Goal: Communication & Community: Answer question/provide support

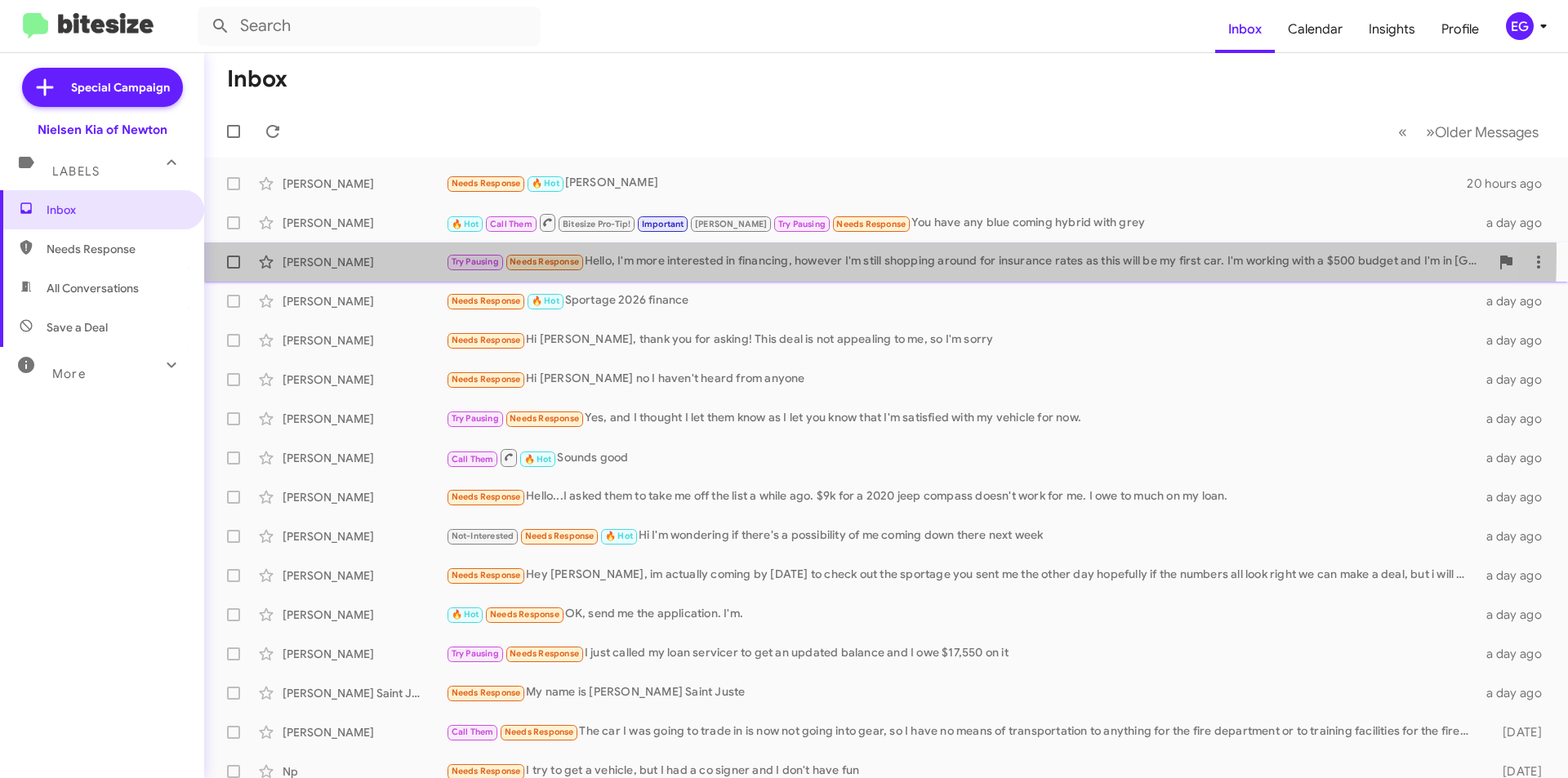
click at [707, 251] on div "Cayel Mcguire Try Pausing Needs Response Hello, I'm more interested in financin…" at bounding box center [885, 262] width 1337 height 32
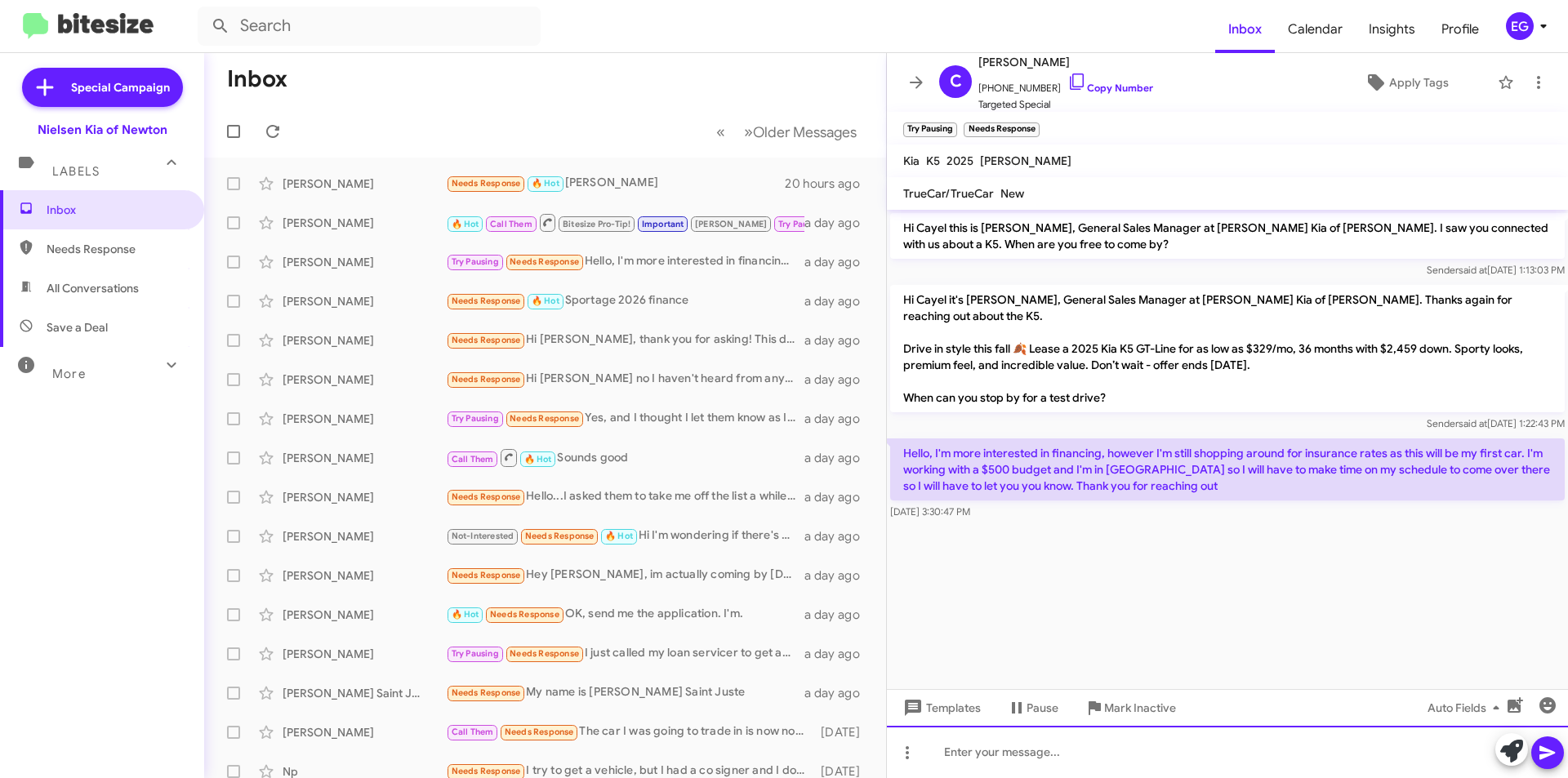
click at [973, 752] on div at bounding box center [1227, 752] width 681 height 52
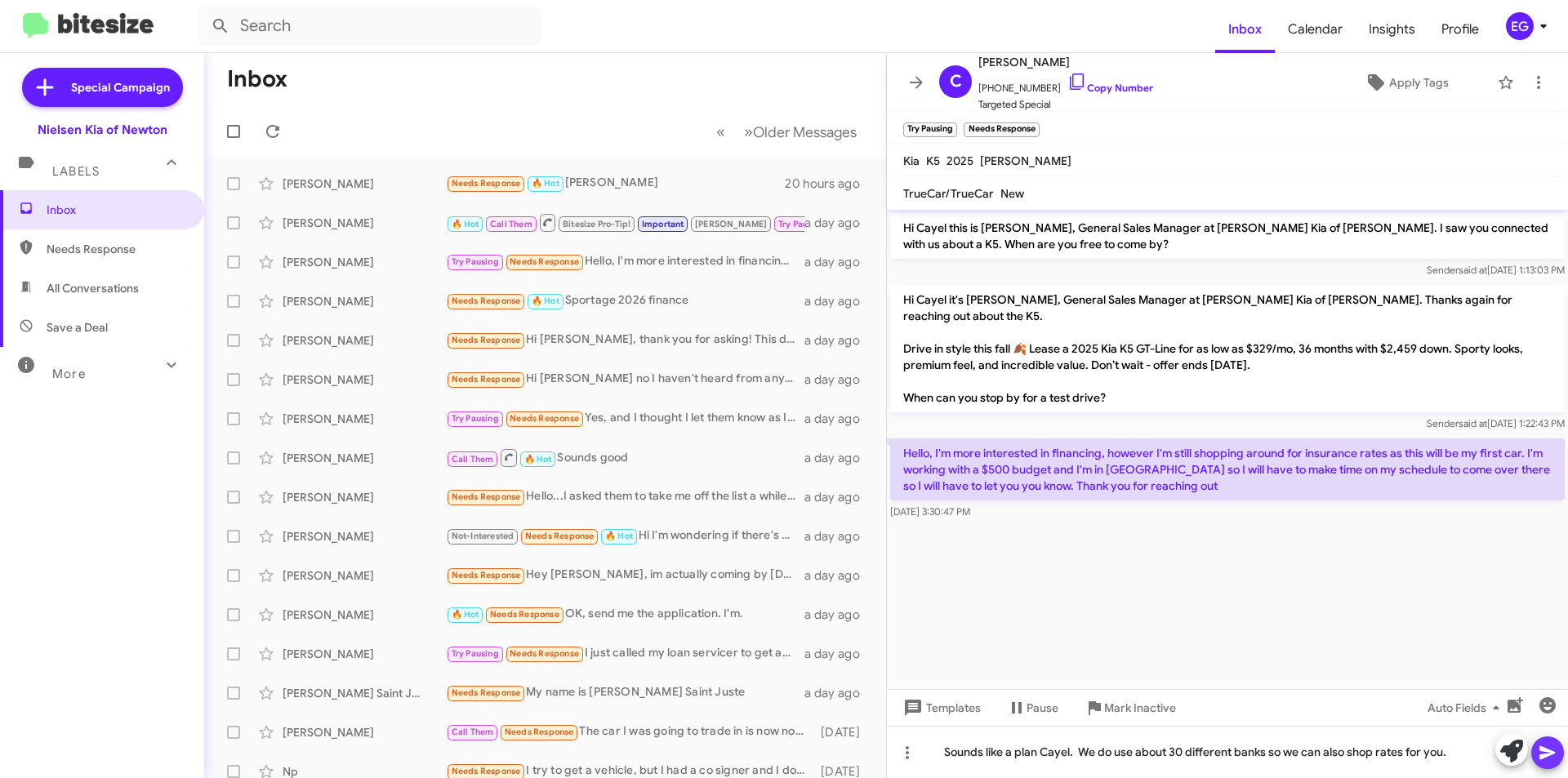
click at [1543, 757] on icon at bounding box center [1546, 753] width 15 height 13
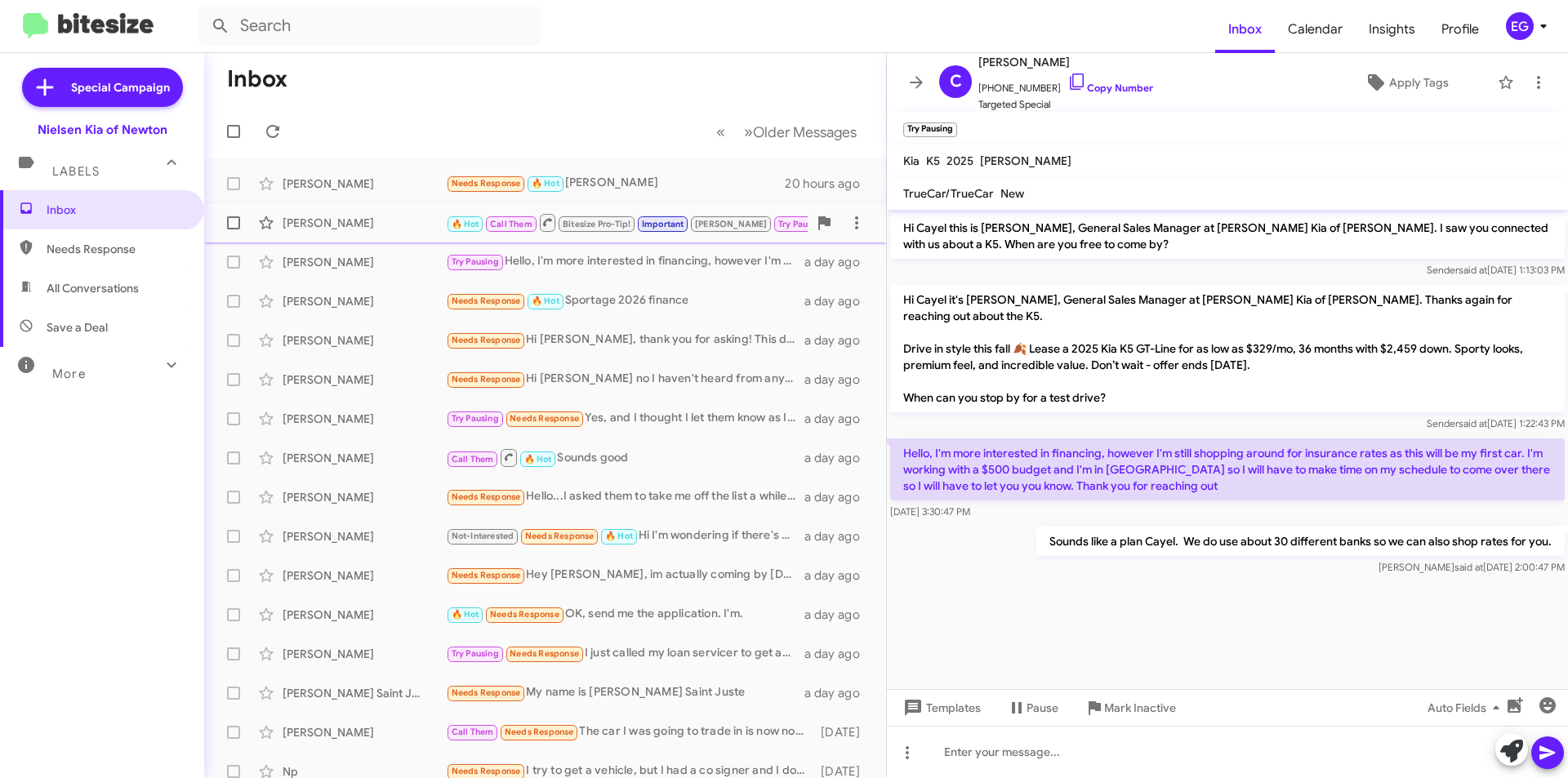
click at [368, 205] on span "Christopher Ruotolo 🔥 Hot Call Them Bitesize Pro-Tip! Important Craig Try Pausi…" at bounding box center [545, 223] width 682 height 39
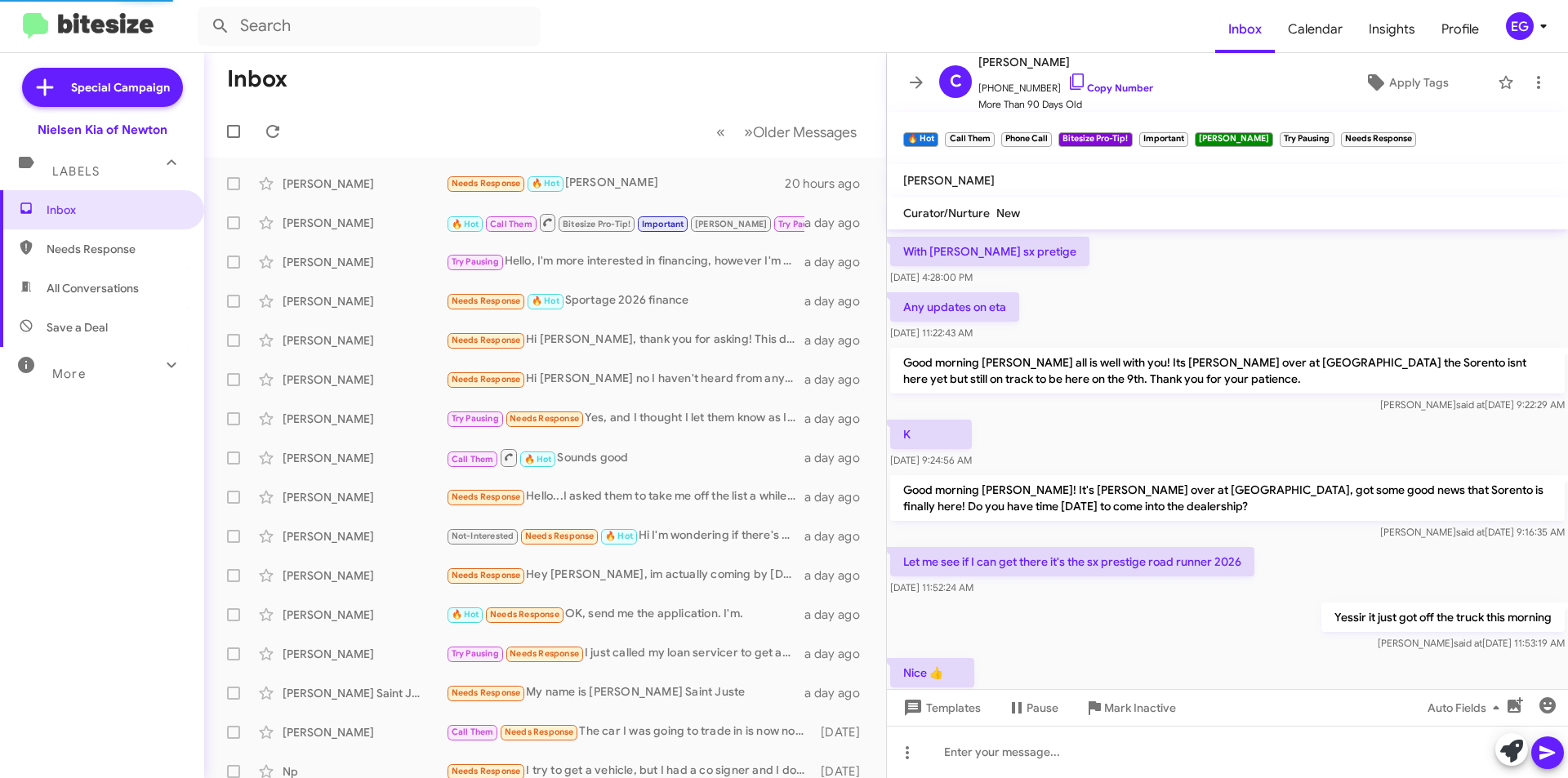
scroll to position [3104, 0]
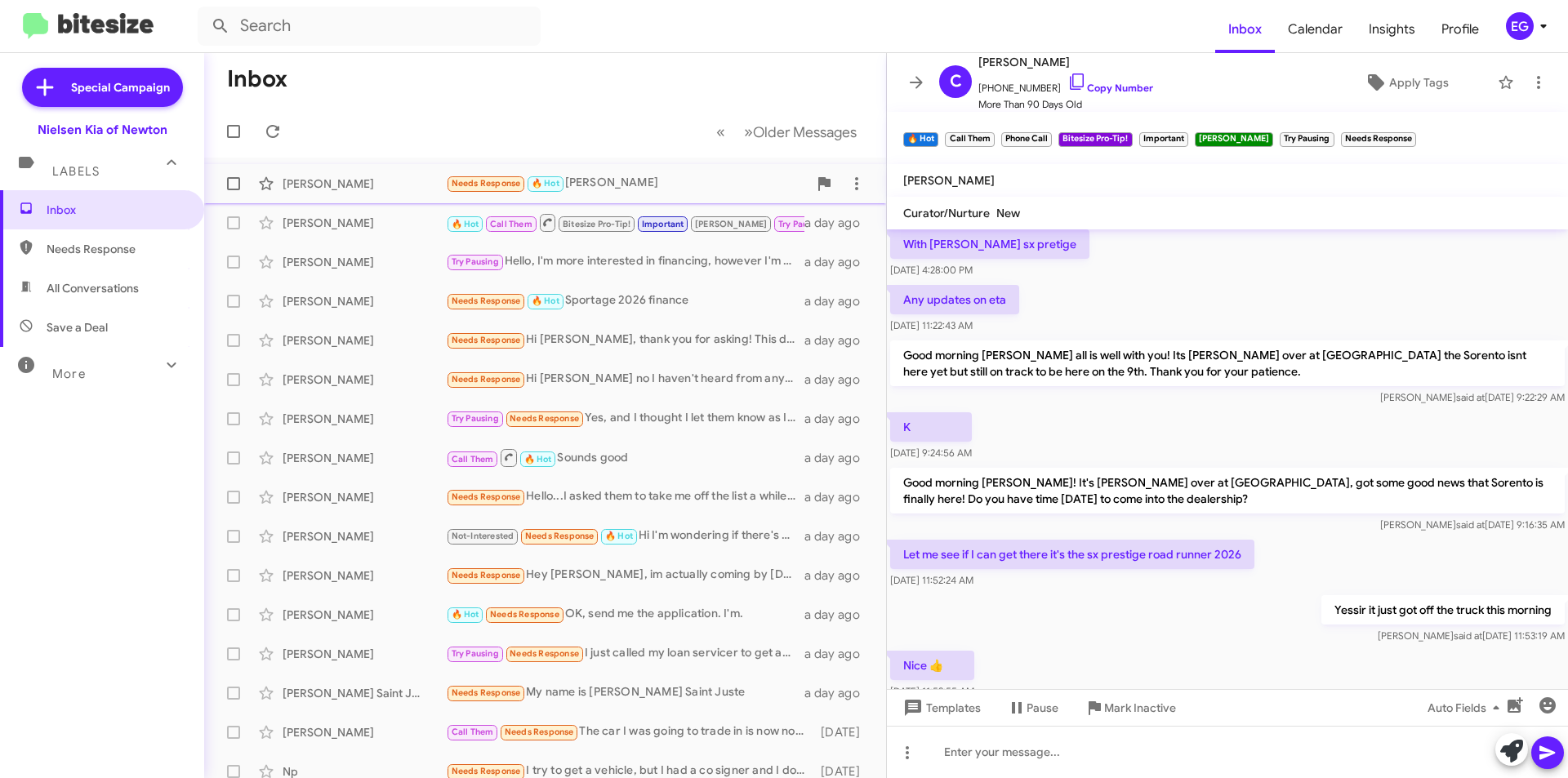
click at [592, 167] on span "Amanda Stets Needs Response 🔥 Hot Normand's 20 hours ago" at bounding box center [545, 184] width 682 height 39
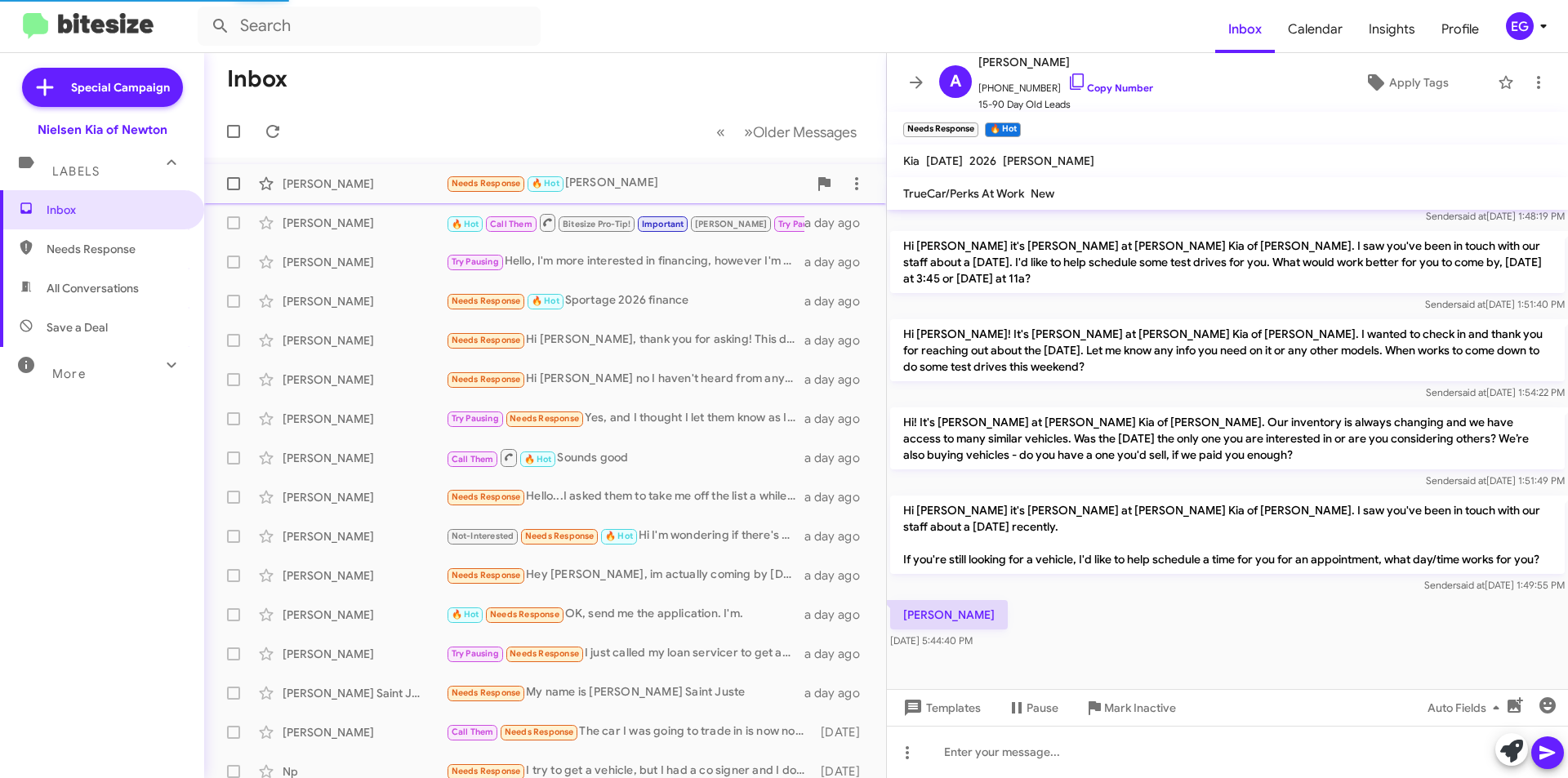
scroll to position [400, 0]
click at [966, 617] on div "Oct 3, 2025, 5:44:40 PM" at bounding box center [933, 609] width 84 height 26
drag, startPoint x: 966, startPoint y: 617, endPoint x: 904, endPoint y: 614, distance: 62.1
click at [904, 614] on div "Oct 3, 2025, 5:44:40 PM" at bounding box center [933, 609] width 84 height 26
copy div "ct 3, 2025, 5:44:"
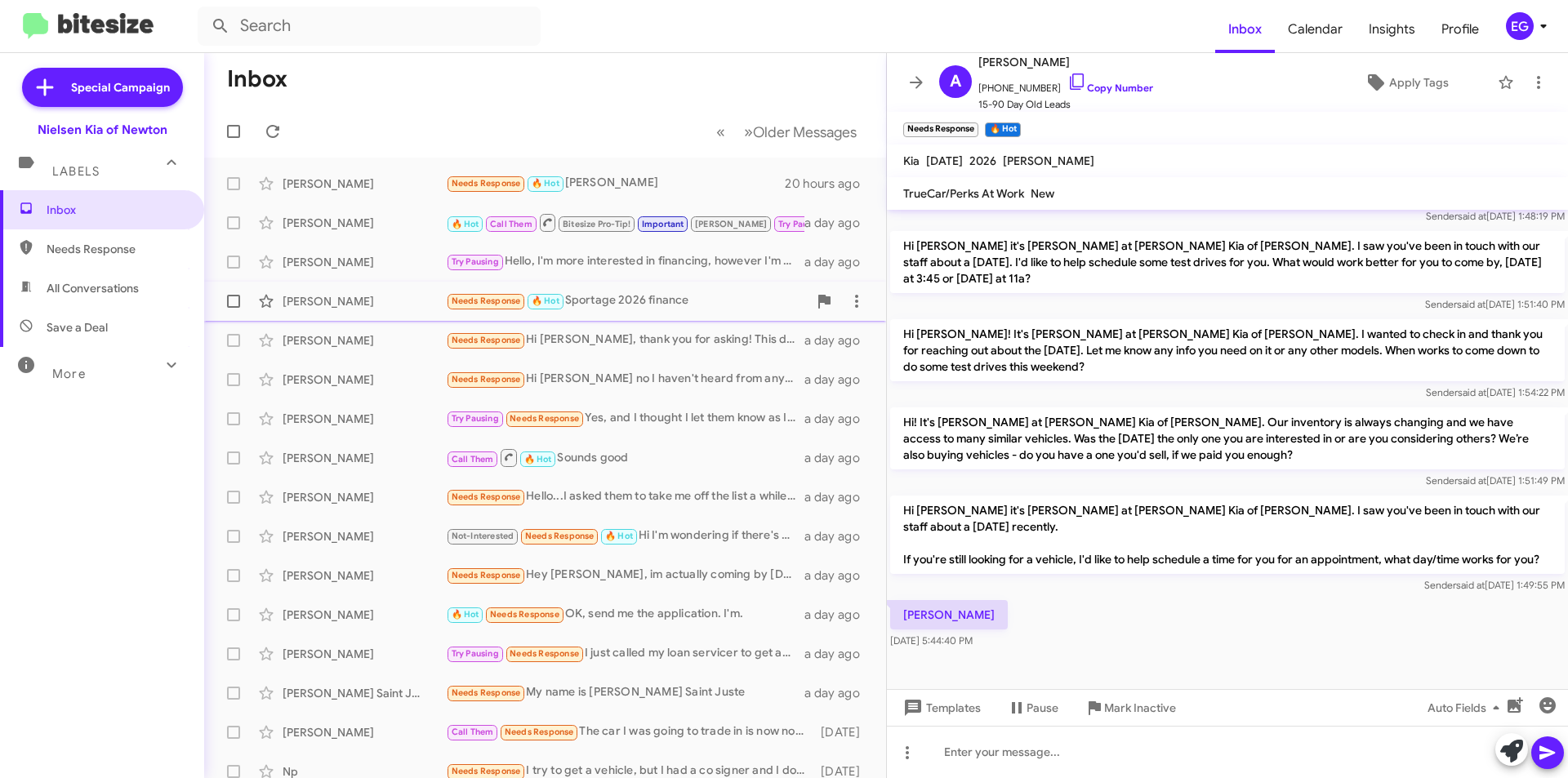
click at [693, 301] on div "Needs Response 🔥 Hot Sportage 2026 finance" at bounding box center [626, 301] width 362 height 19
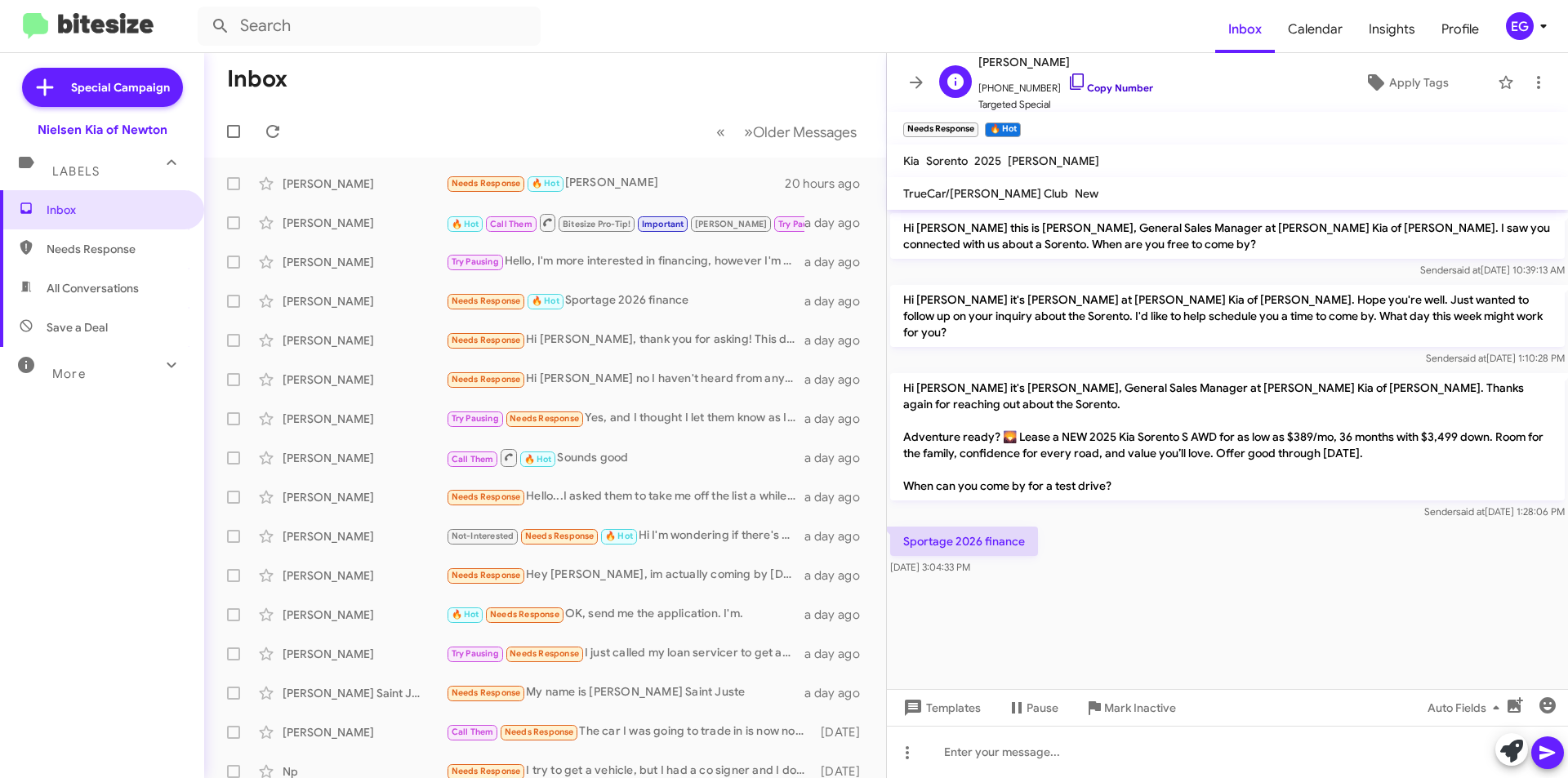
click at [1091, 90] on link "Copy Number" at bounding box center [1111, 88] width 86 height 13
click at [1014, 758] on div at bounding box center [1227, 752] width 681 height 52
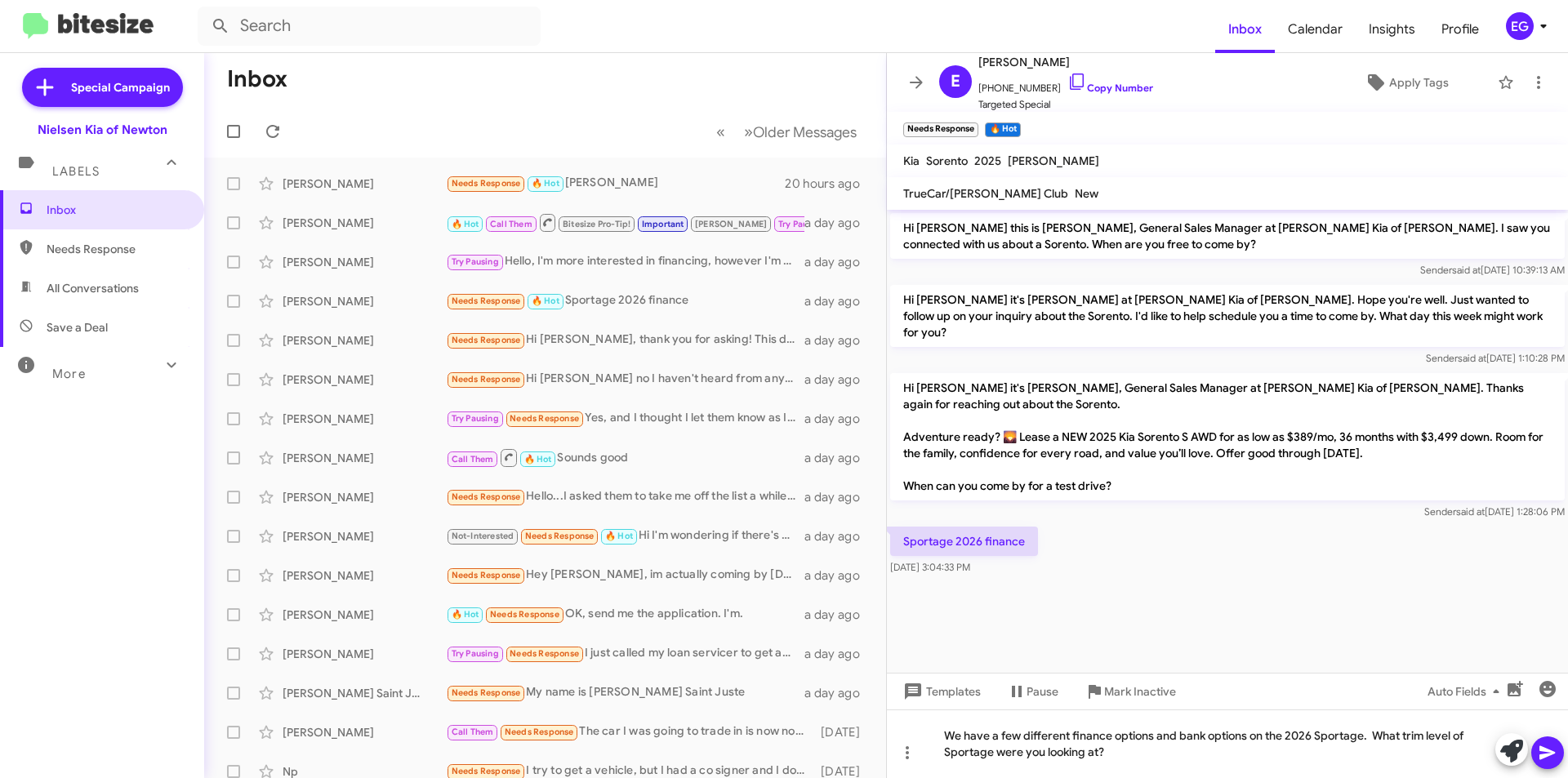
click at [1540, 749] on icon at bounding box center [1546, 753] width 15 height 13
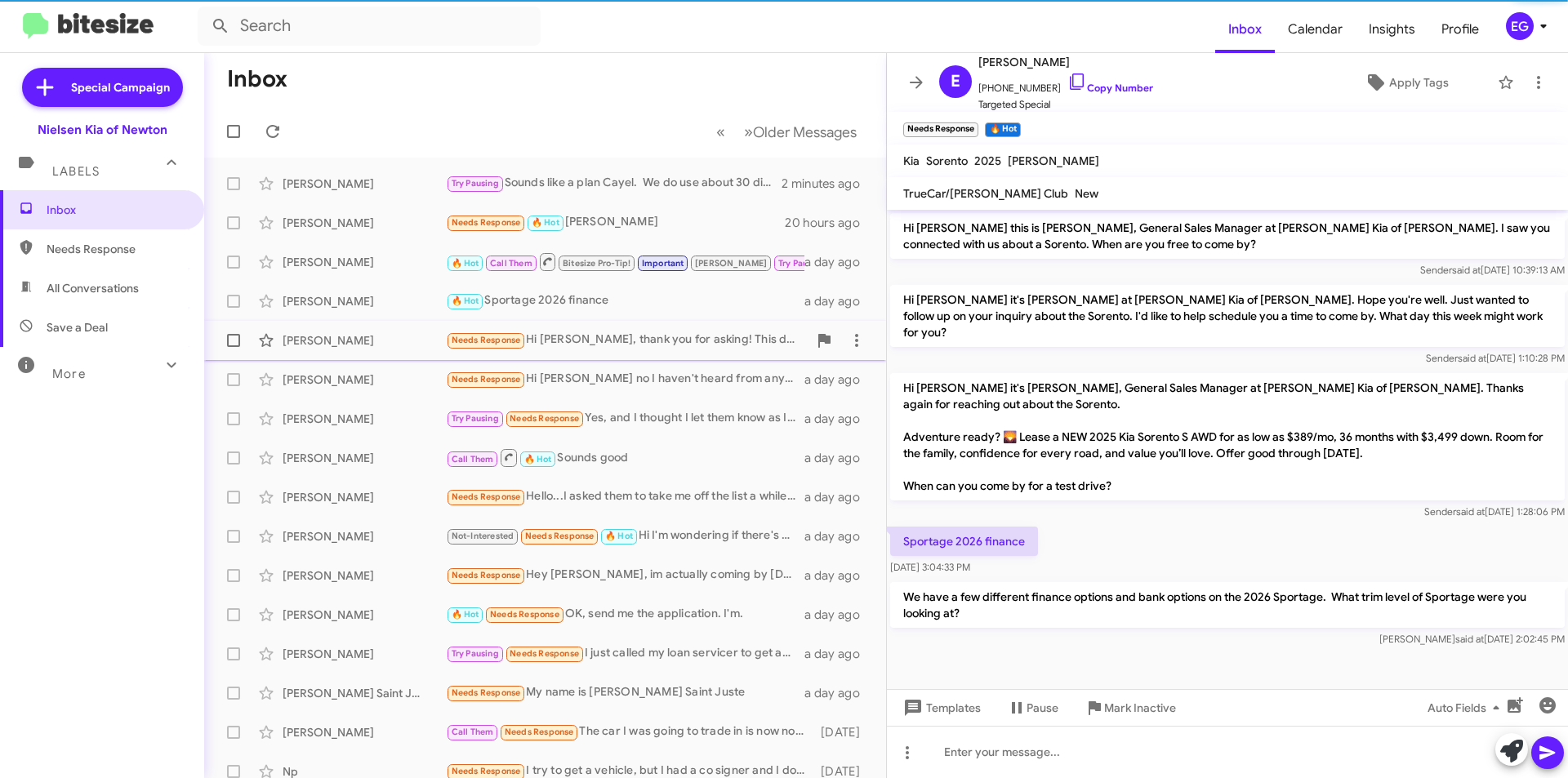
click at [591, 332] on div "Needs Response Hi Stephen, thank you for asking! This deal is not appealing to …" at bounding box center [626, 340] width 362 height 19
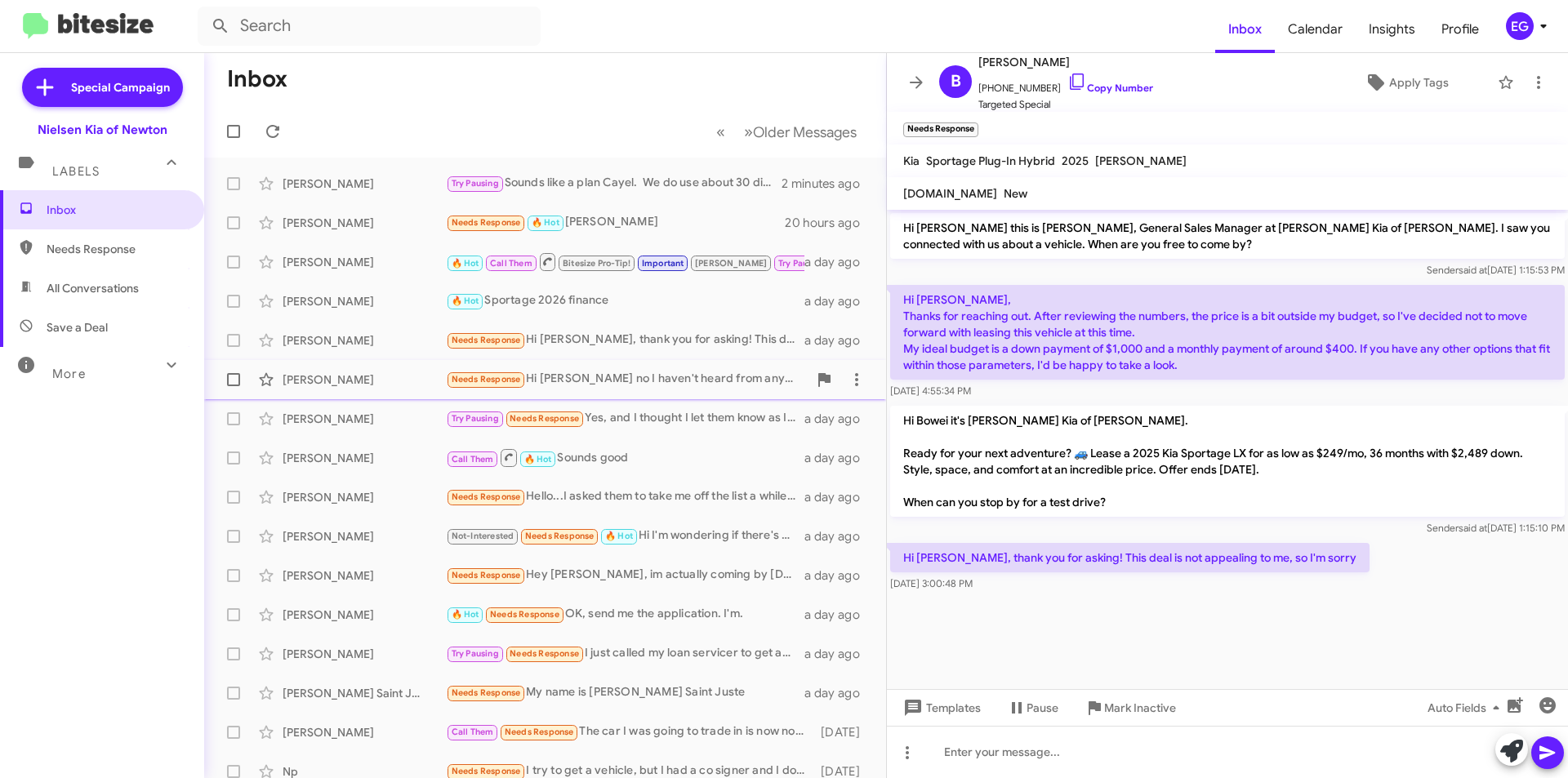
click at [593, 368] on div "Danielle Katsock Needs Response Hi Stephen no I haven't heard from anyone a day…" at bounding box center [544, 380] width 656 height 32
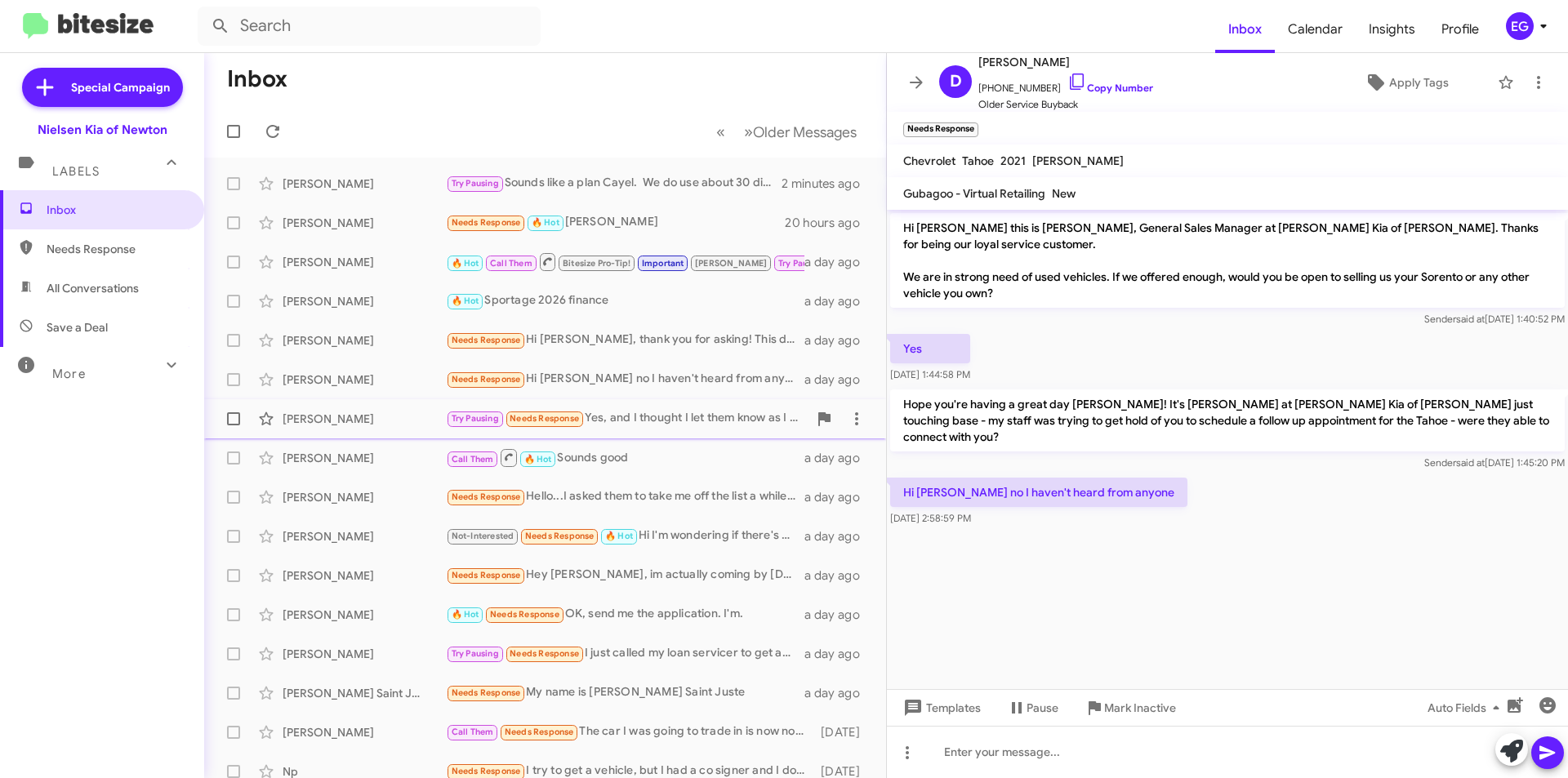
click at [683, 428] on div "Try Pausing Needs Response Yes, and I thought I let them know as I let you know…" at bounding box center [626, 418] width 362 height 19
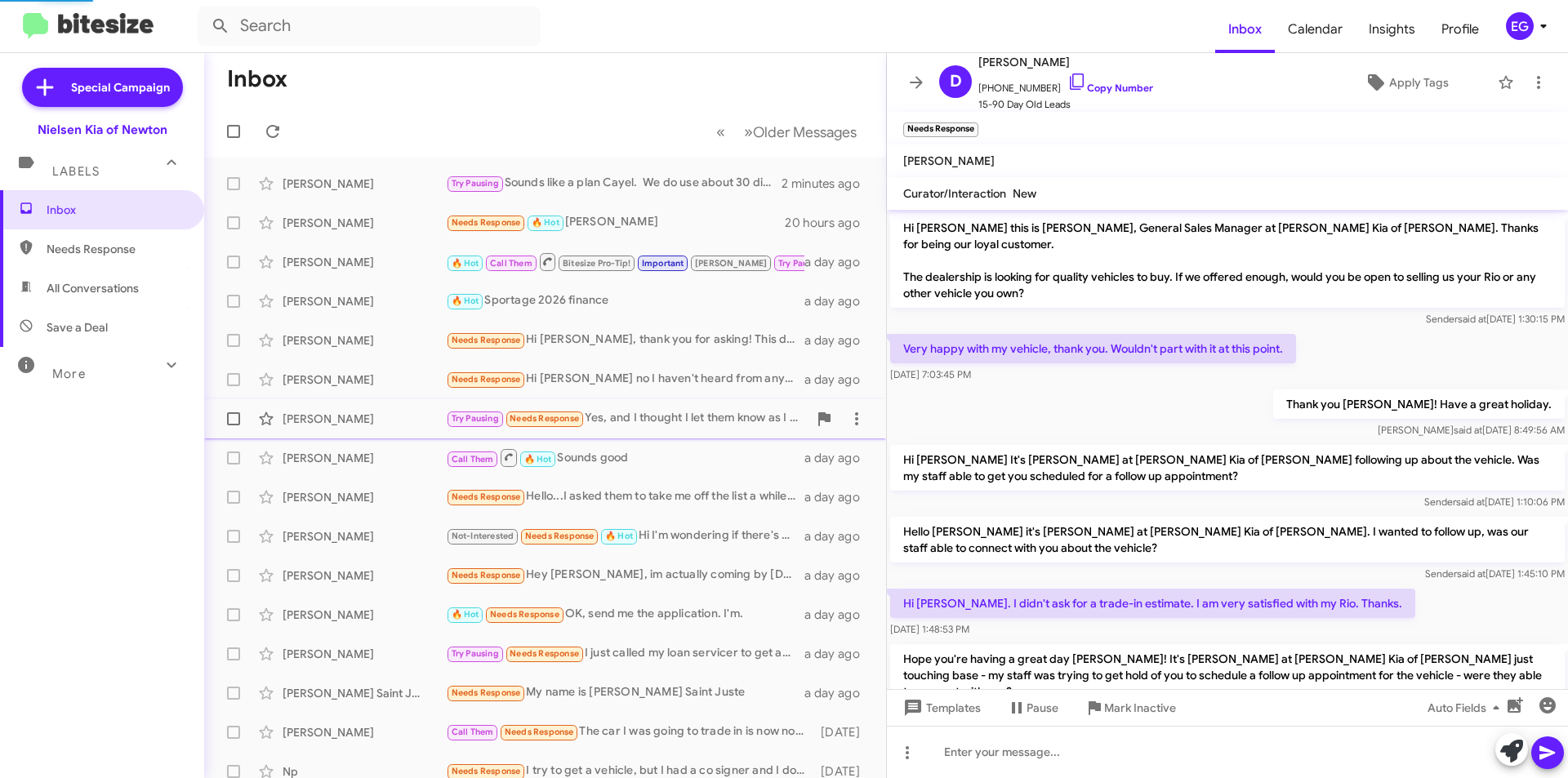
scroll to position [95, 0]
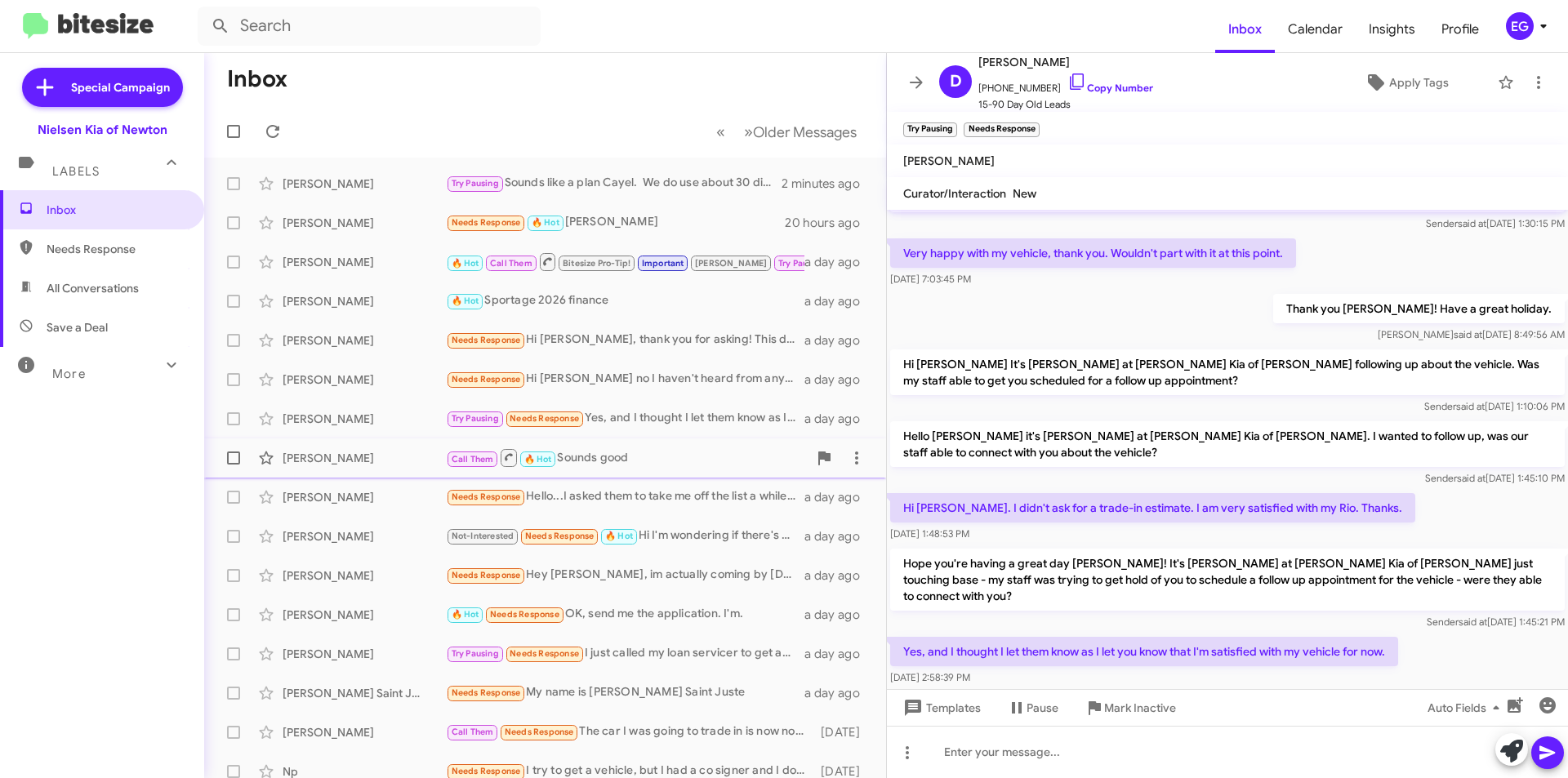
click at [677, 447] on div "Shakien Farquharson Call Them 🔥 Hot Sounds good a day ago" at bounding box center [544, 458] width 656 height 32
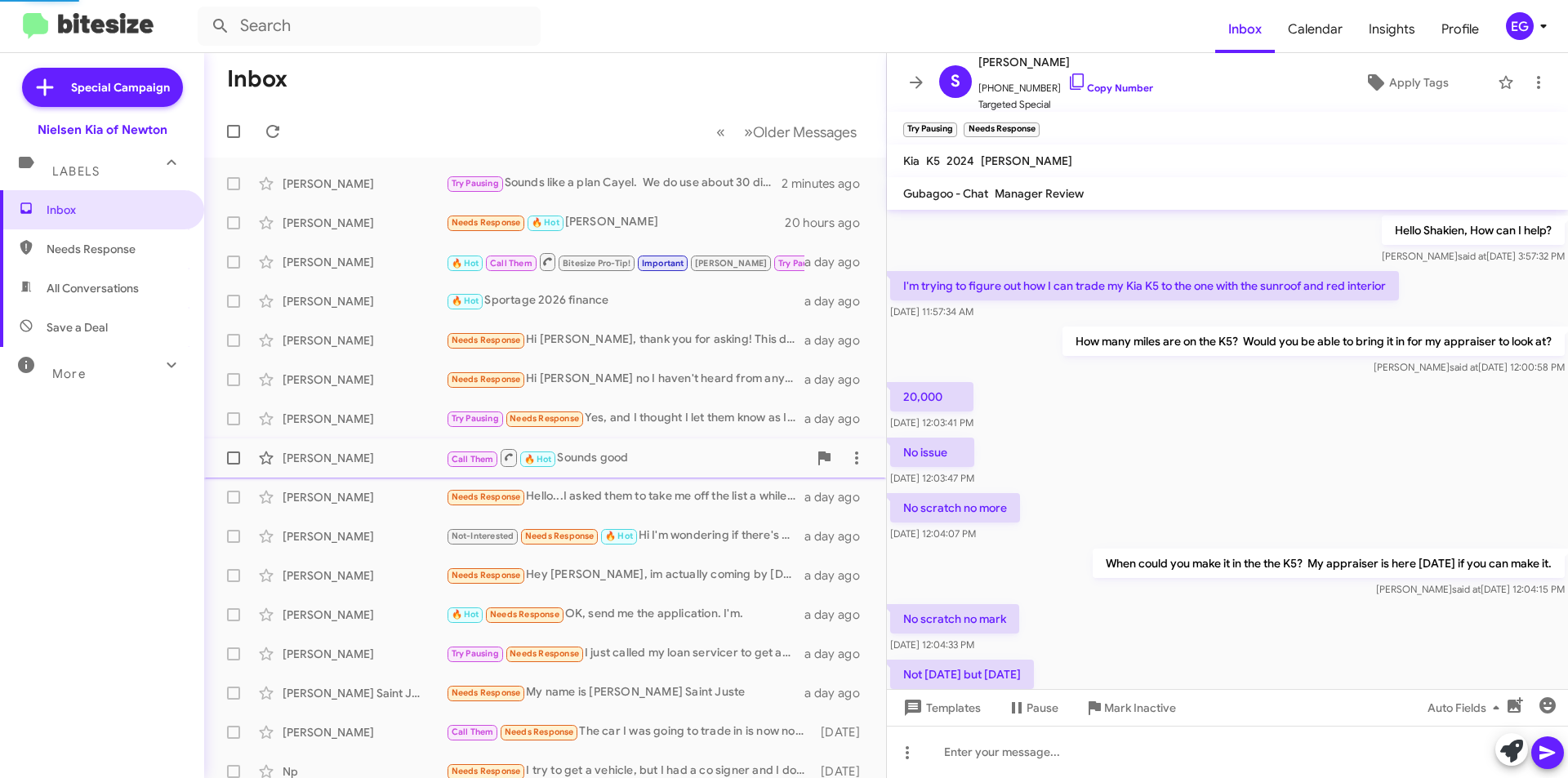
scroll to position [424, 0]
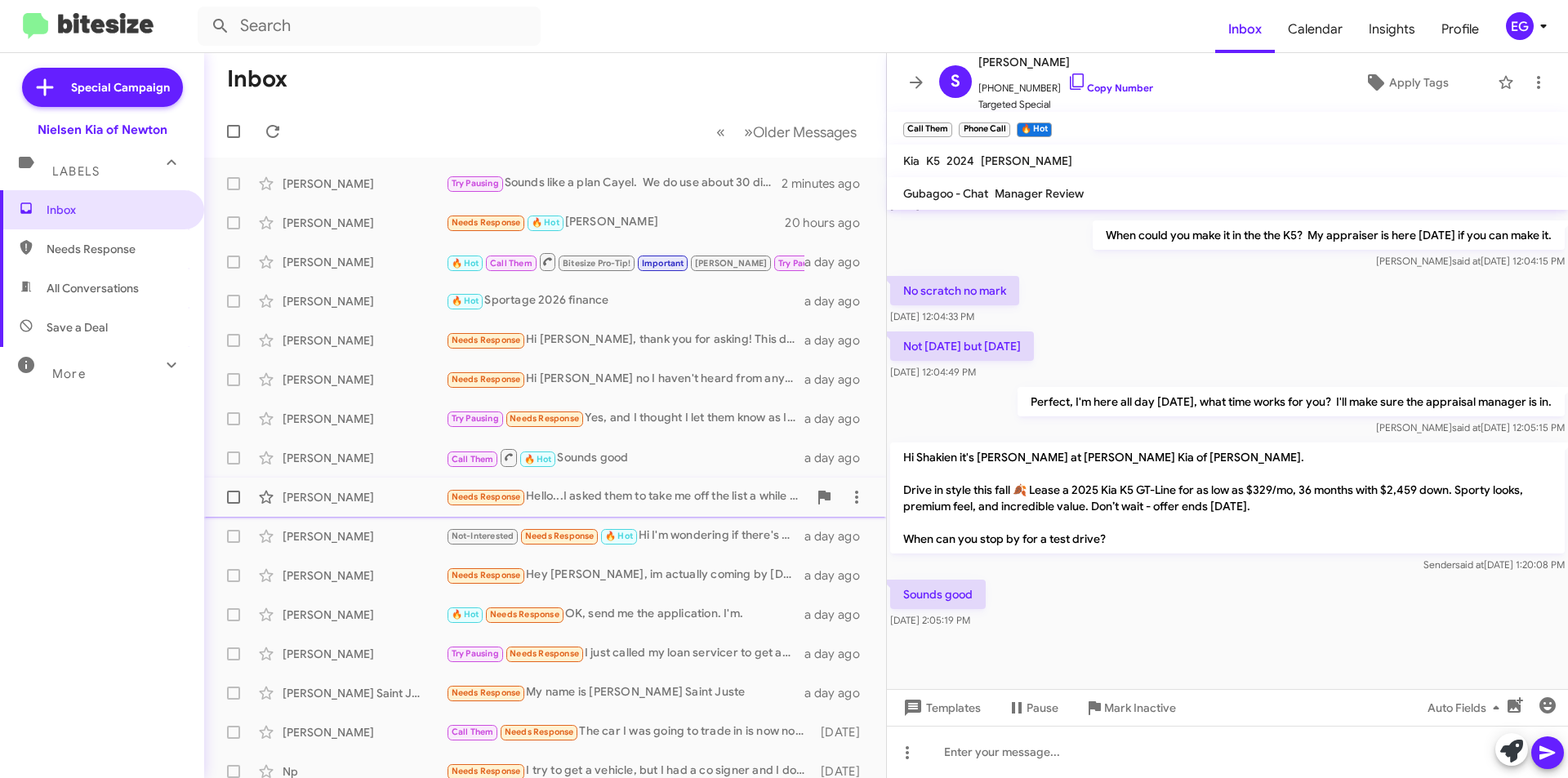
click at [654, 489] on div "Needs Response Hello...I asked them to take me off the list a while ago. $9k fo…" at bounding box center [626, 496] width 362 height 19
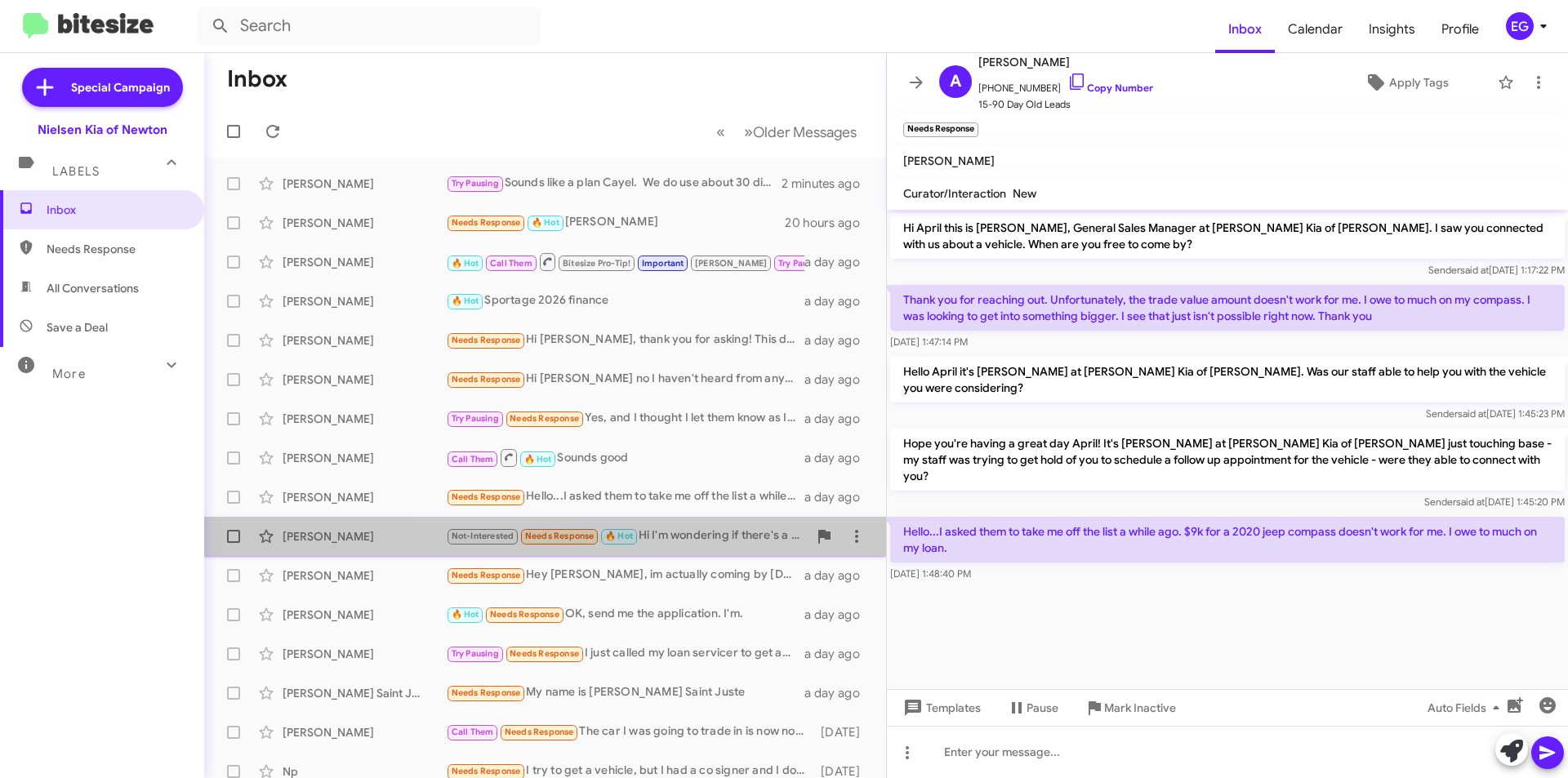
click at [707, 530] on div "Not-Interested Needs Response 🔥 Hot Hi I'm wondering if there's a possibility o…" at bounding box center [626, 536] width 362 height 19
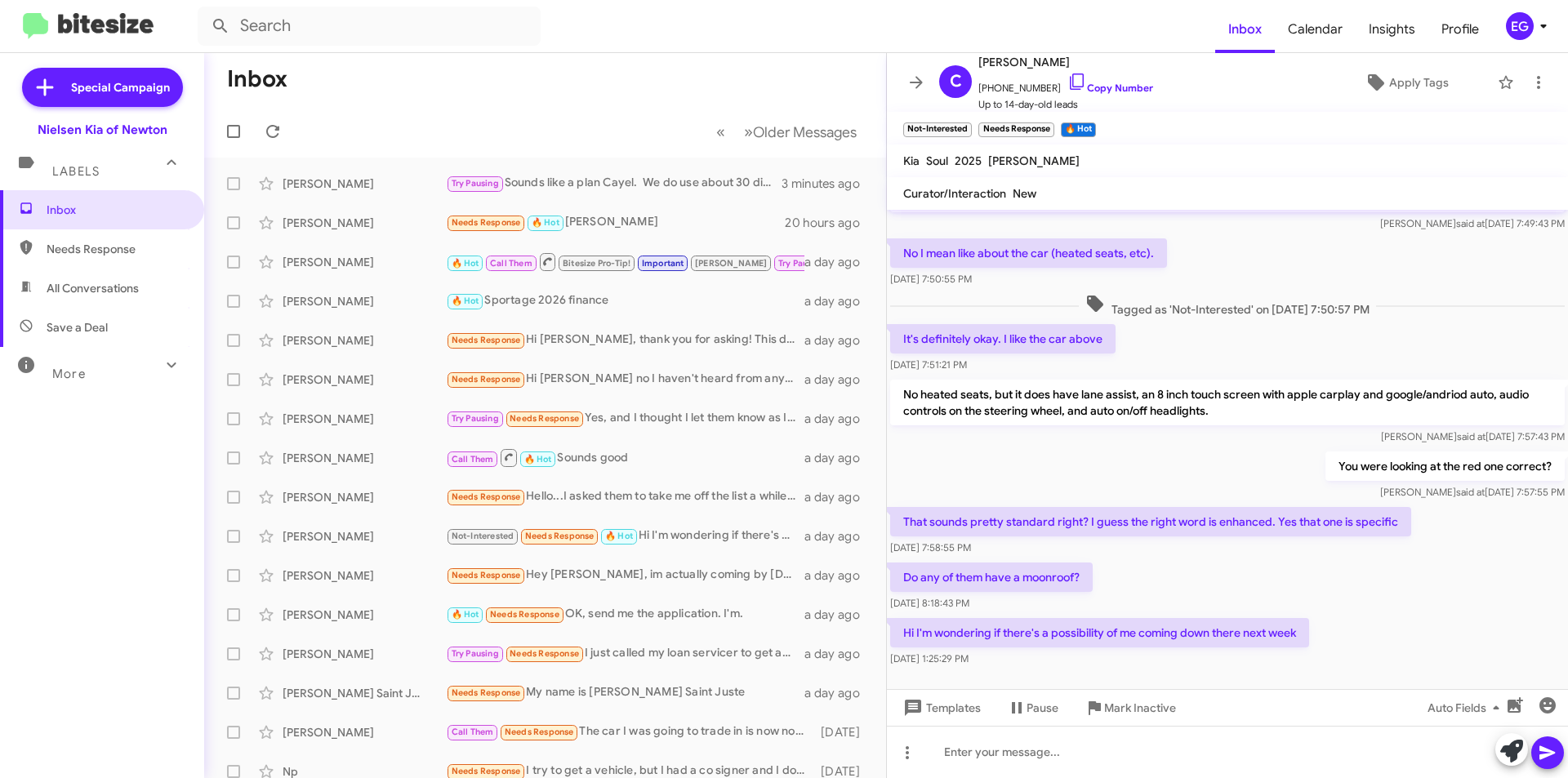
scroll to position [216, 0]
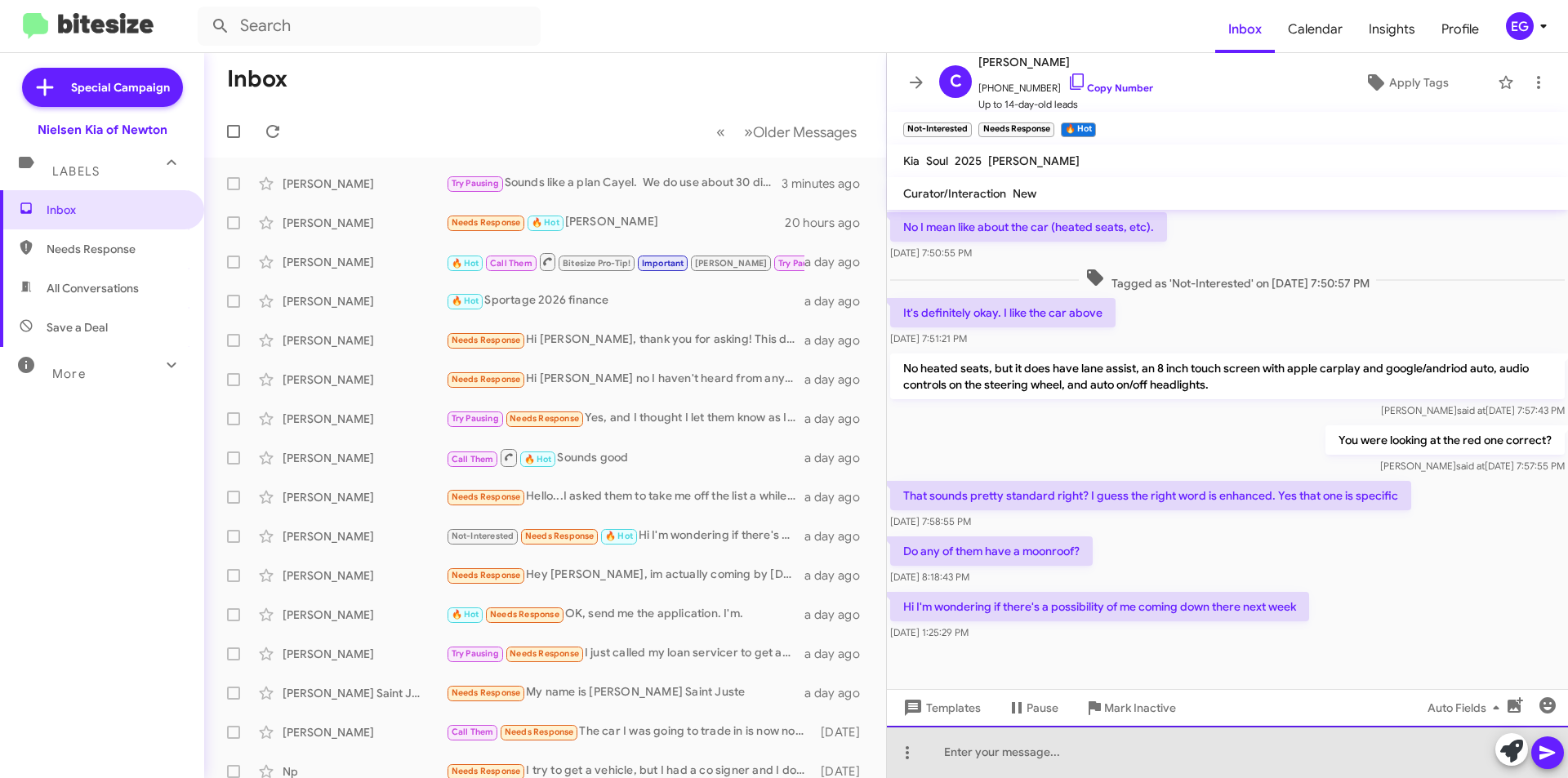
click at [964, 745] on div at bounding box center [1227, 752] width 681 height 52
drag, startPoint x: 1459, startPoint y: 751, endPoint x: 1375, endPoint y: 745, distance: 84.2
click at [1375, 745] on div "We don't currently have on with a sunroof. Is that a feature you can't go witho…" at bounding box center [1227, 752] width 681 height 52
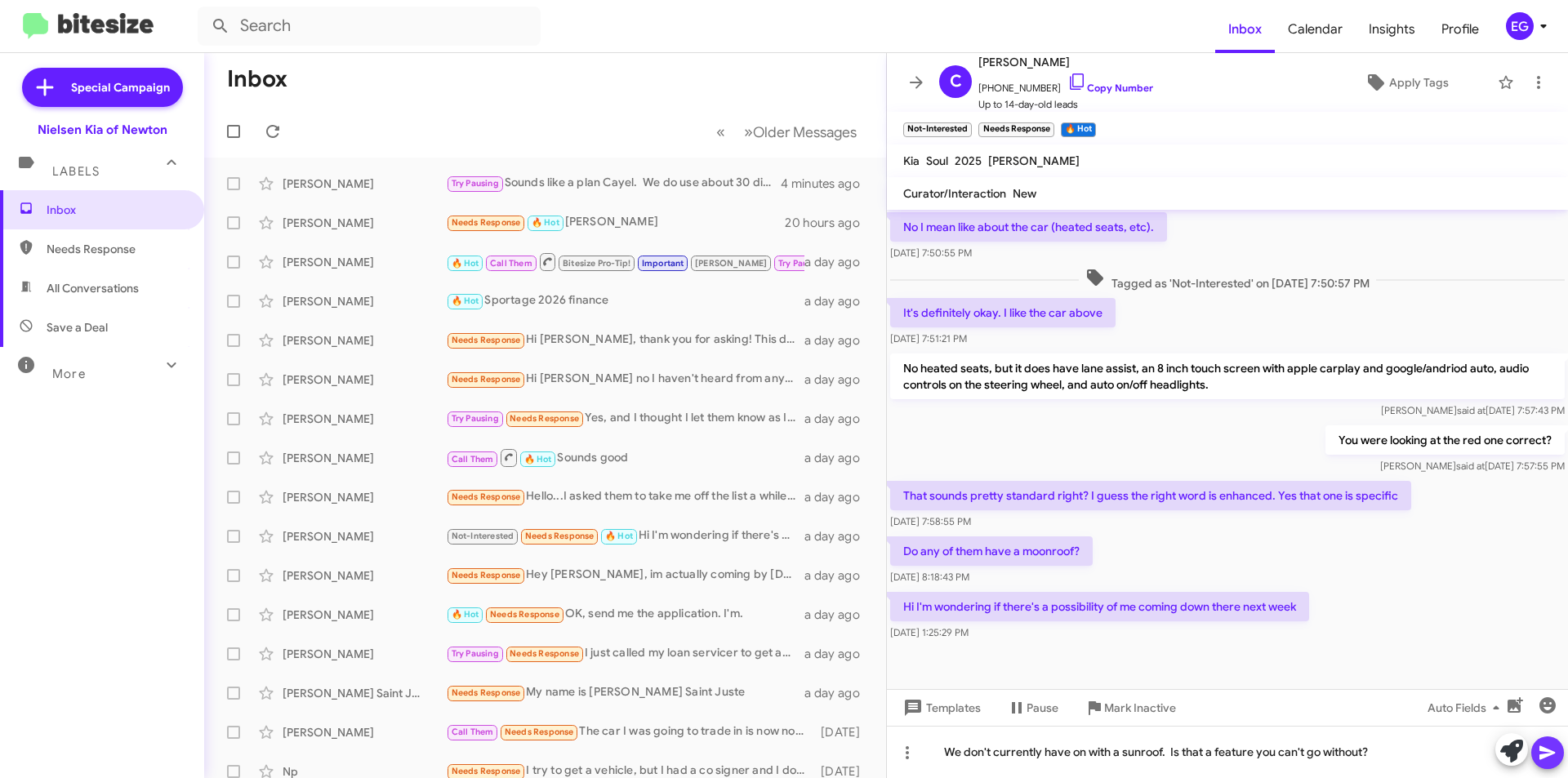
click at [1549, 748] on icon at bounding box center [1547, 753] width 20 height 20
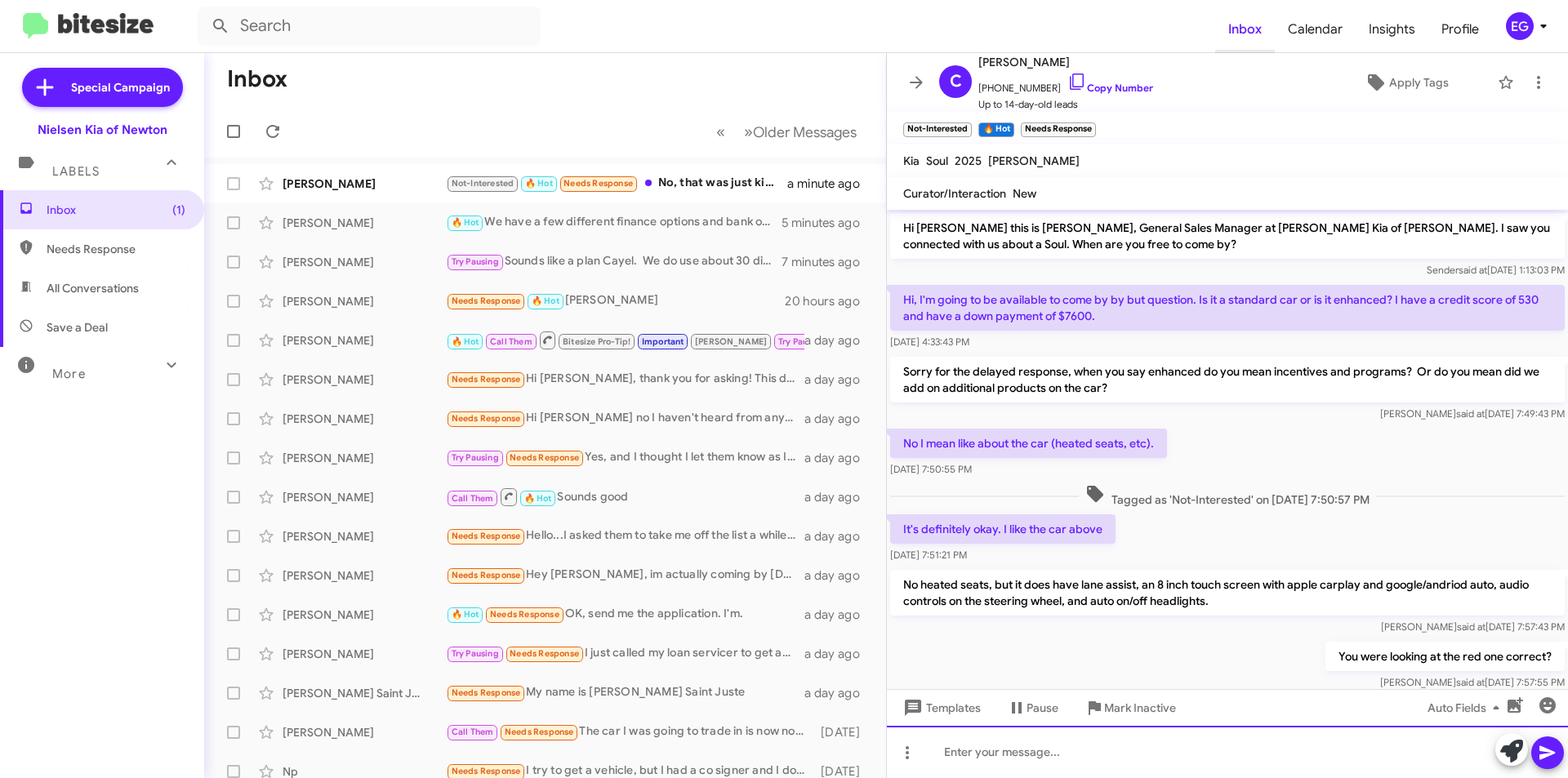
scroll to position [336, 0]
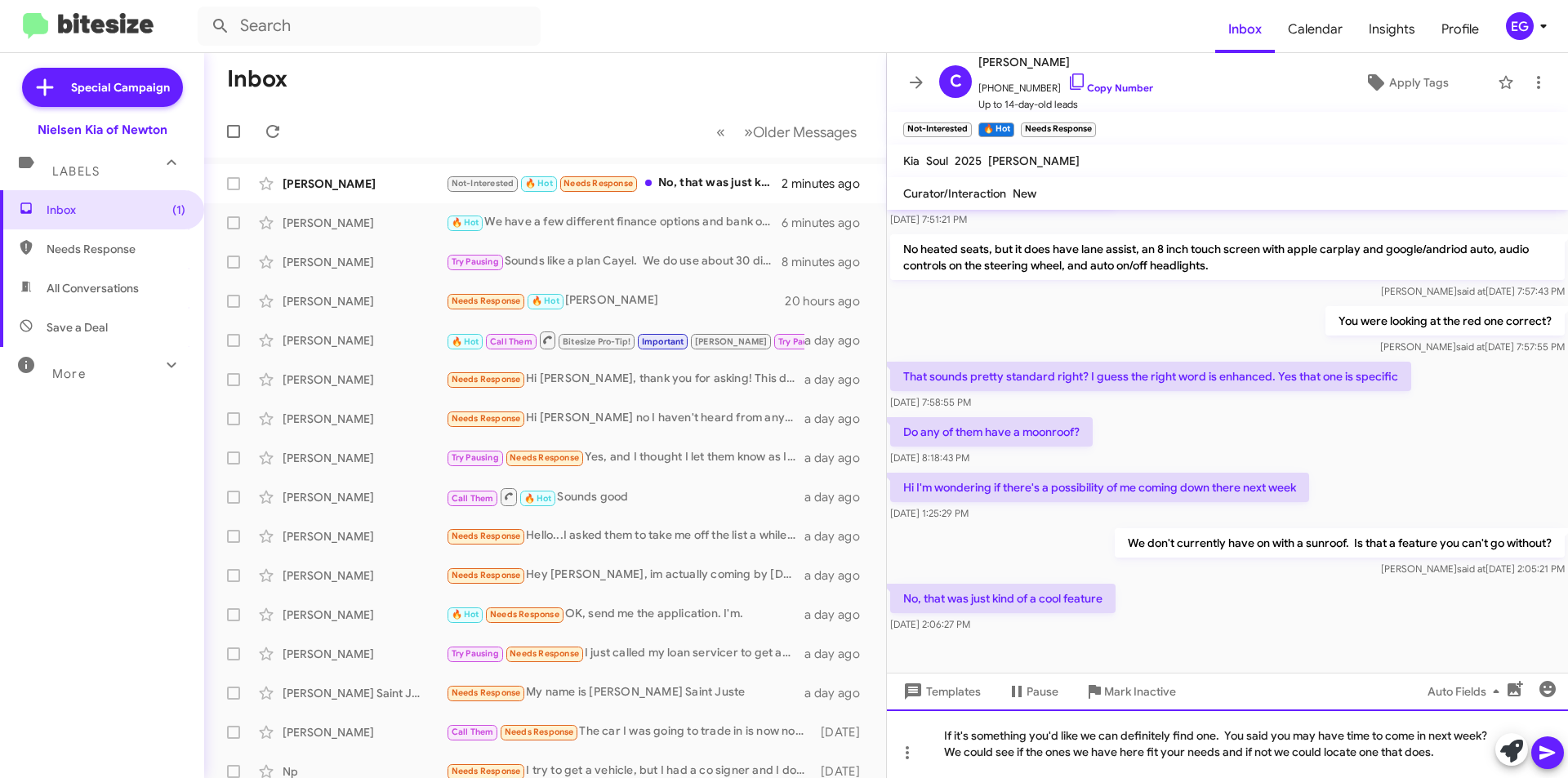
click at [1221, 751] on div "If it's something you'd like we can definitely find one. You said you may have …" at bounding box center [1227, 744] width 681 height 68
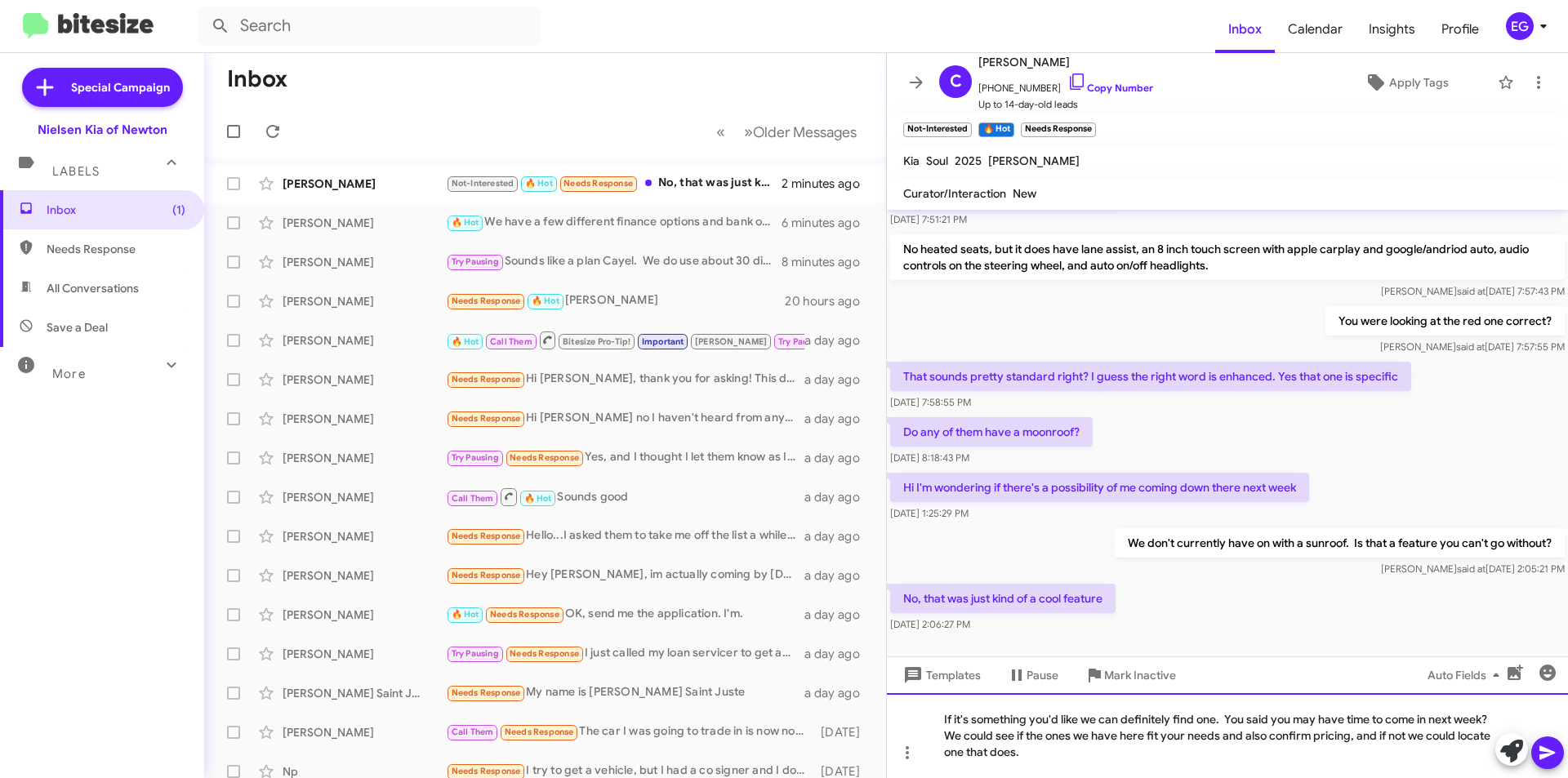
click at [1371, 736] on div "If it's something you'd like we can definitely find one. You said you may have …" at bounding box center [1227, 736] width 681 height 85
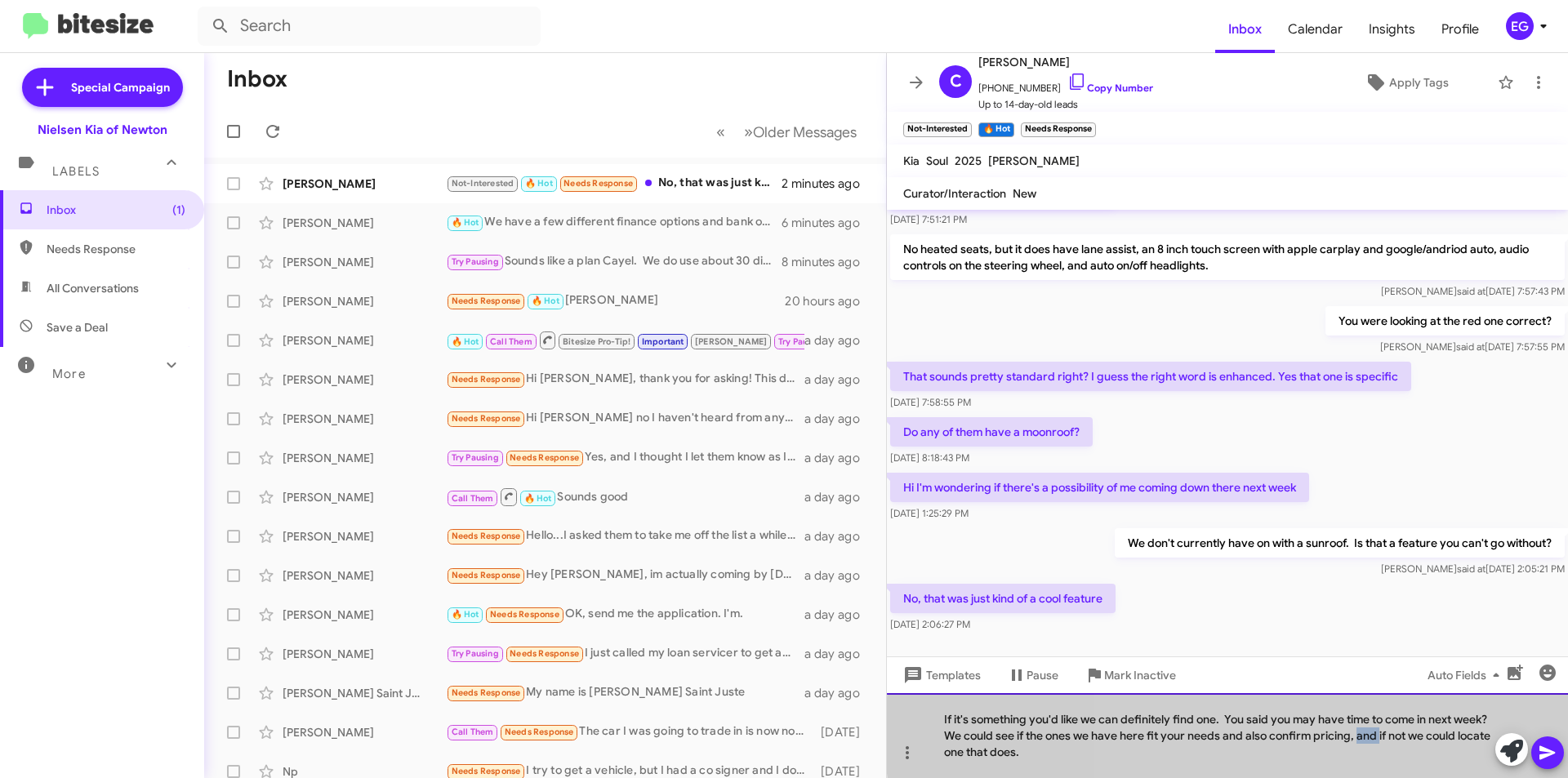
click at [1371, 736] on div "If it's something you'd like we can definitely find one. You said you may have …" at bounding box center [1227, 736] width 681 height 85
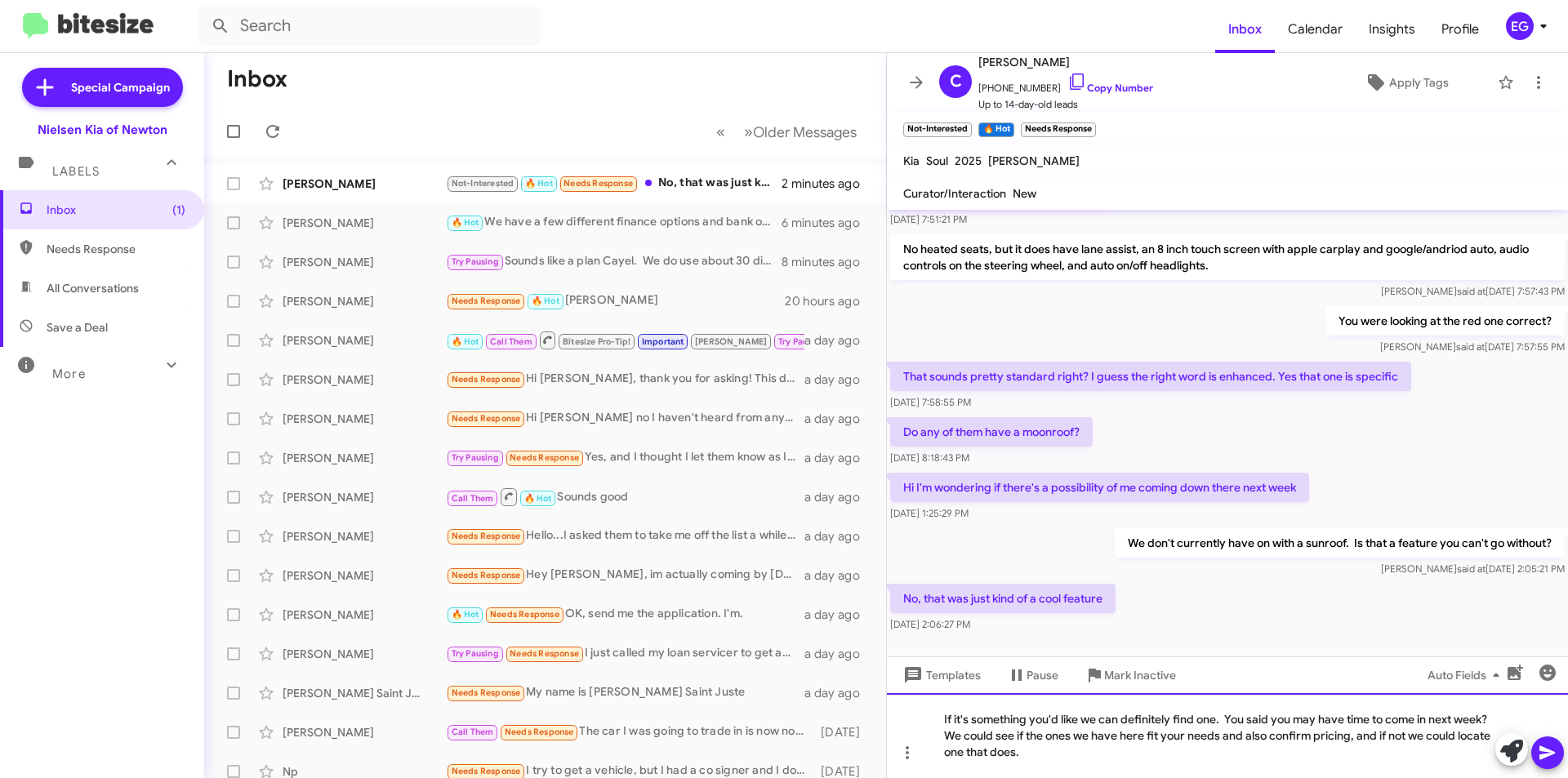
click at [1396, 739] on div "If it's something you'd like we can definitely find one. You said you may have …" at bounding box center [1227, 736] width 681 height 85
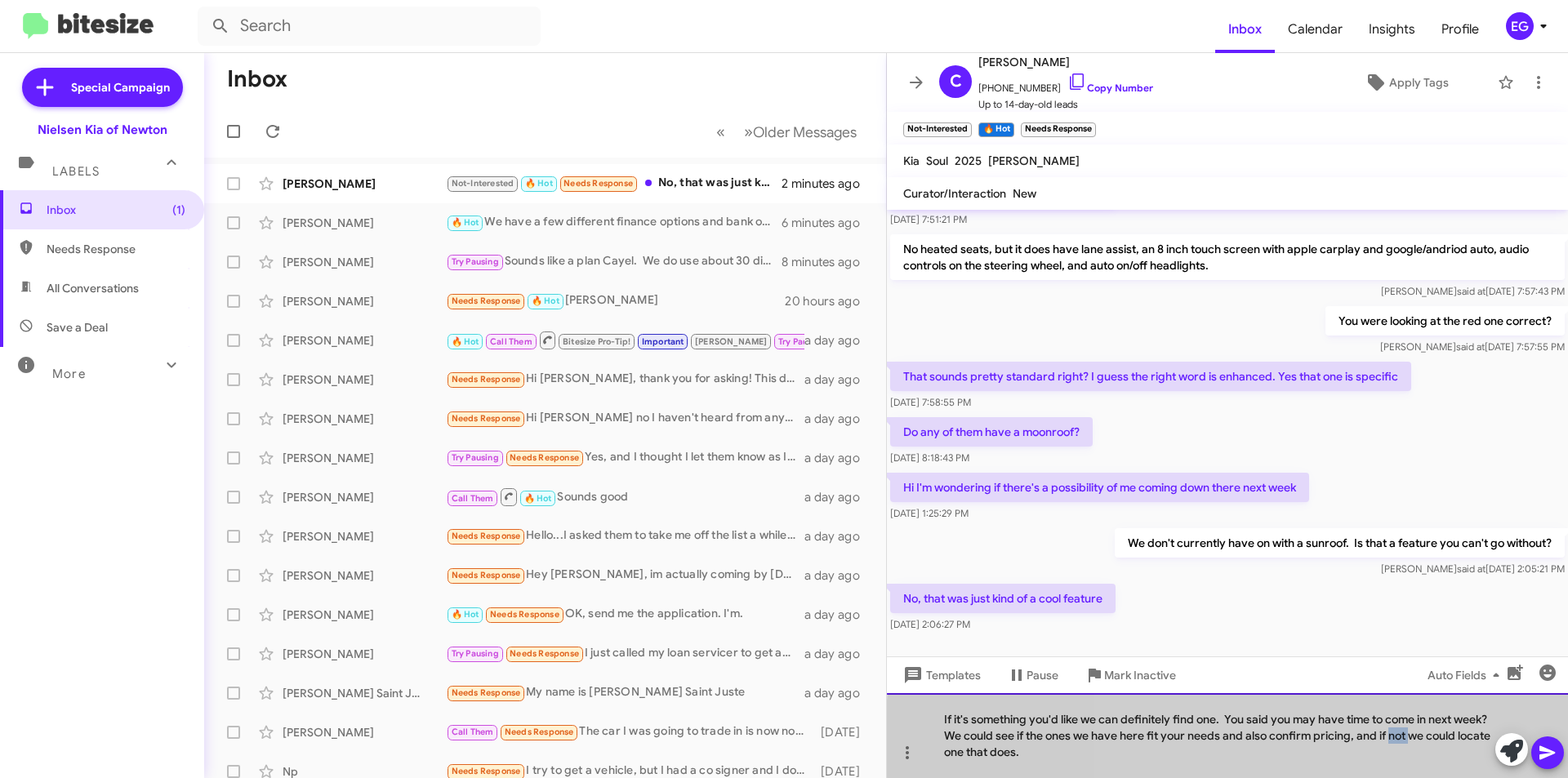
click at [1396, 739] on div "If it's something you'd like we can definitely find one. You said you may have …" at bounding box center [1227, 736] width 681 height 85
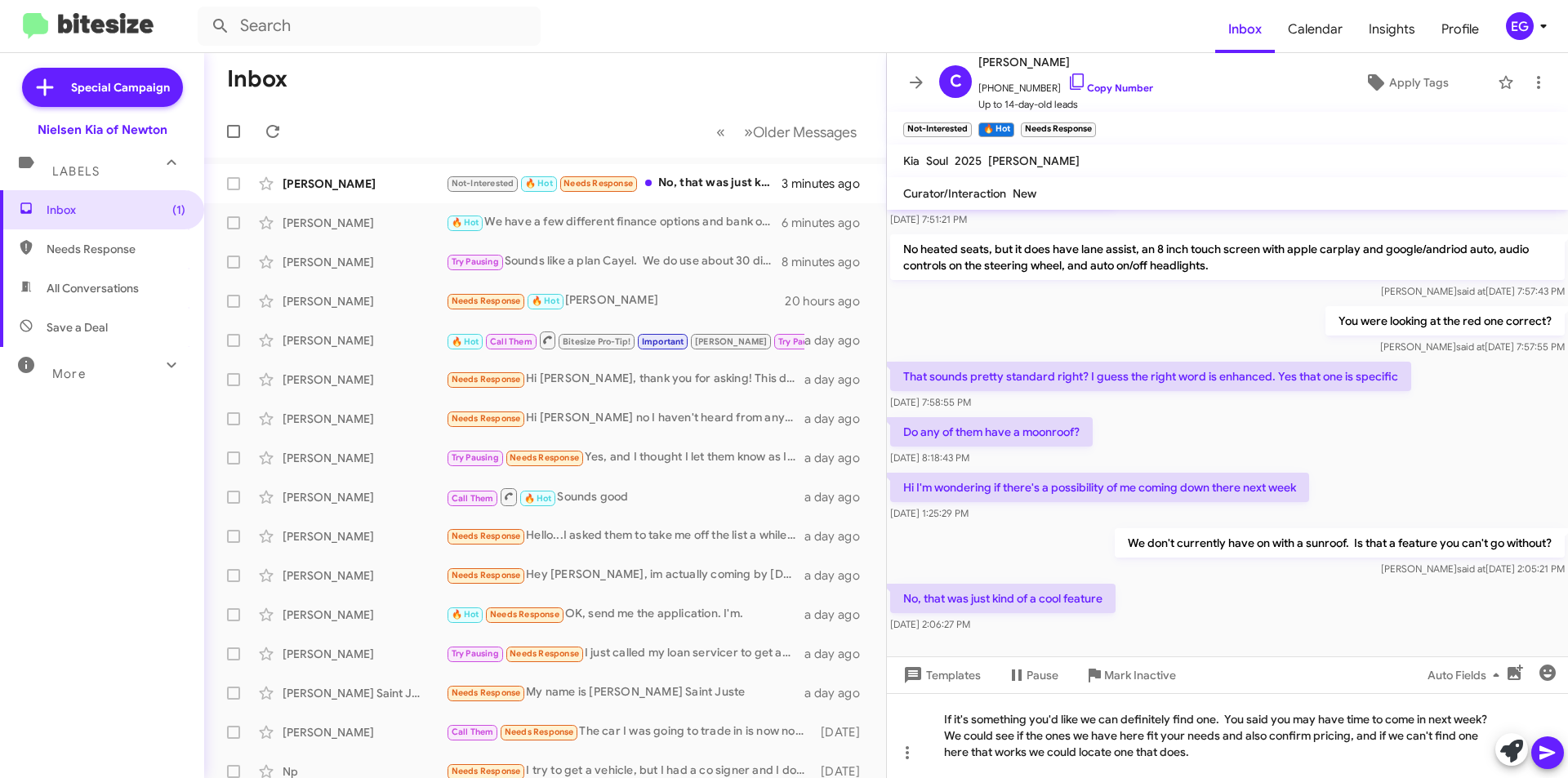
click at [1543, 748] on icon at bounding box center [1546, 753] width 15 height 13
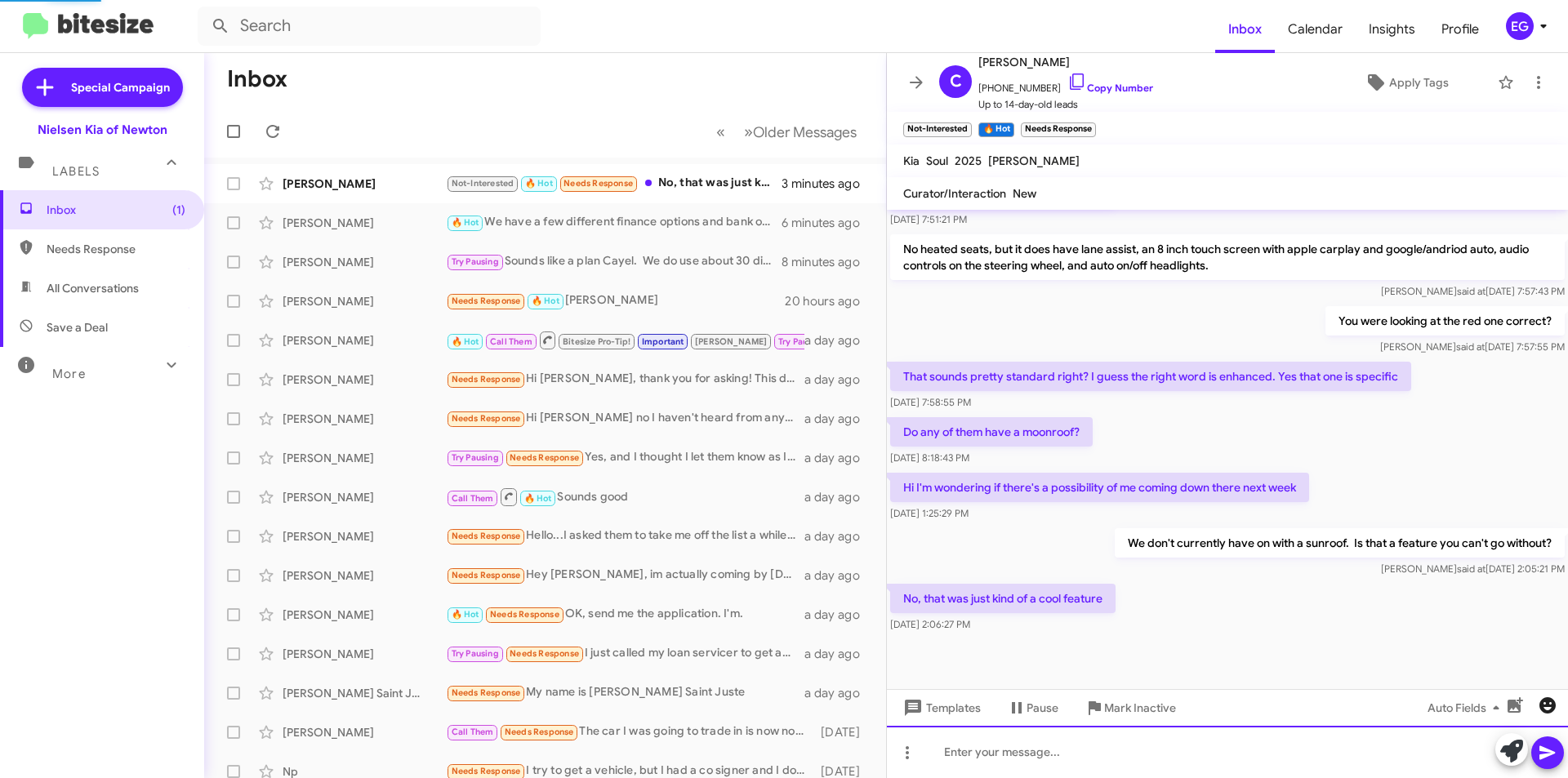
scroll to position [0, 0]
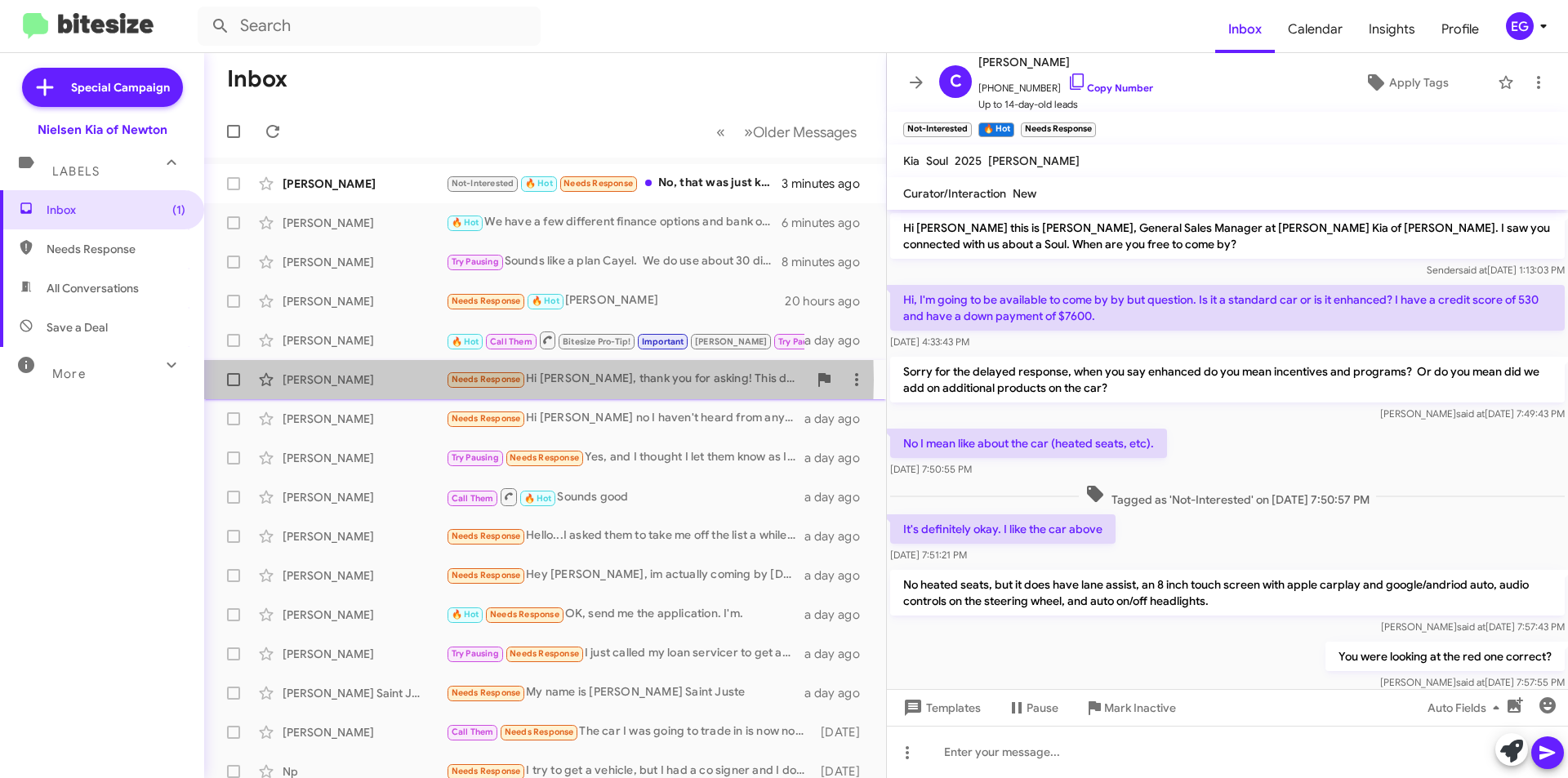
click at [318, 380] on div "[PERSON_NAME]" at bounding box center [364, 380] width 163 height 16
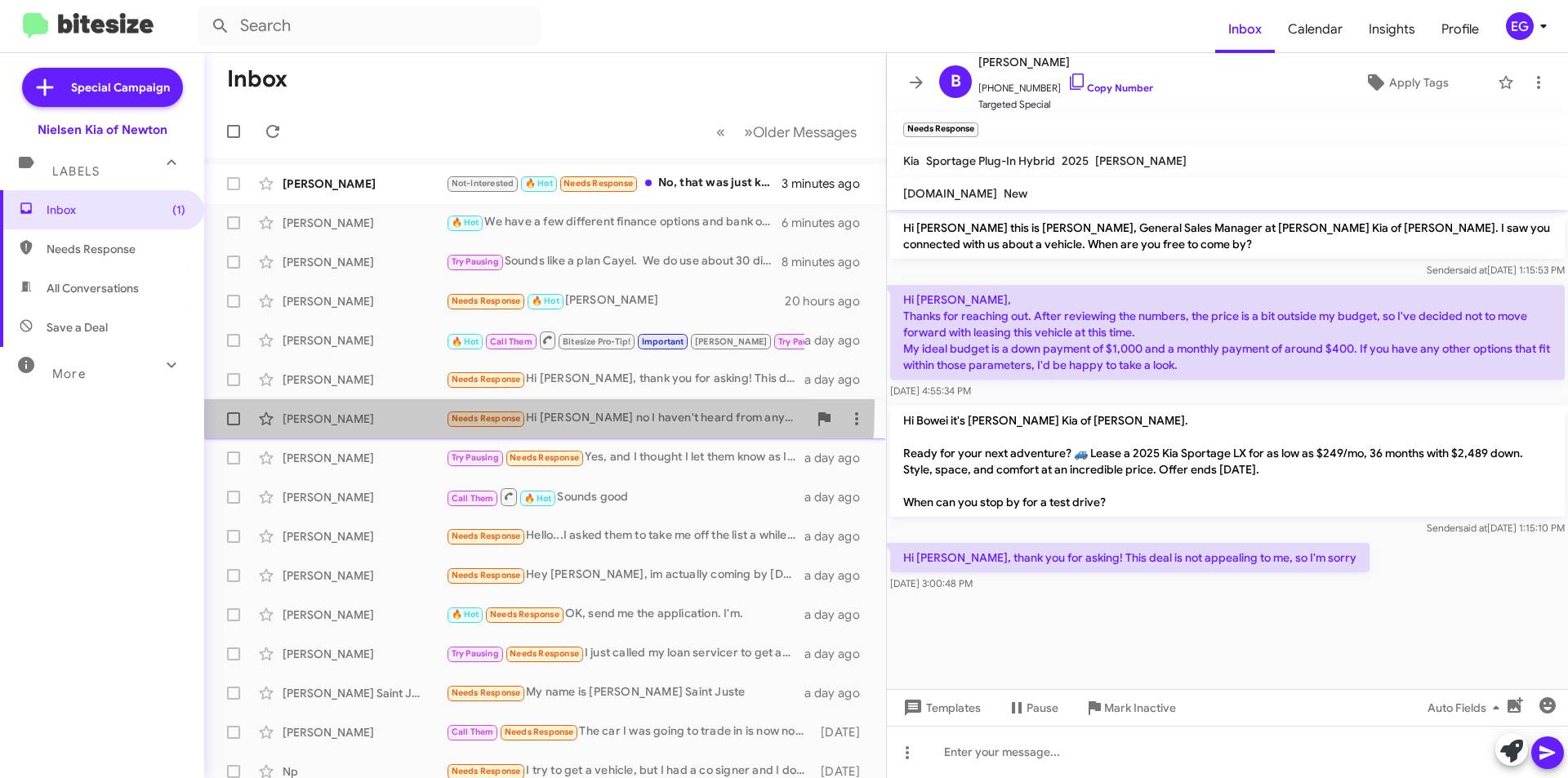
click at [326, 405] on div "Danielle Katsock Needs Response Hi Stephen no I haven't heard from anyone a day…" at bounding box center [544, 419] width 656 height 32
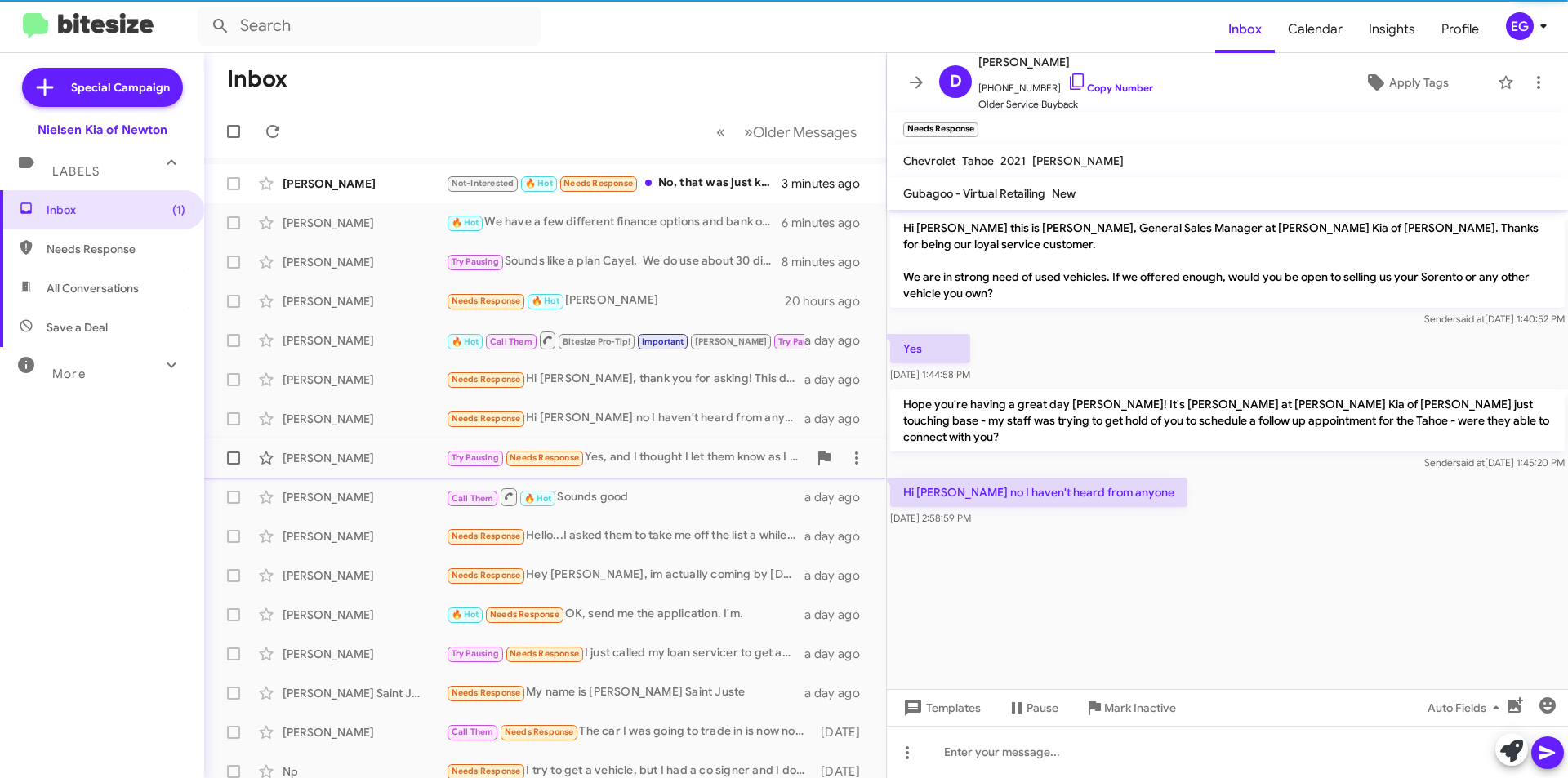
click at [335, 445] on div "Diane Vescovi Try Pausing Needs Response Yes, and I thought I let them know as …" at bounding box center [544, 458] width 656 height 32
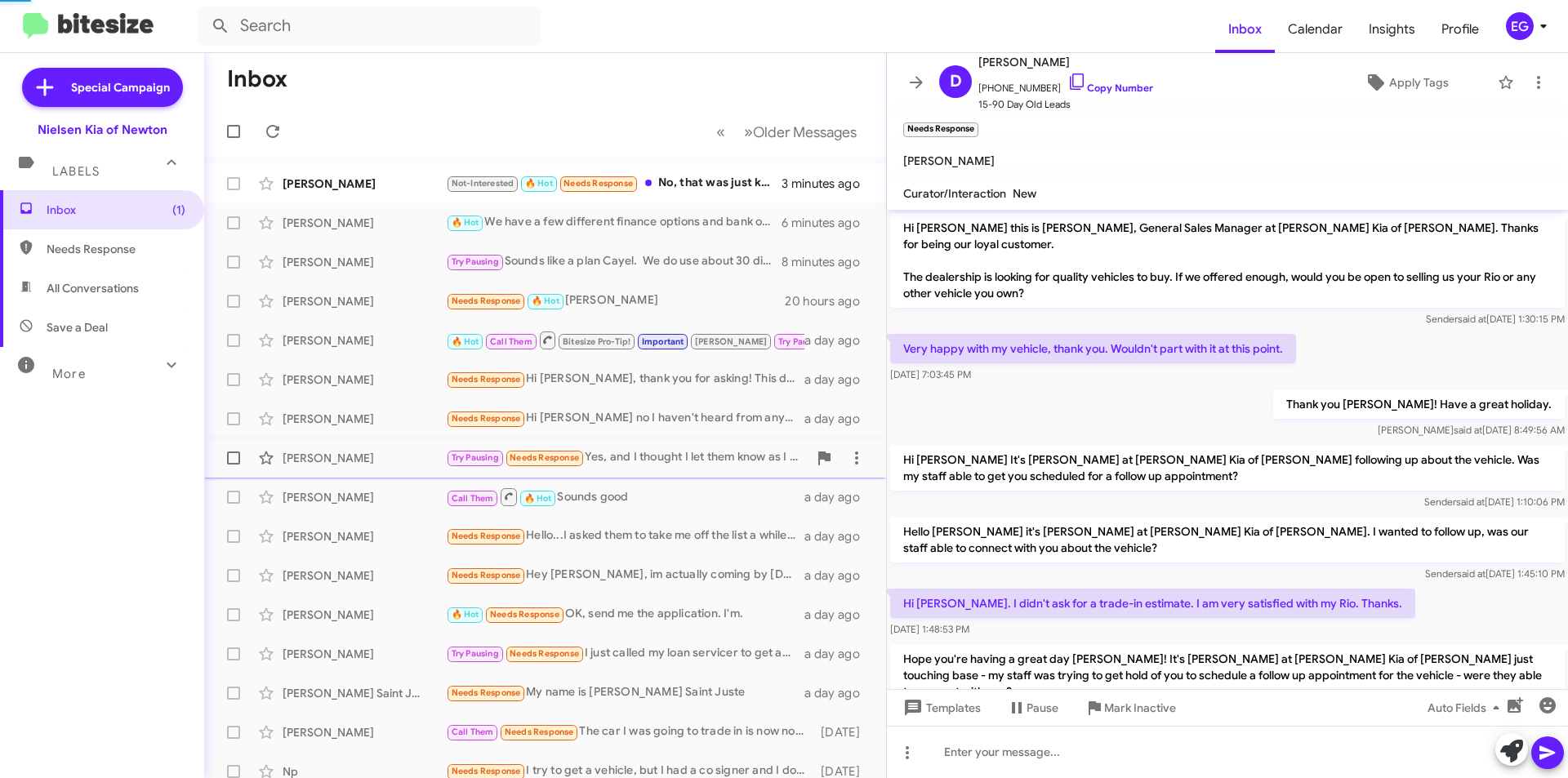
scroll to position [95, 0]
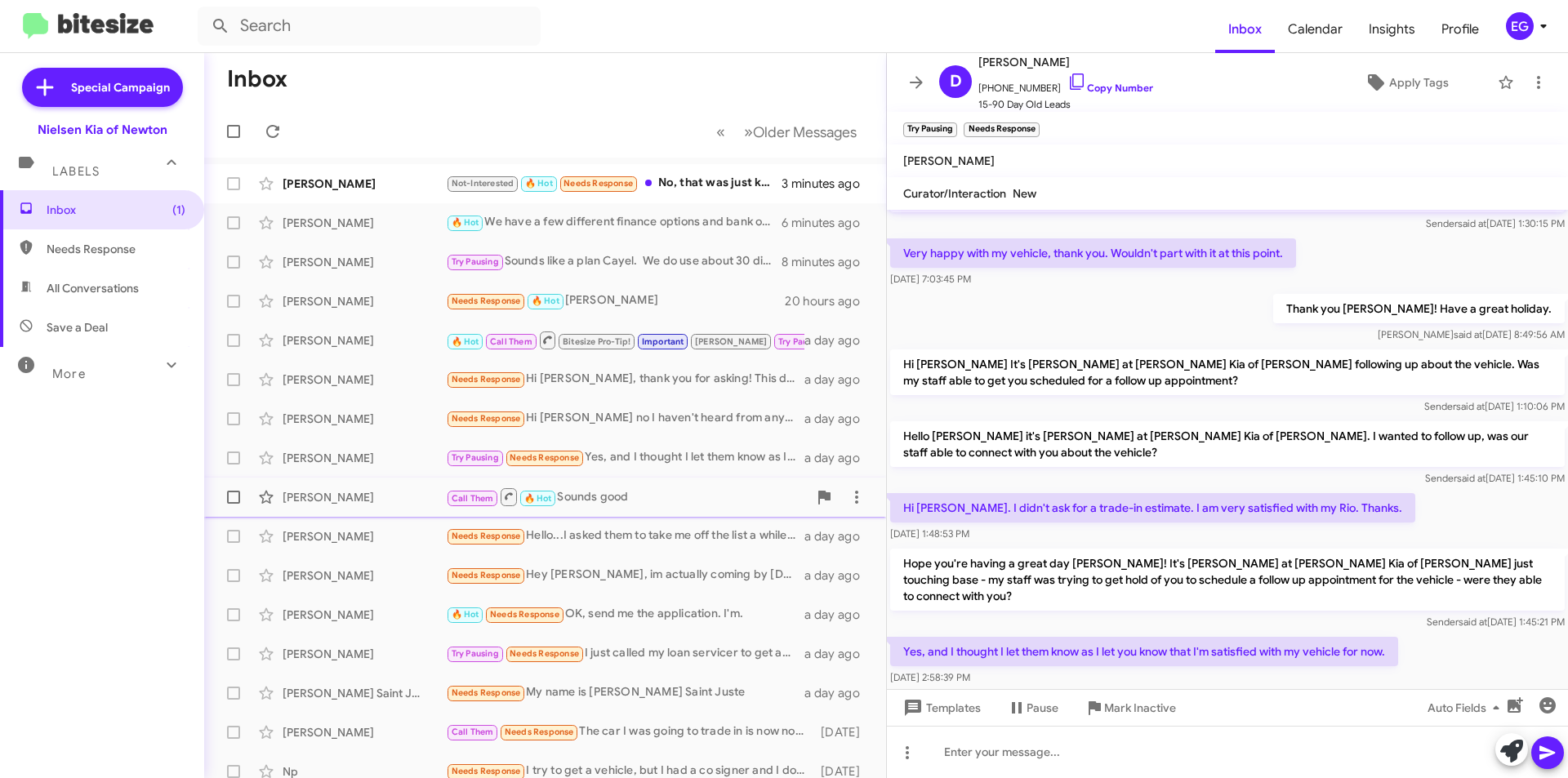
click at [334, 490] on div "[PERSON_NAME]" at bounding box center [364, 497] width 163 height 16
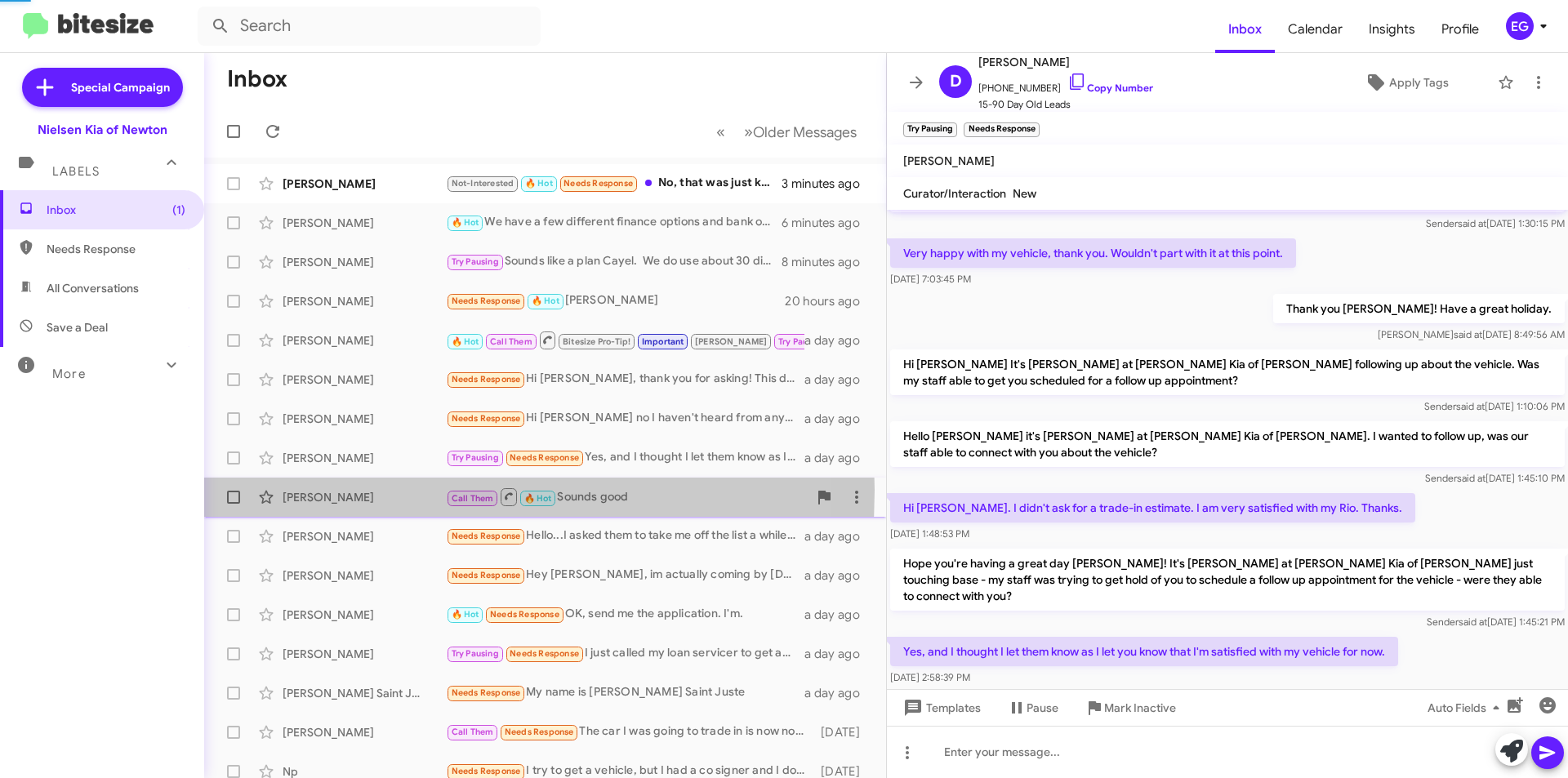
scroll to position [424, 0]
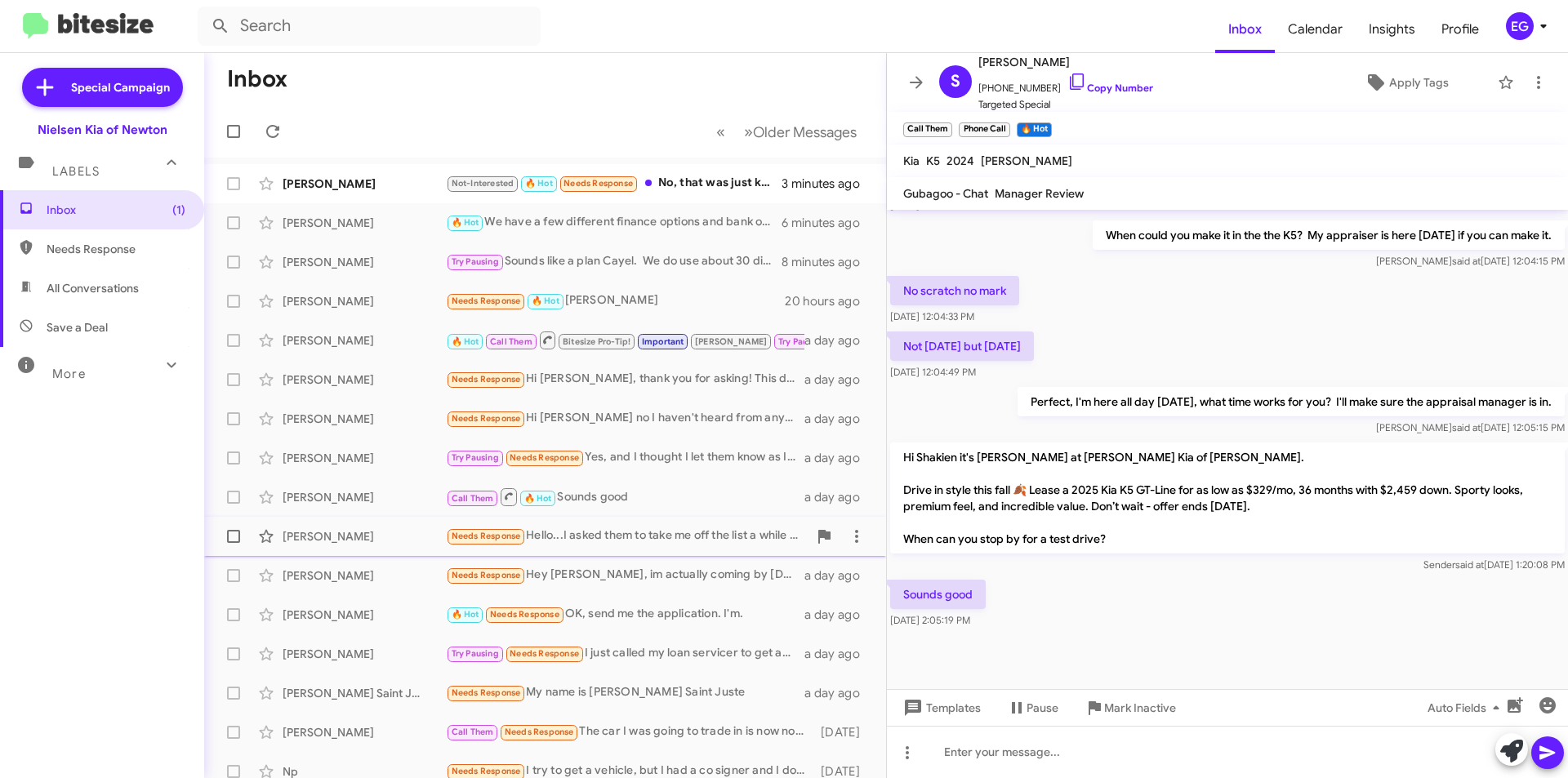
click at [340, 534] on div "[PERSON_NAME]" at bounding box center [364, 537] width 163 height 16
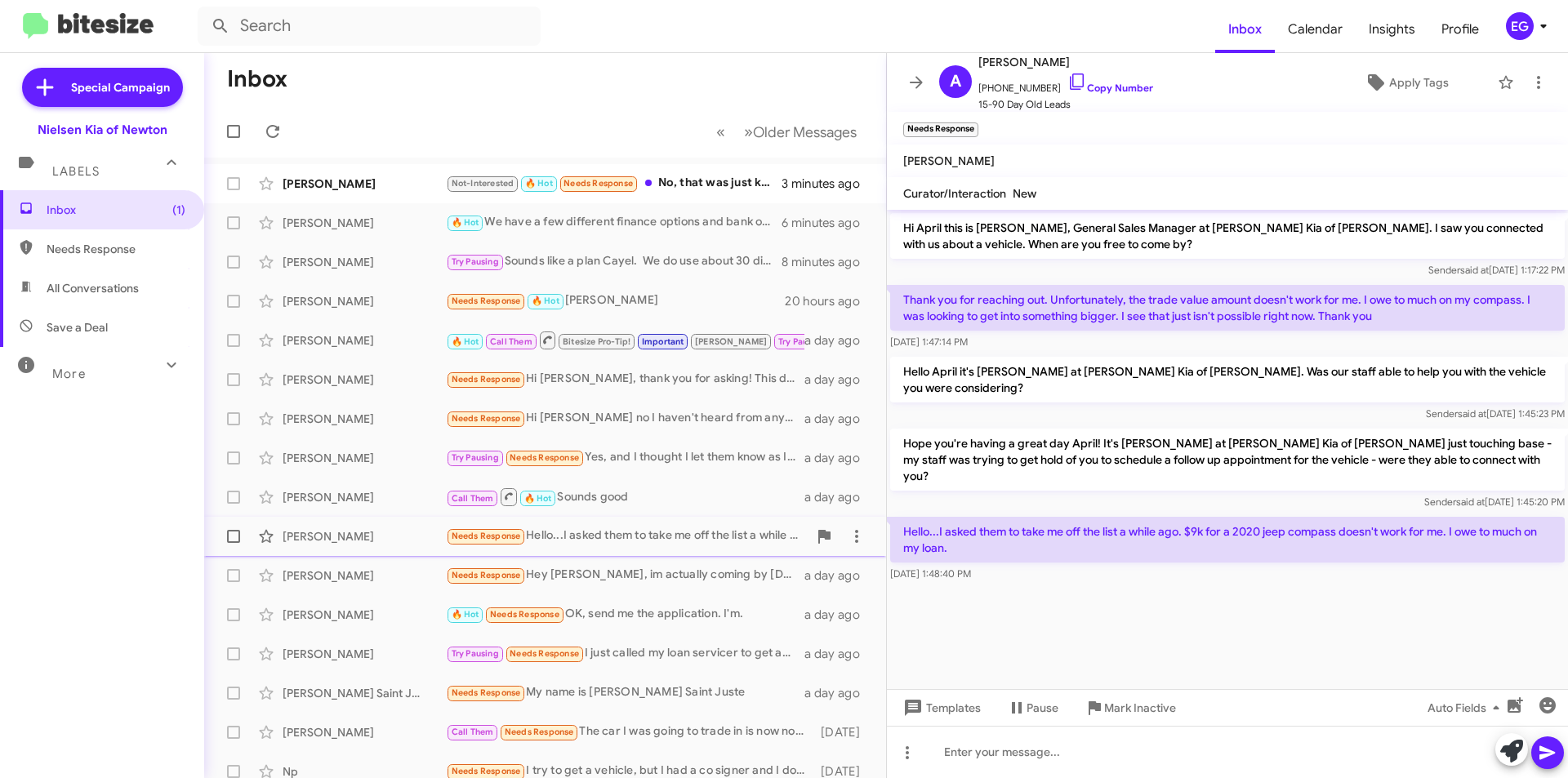
click at [342, 549] on div "April Montanye Needs Response Hello...I asked them to take me off the list a wh…" at bounding box center [544, 537] width 656 height 32
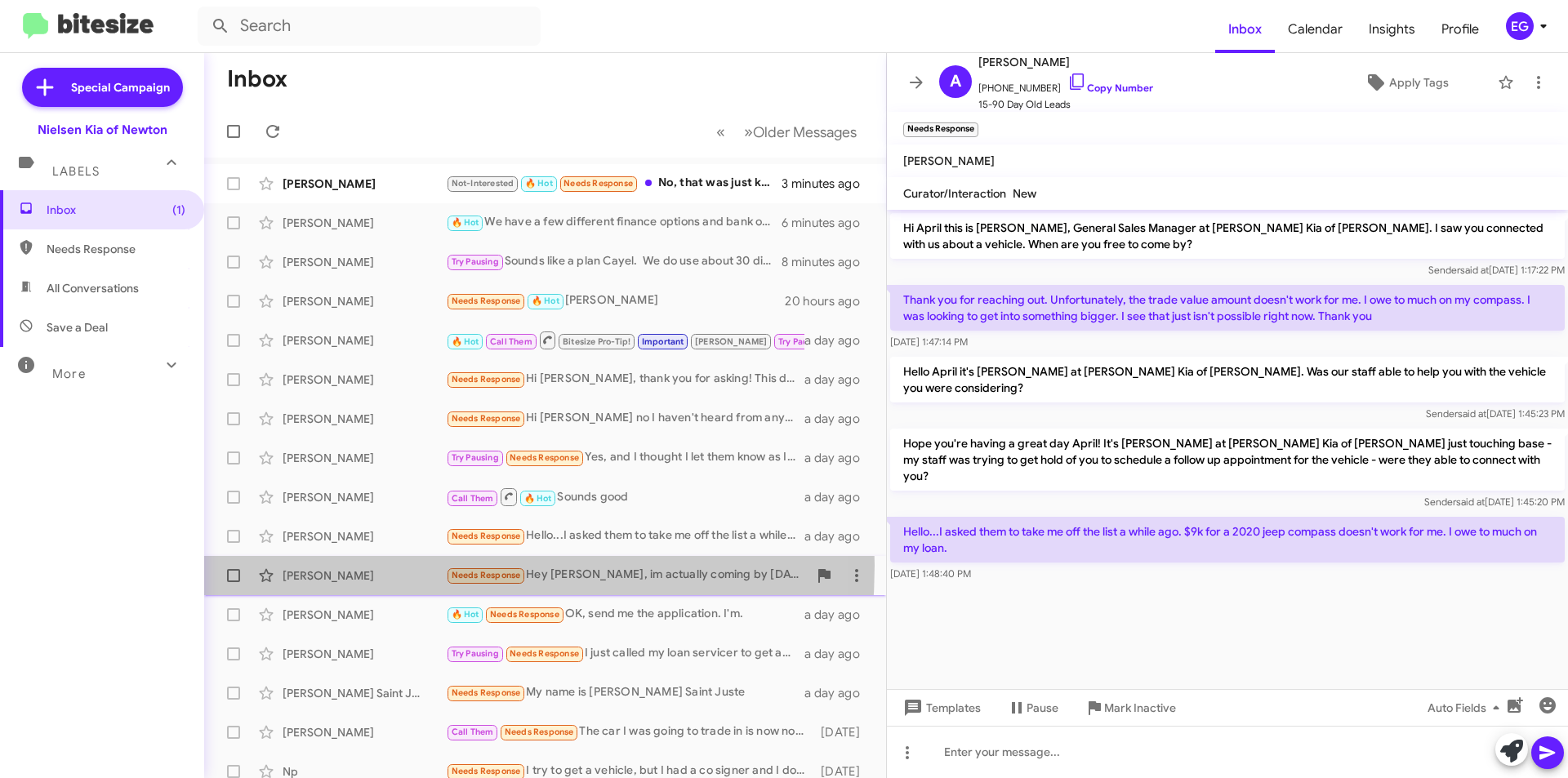
click at [342, 565] on div "Robert Stiuso Needs Response Hey Stephen, im actually coming by tomorrow to che…" at bounding box center [544, 576] width 656 height 32
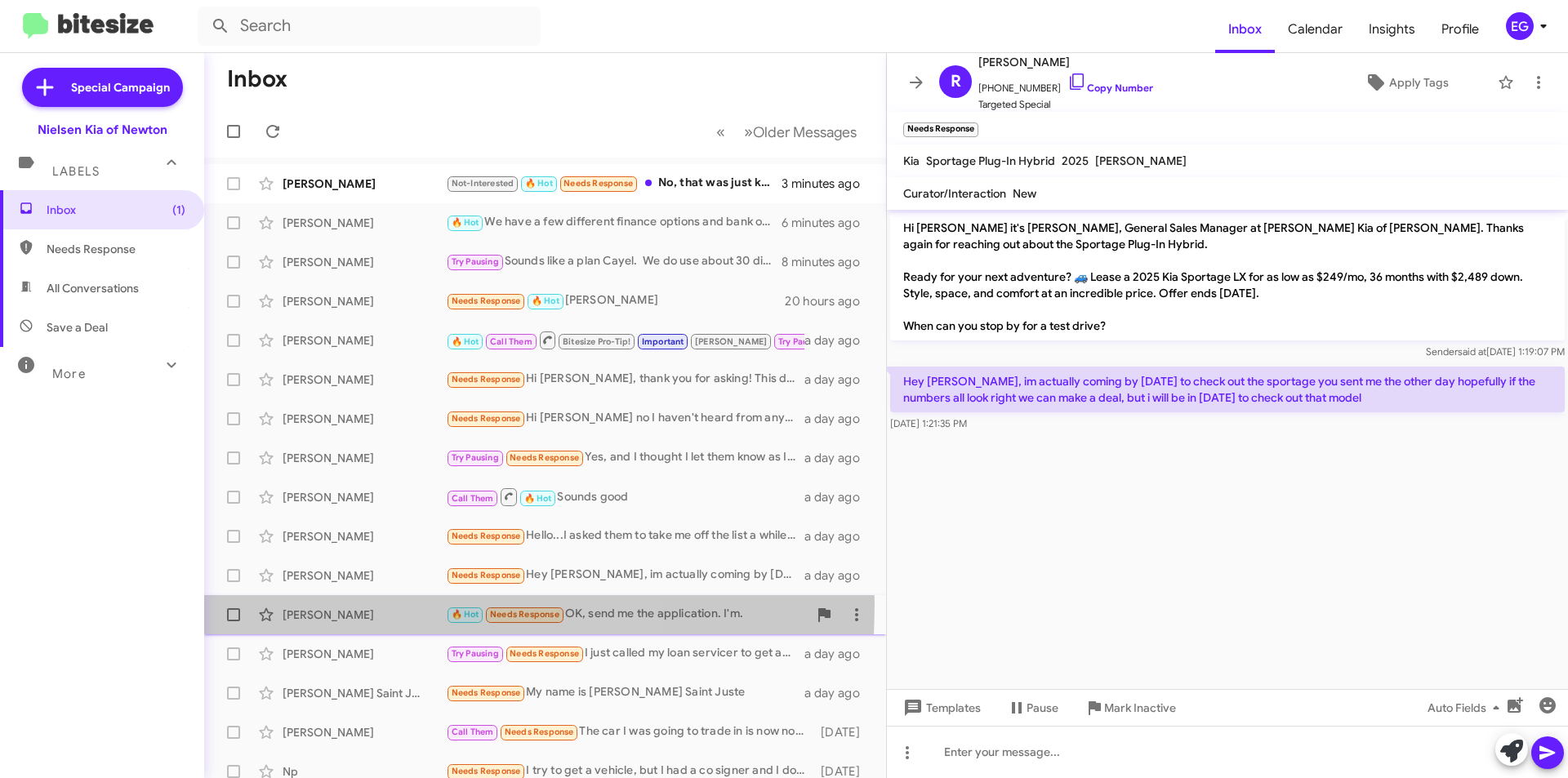
click at [353, 605] on div "Jose Martinez 🔥 Hot Needs Response OK, send me the application. I'm. a day ago" at bounding box center [544, 615] width 656 height 32
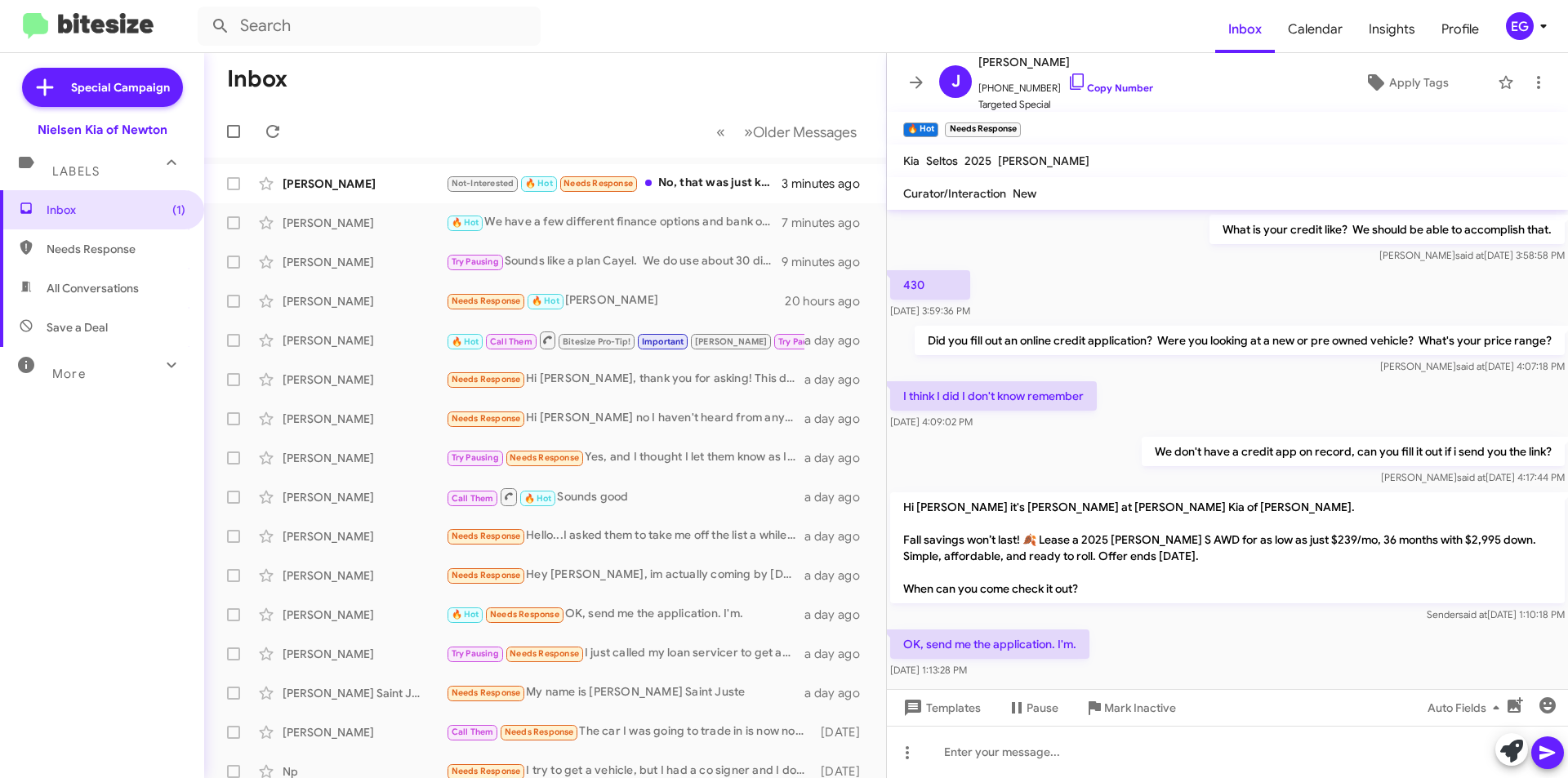
scroll to position [655, 0]
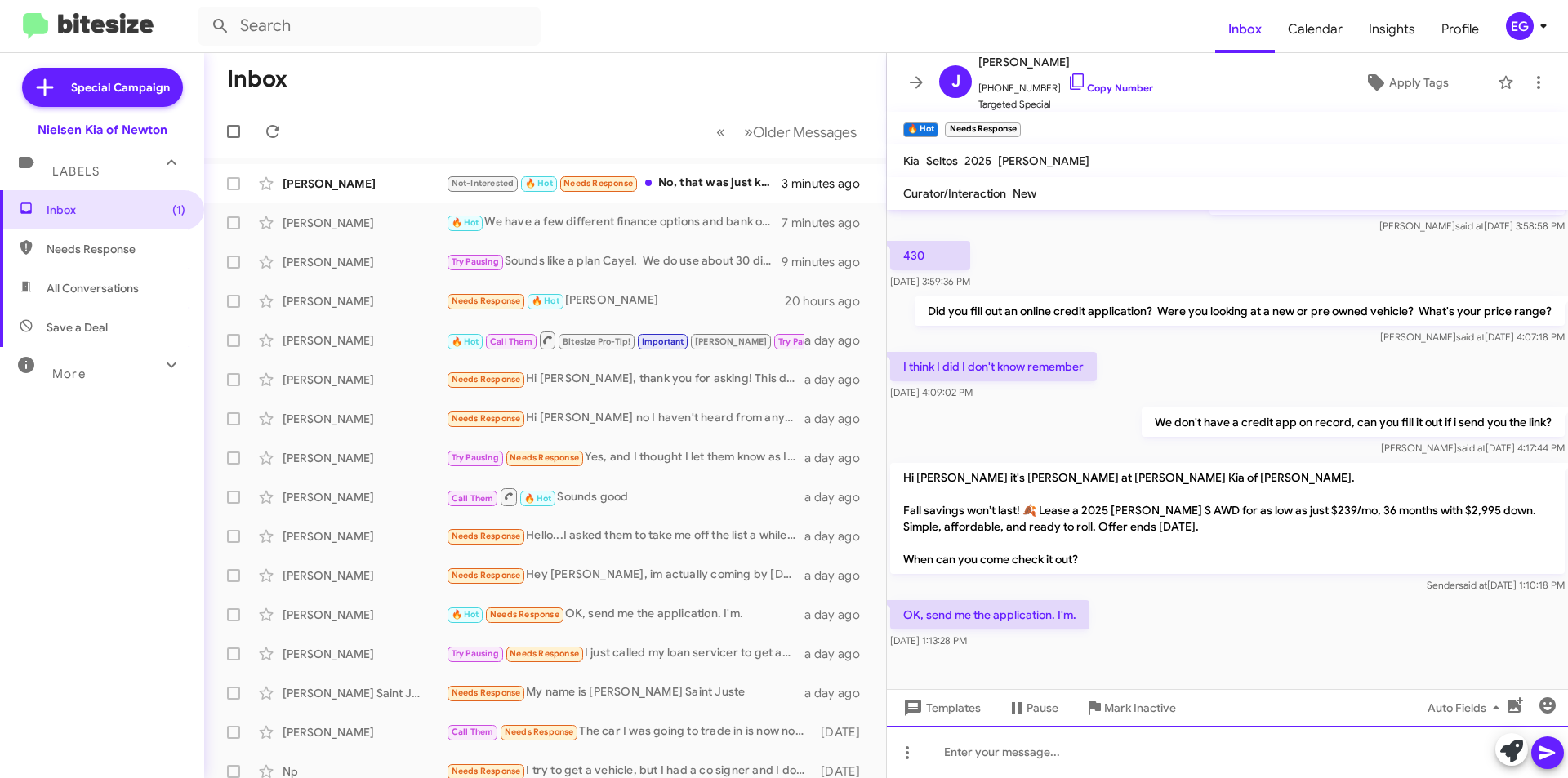
click at [1015, 755] on div at bounding box center [1227, 752] width 681 height 52
click at [1553, 746] on icon at bounding box center [1547, 753] width 20 height 20
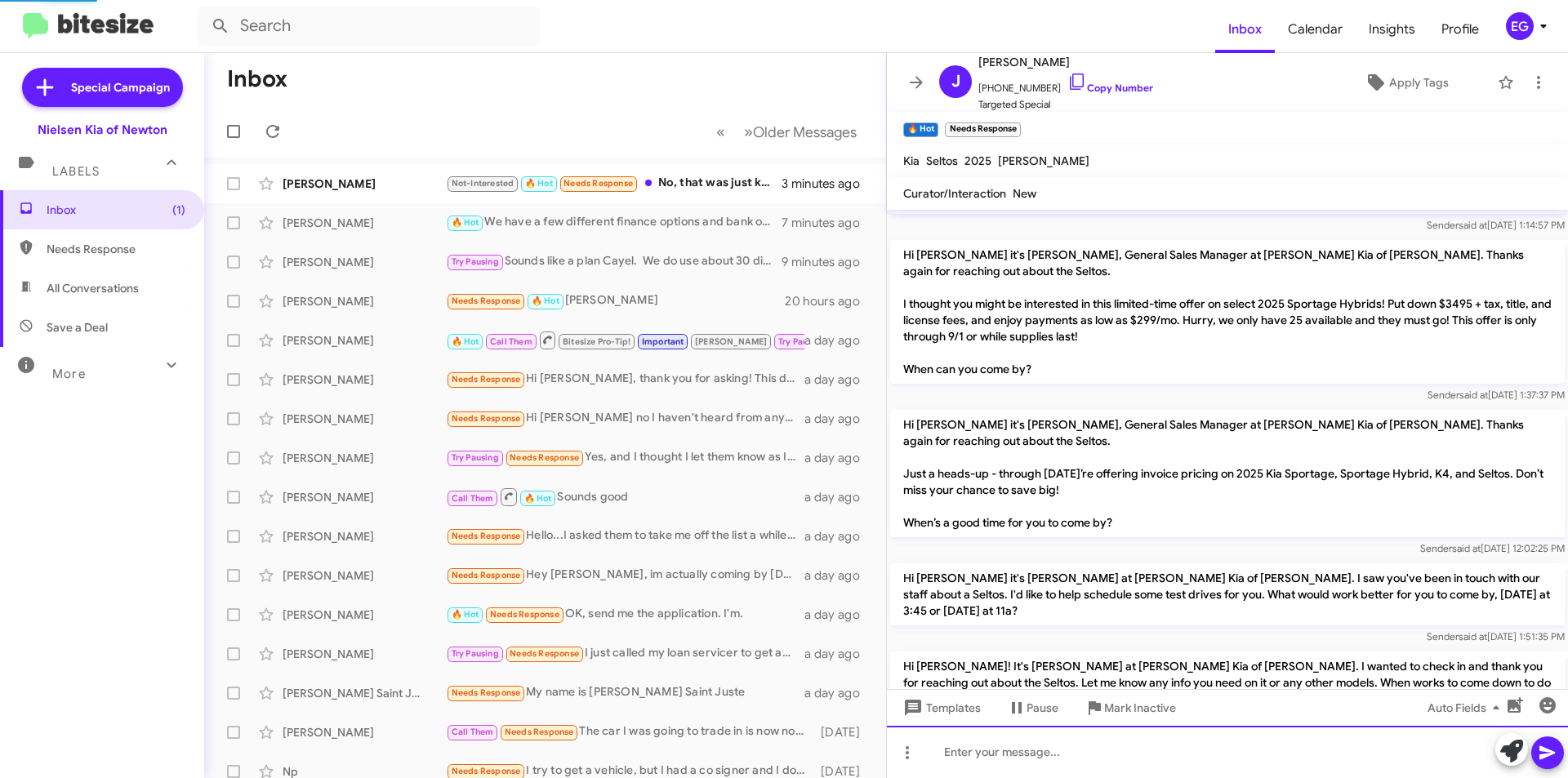
click at [1063, 765] on div at bounding box center [1227, 752] width 681 height 52
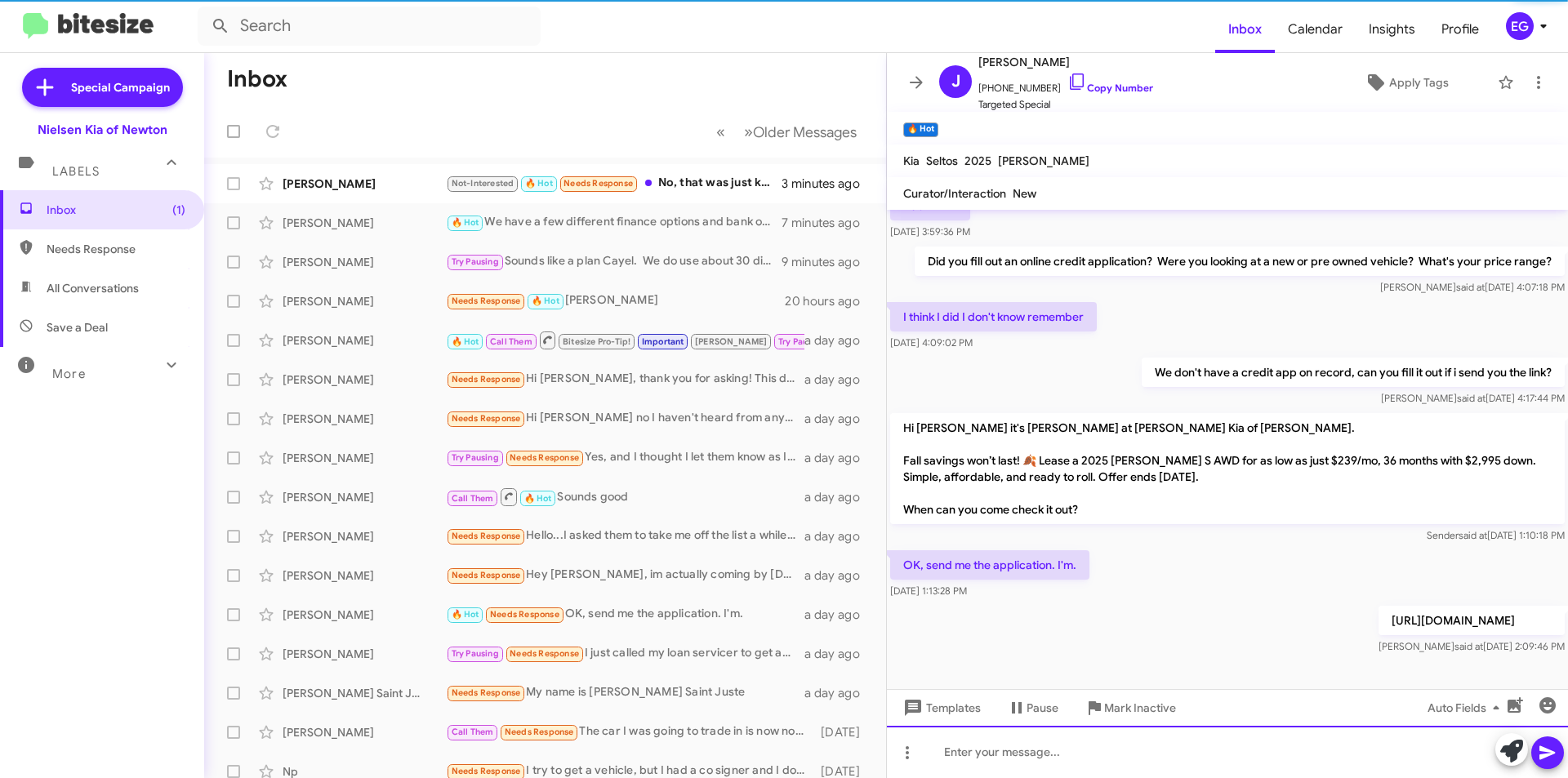
scroll to position [714, 0]
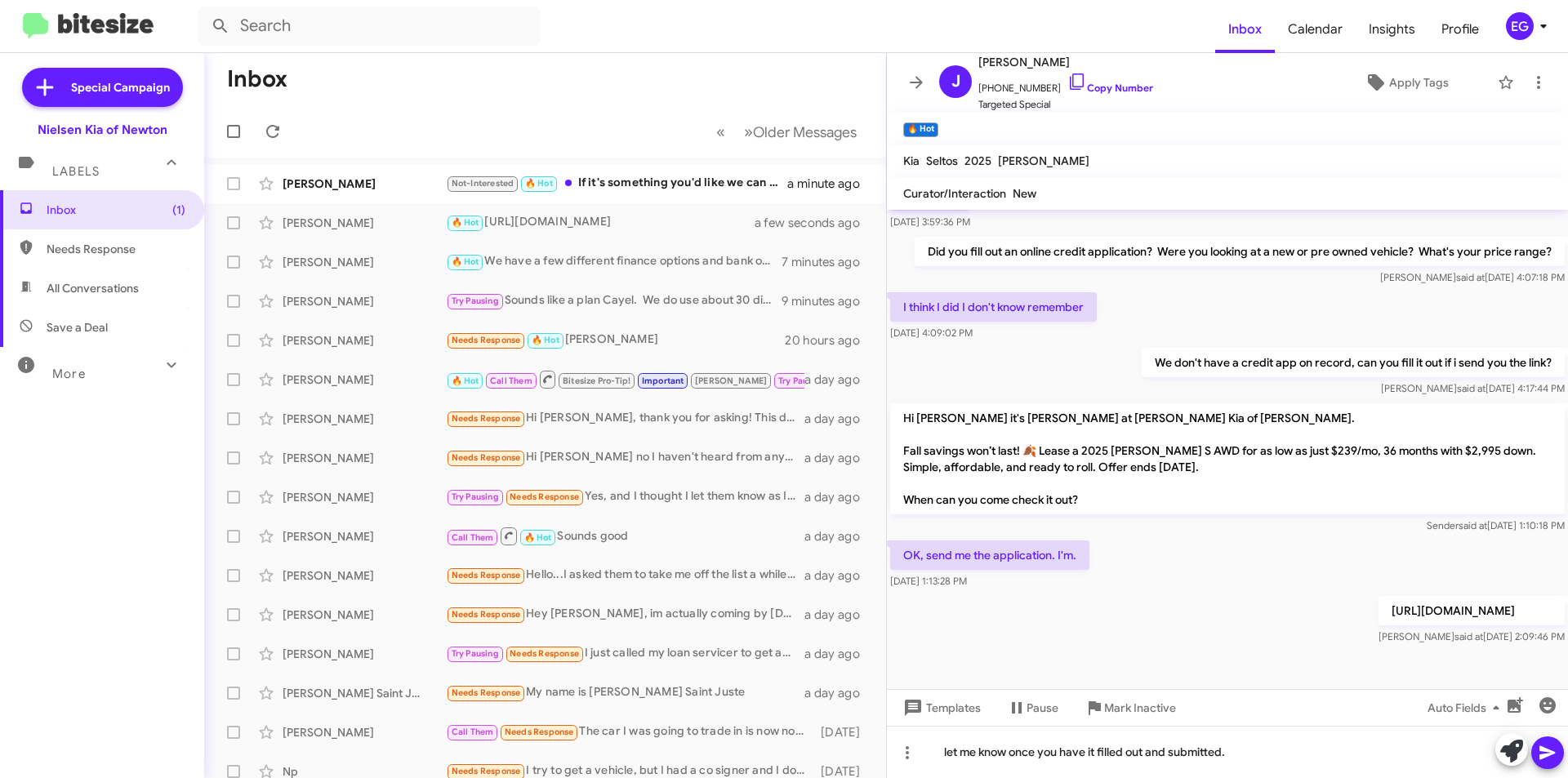
click at [1548, 751] on icon at bounding box center [1546, 753] width 15 height 13
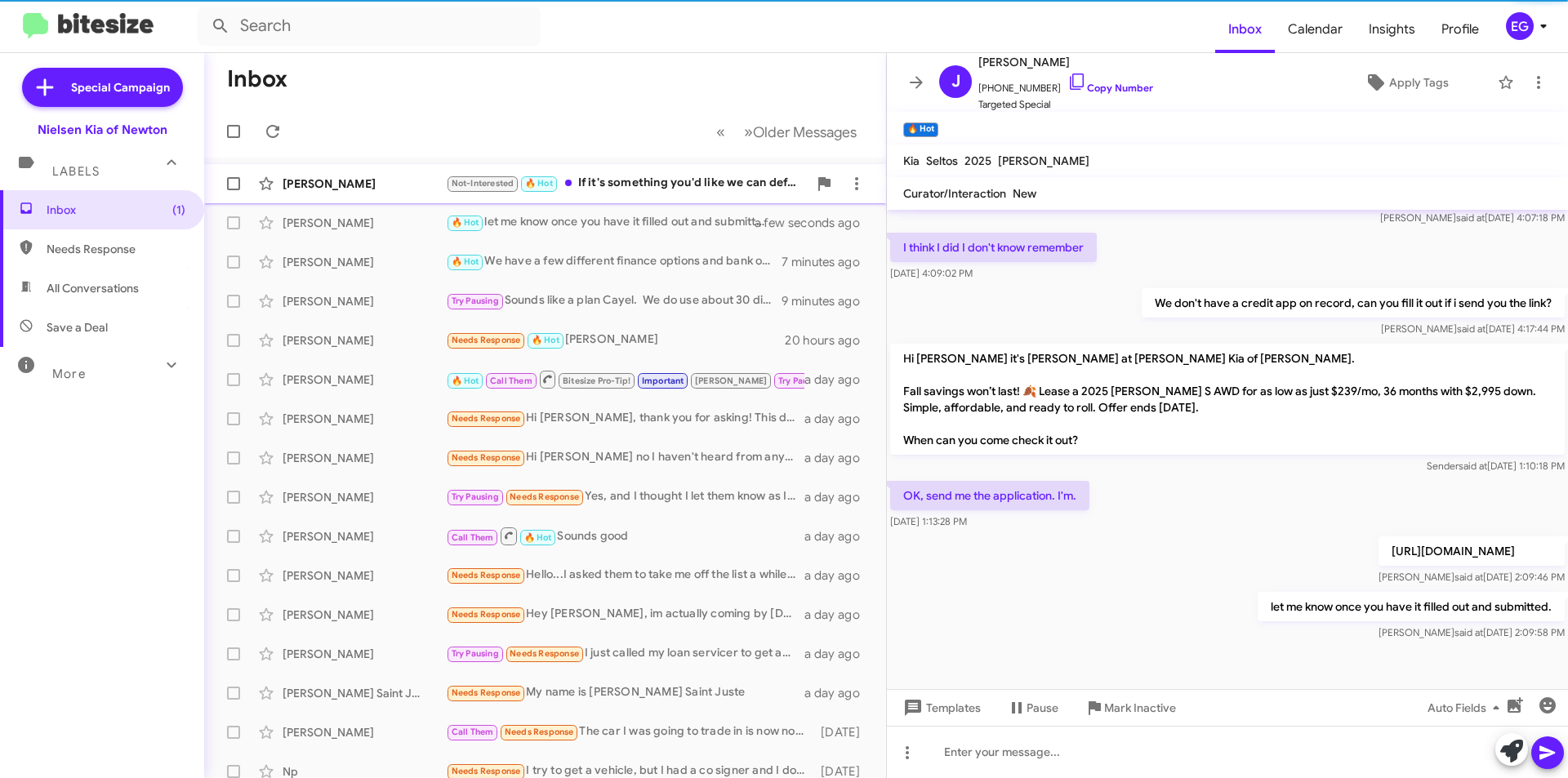
click at [283, 194] on div "Christopher Maslin Not-Interested 🔥 Hot If it's something you'd like we can def…" at bounding box center [544, 184] width 656 height 32
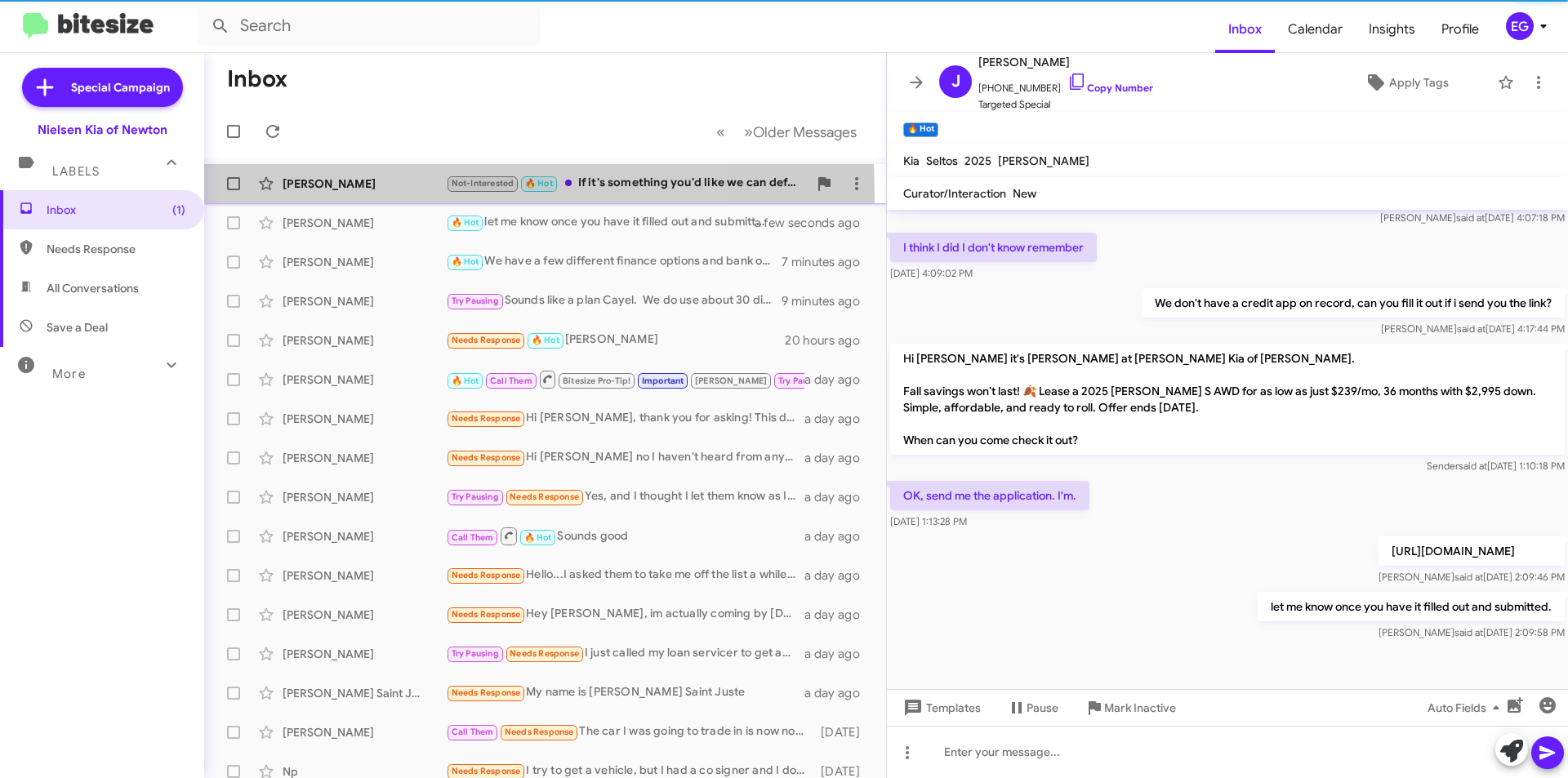
scroll to position [428, 0]
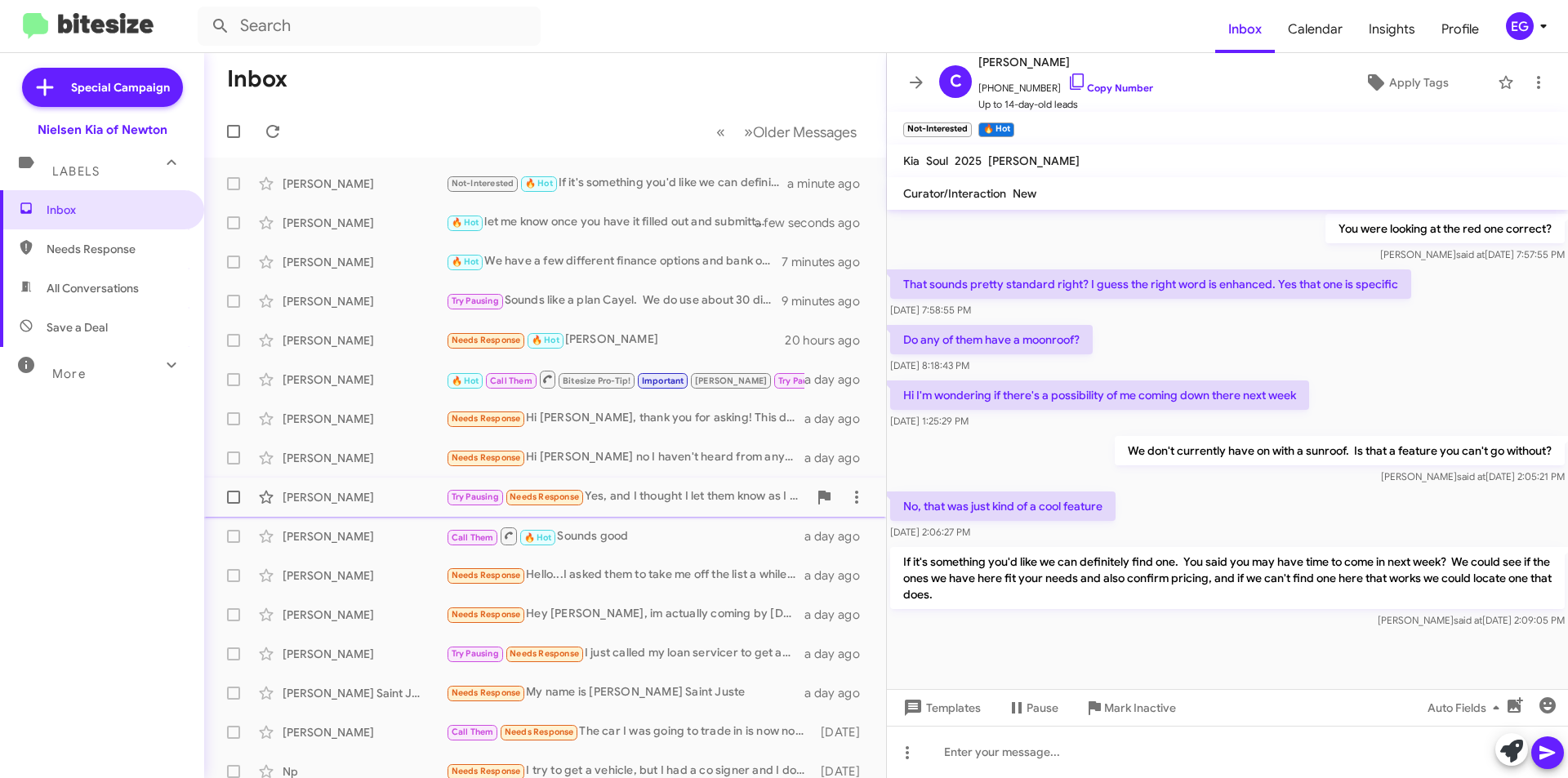
click at [370, 513] on div "Diane Vescovi Try Pausing Needs Response Yes, and I thought I let them know as …" at bounding box center [544, 497] width 656 height 32
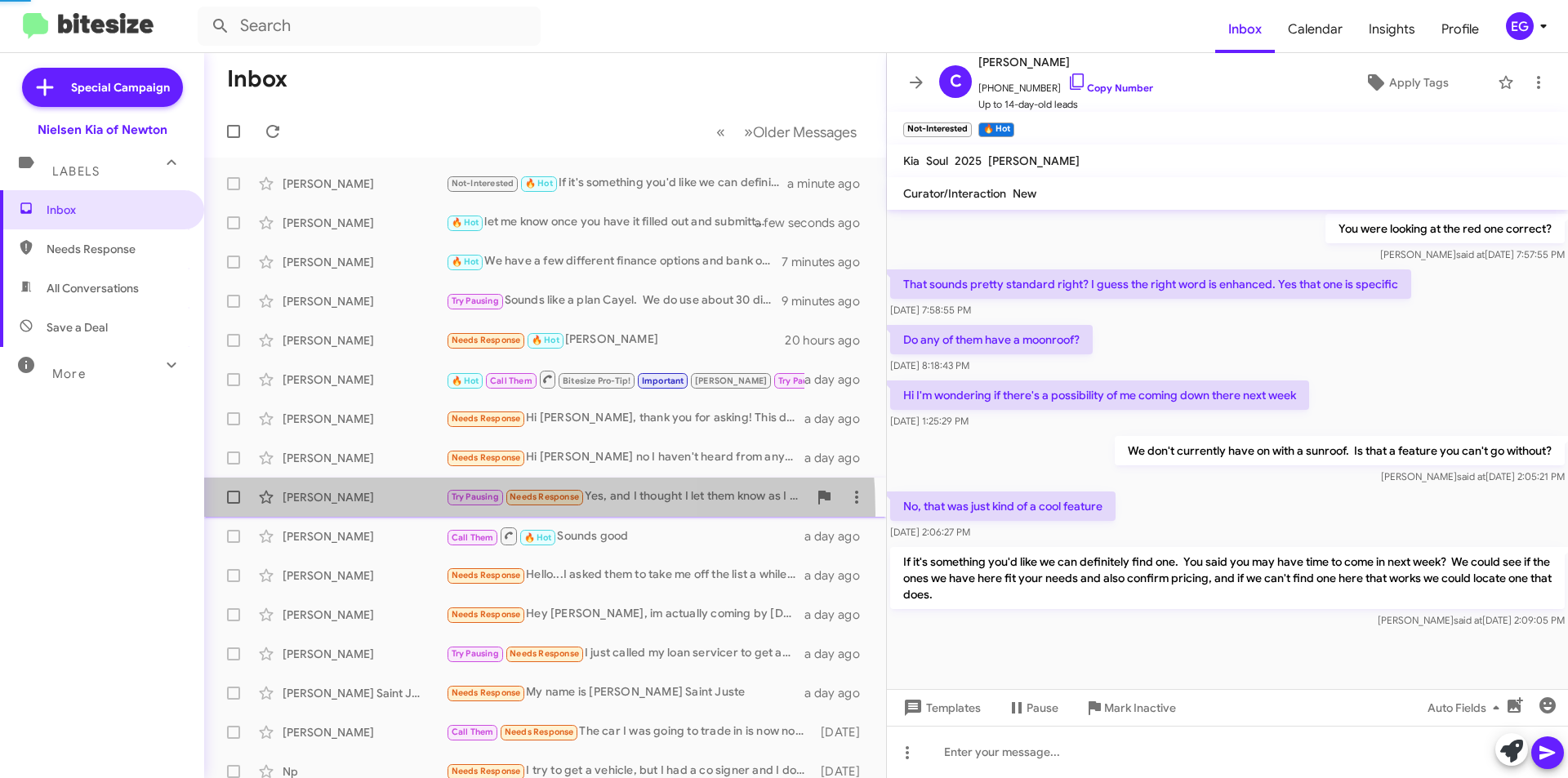
scroll to position [95, 0]
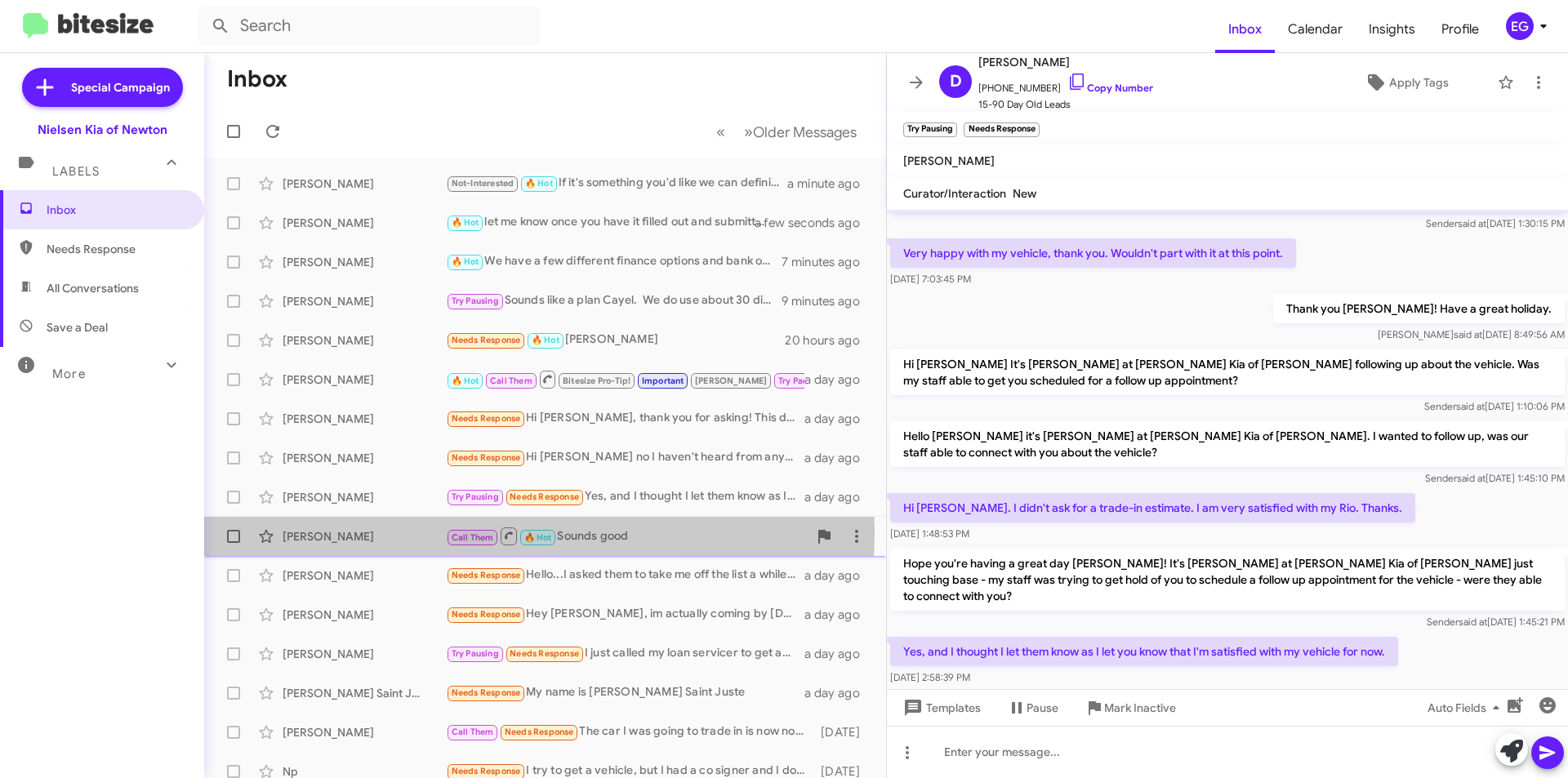
click at [361, 532] on div "[PERSON_NAME]" at bounding box center [364, 537] width 163 height 16
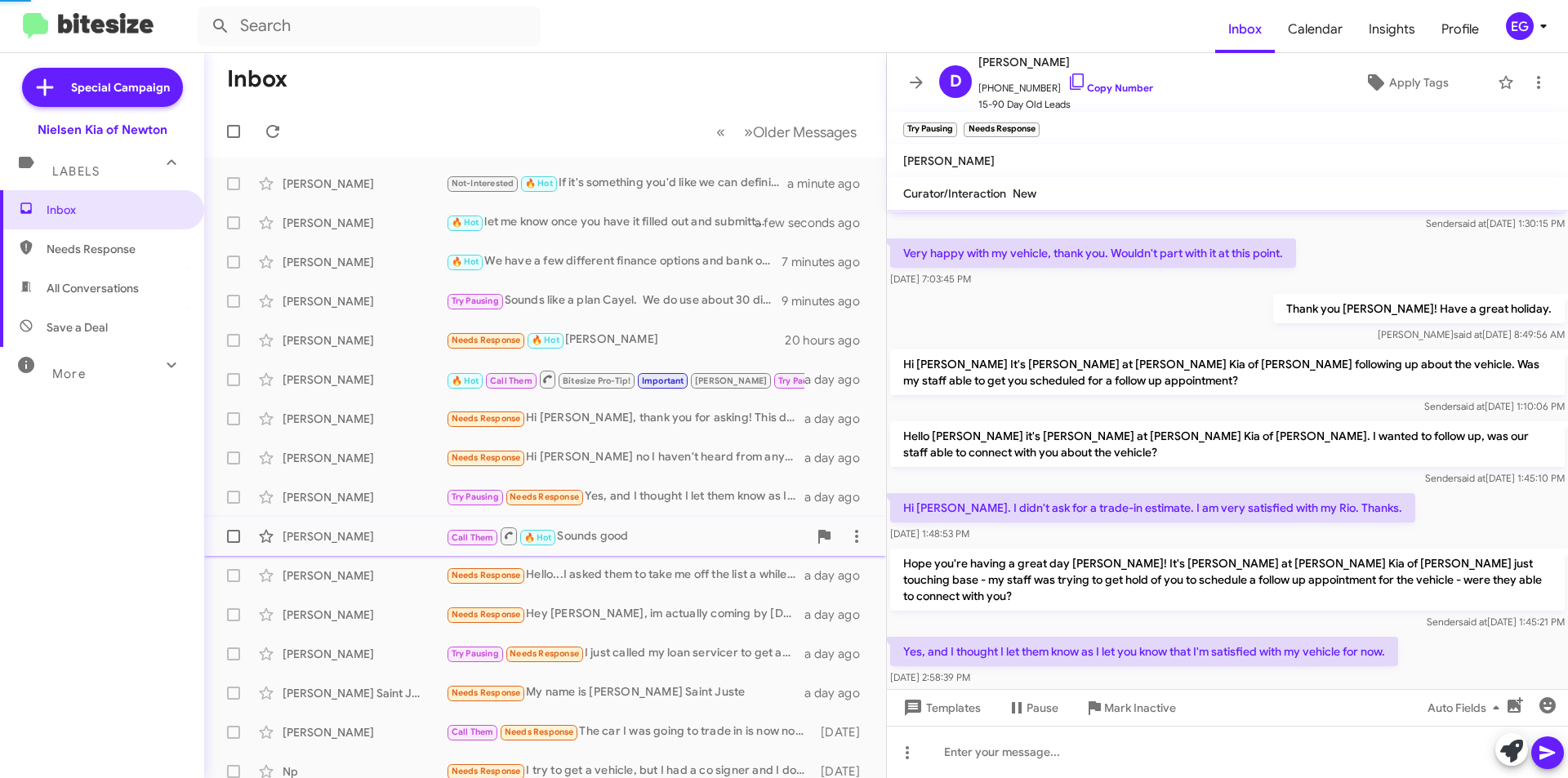
scroll to position [424, 0]
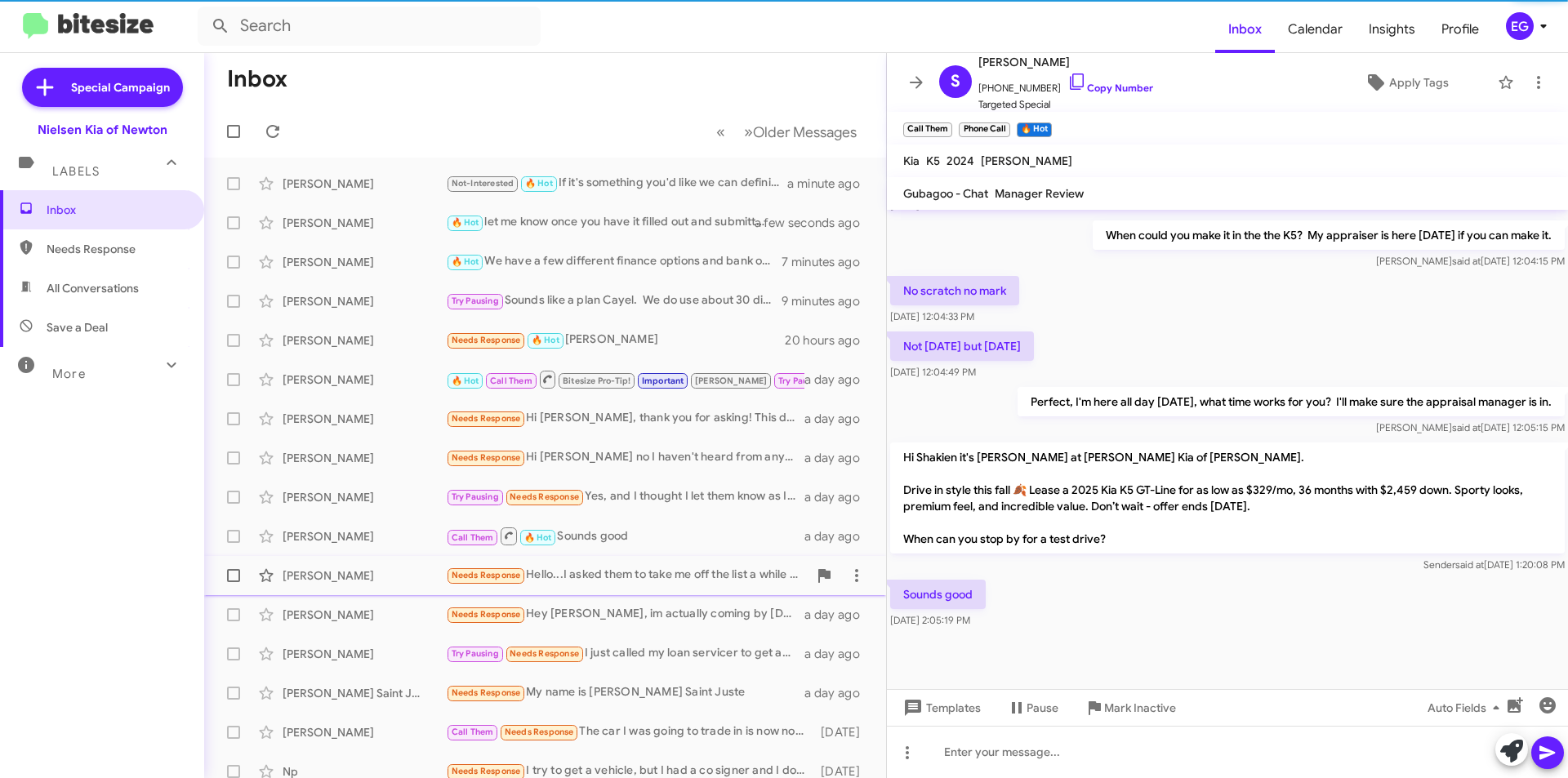
click at [360, 558] on span "April Montanye Needs Response Hello...I asked them to take me off the list a wh…" at bounding box center [545, 576] width 682 height 39
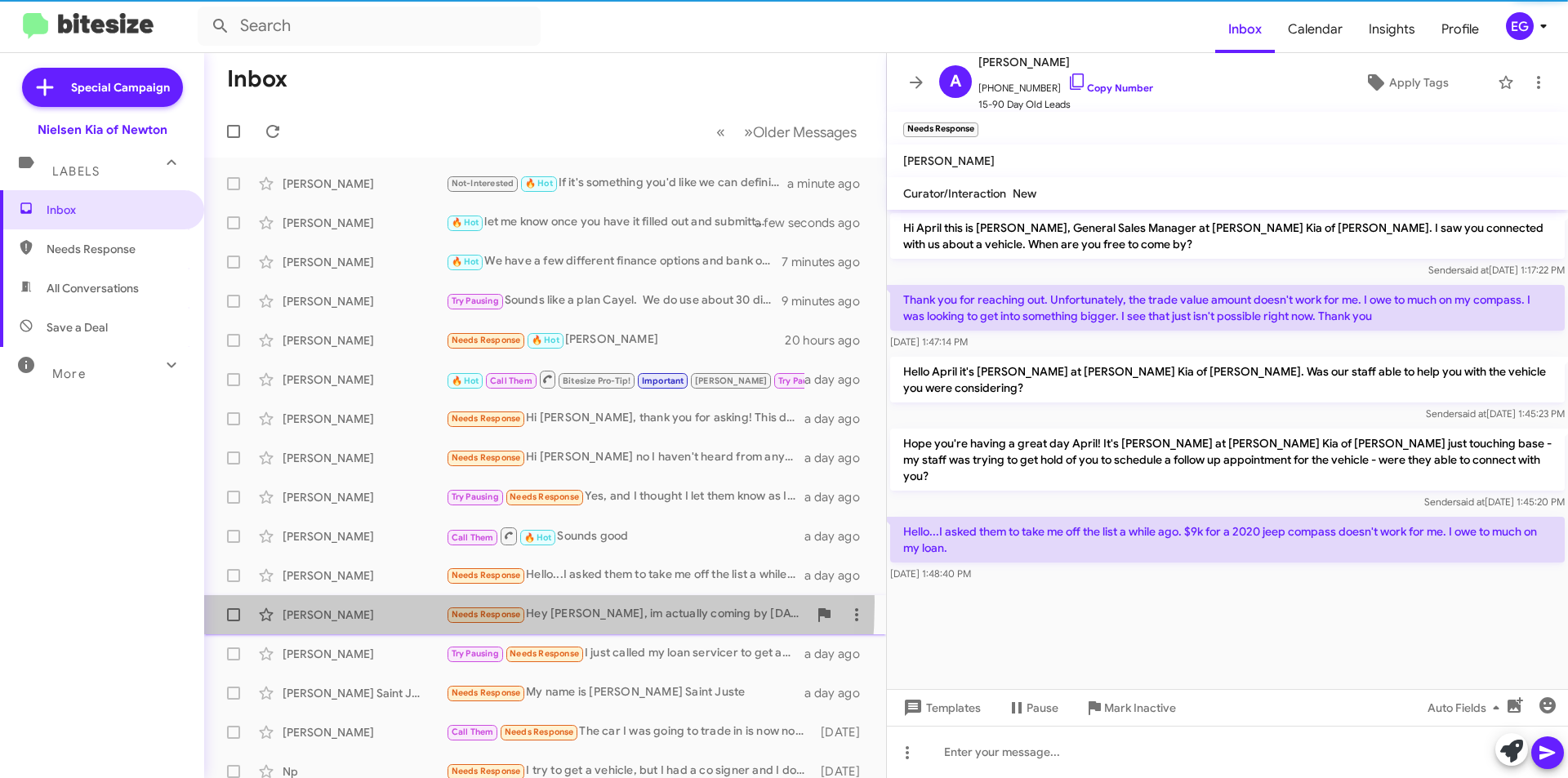
click at [345, 602] on div "Robert Stiuso Needs Response Hey Stephen, im actually coming by tomorrow to che…" at bounding box center [544, 615] width 656 height 32
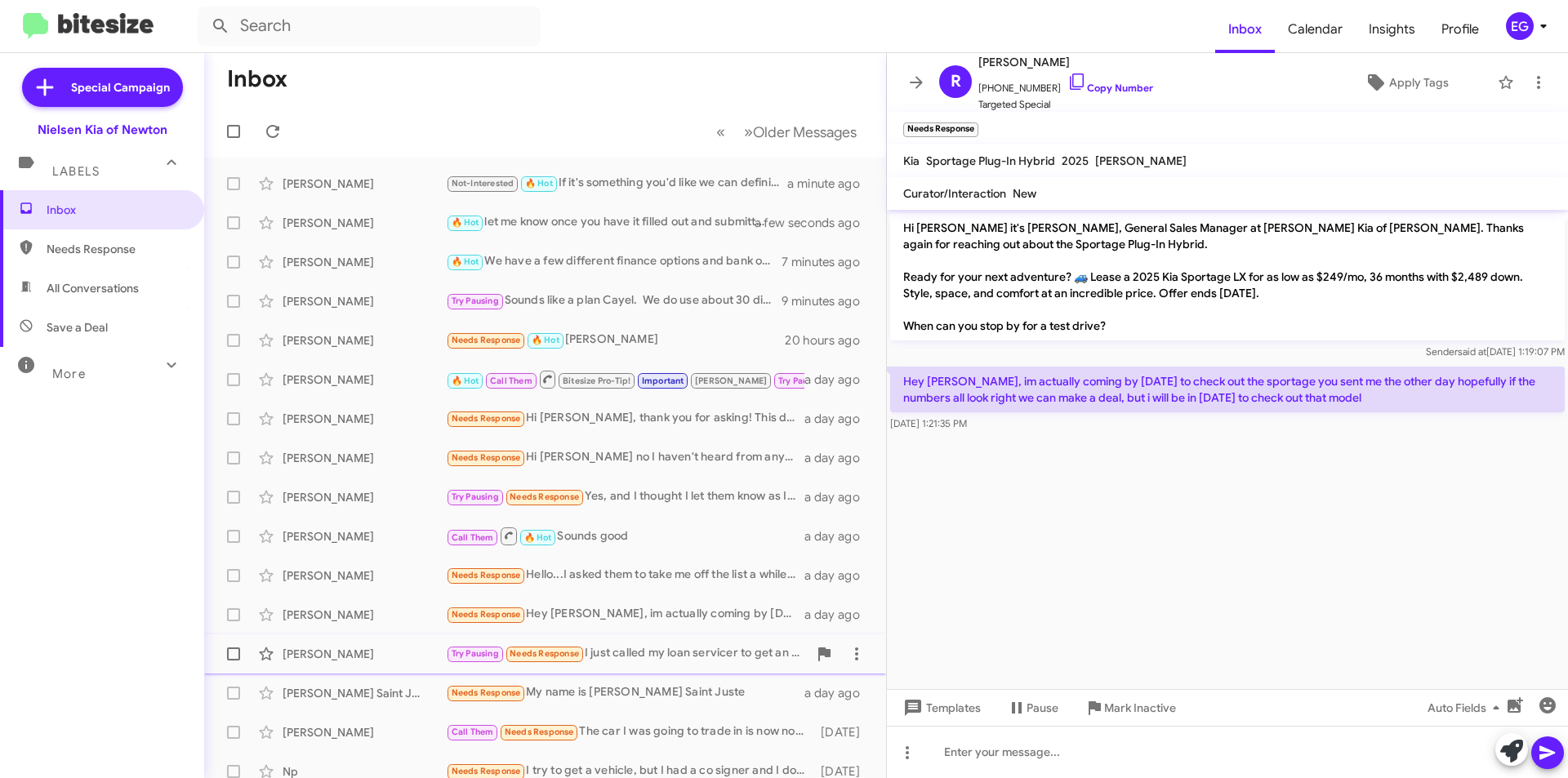
click at [349, 651] on div "[PERSON_NAME]" at bounding box center [364, 654] width 163 height 16
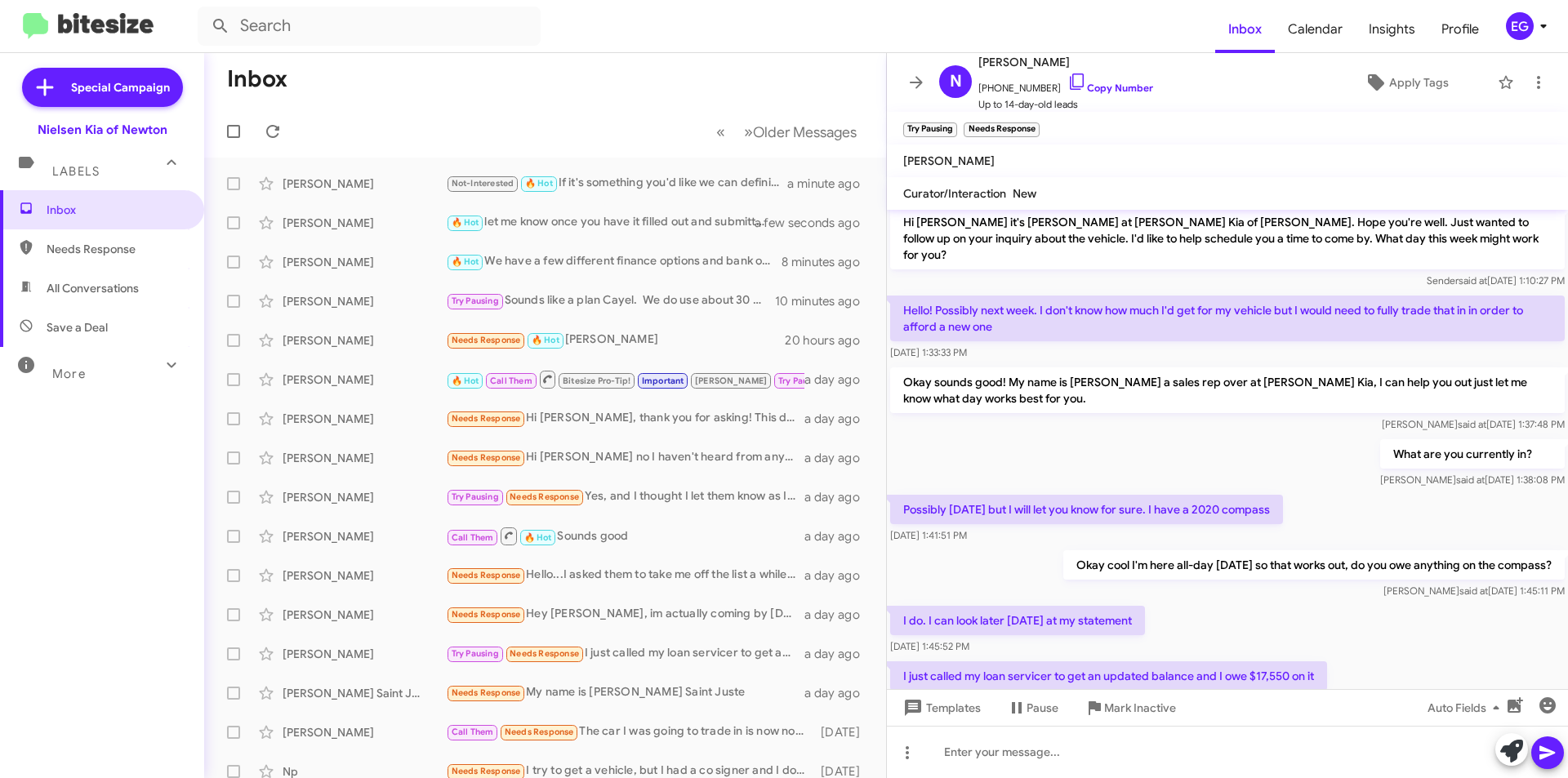
scroll to position [123, 0]
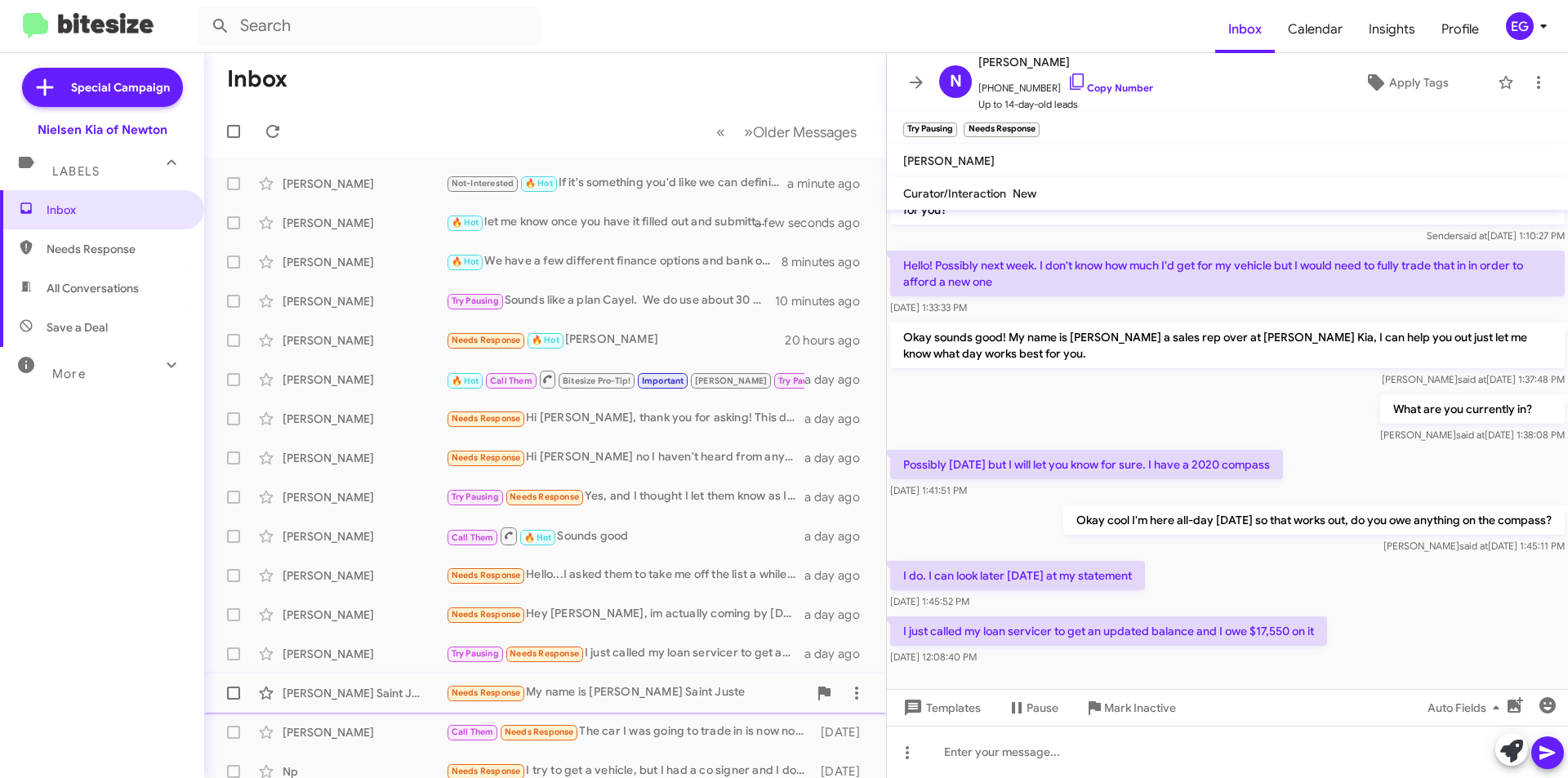
click at [362, 686] on div "[PERSON_NAME] Saint Juste" at bounding box center [364, 694] width 163 height 16
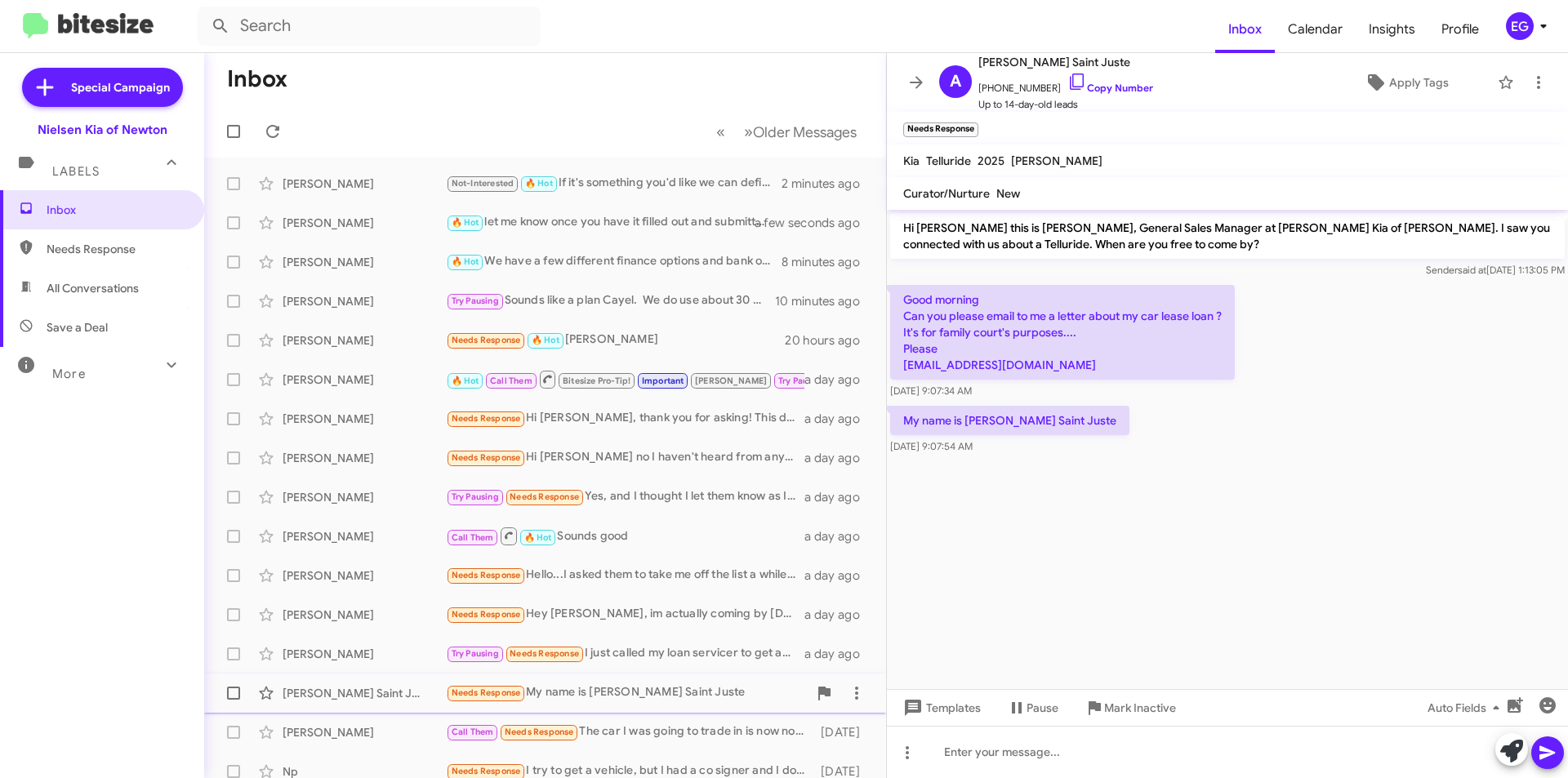
scroll to position [82, 0]
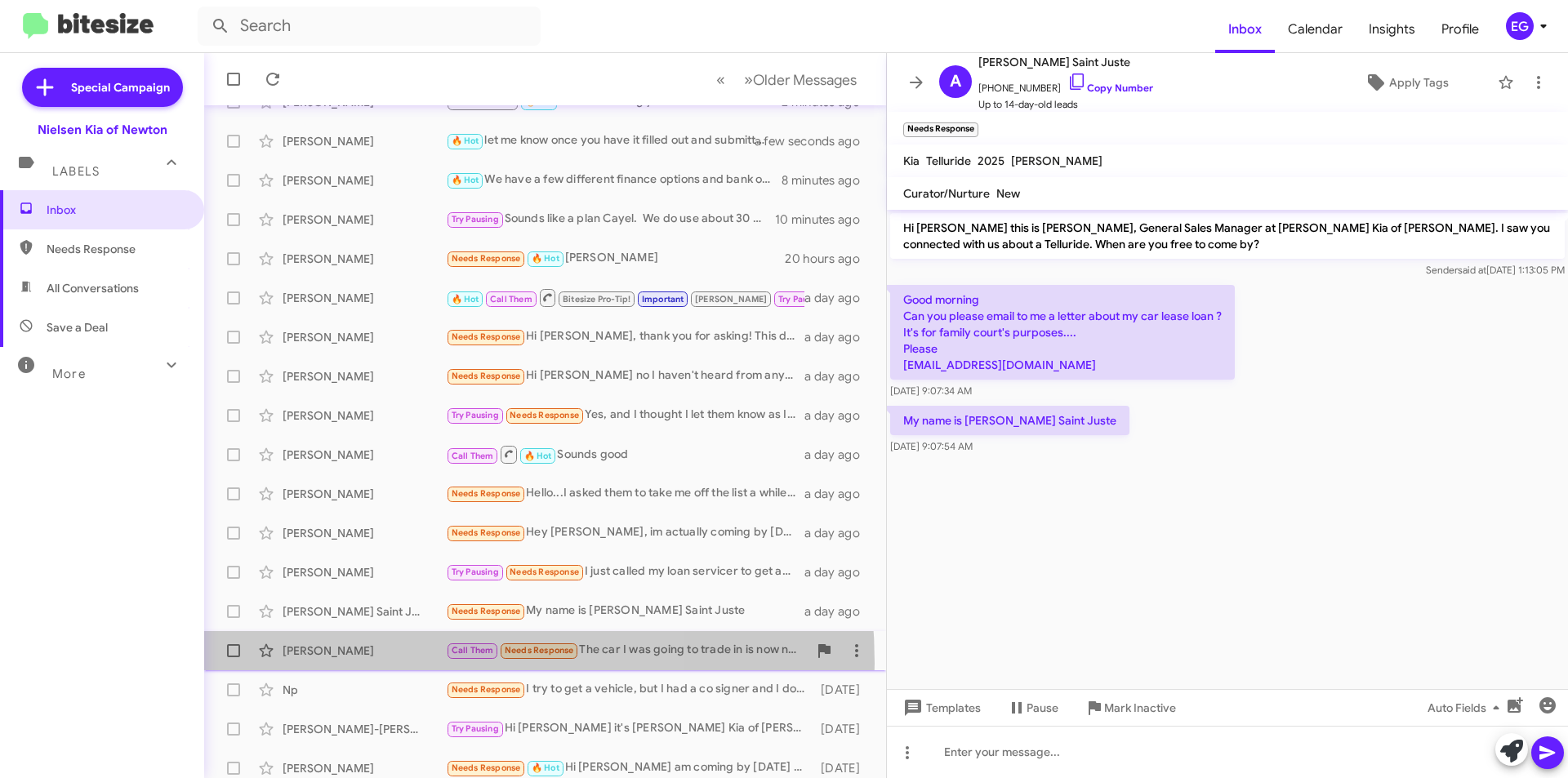
click at [364, 663] on div "James Maher Call Them Needs Response The car I was going to trade in is now not…" at bounding box center [544, 651] width 656 height 32
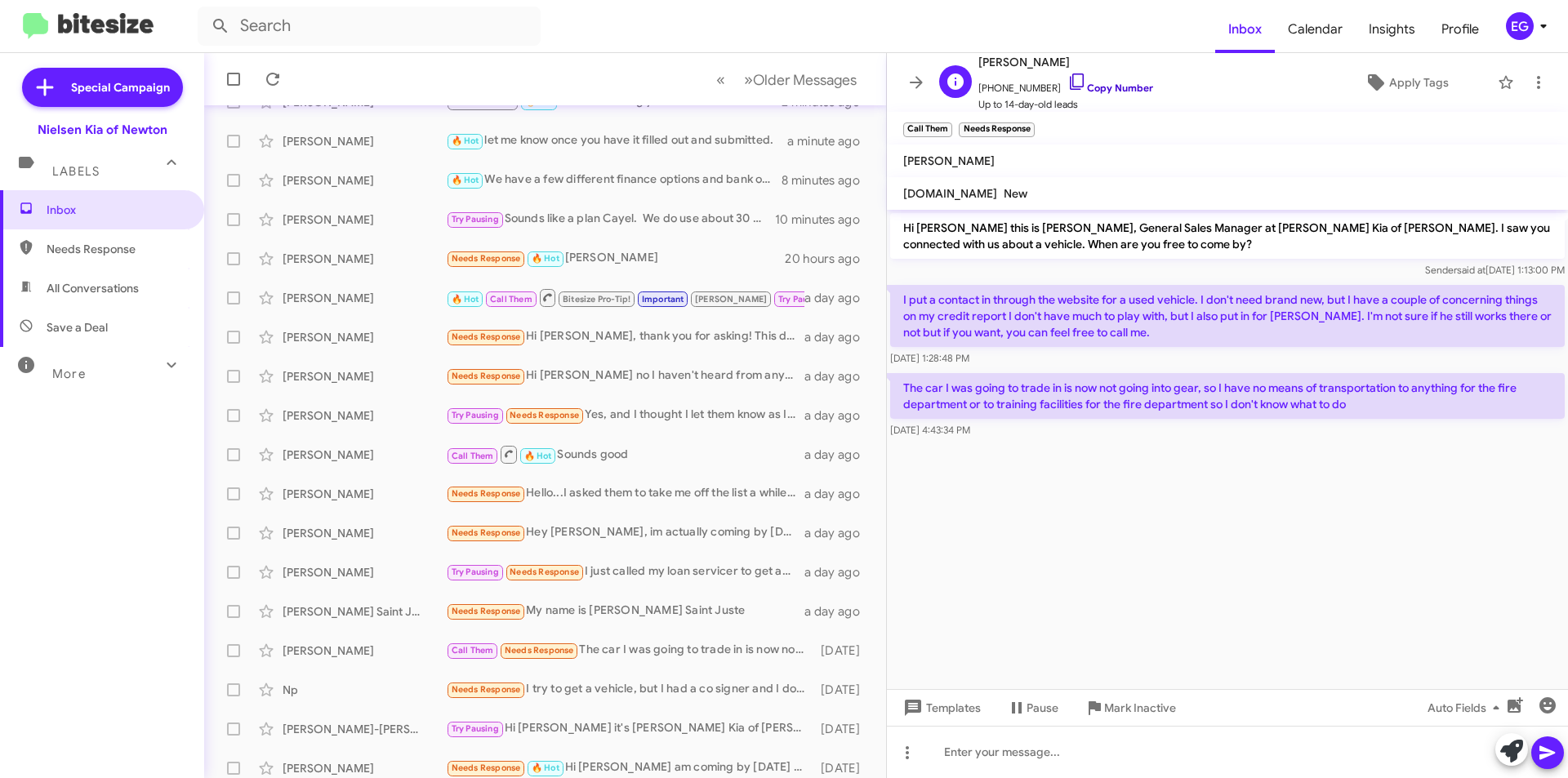
click at [1079, 91] on link "Copy Number" at bounding box center [1111, 88] width 86 height 13
click at [415, 682] on div "Np" at bounding box center [364, 690] width 163 height 16
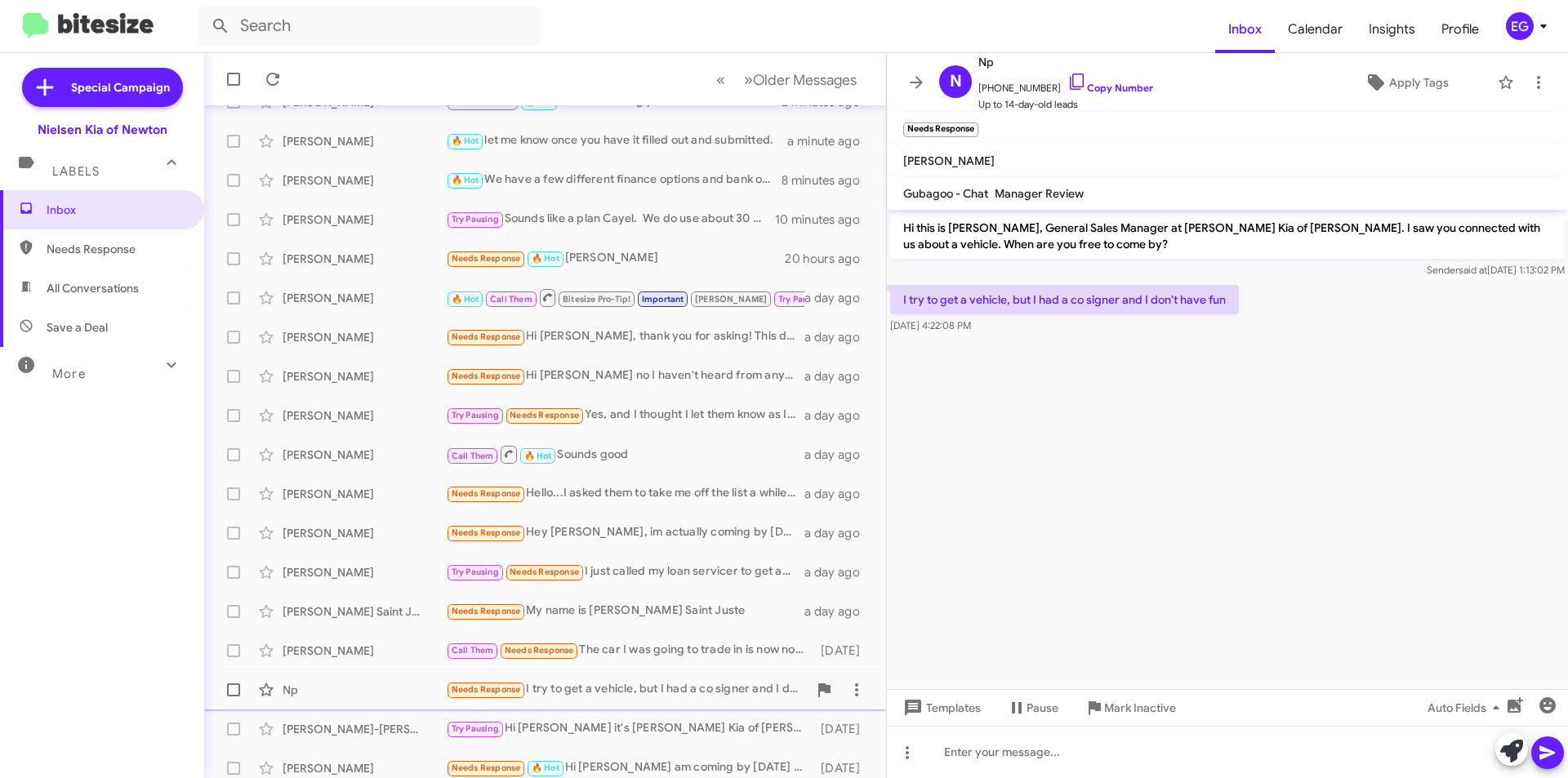
scroll to position [163, 0]
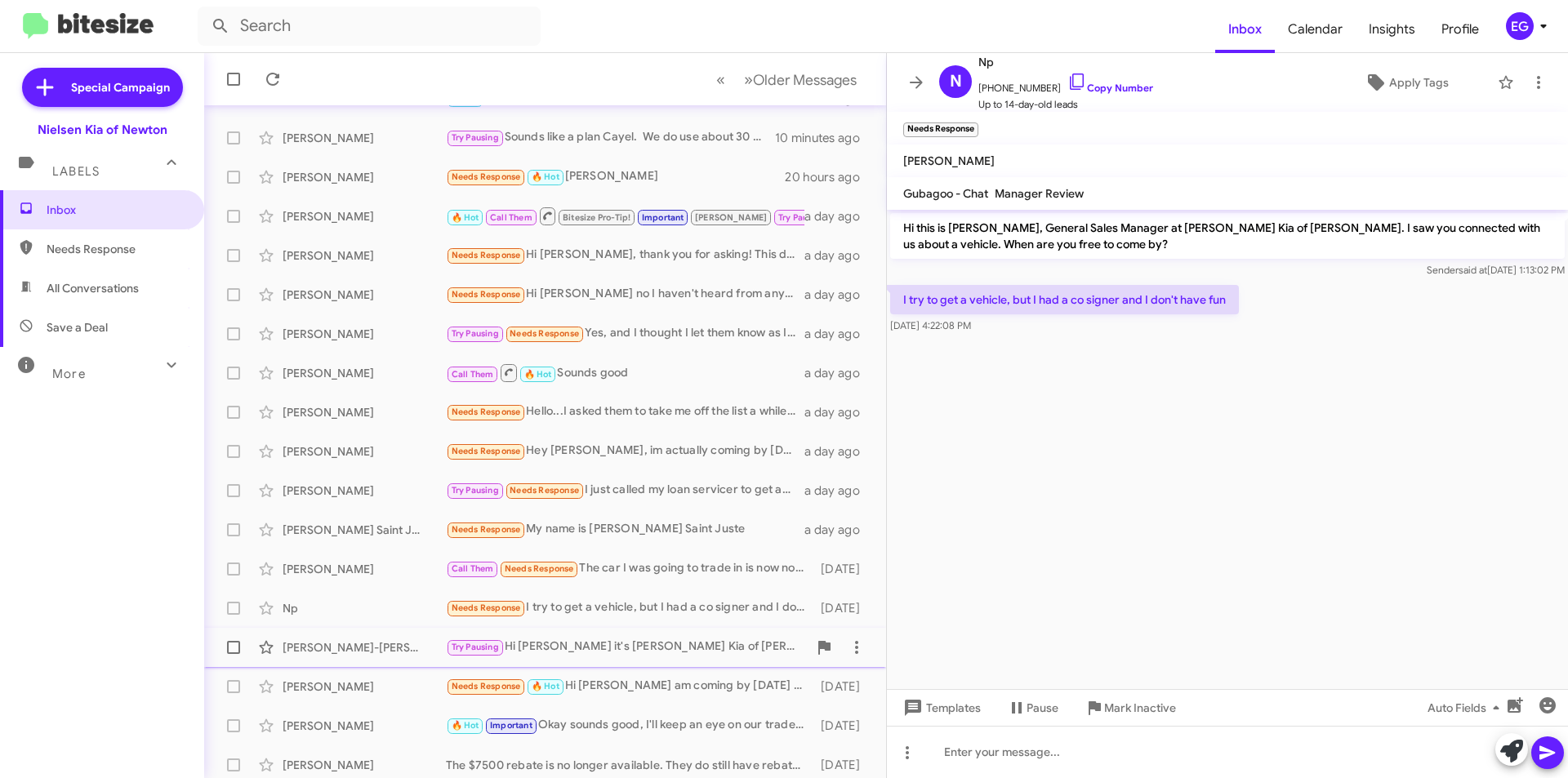
click at [404, 643] on div "[PERSON_NAME]-[PERSON_NAME]" at bounding box center [364, 648] width 163 height 16
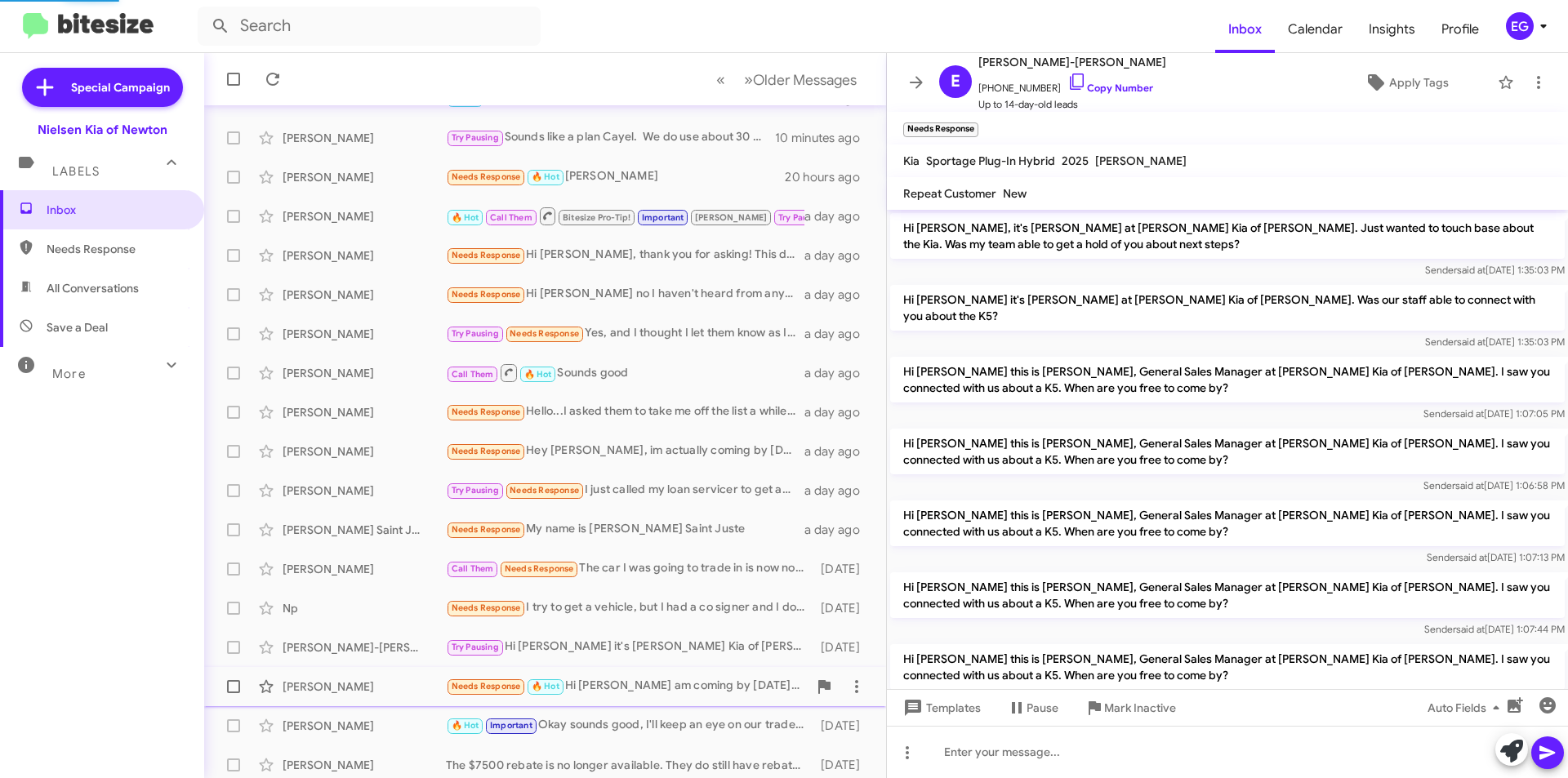
scroll to position [1122, 0]
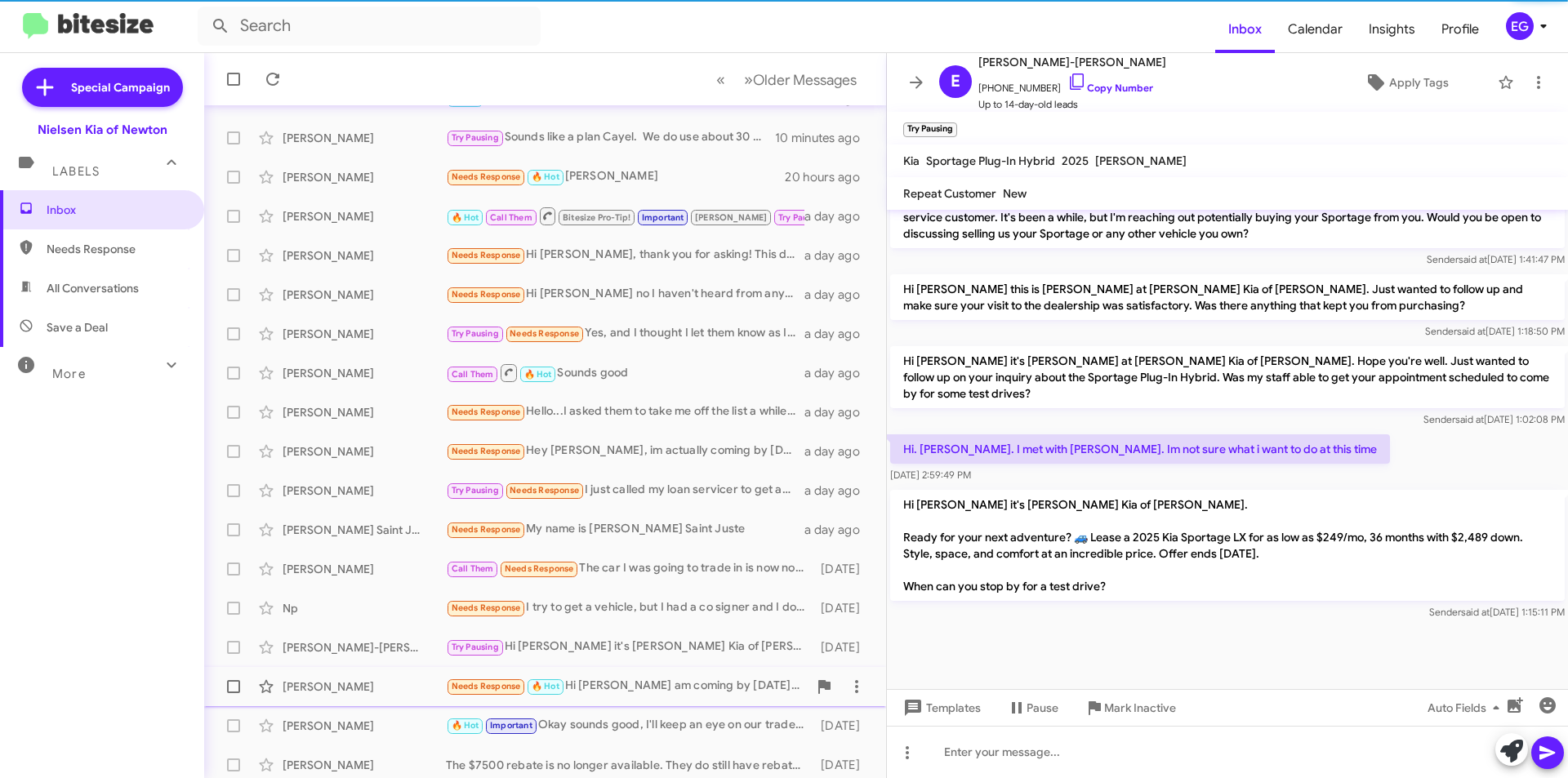
click at [404, 677] on div "John Kowalchuk Needs Response 🔥 Hot Hi Stephen I am coming by on Saturday to pu…" at bounding box center [544, 686] width 656 height 32
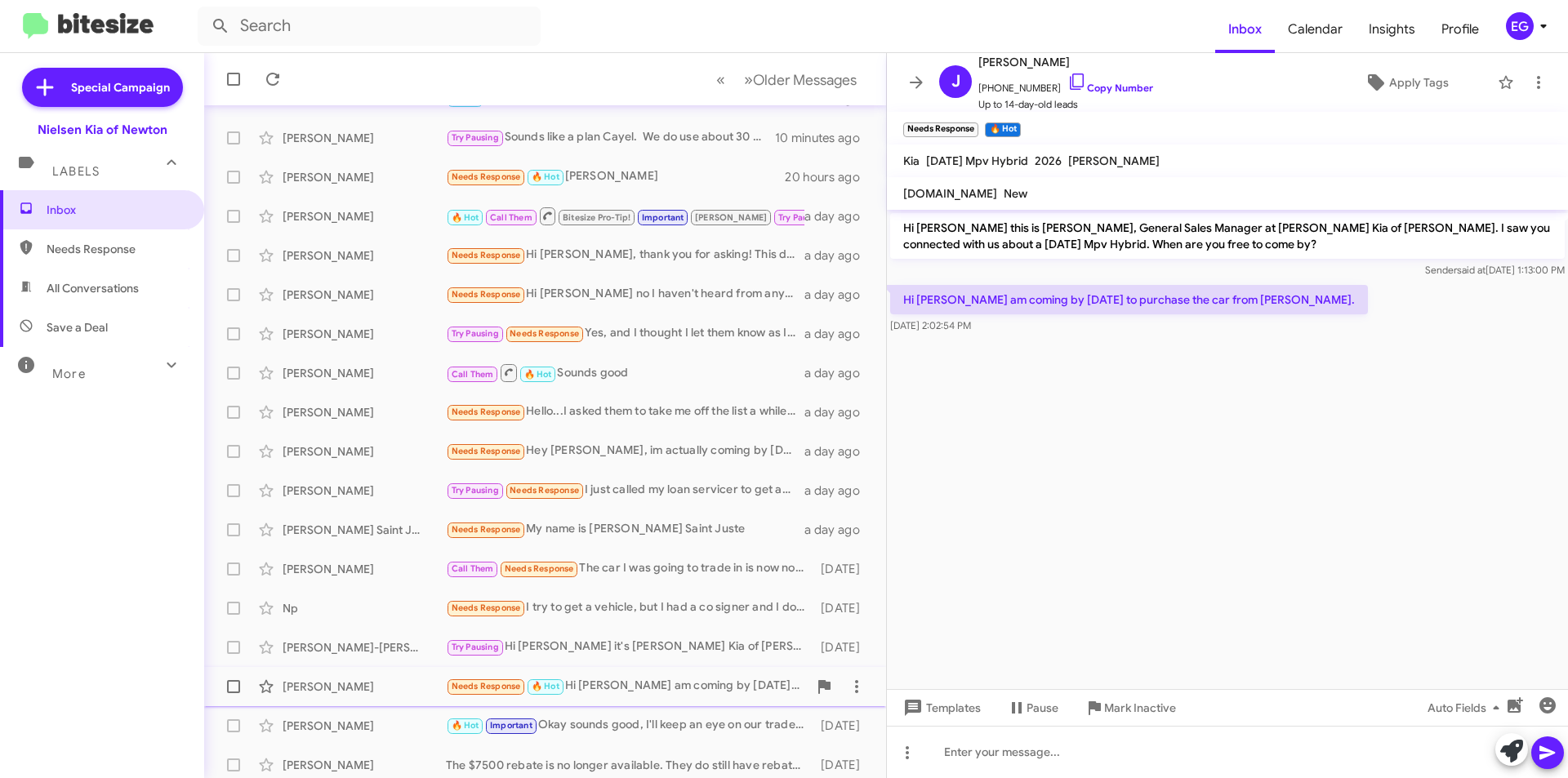
scroll to position [170, 0]
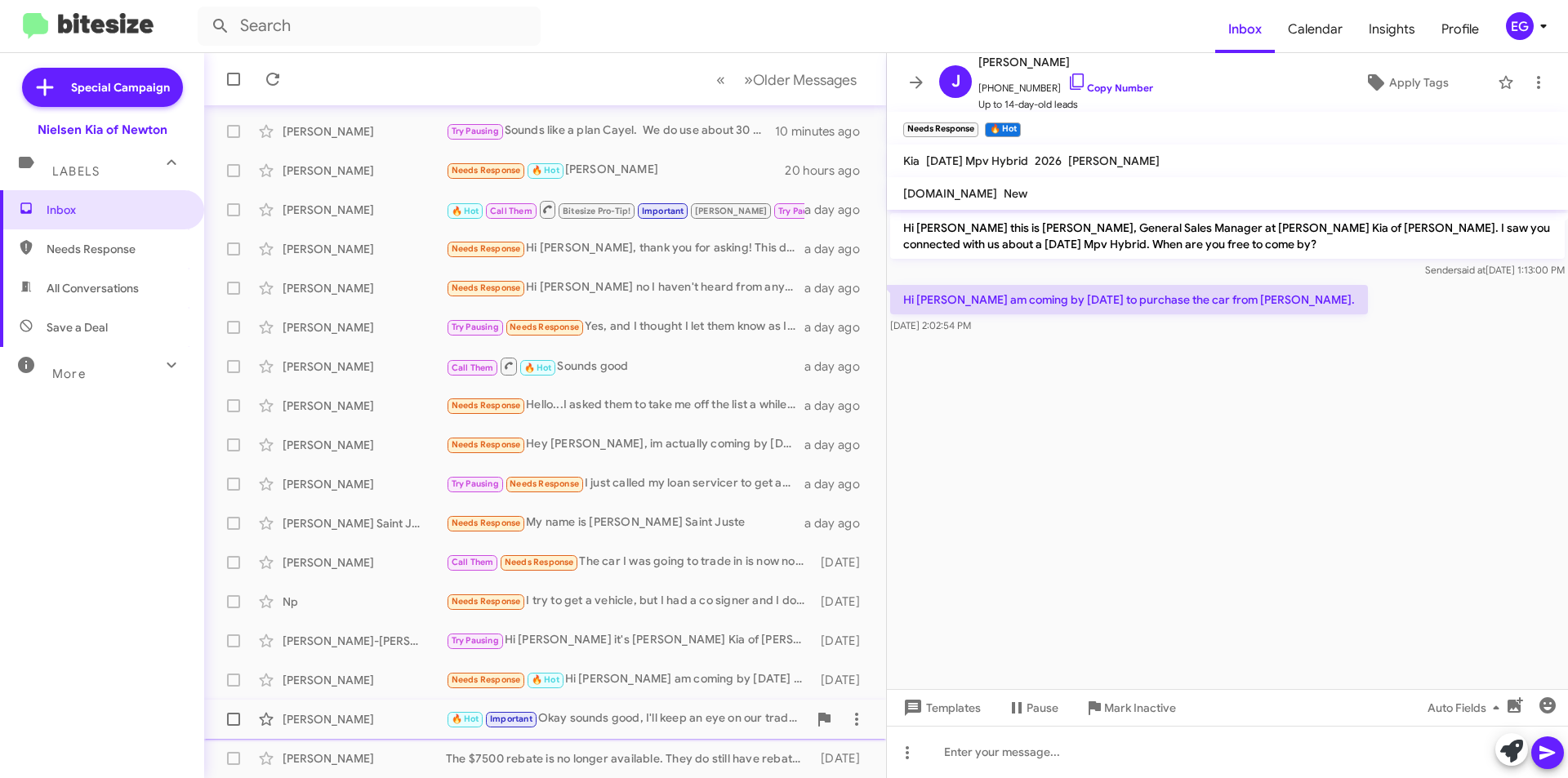
click at [374, 713] on div "[PERSON_NAME]" at bounding box center [364, 720] width 163 height 16
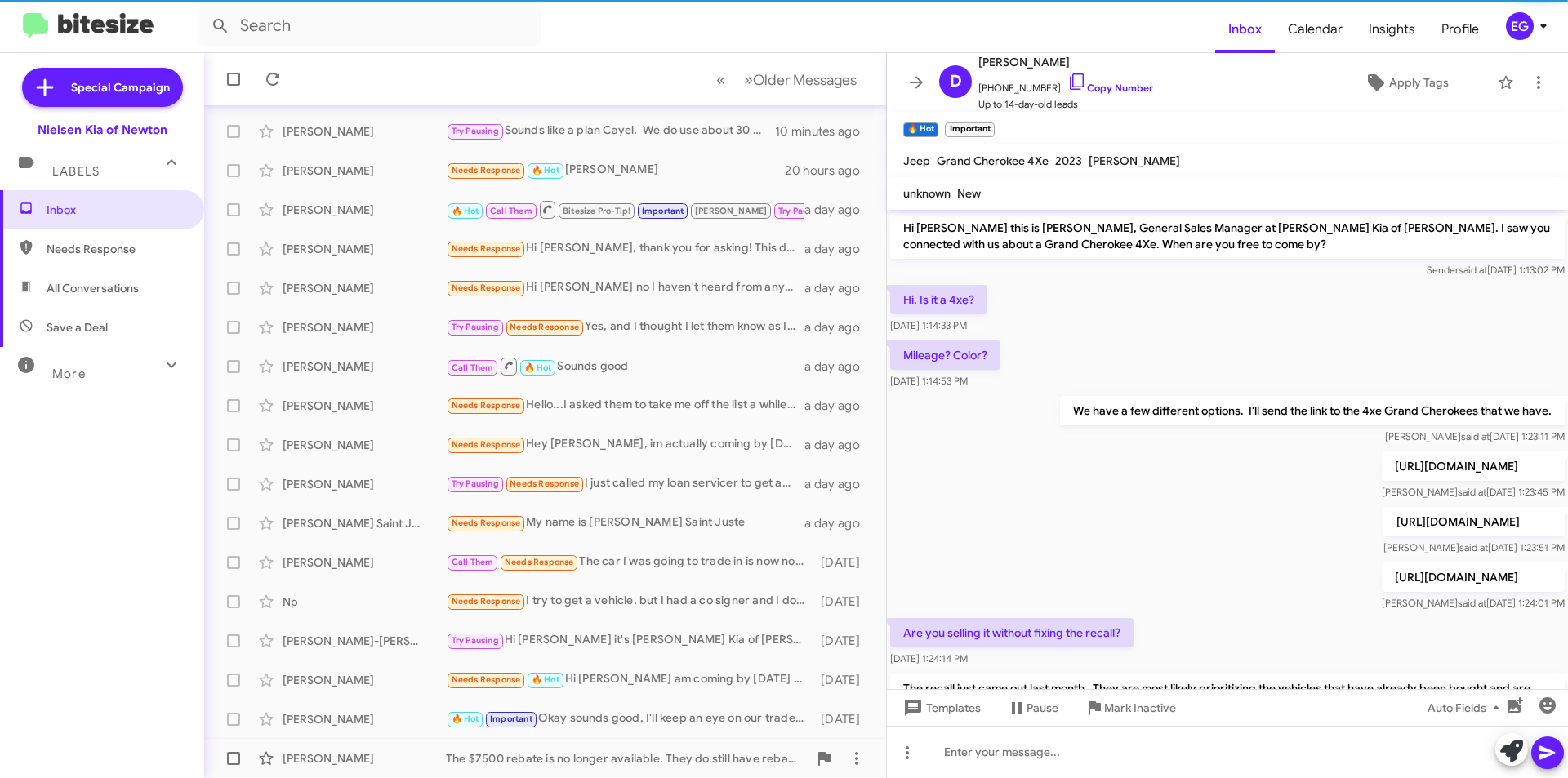
scroll to position [692, 0]
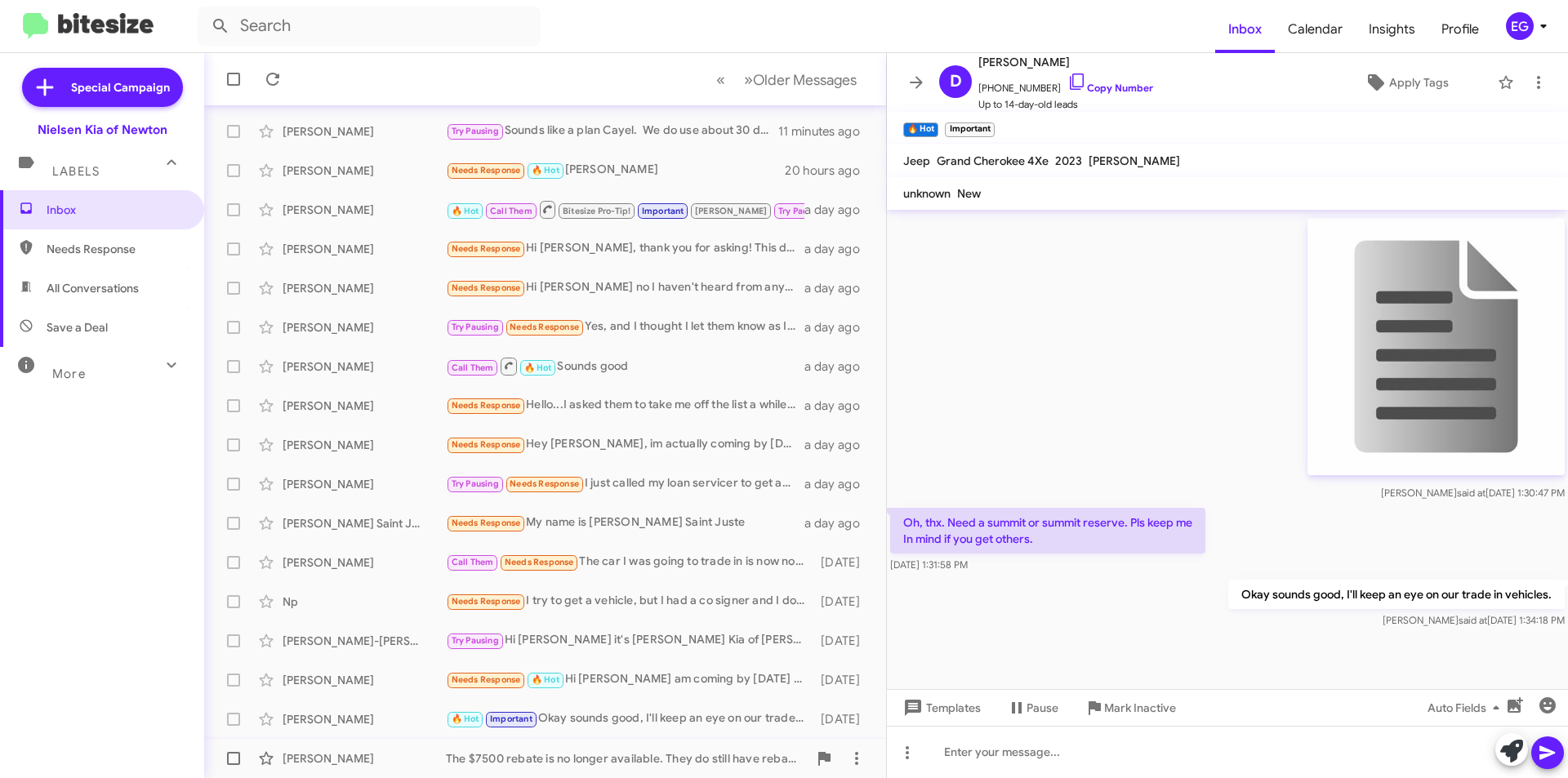
click at [369, 750] on div "Ritesh Das The $7500 rebate is no longer available. They do still have rebates …" at bounding box center [544, 758] width 656 height 32
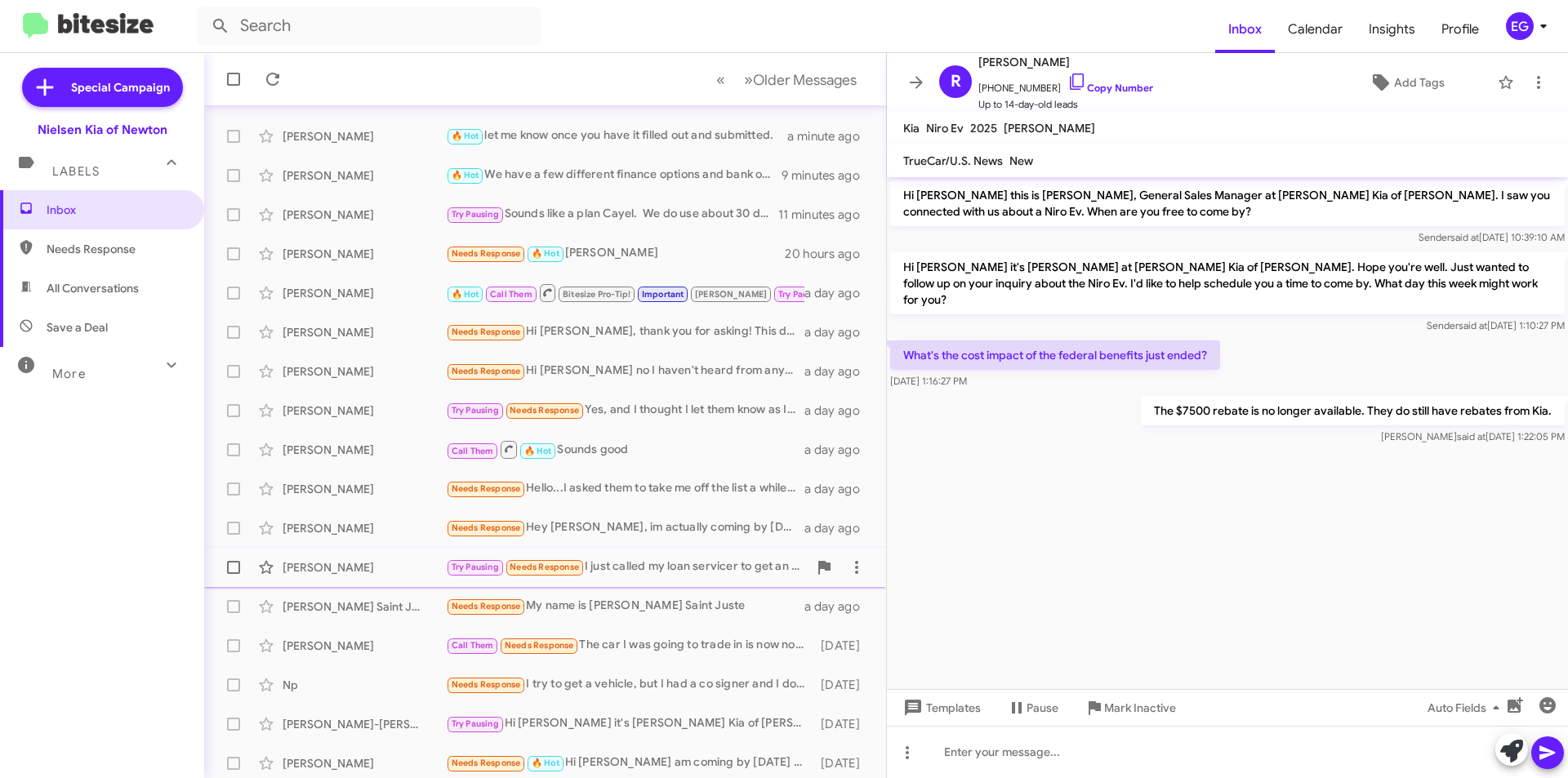
scroll to position [170, 0]
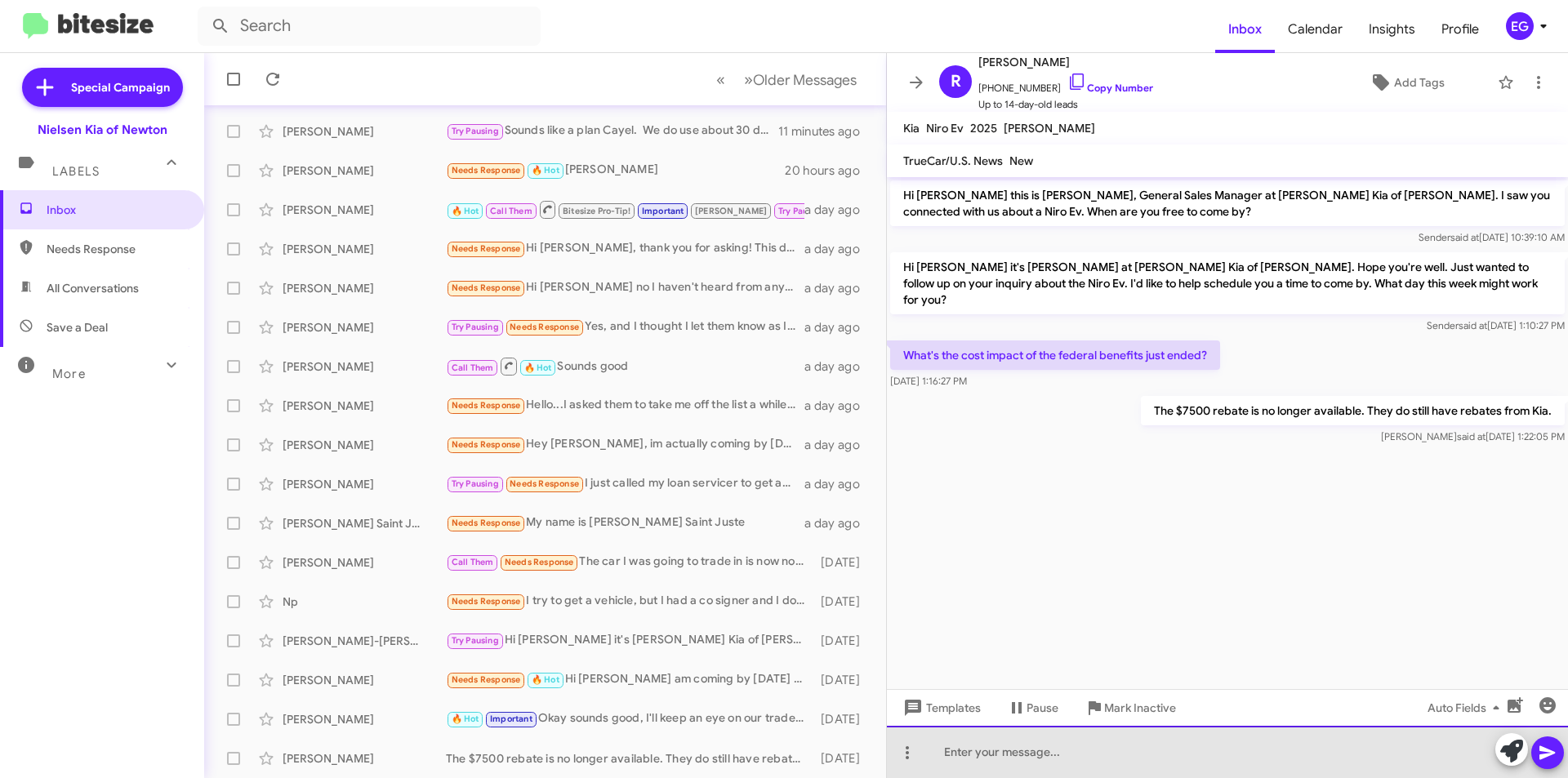
click at [1023, 748] on div at bounding box center [1227, 752] width 681 height 52
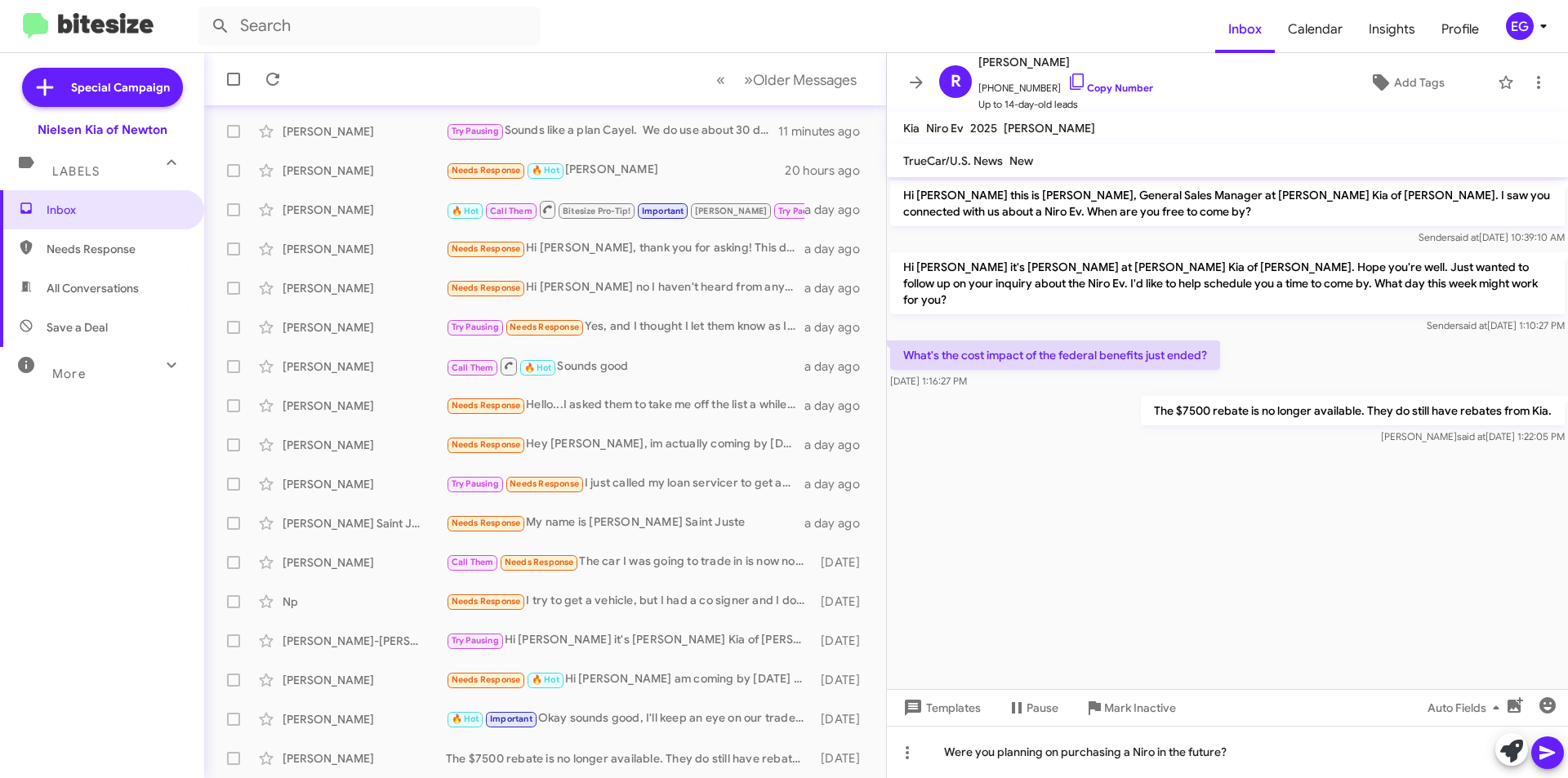
click at [1552, 756] on icon at bounding box center [1547, 753] width 20 height 20
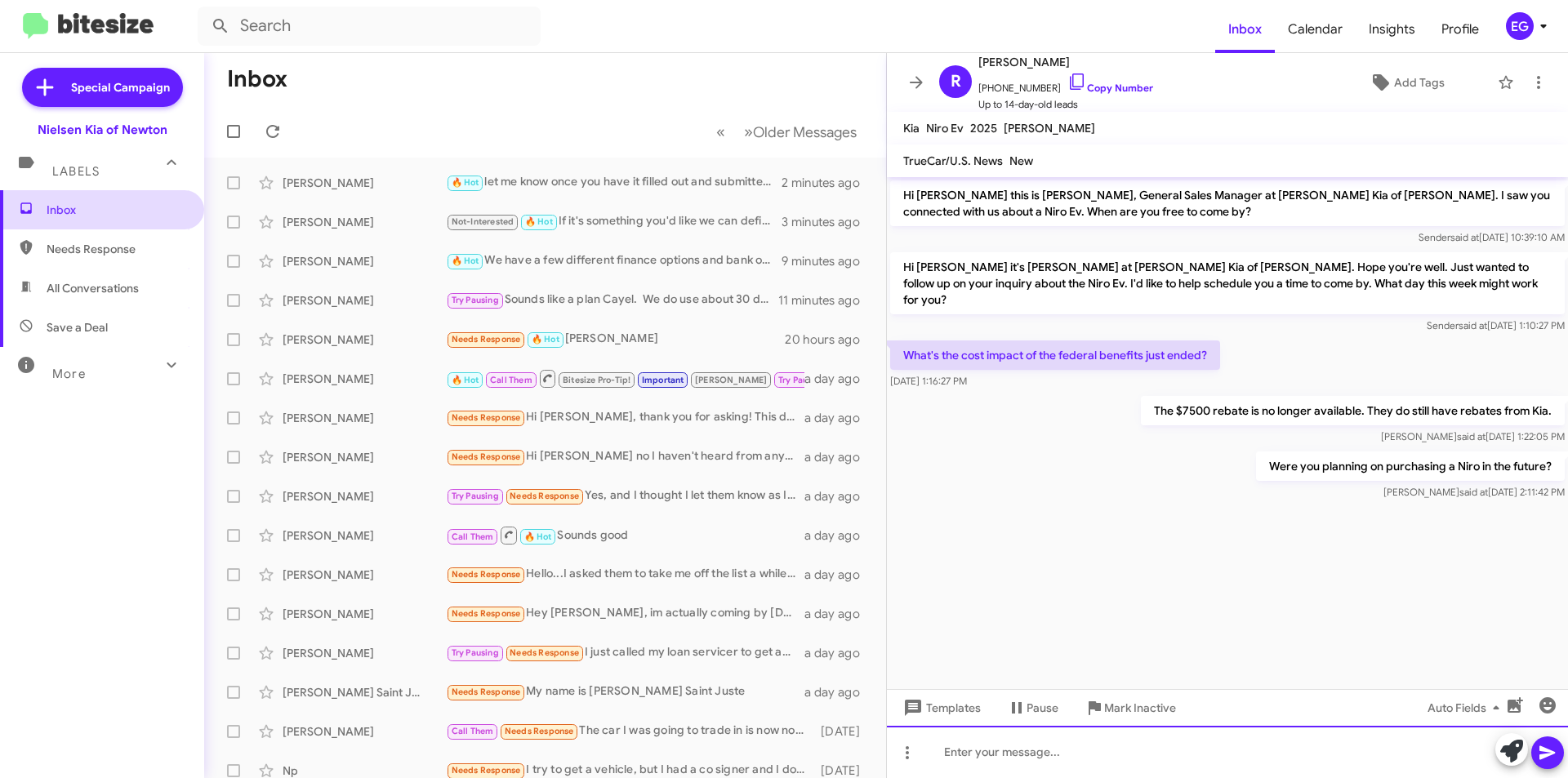
scroll to position [0, 0]
click at [74, 284] on span "All Conversations" at bounding box center [92, 288] width 92 height 16
type input "in:all-conversations"
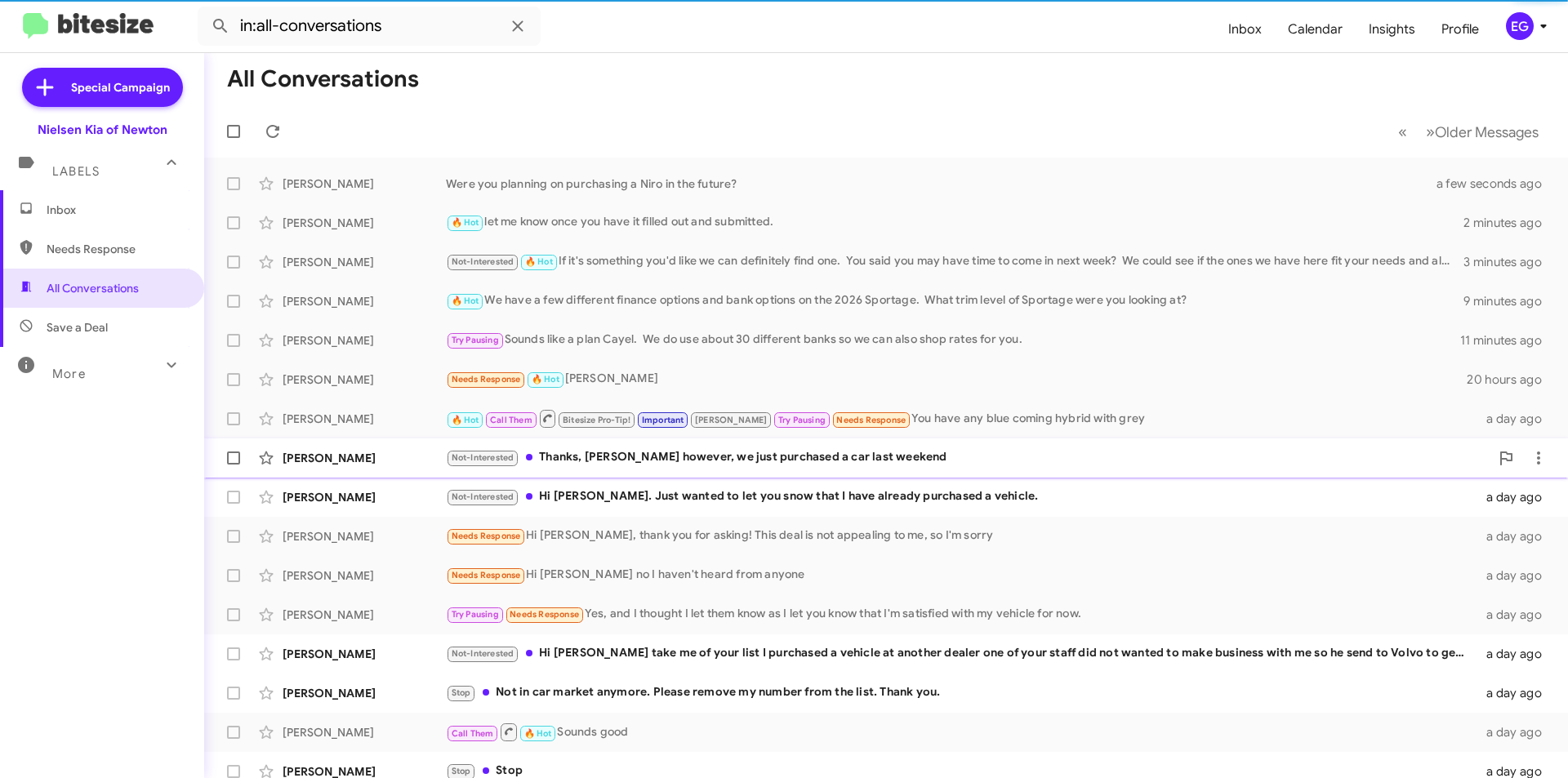
click at [396, 450] on div "Tracy Marateo" at bounding box center [364, 459] width 163 height 16
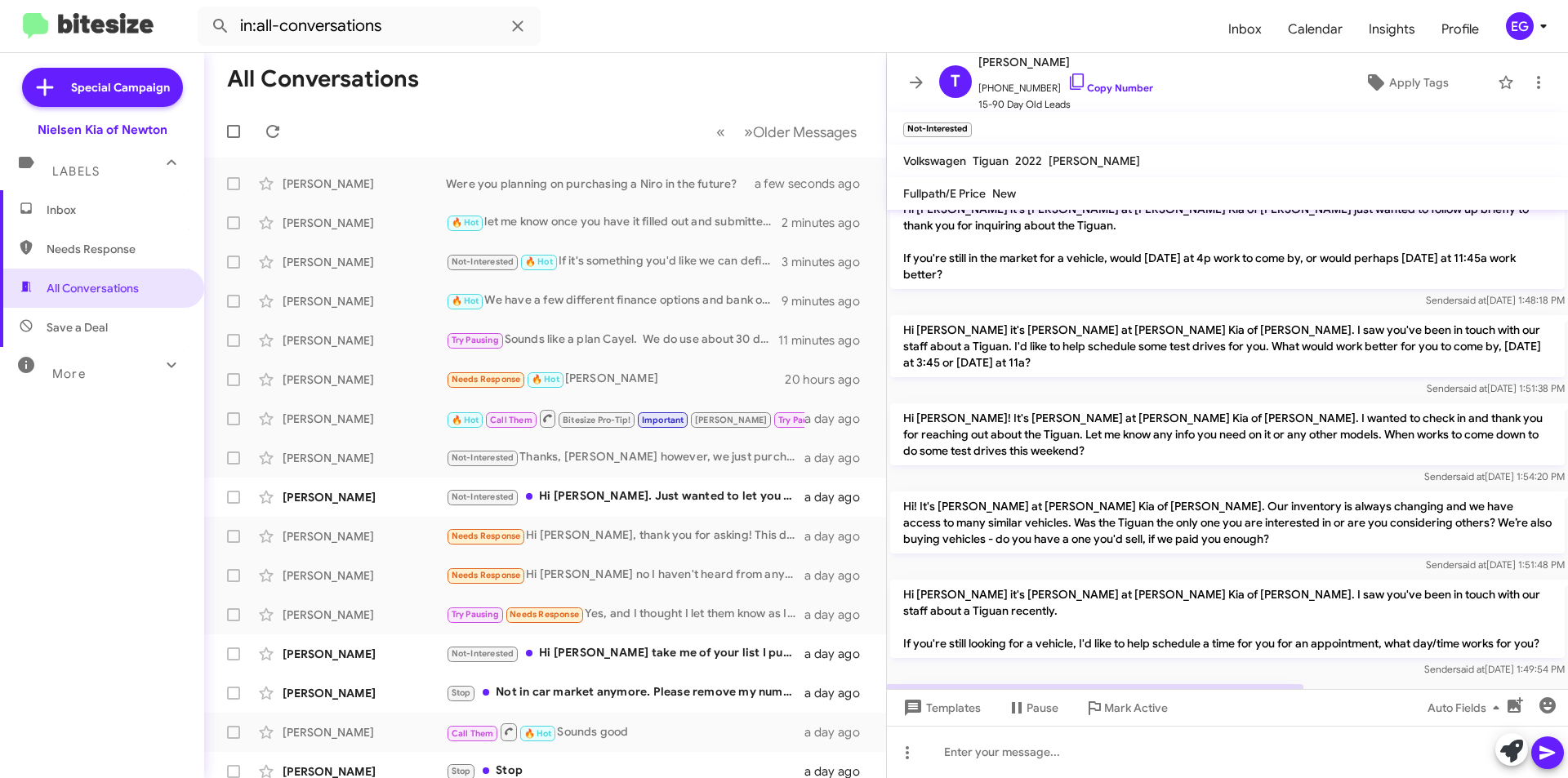
scroll to position [277, 0]
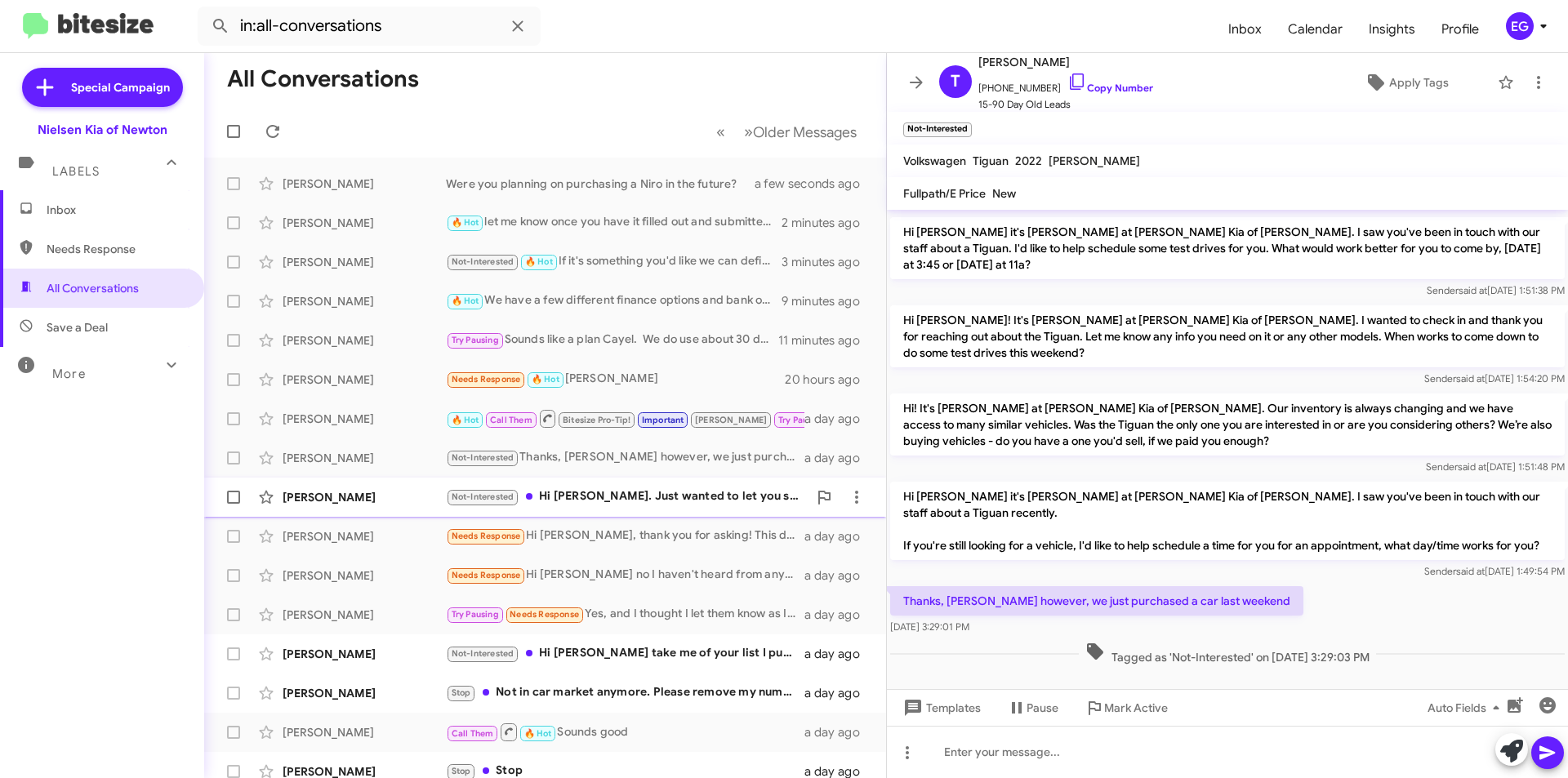
click at [320, 497] on div "Karen Gronchick" at bounding box center [364, 497] width 163 height 16
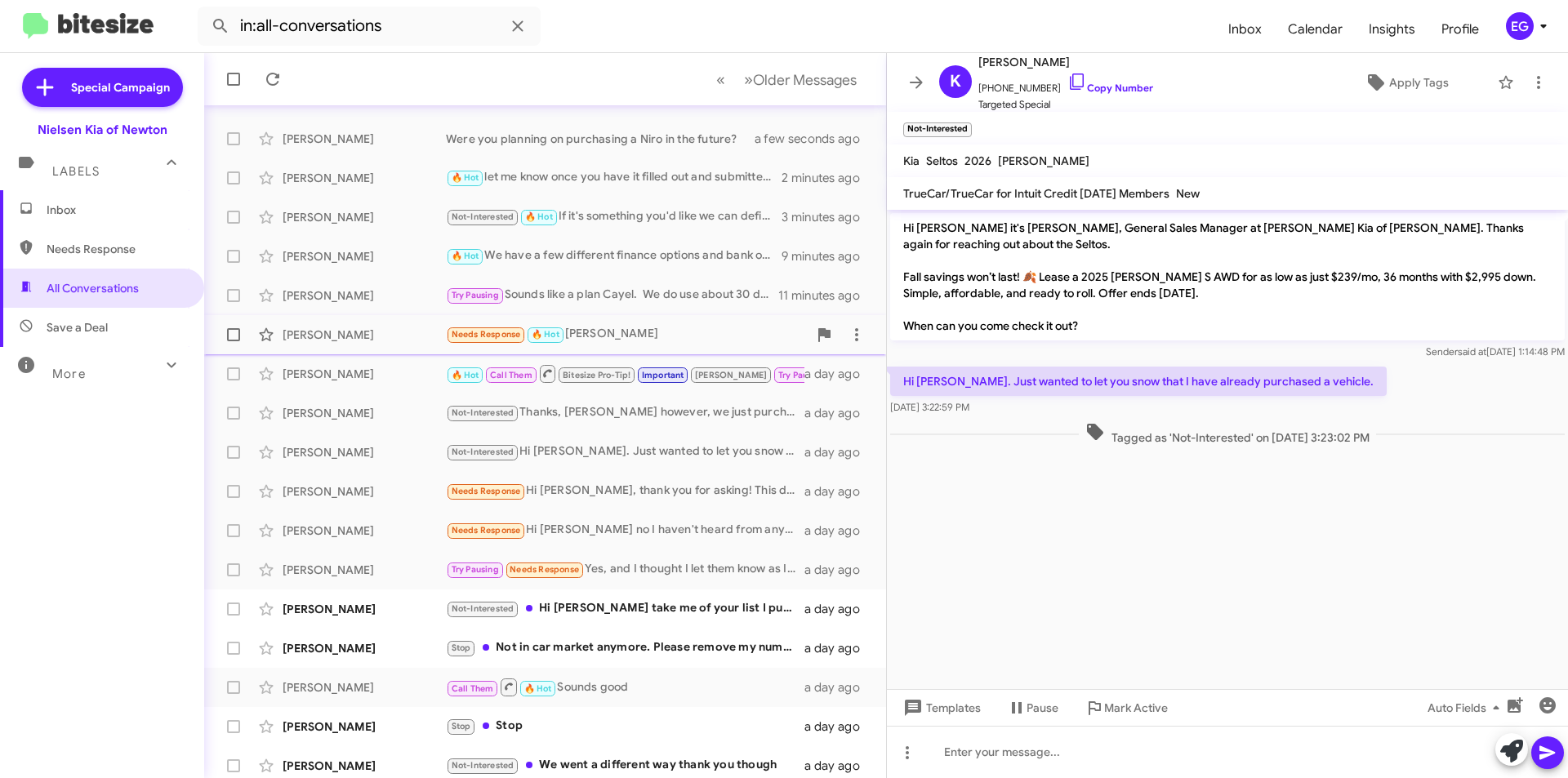
scroll to position [82, 0]
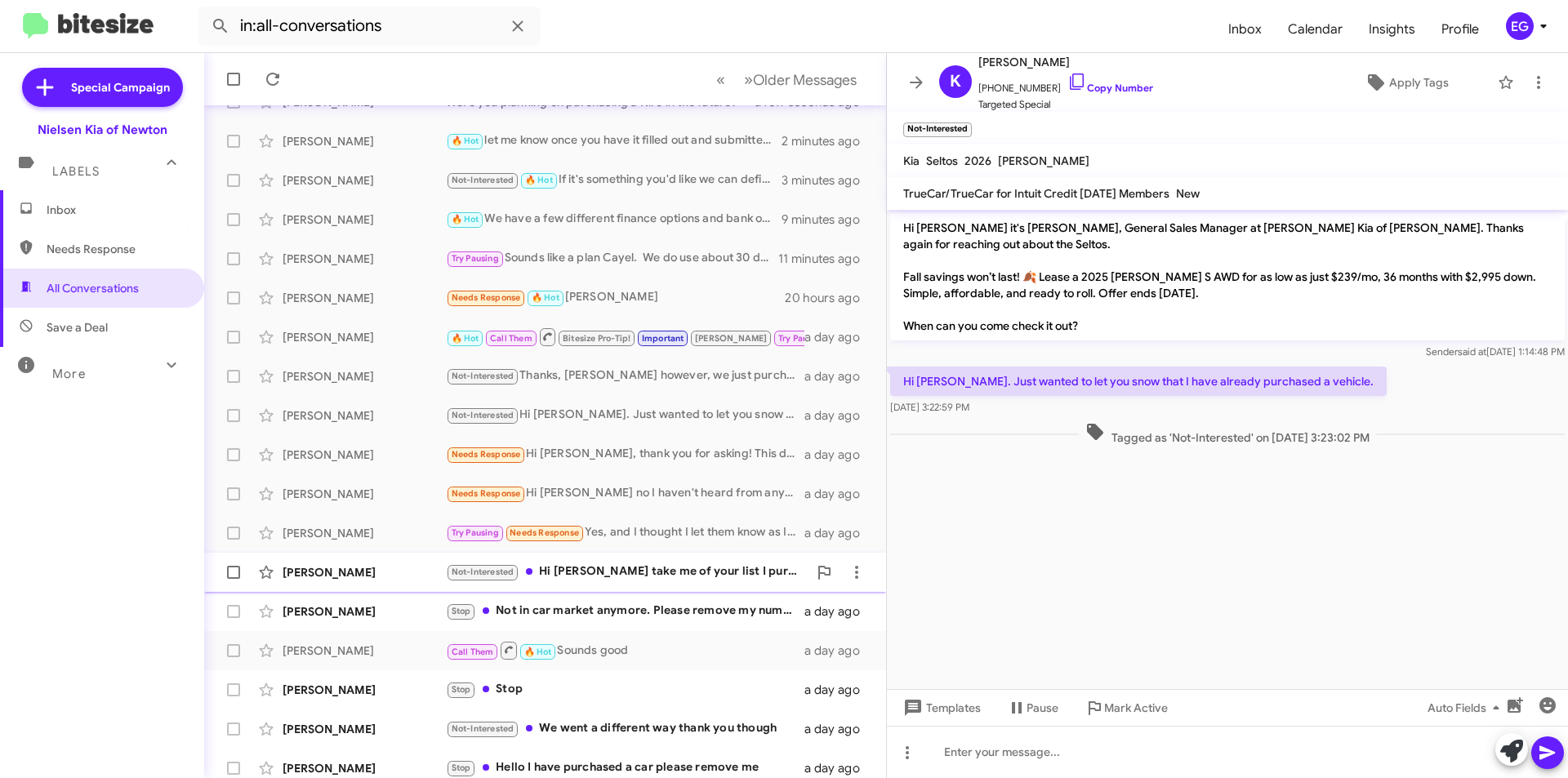
click at [392, 571] on div "Erik Cabrera" at bounding box center [364, 573] width 163 height 16
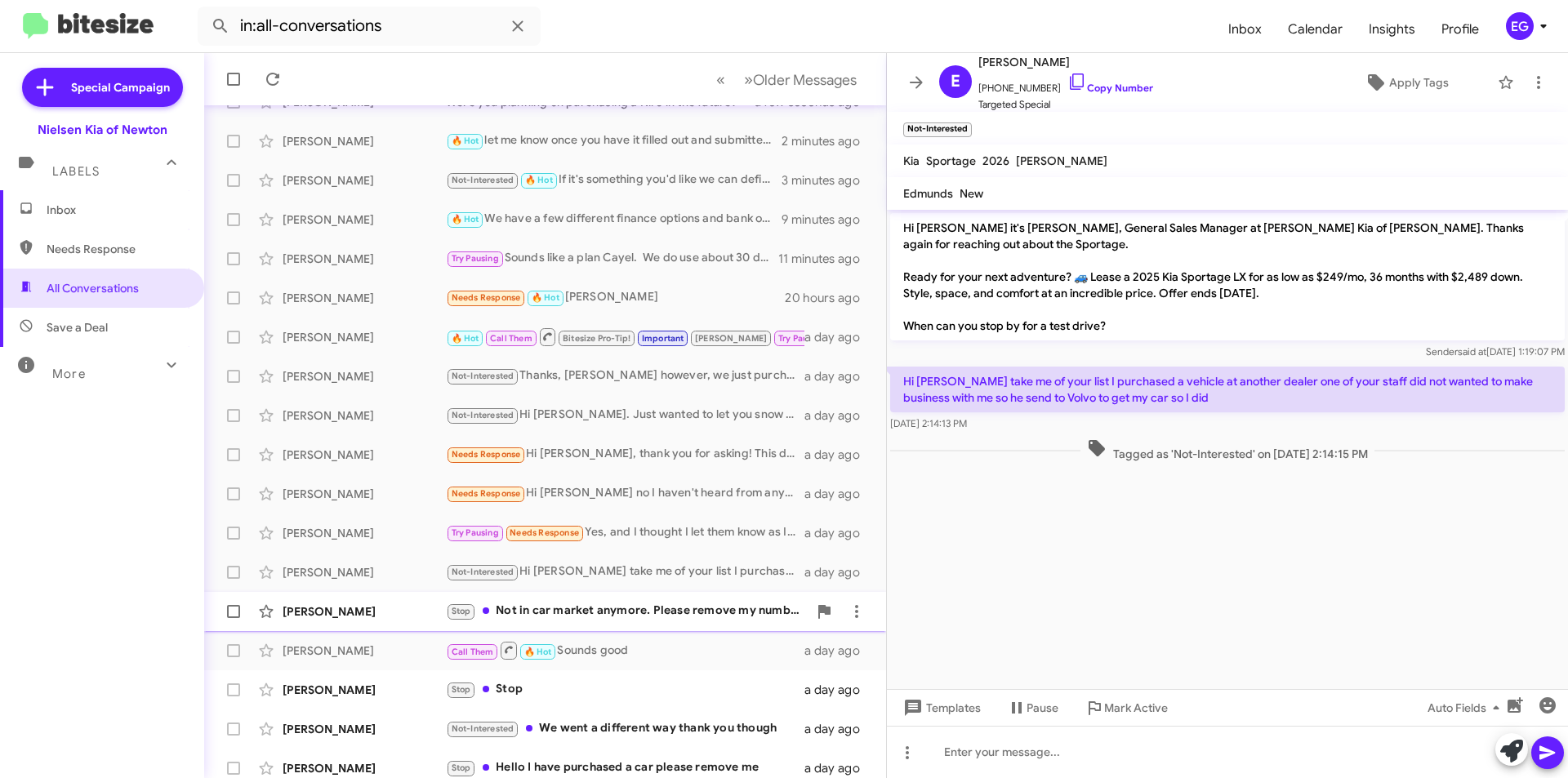
click at [385, 608] on div "Nicholas Nieves" at bounding box center [364, 612] width 163 height 16
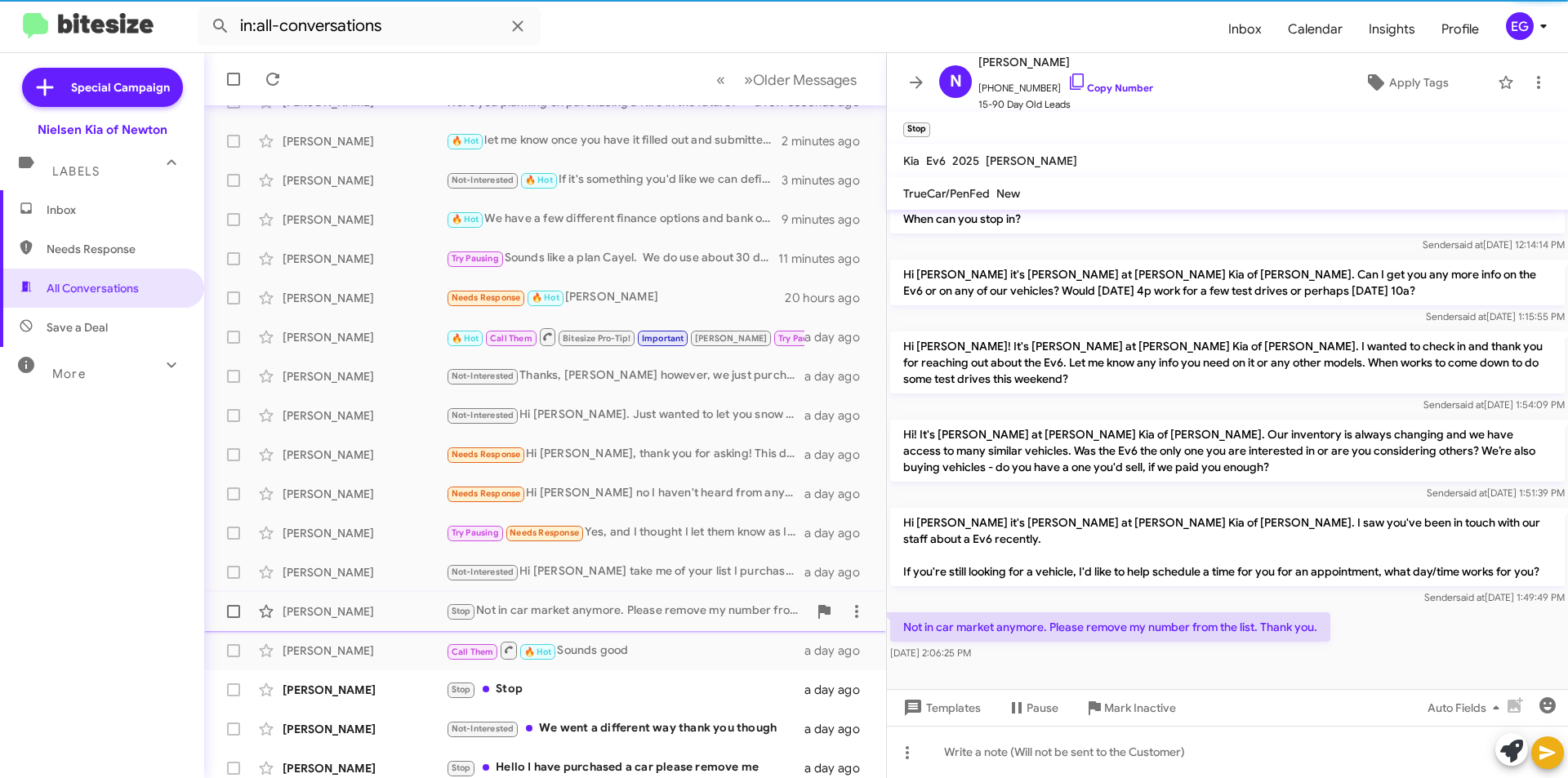
scroll to position [163, 0]
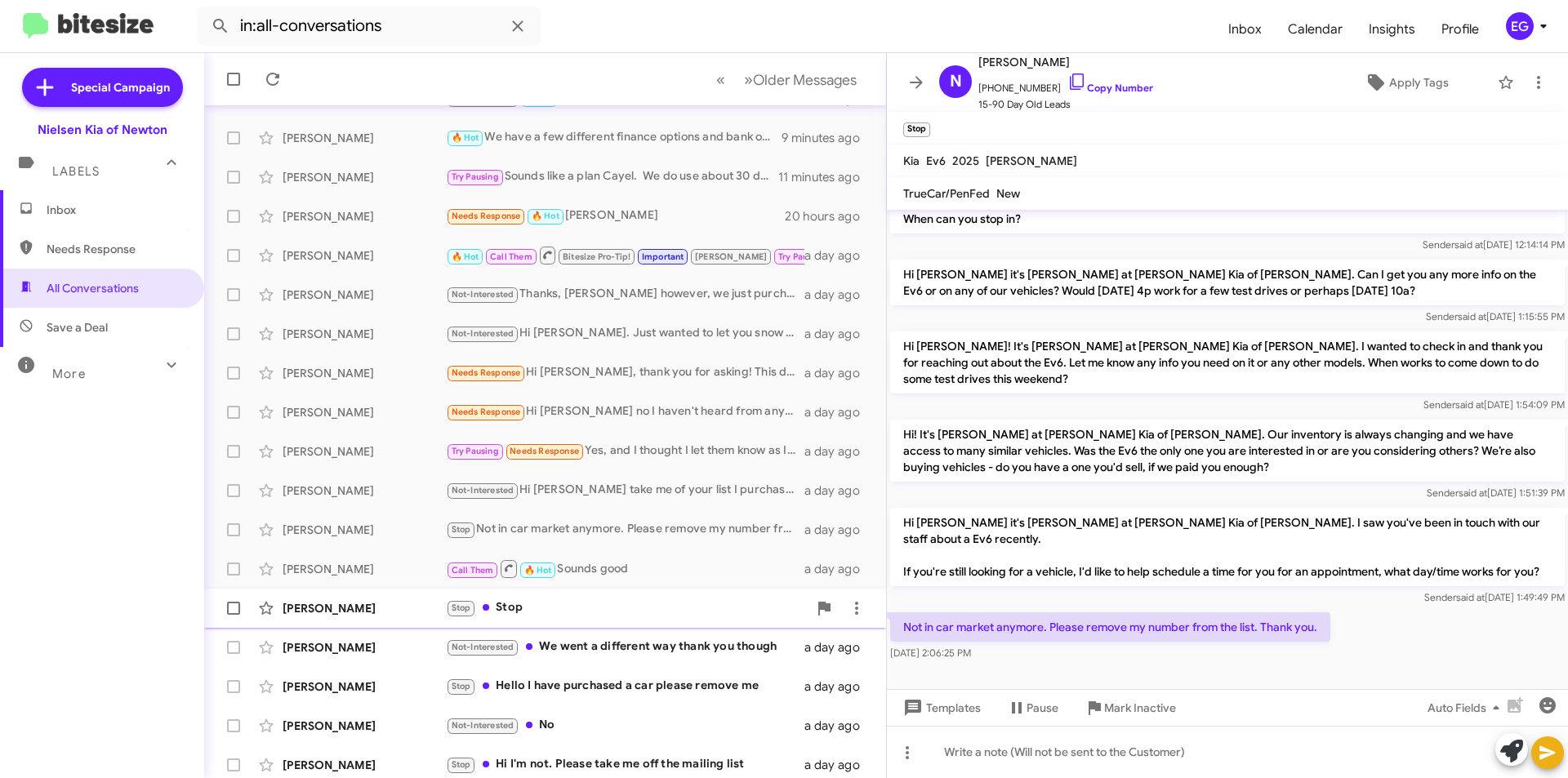
click at [384, 608] on div "Alexis Ayres" at bounding box center [364, 608] width 163 height 16
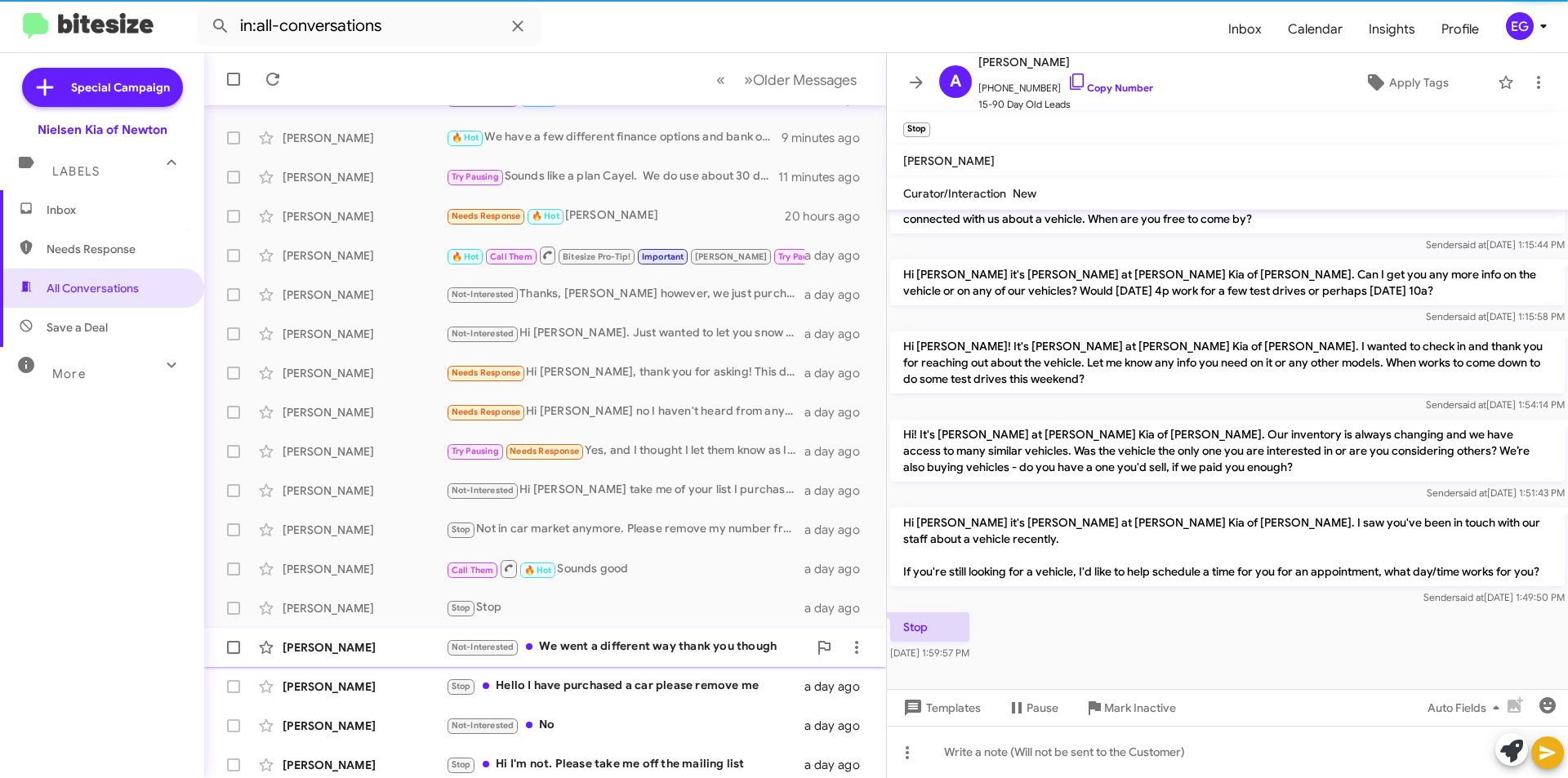
click at [379, 642] on div "Alan Chesnovitz" at bounding box center [364, 648] width 163 height 16
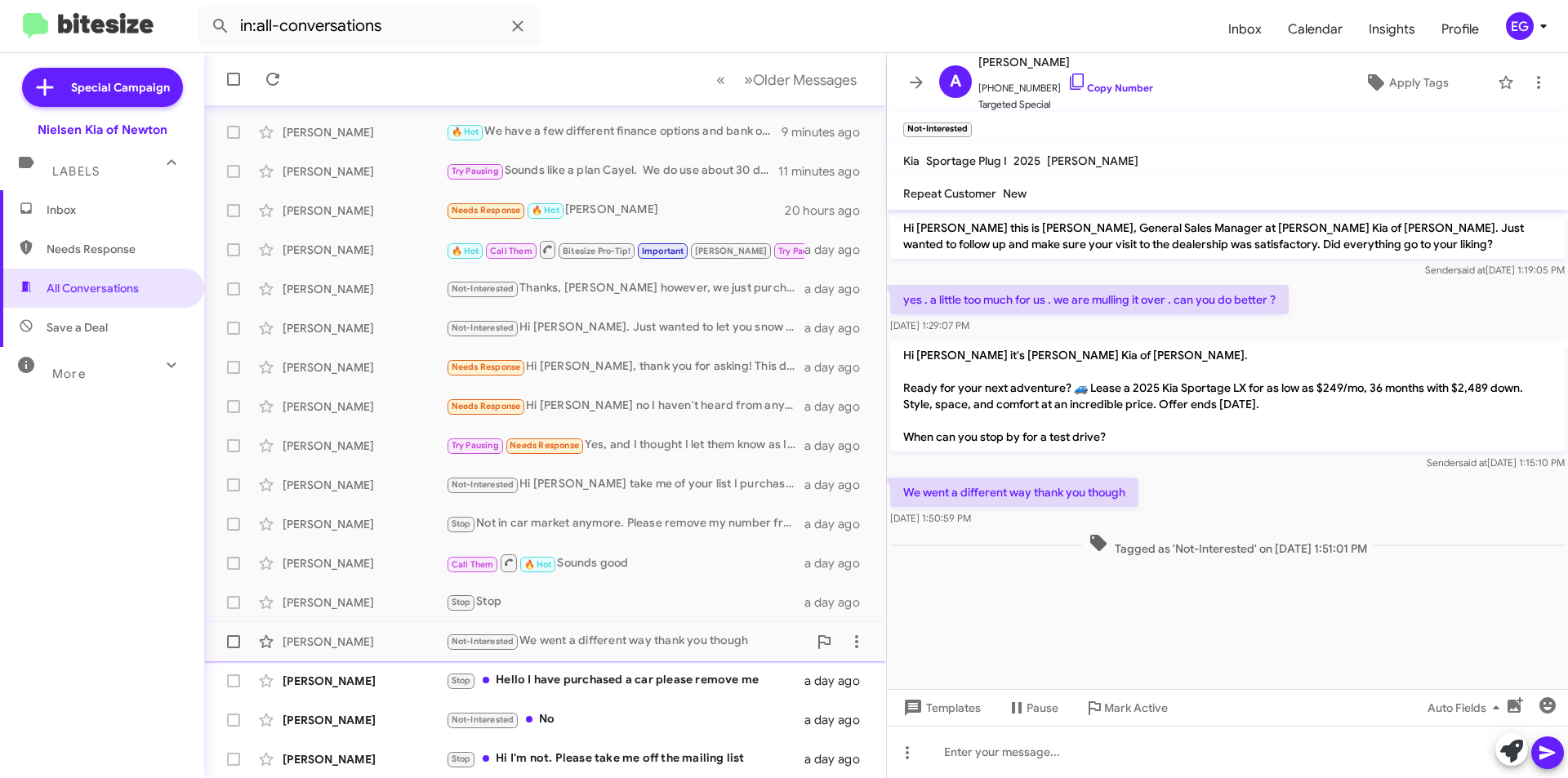
scroll to position [170, 0]
click at [394, 684] on div "Samantha Lamorgese" at bounding box center [364, 680] width 163 height 16
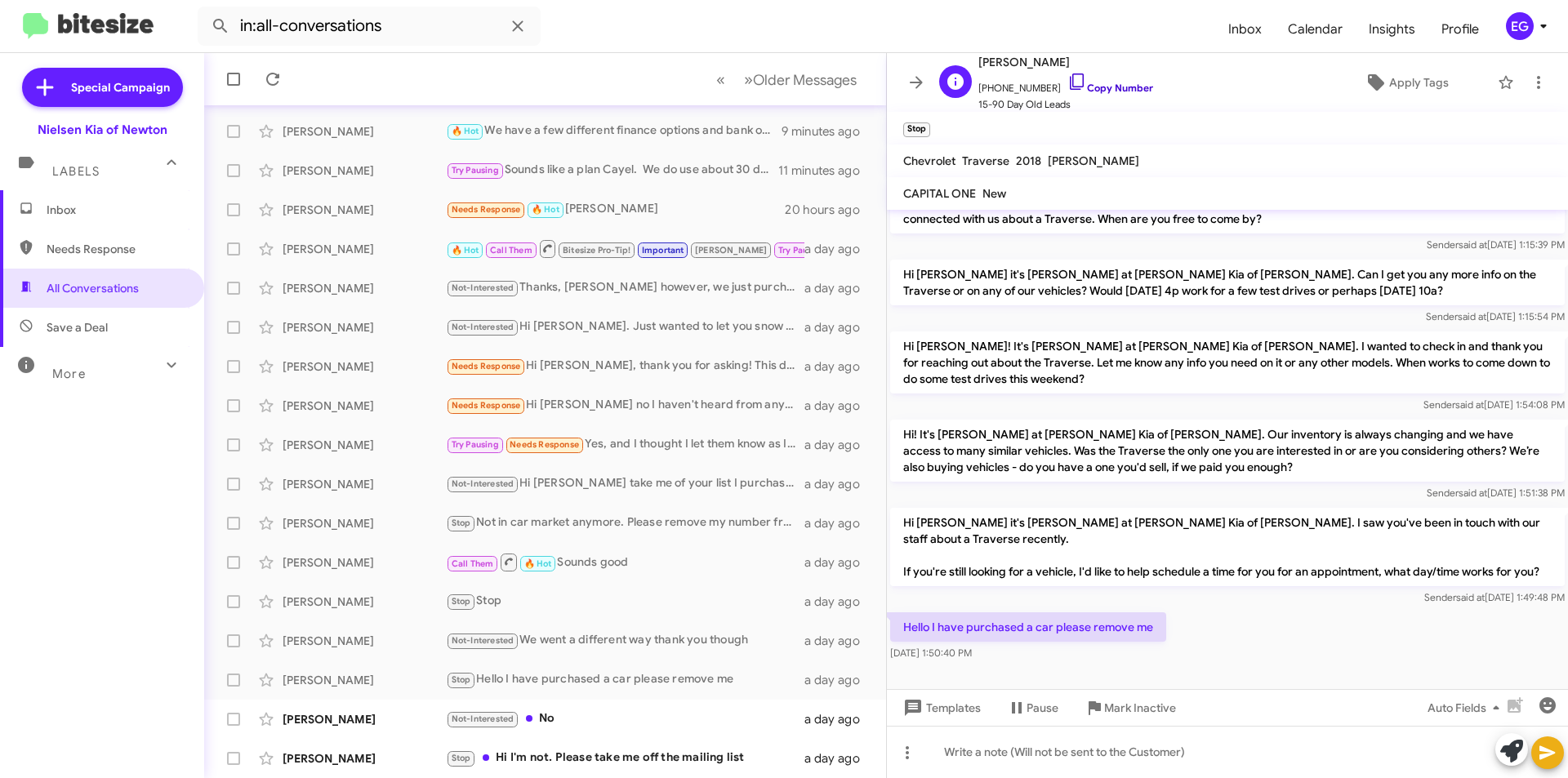
click at [1097, 82] on link "Copy Number" at bounding box center [1111, 88] width 86 height 13
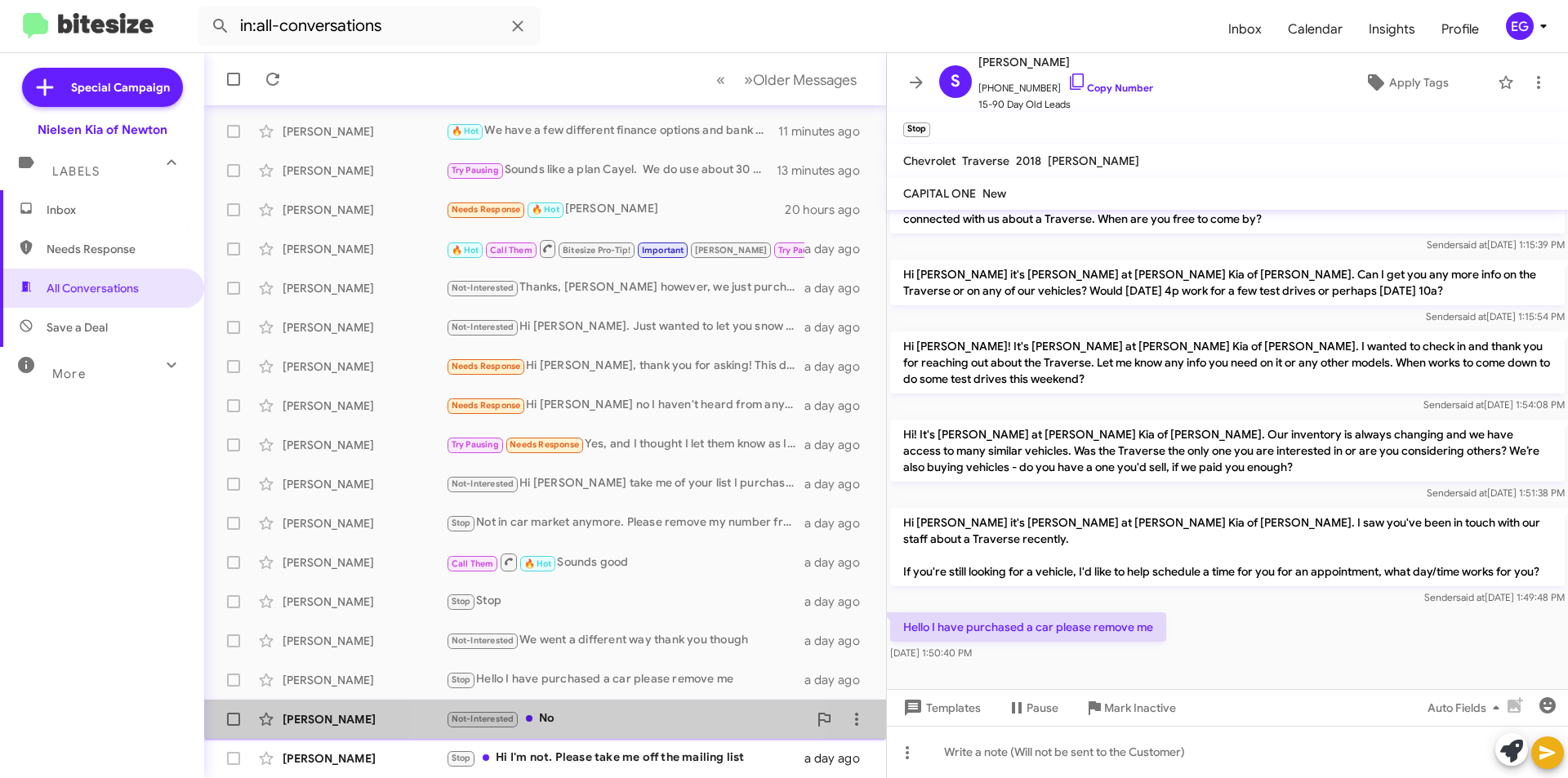
click at [591, 707] on div "Nayan Patel Not-Interested No a day ago" at bounding box center [544, 720] width 656 height 32
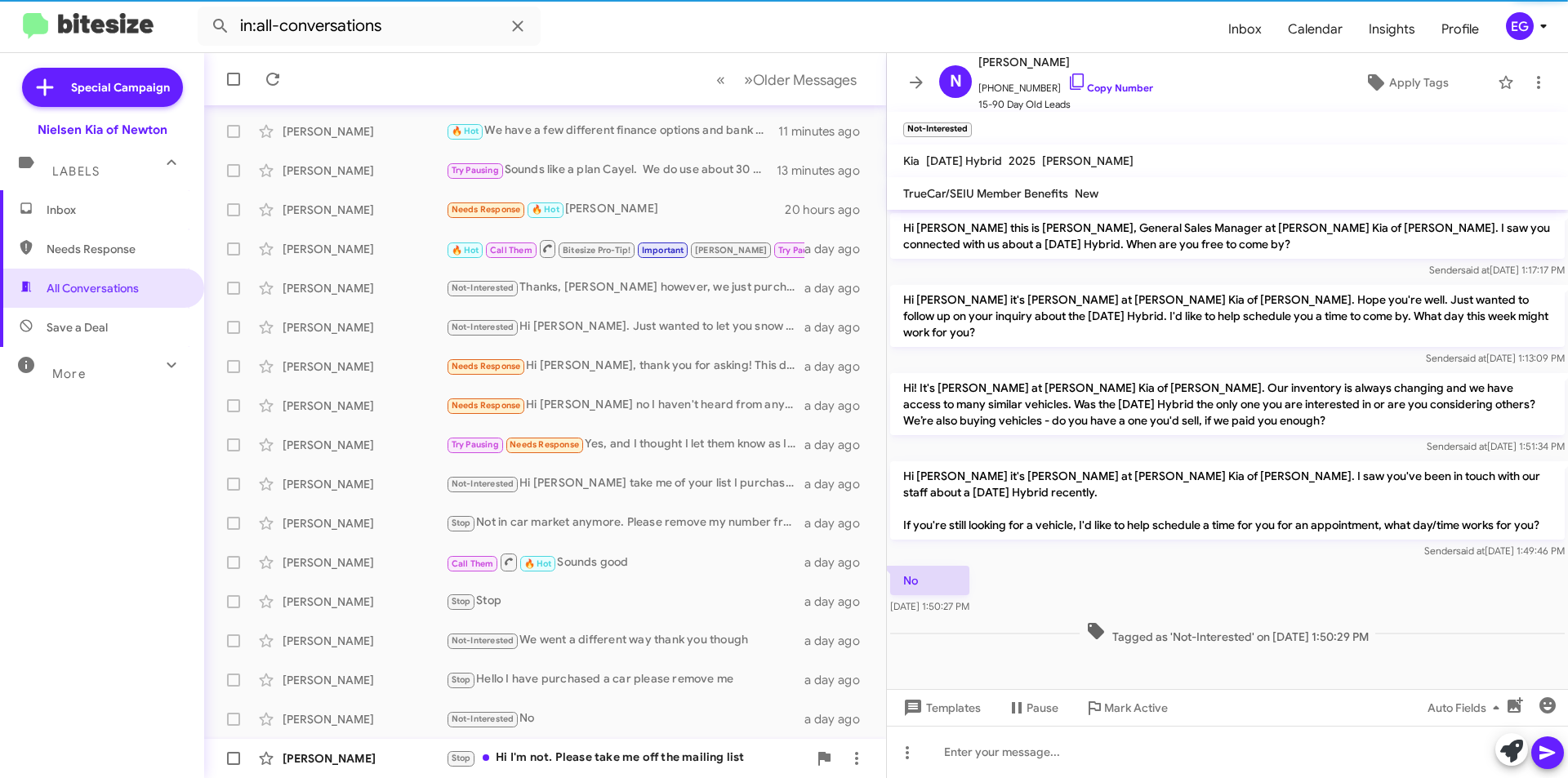
click at [603, 761] on div "Stop Hi I'm not. Please take me off the mailing list" at bounding box center [626, 758] width 362 height 19
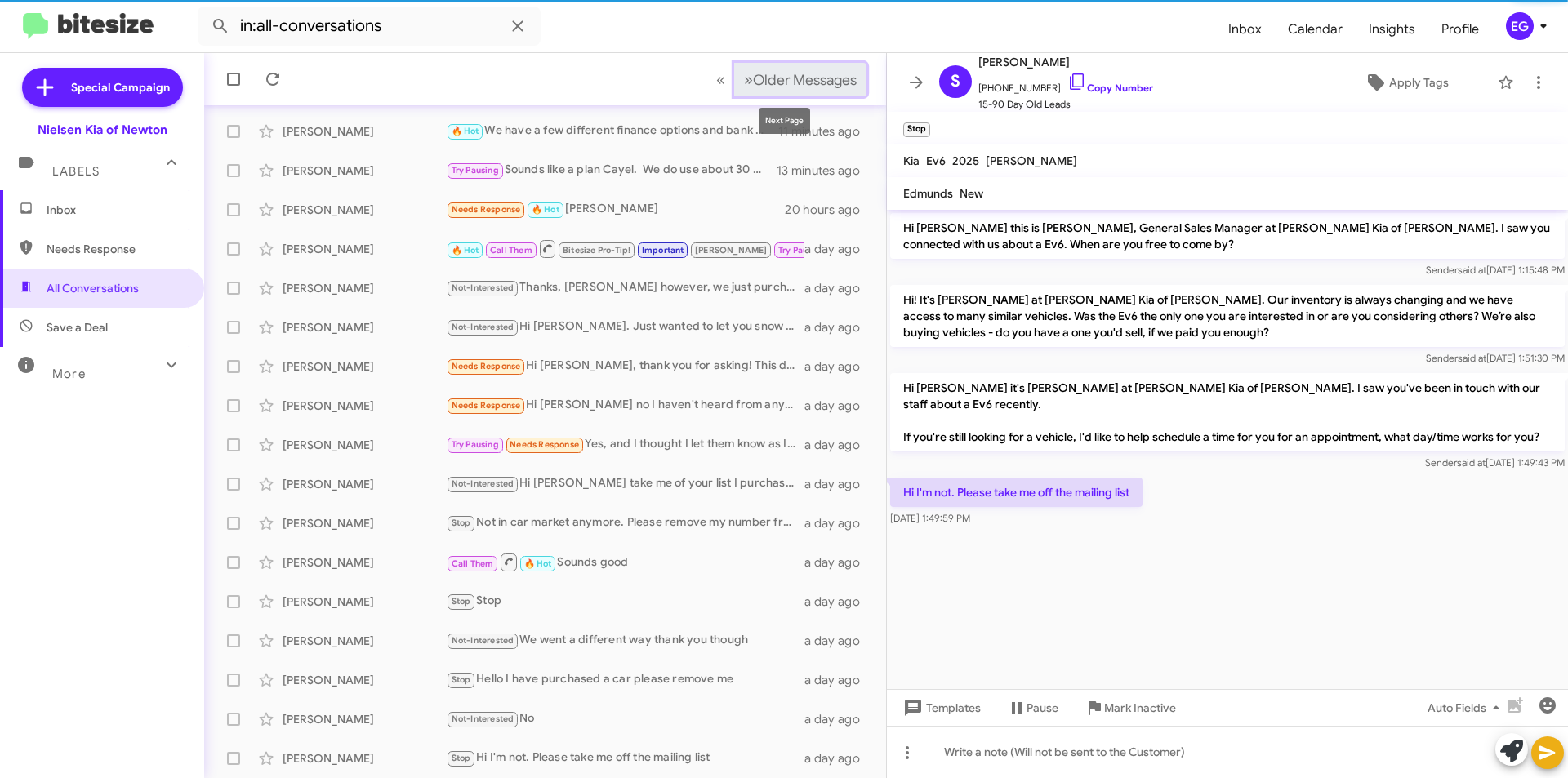
click at [814, 68] on button "» Next Older Messages" at bounding box center [799, 79] width 132 height 33
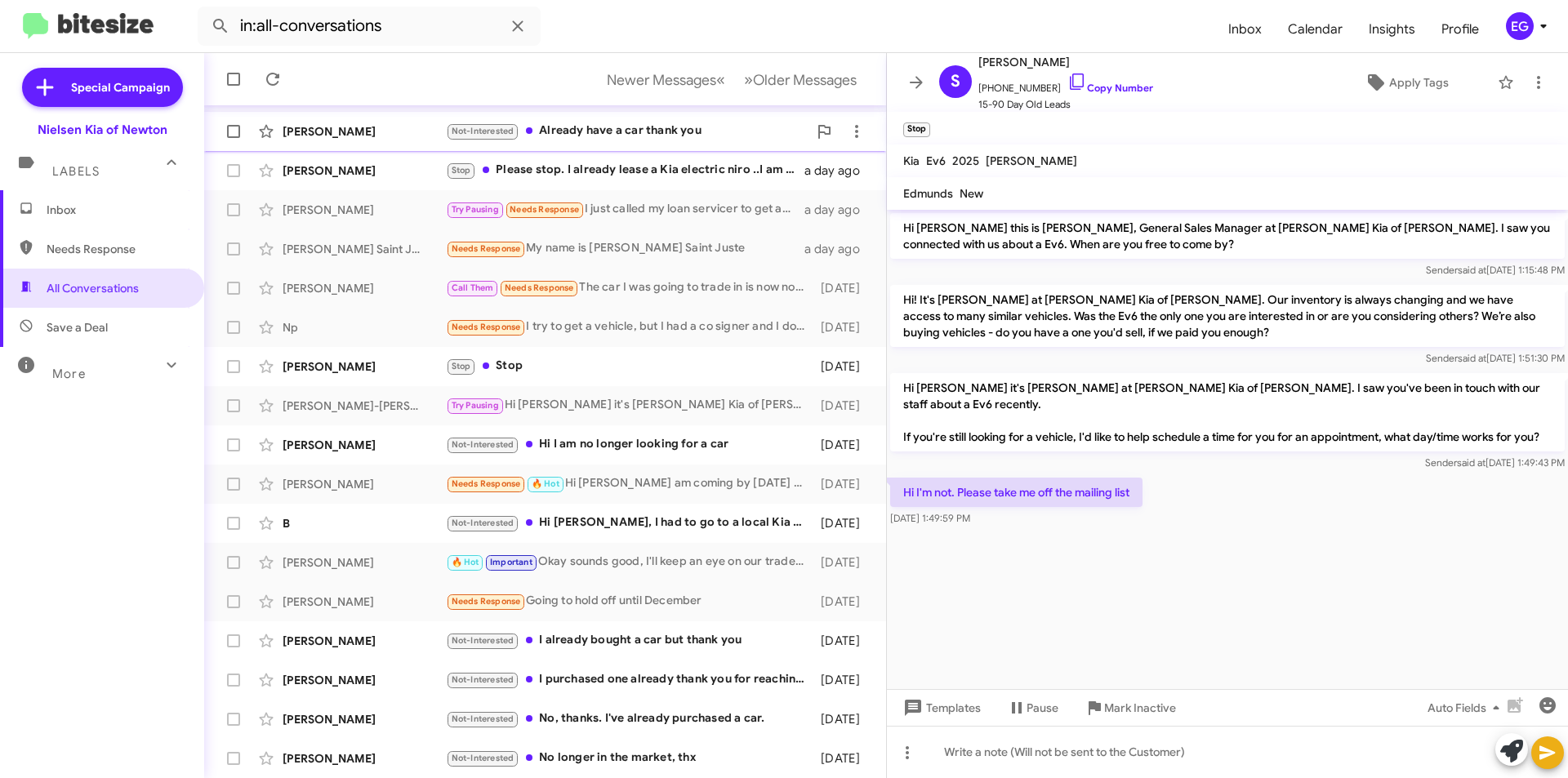
click at [623, 124] on div "Not-Interested Already have a car thank you" at bounding box center [626, 131] width 362 height 19
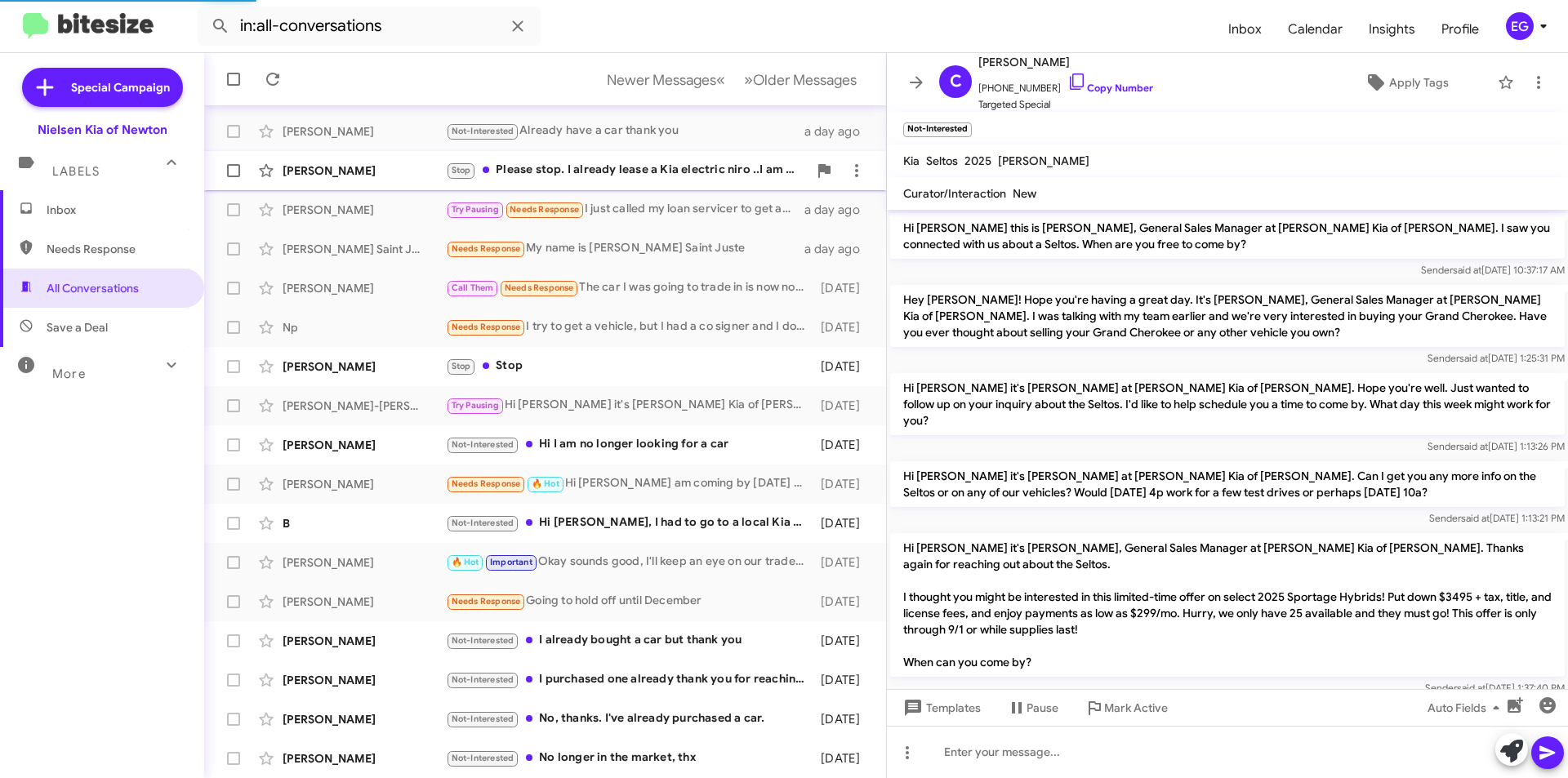
scroll to position [809, 0]
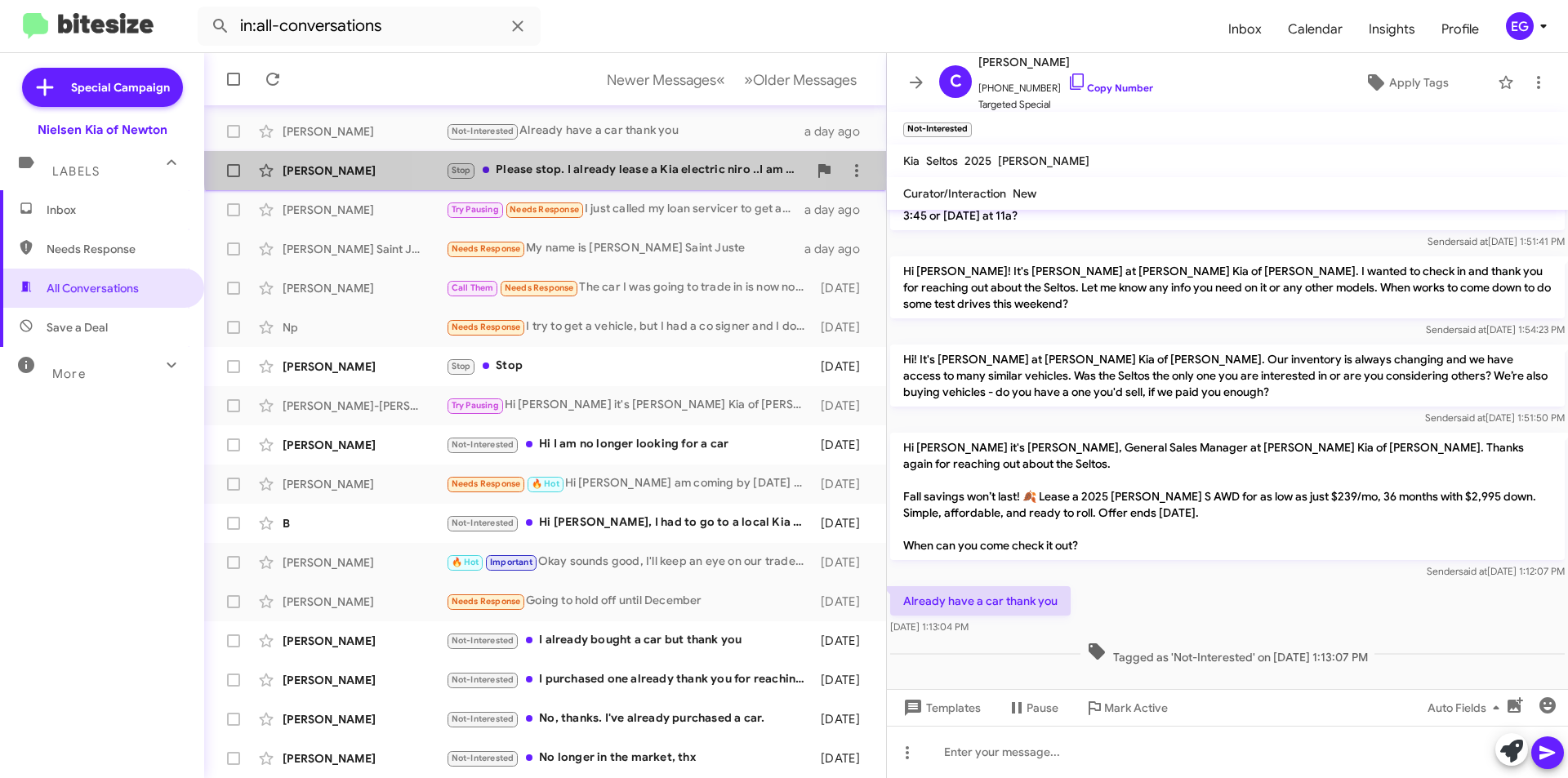
click at [627, 160] on div "Patricia Cavallo Stop Please stop. I already lease a Kia electric niro ..I am w…" at bounding box center [544, 170] width 656 height 32
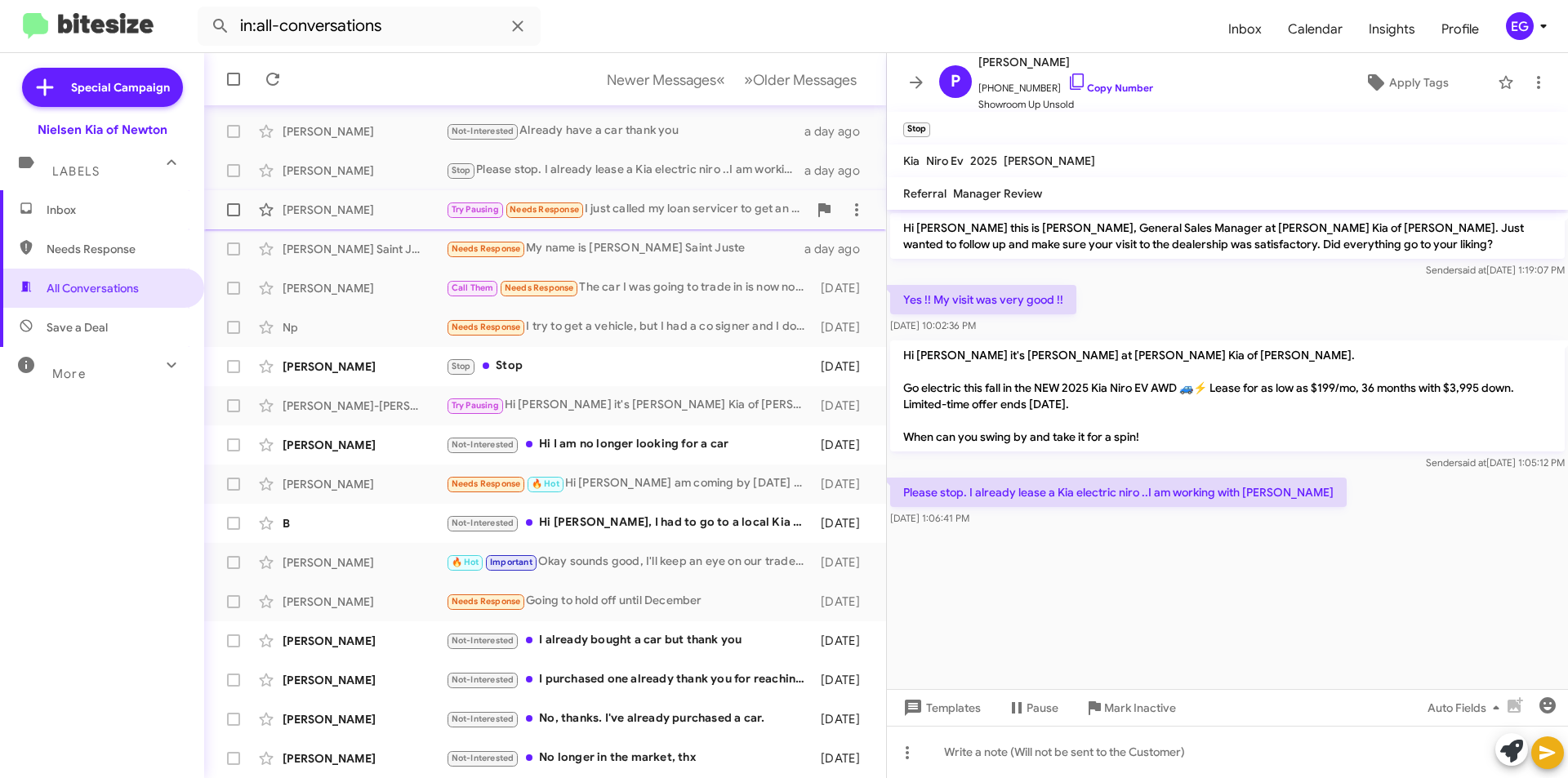
click at [639, 203] on div "Try Pausing Needs Response I just called my loan servicer to get an updated bal…" at bounding box center [626, 209] width 362 height 19
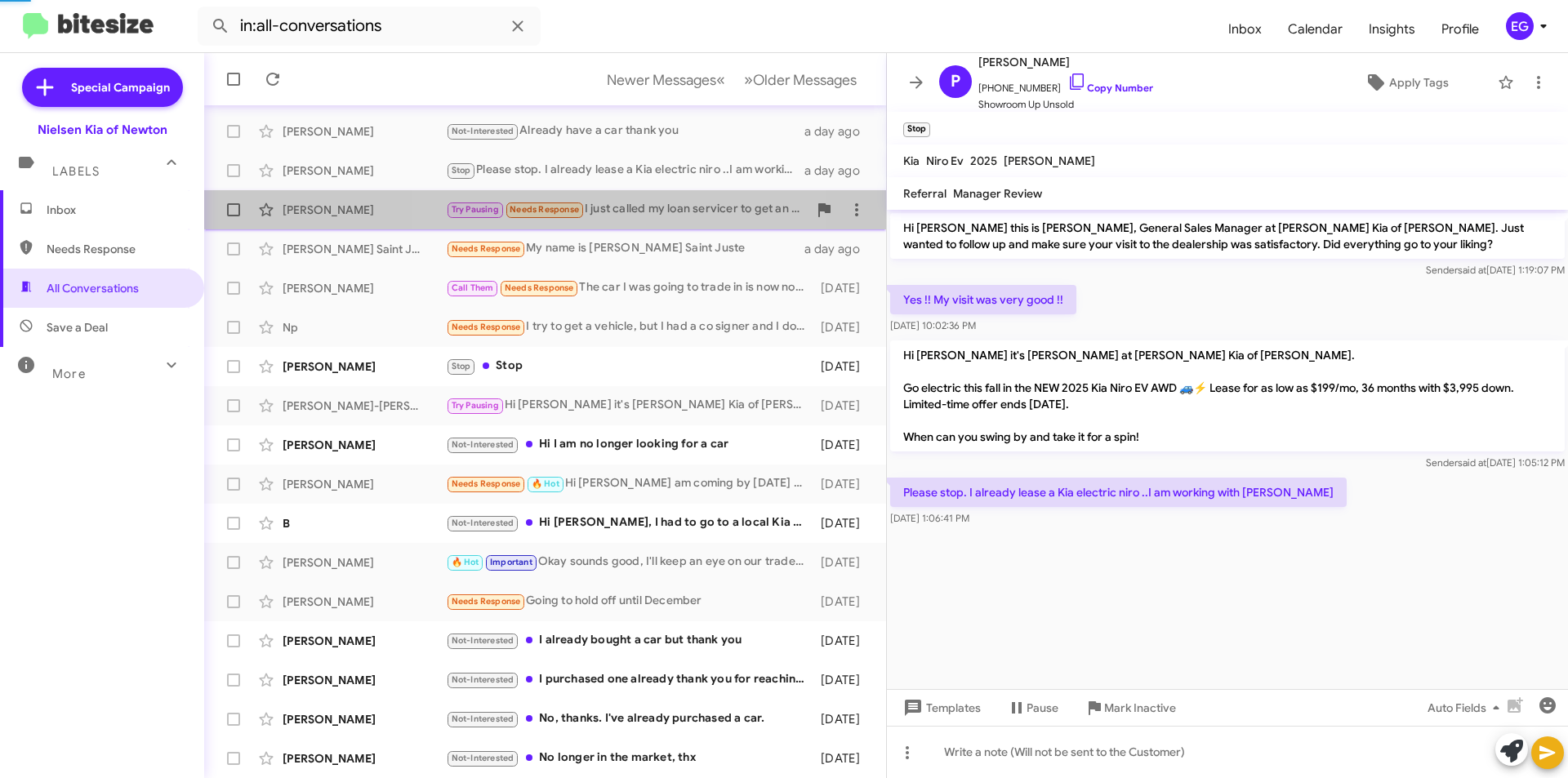
scroll to position [123, 0]
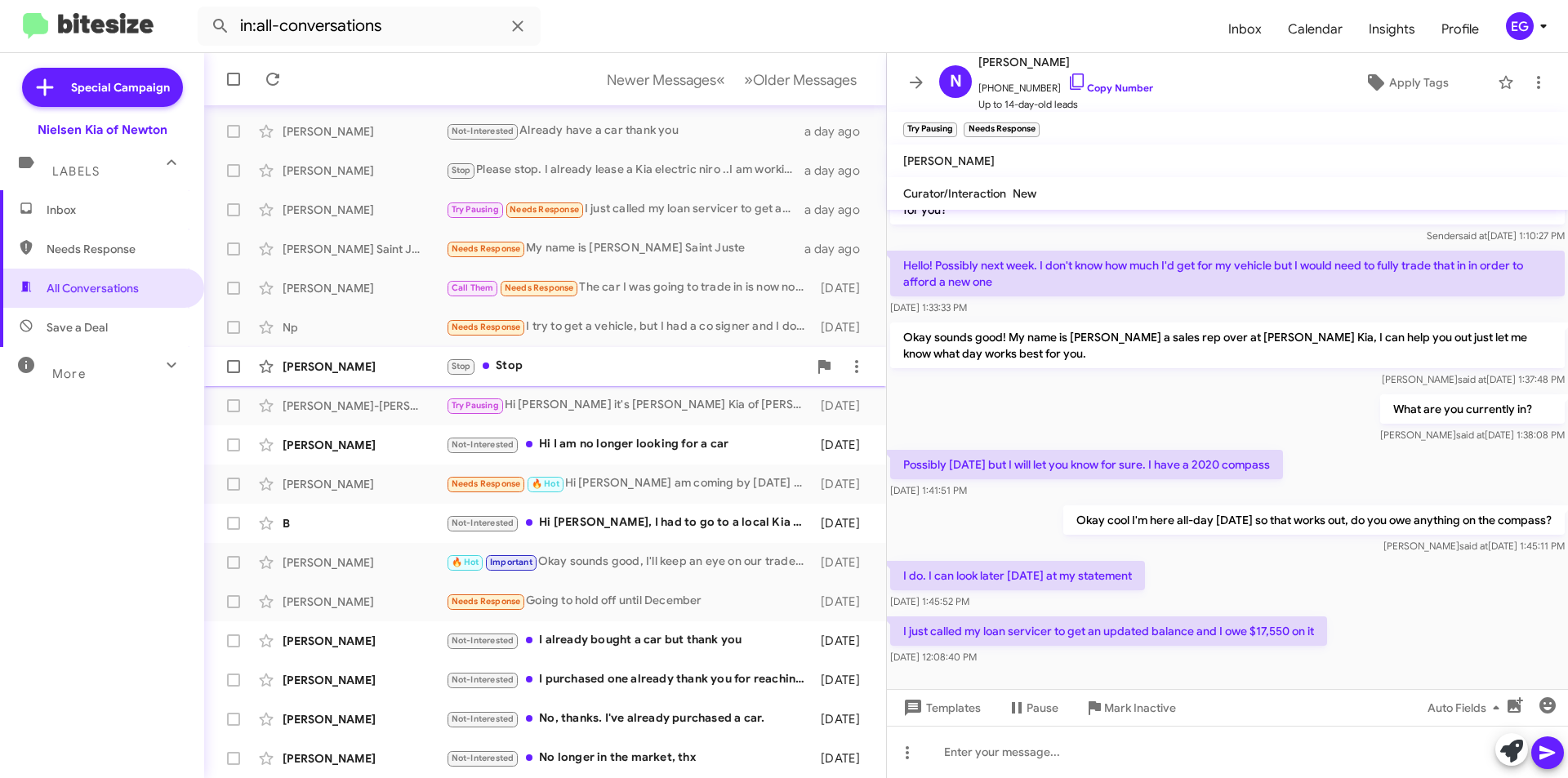
click at [620, 353] on div "Baha Karakoc Stop Stop 2 days ago" at bounding box center [544, 366] width 656 height 32
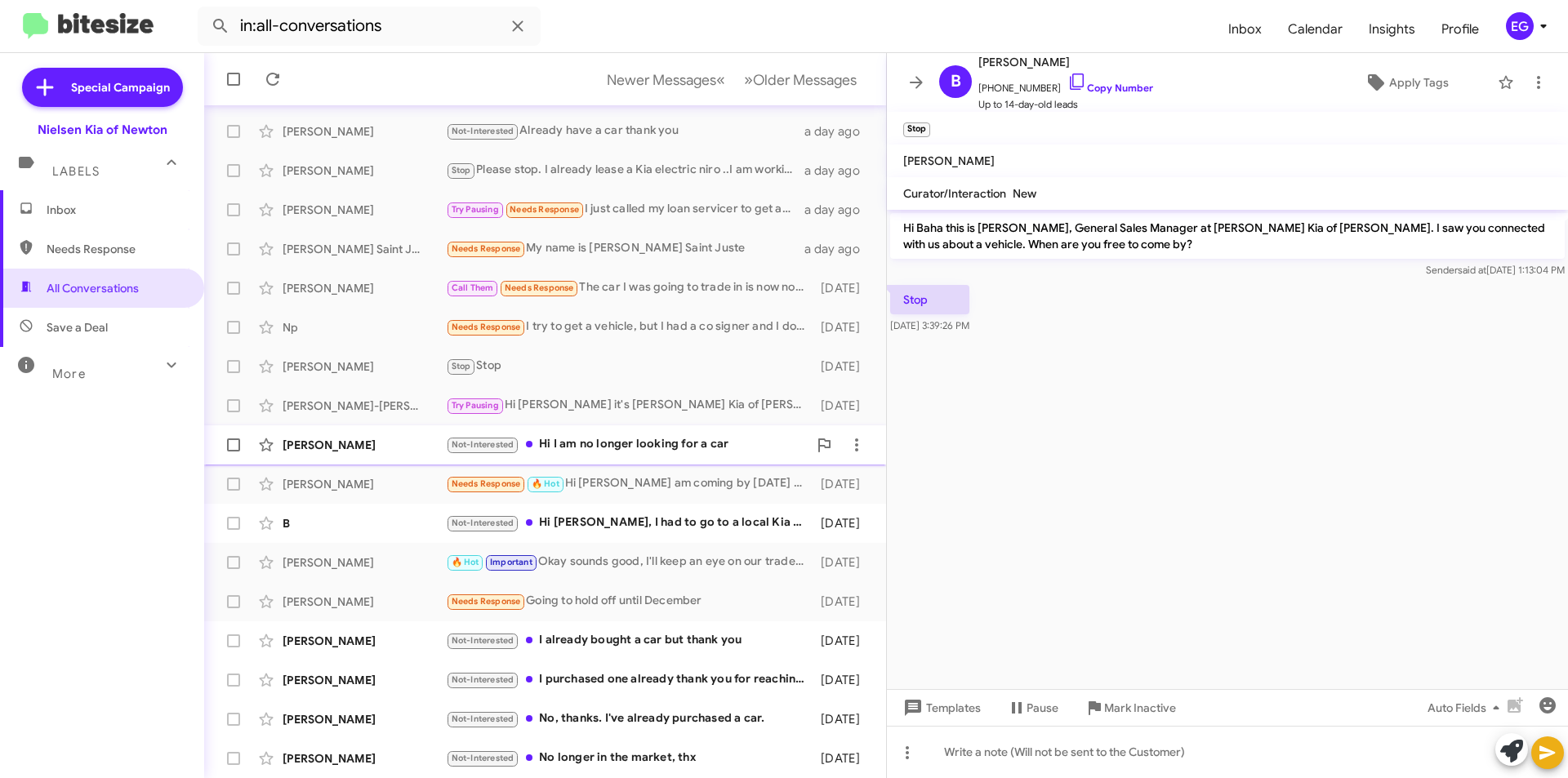
click at [608, 433] on div "Aleks Ozerov Not-Interested Hi I am no longer looking for a car 2 days ago" at bounding box center [544, 445] width 656 height 32
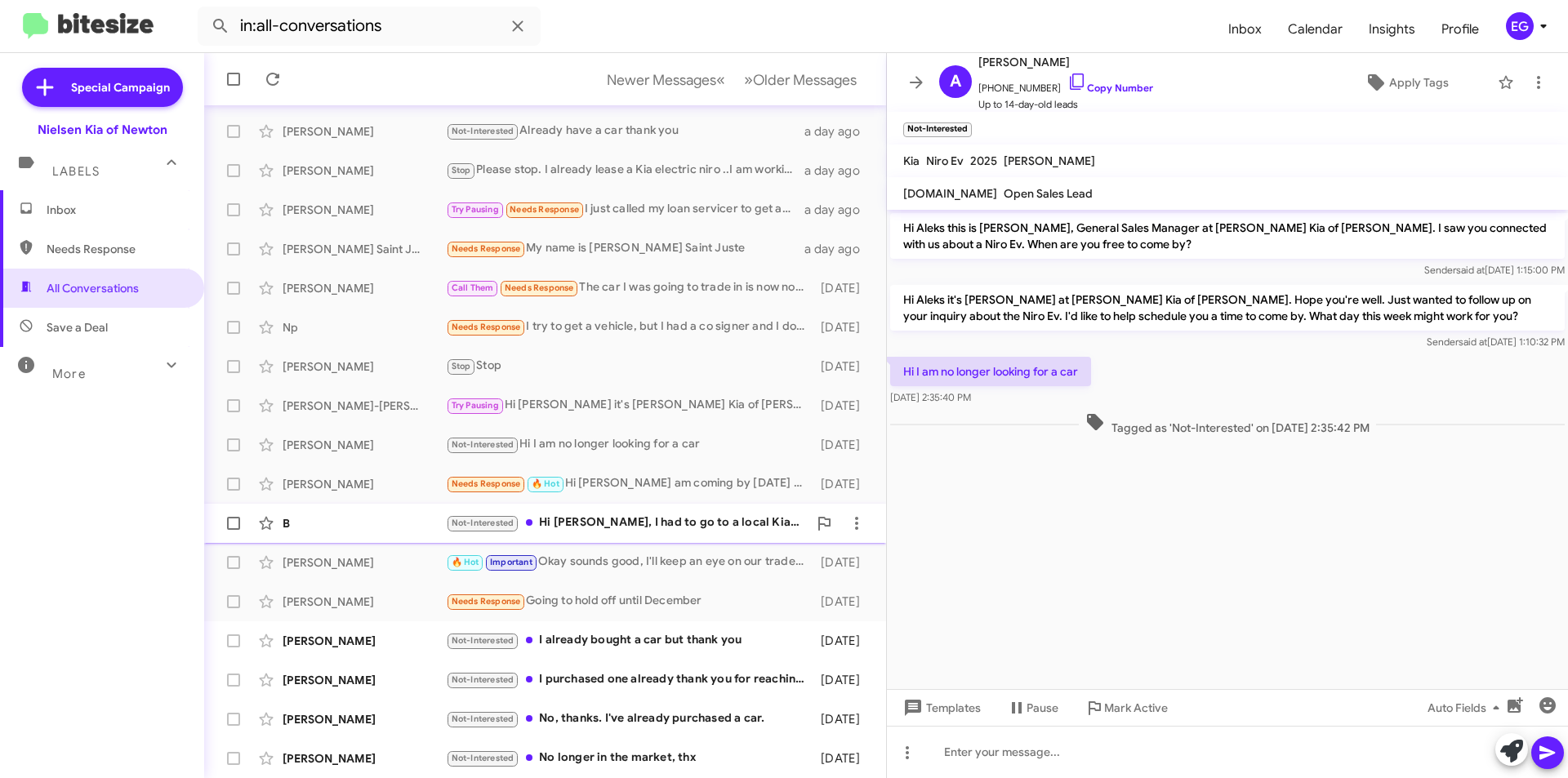
click at [623, 511] on div "B Not-Interested Hi Stephen, I had to go to a local Kia dealership because my o…" at bounding box center [544, 523] width 656 height 32
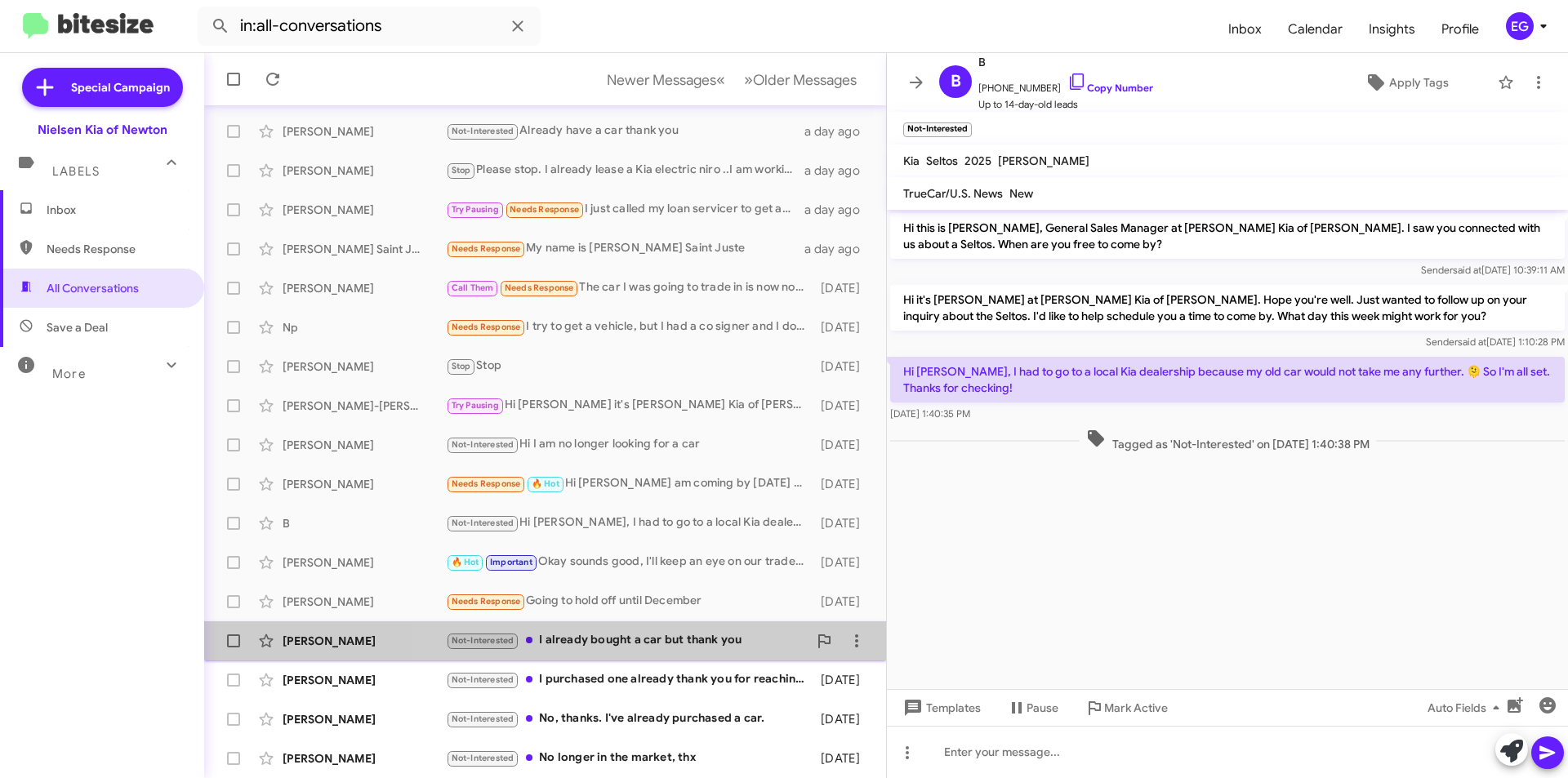
click at [648, 643] on div "Not-Interested I already bought a car but thank you" at bounding box center [626, 641] width 362 height 19
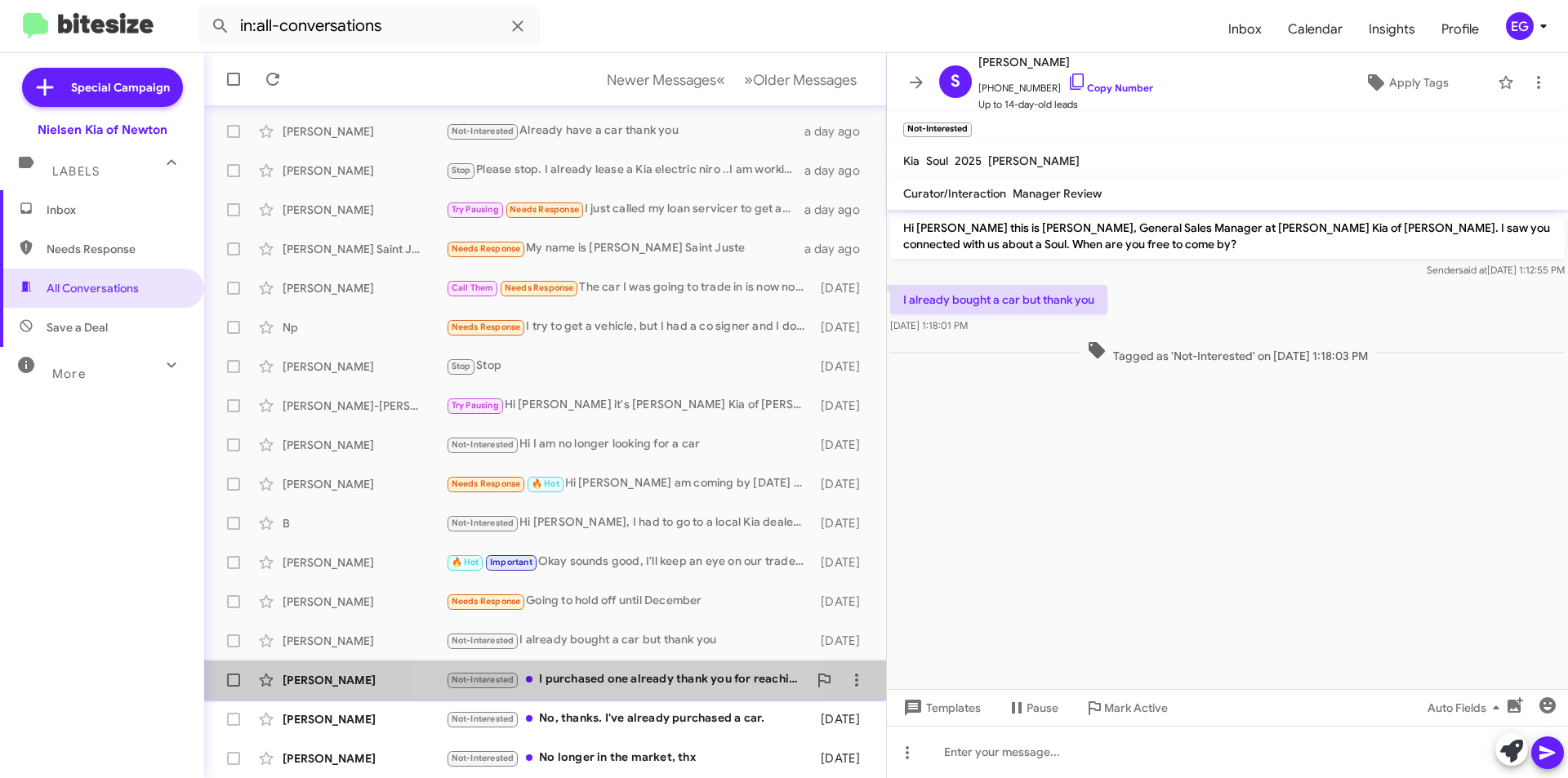
click at [626, 679] on div "Not-Interested I purchased one already thank you for reaching out anyways" at bounding box center [626, 679] width 362 height 19
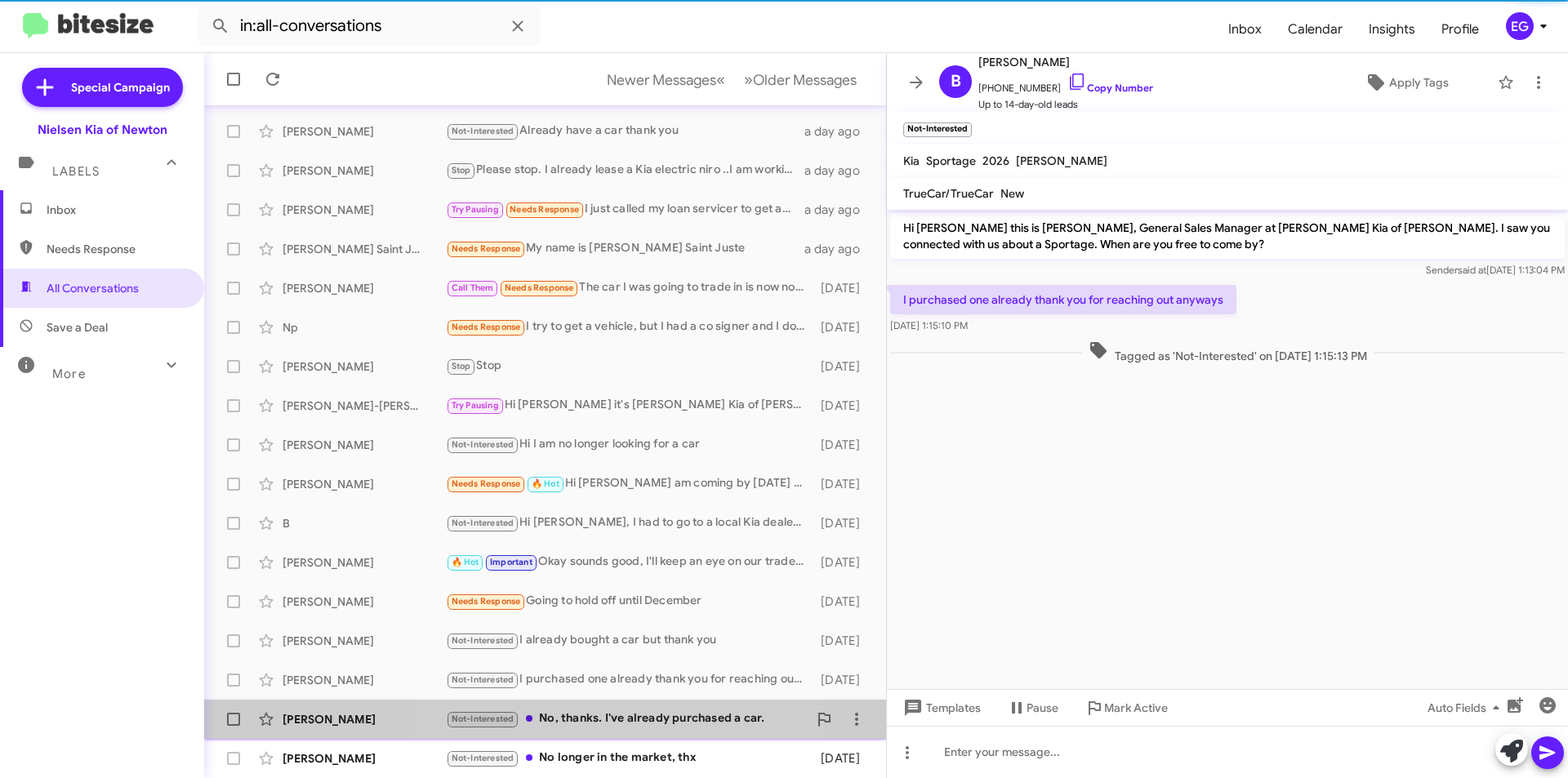
click at [620, 714] on div "Not-Interested No, thanks. I've already purchased a car." at bounding box center [626, 719] width 362 height 19
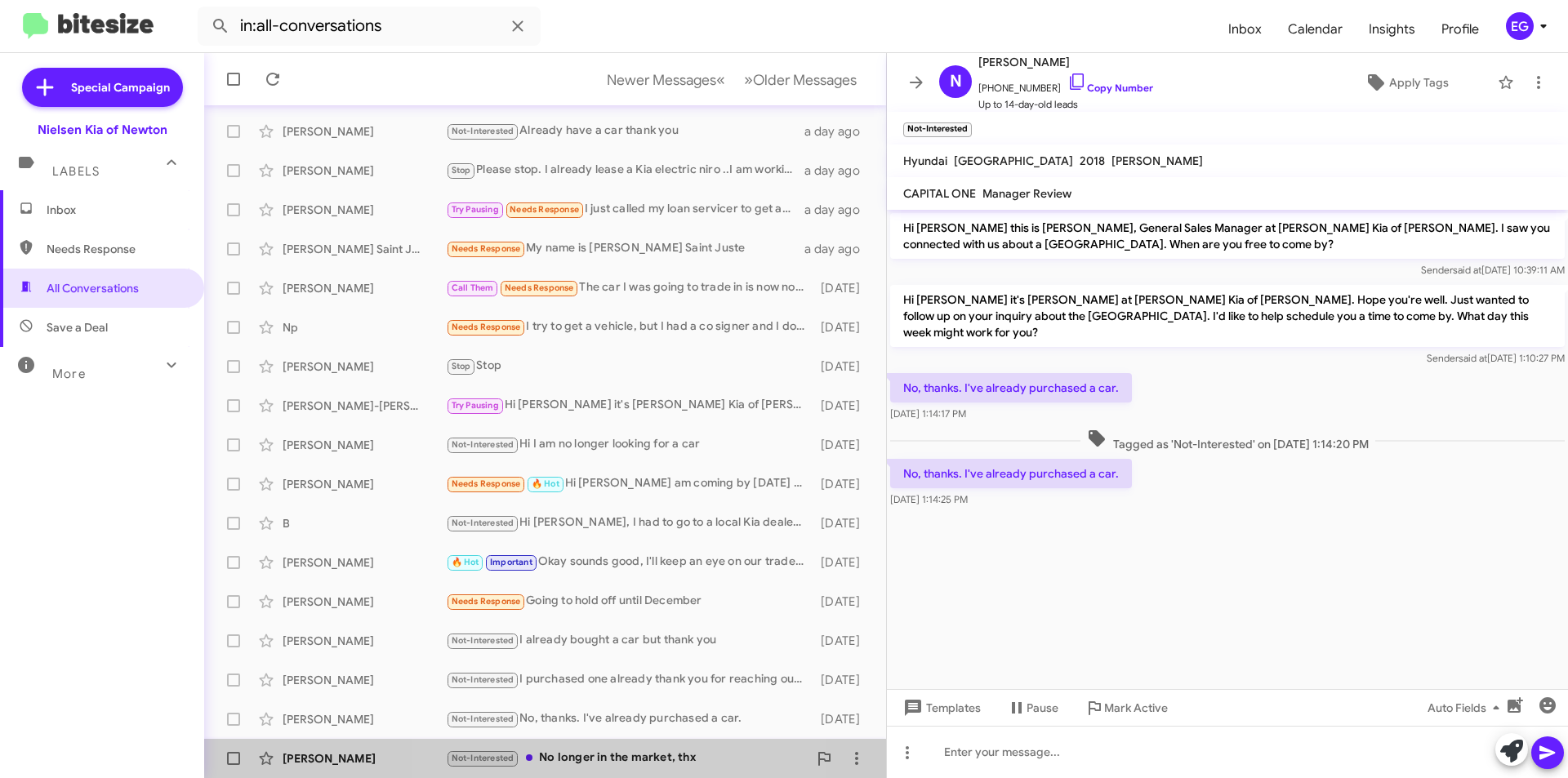
click at [601, 754] on div "Not-Interested No longer in the market, thx" at bounding box center [626, 758] width 362 height 19
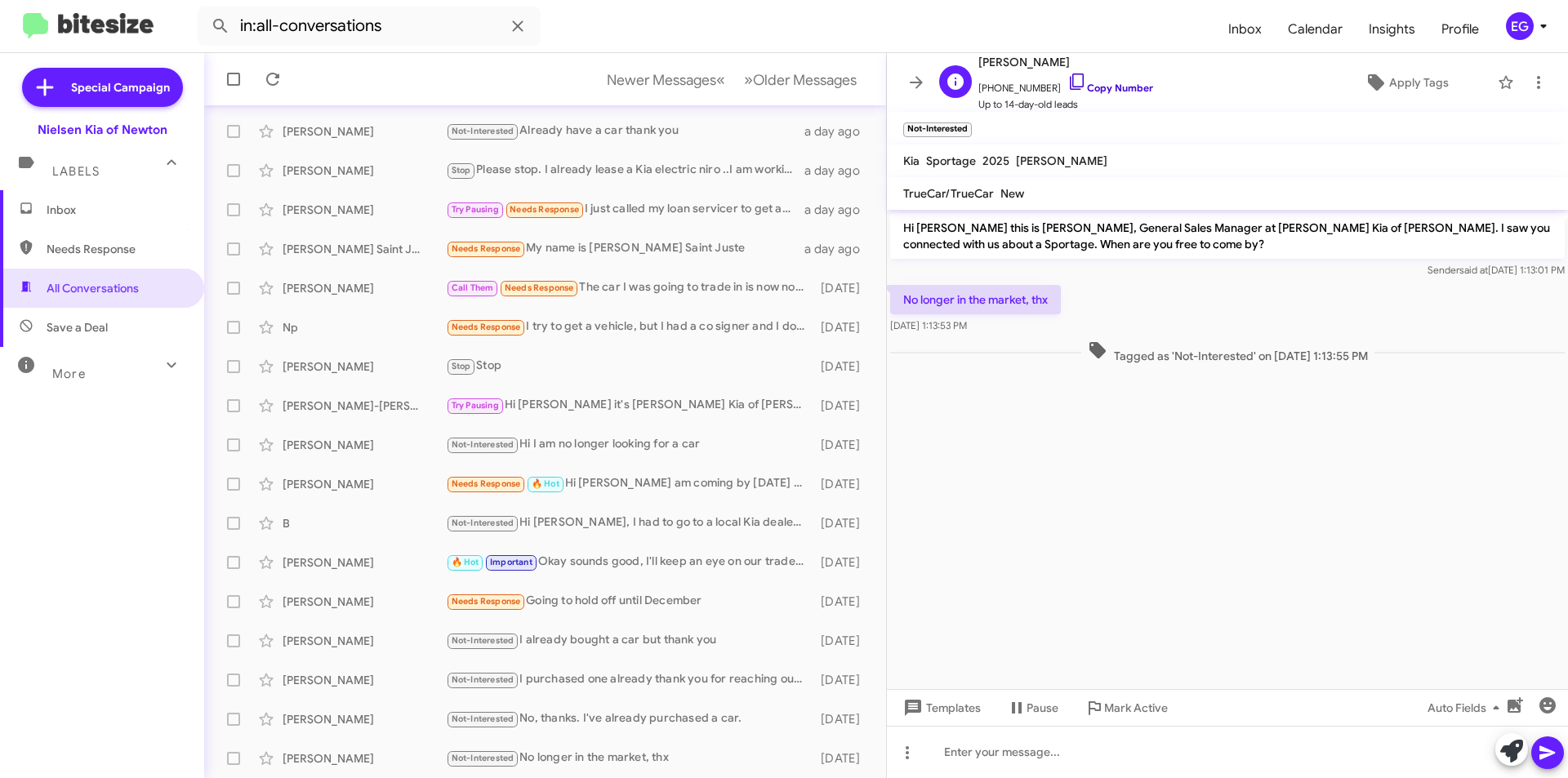
click at [1125, 93] on link "Copy Number" at bounding box center [1111, 88] width 86 height 13
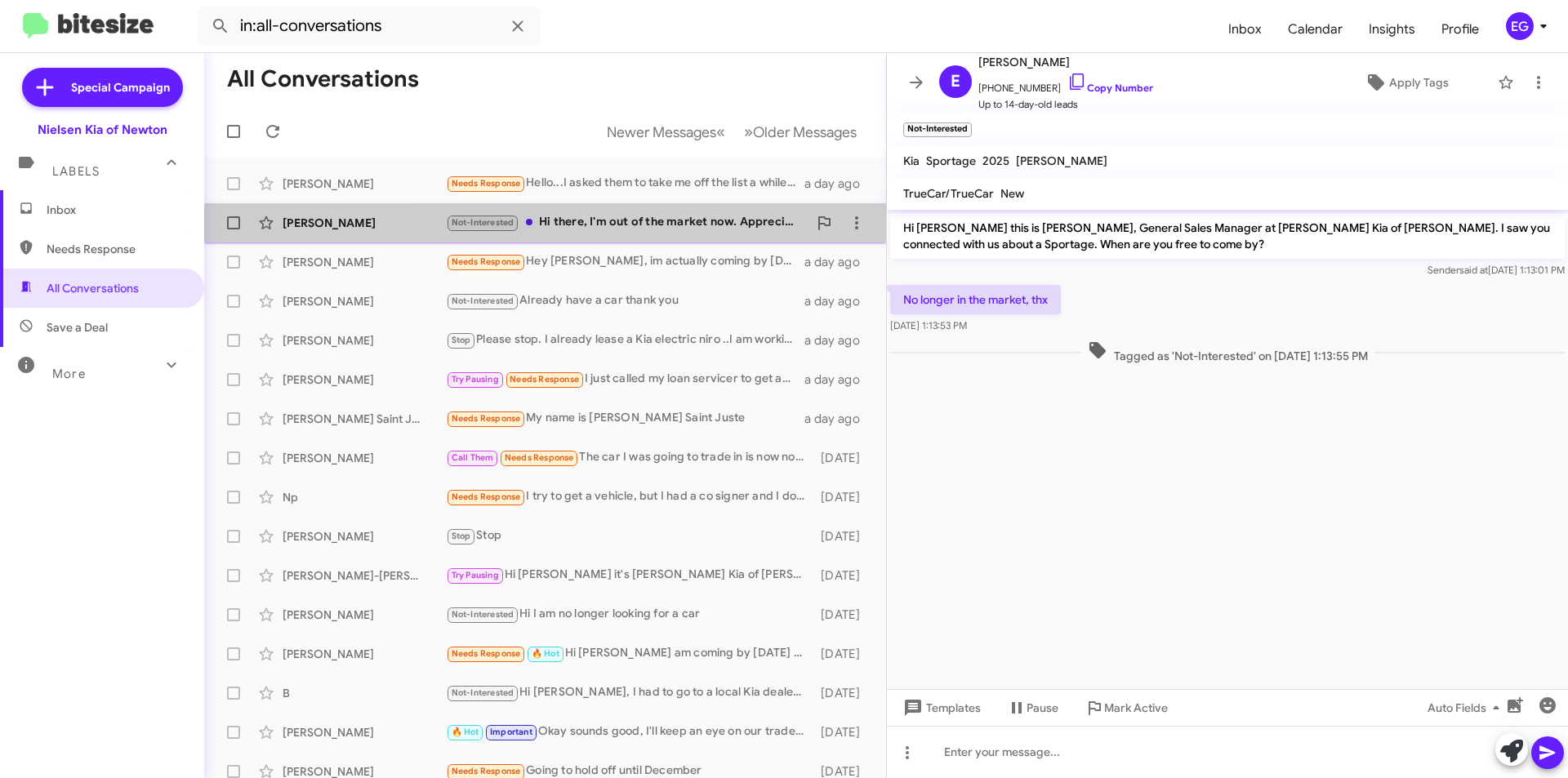
click at [658, 235] on div "Noah Kf Not-Interested Hi there, I'm out of the market now. Appreciate your fol…" at bounding box center [544, 223] width 656 height 32
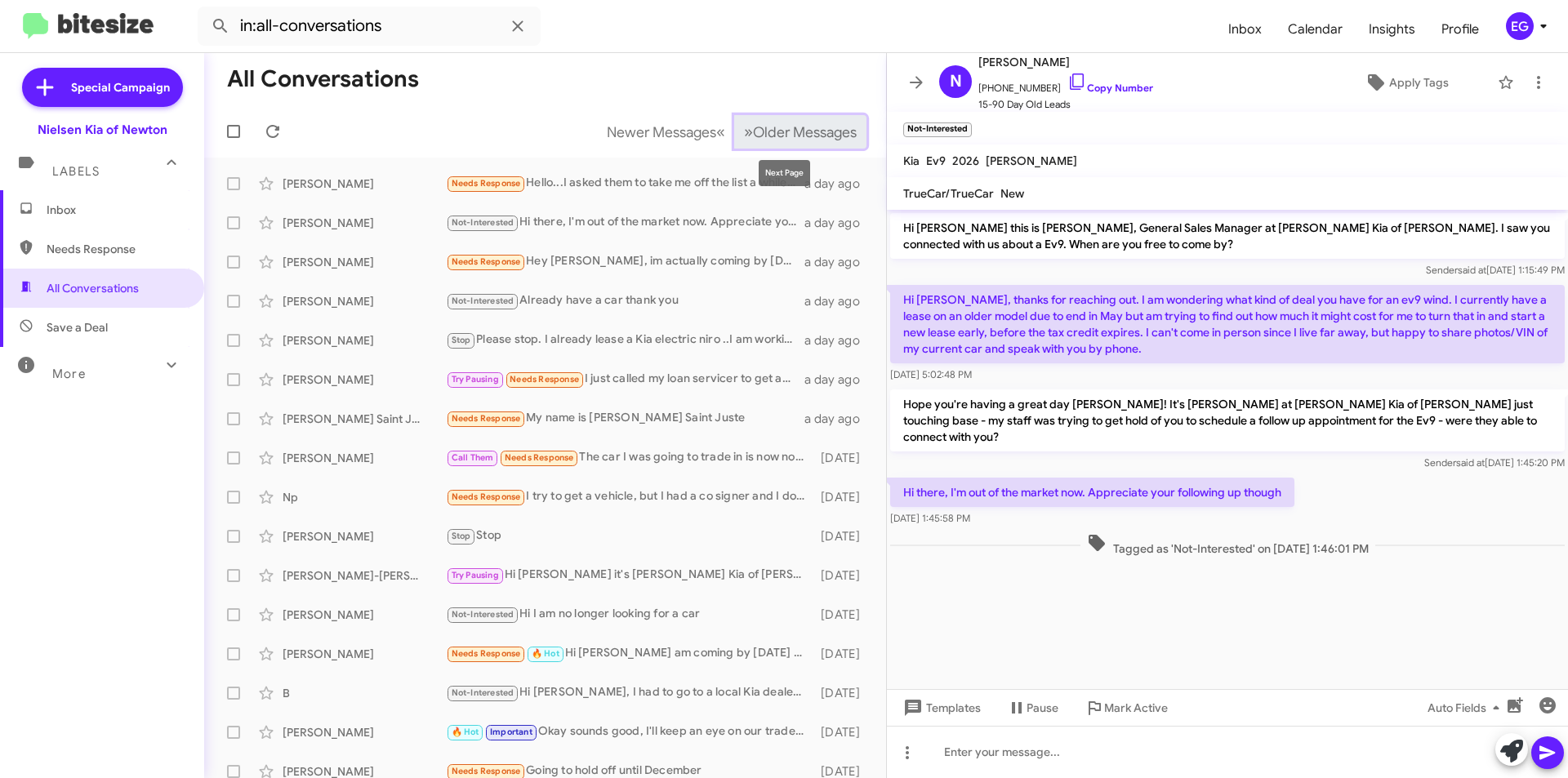
click at [759, 123] on span "Older Messages" at bounding box center [805, 132] width 104 height 18
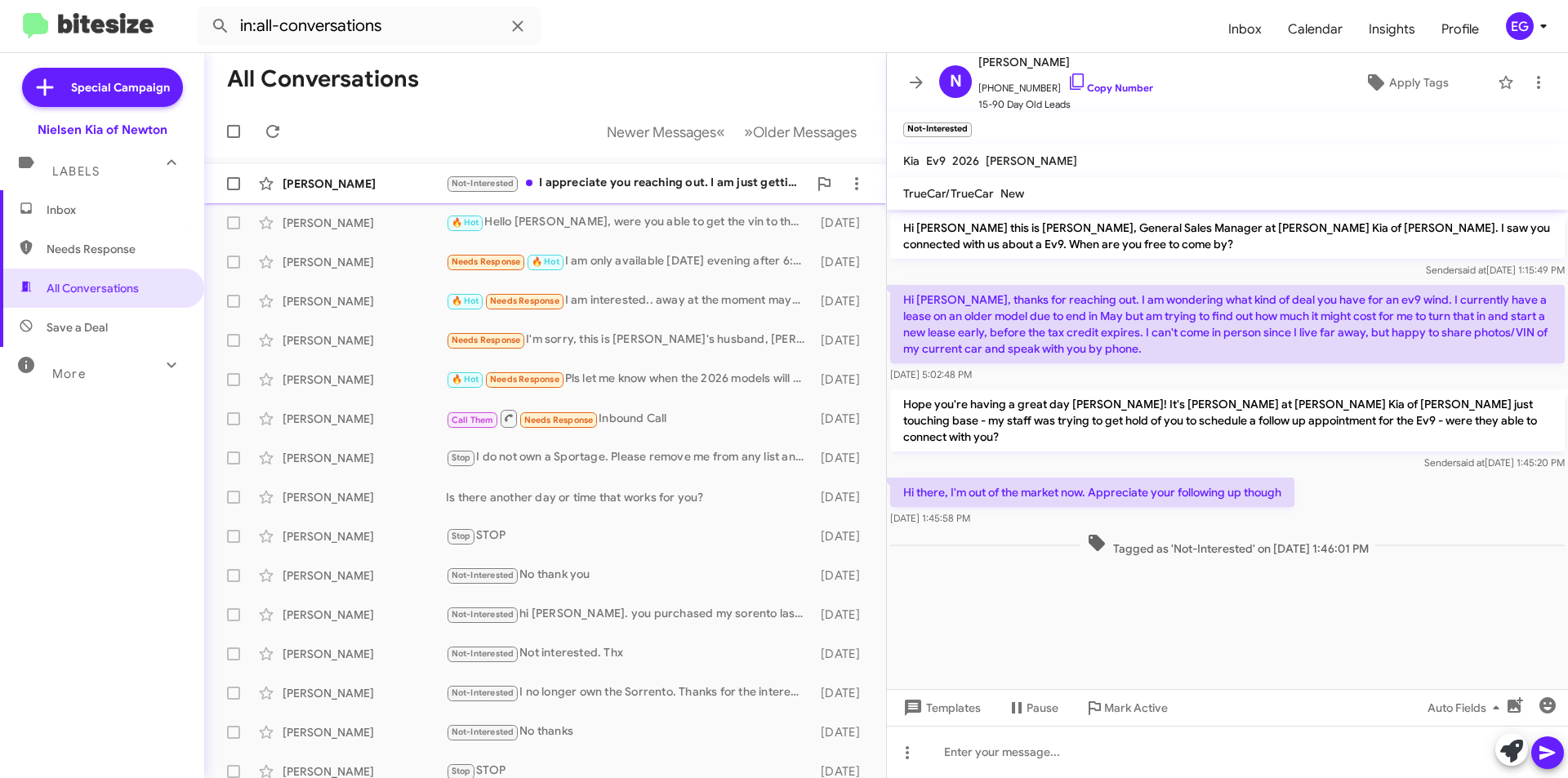
click at [710, 179] on div "Not-Interested I appreciate you reaching out. I am just getting an idea of pric…" at bounding box center [626, 183] width 362 height 19
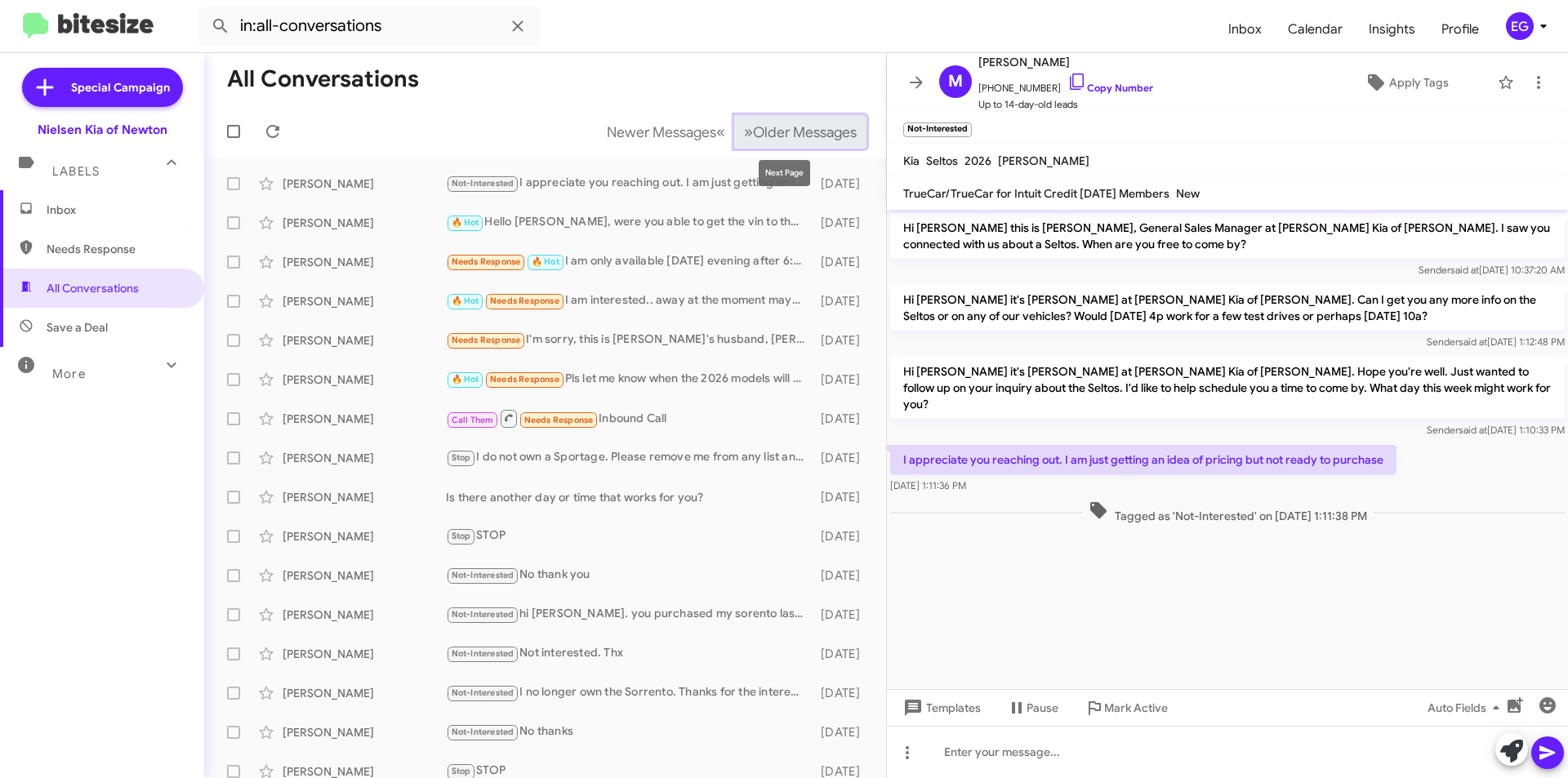
click at [753, 123] on span "Older Messages" at bounding box center [805, 132] width 104 height 18
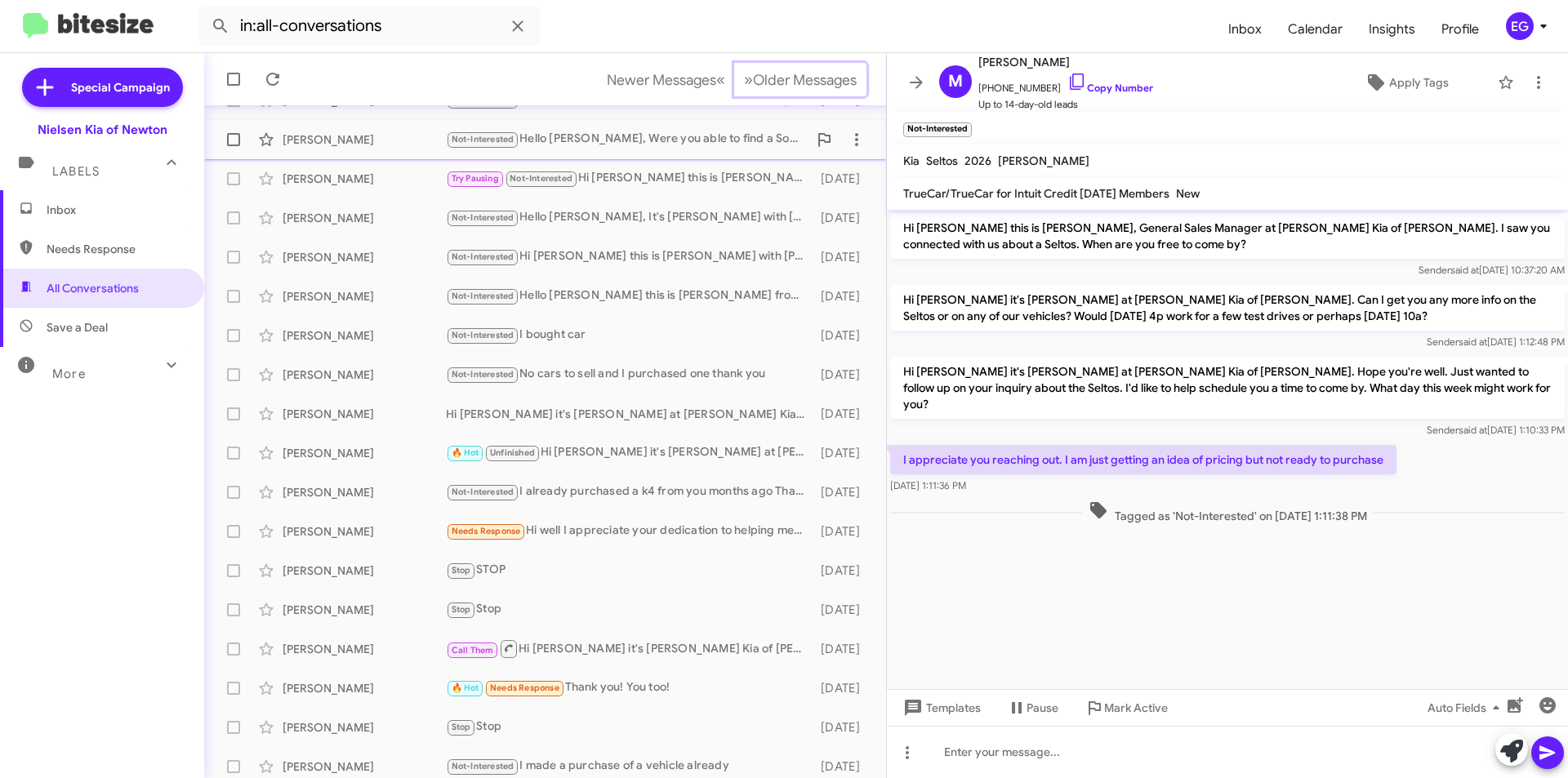
scroll to position [170, 0]
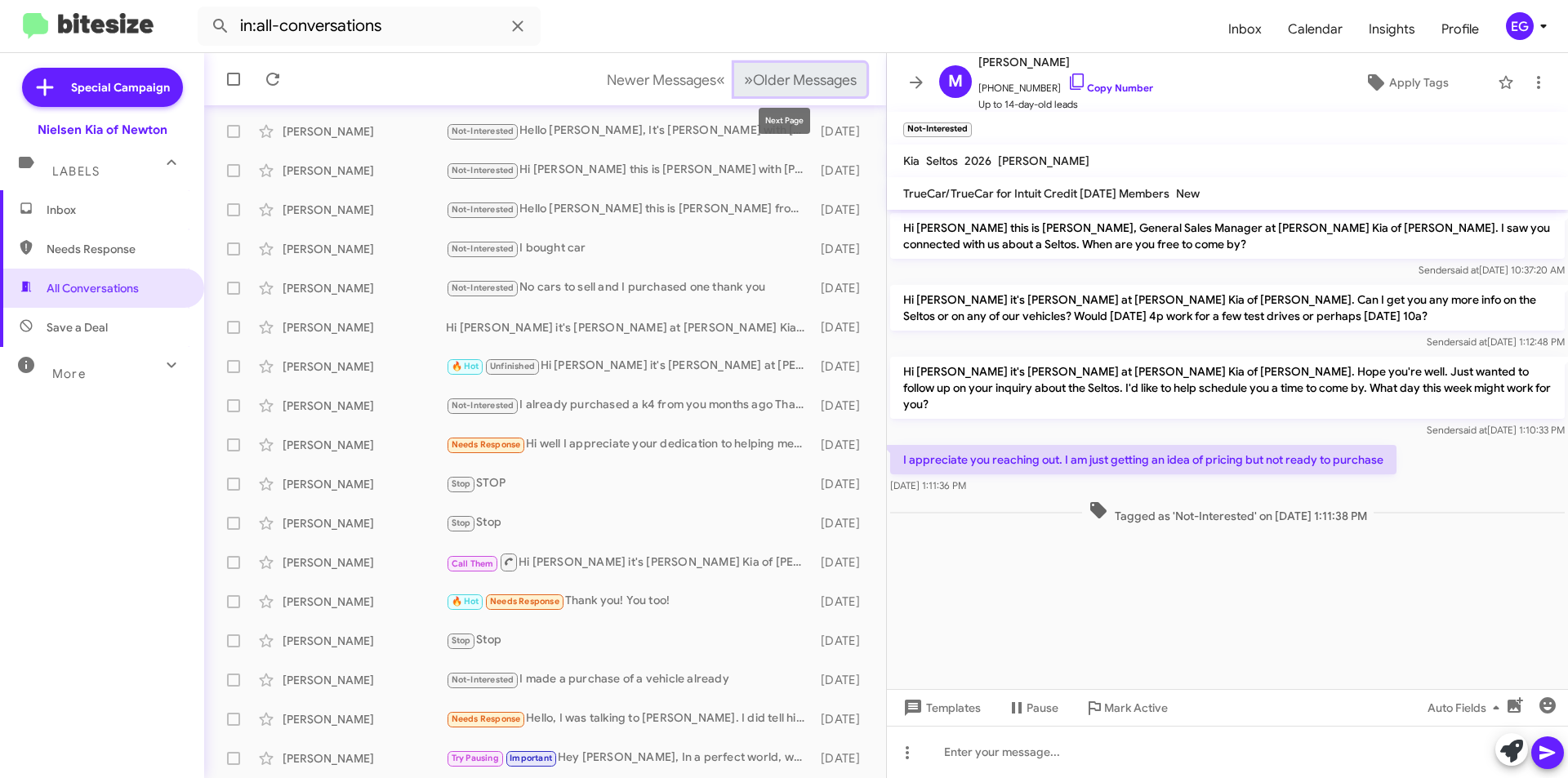
click at [764, 86] on span "Older Messages" at bounding box center [805, 80] width 104 height 18
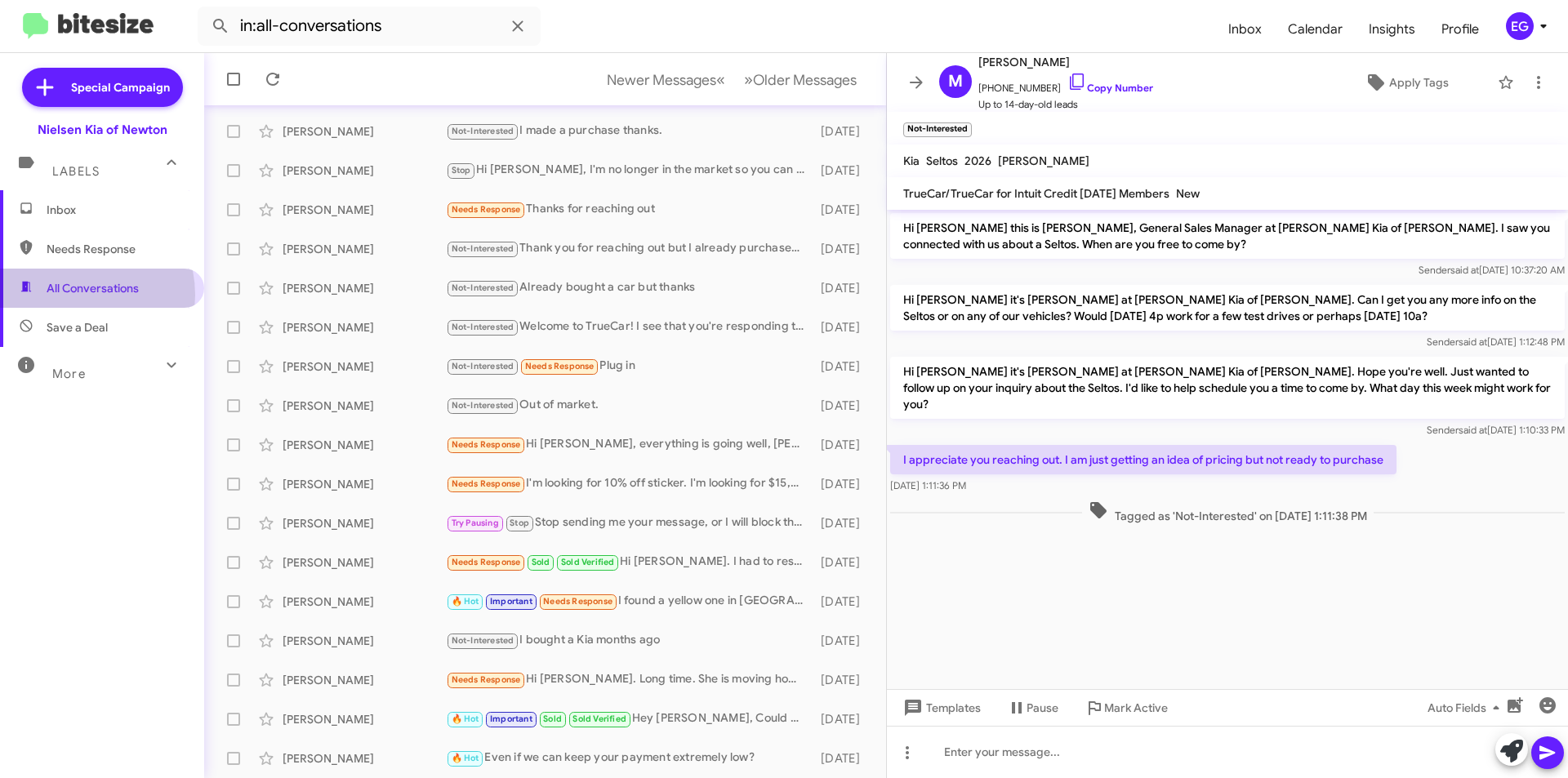
click at [76, 295] on span "All Conversations" at bounding box center [92, 288] width 92 height 16
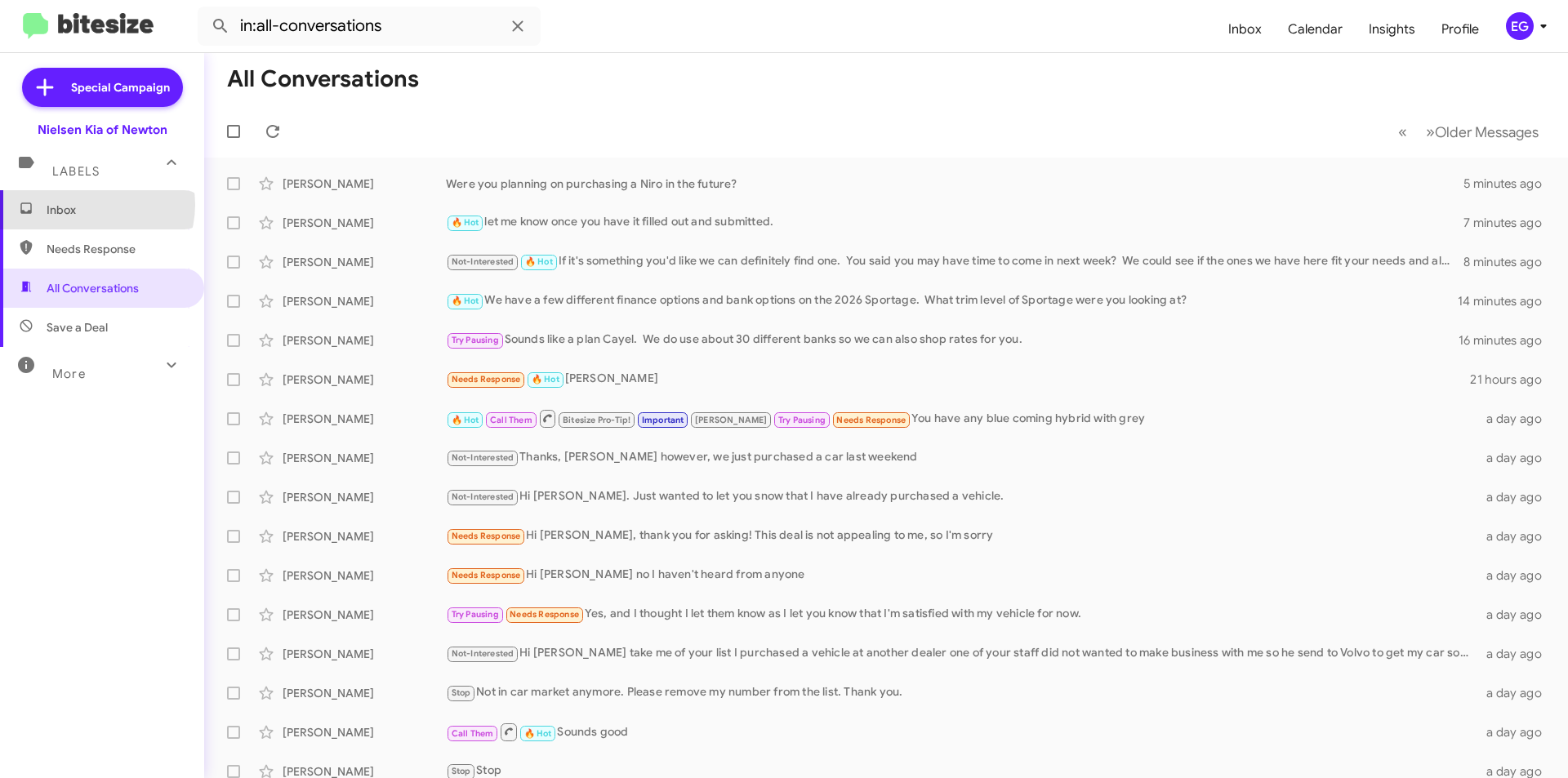
click at [94, 205] on span "Inbox" at bounding box center [116, 210] width 139 height 16
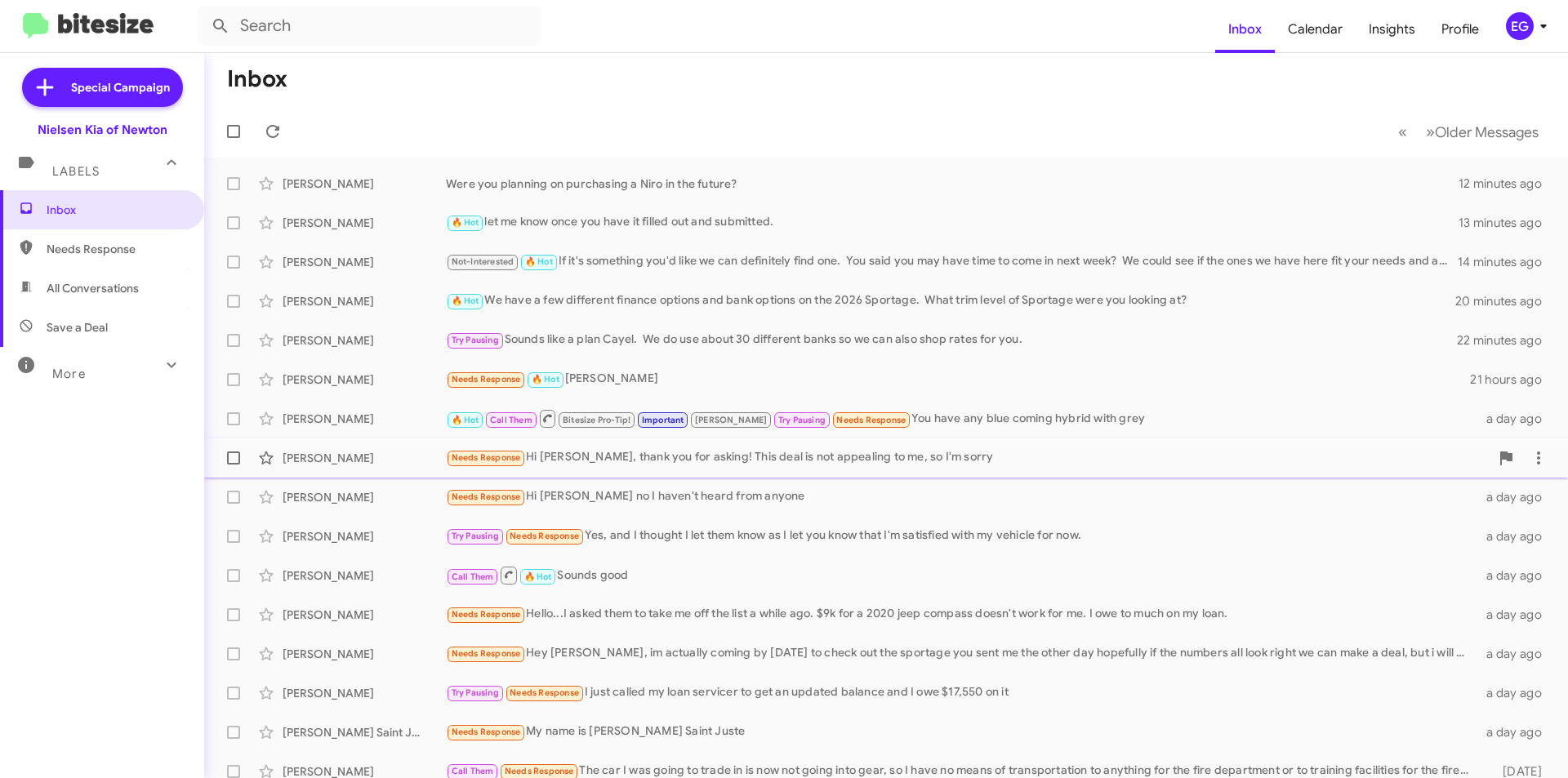
click at [748, 449] on div "Needs Response Hi Stephen, thank you for asking! This deal is not appealing to …" at bounding box center [967, 458] width 1043 height 19
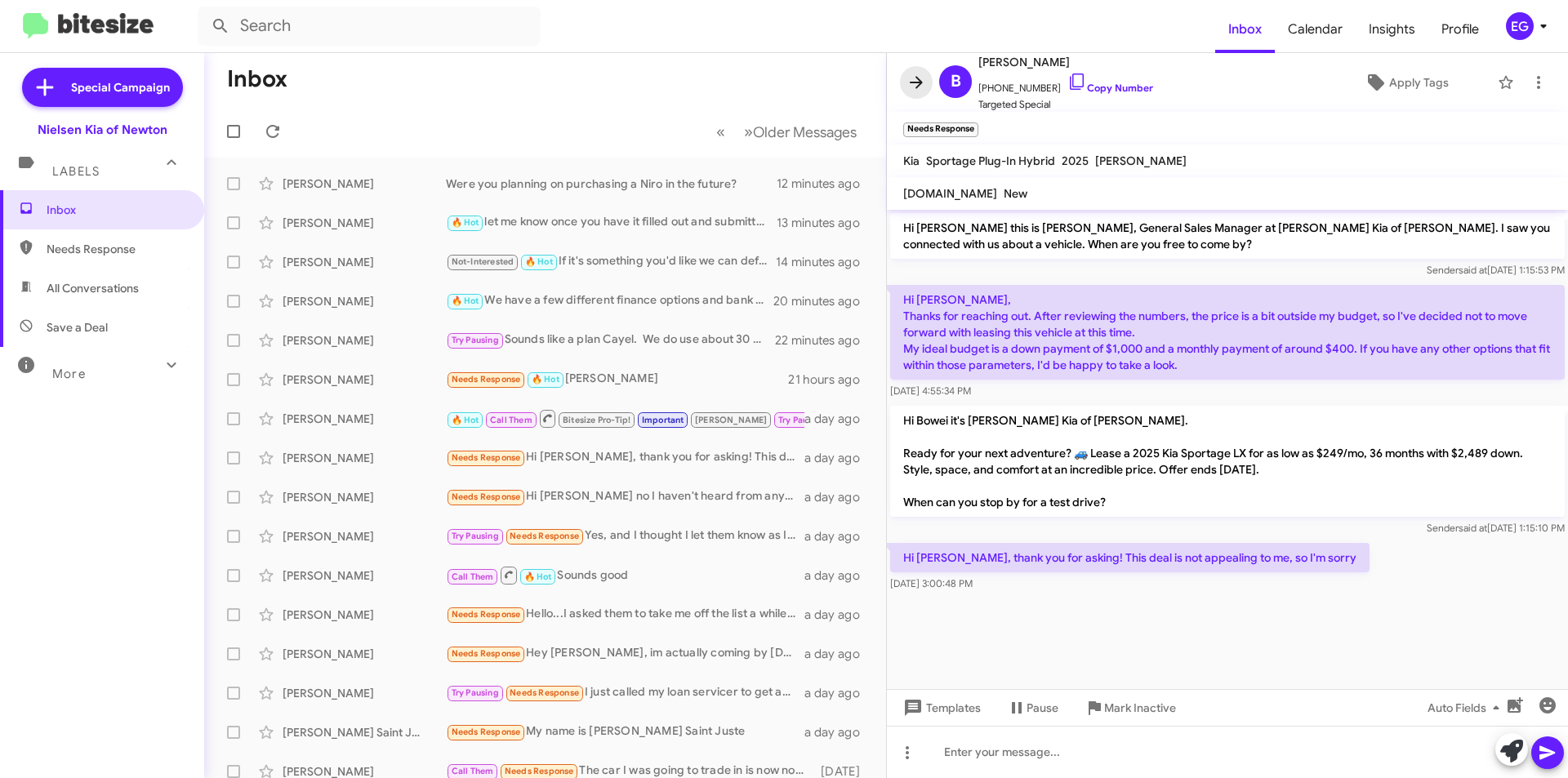
click at [917, 85] on icon at bounding box center [916, 83] width 20 height 20
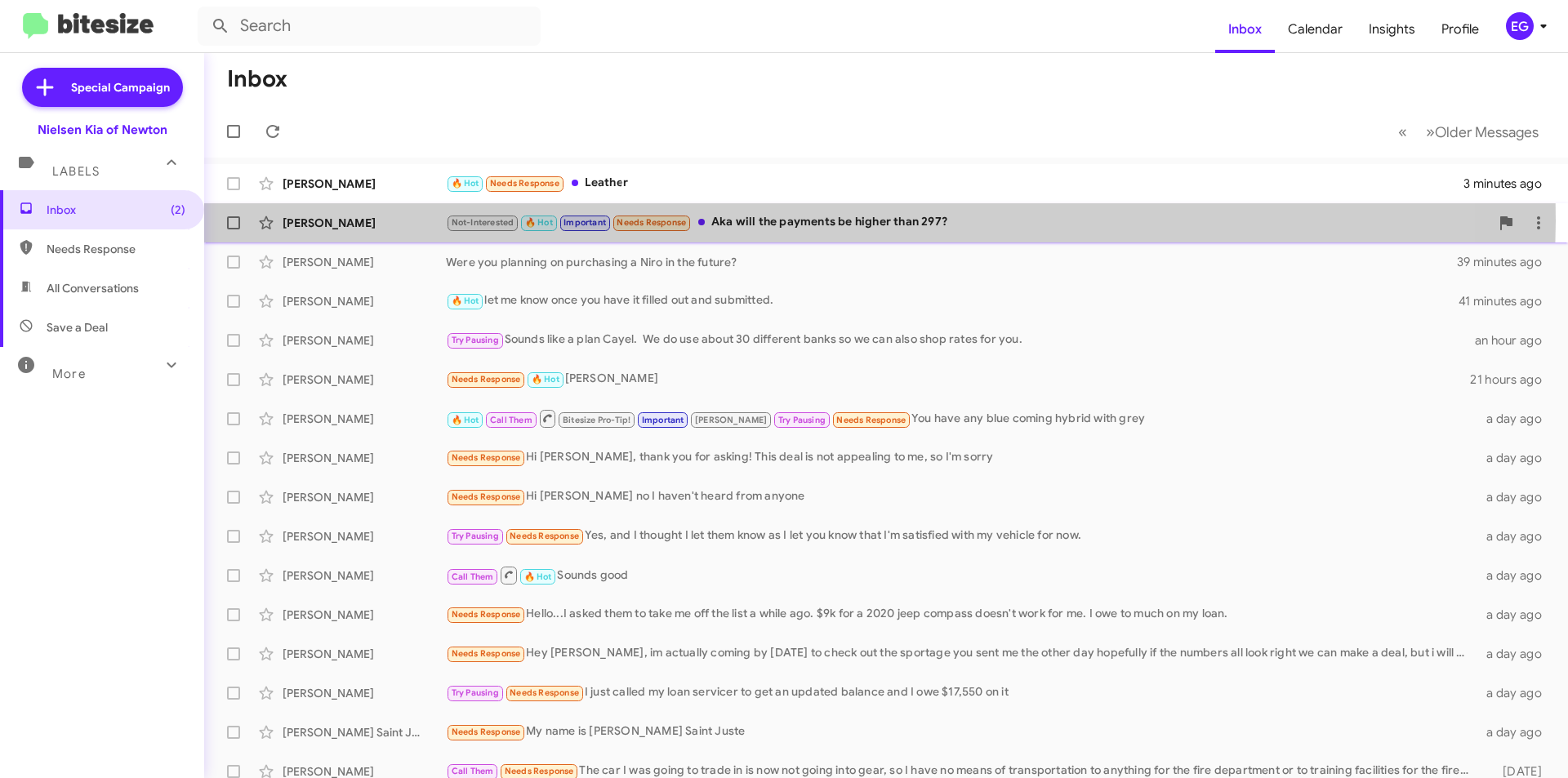
click at [788, 222] on div "Not-Interested 🔥 Hot Important Needs Response Aka will the payments be higher t…" at bounding box center [967, 223] width 1043 height 19
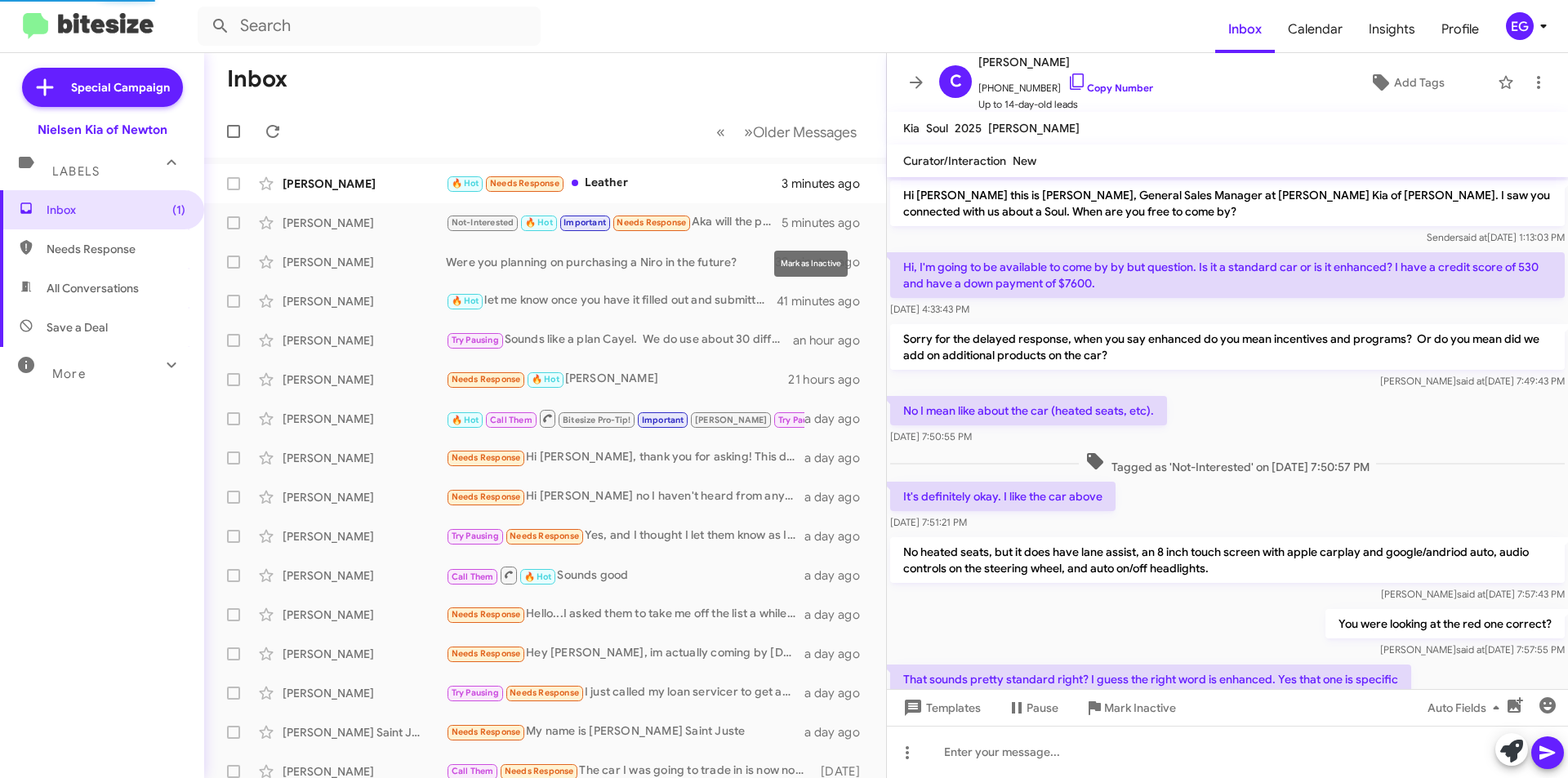
scroll to position [547, 0]
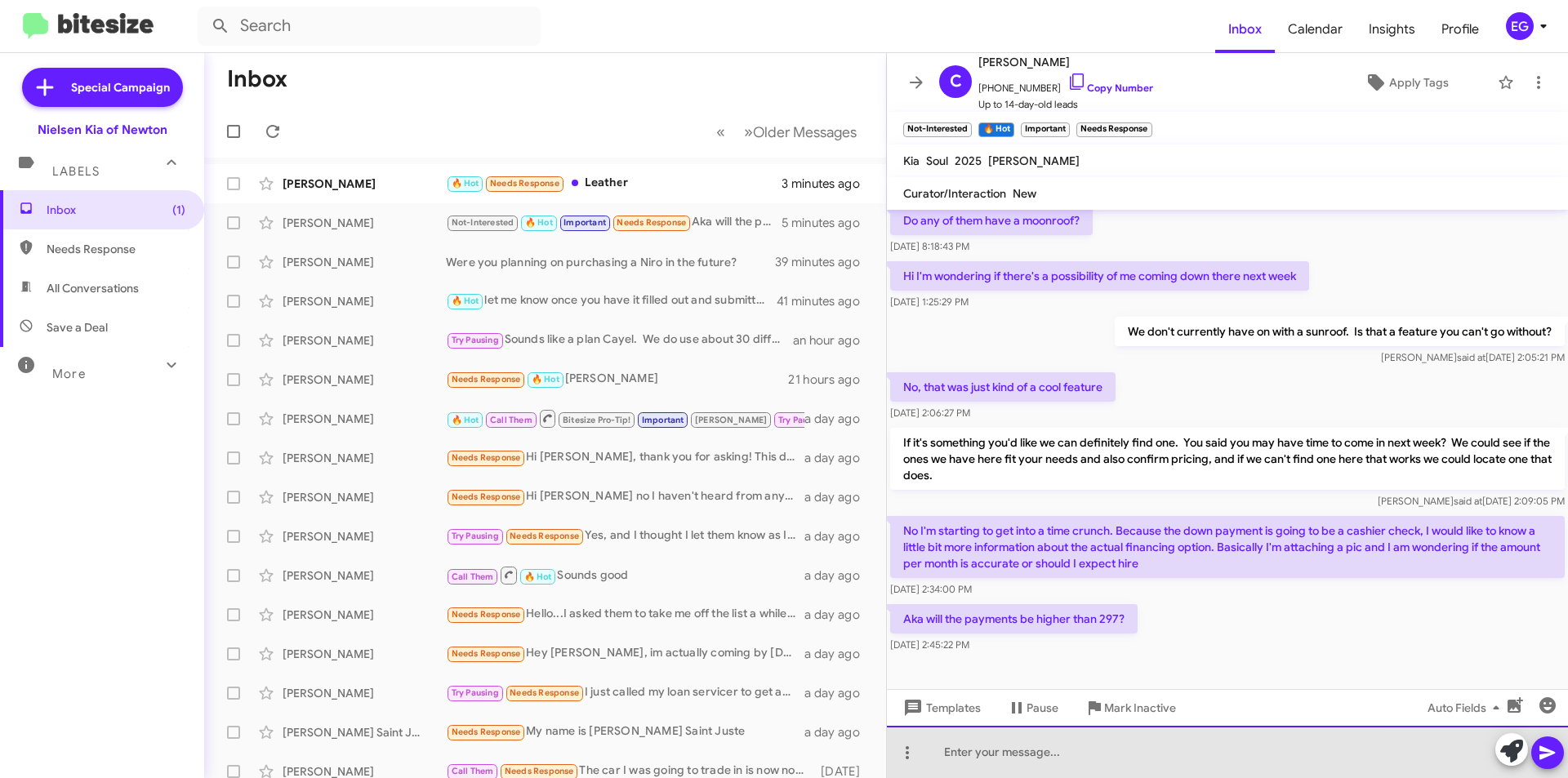
click at [960, 755] on div at bounding box center [1227, 752] width 681 height 52
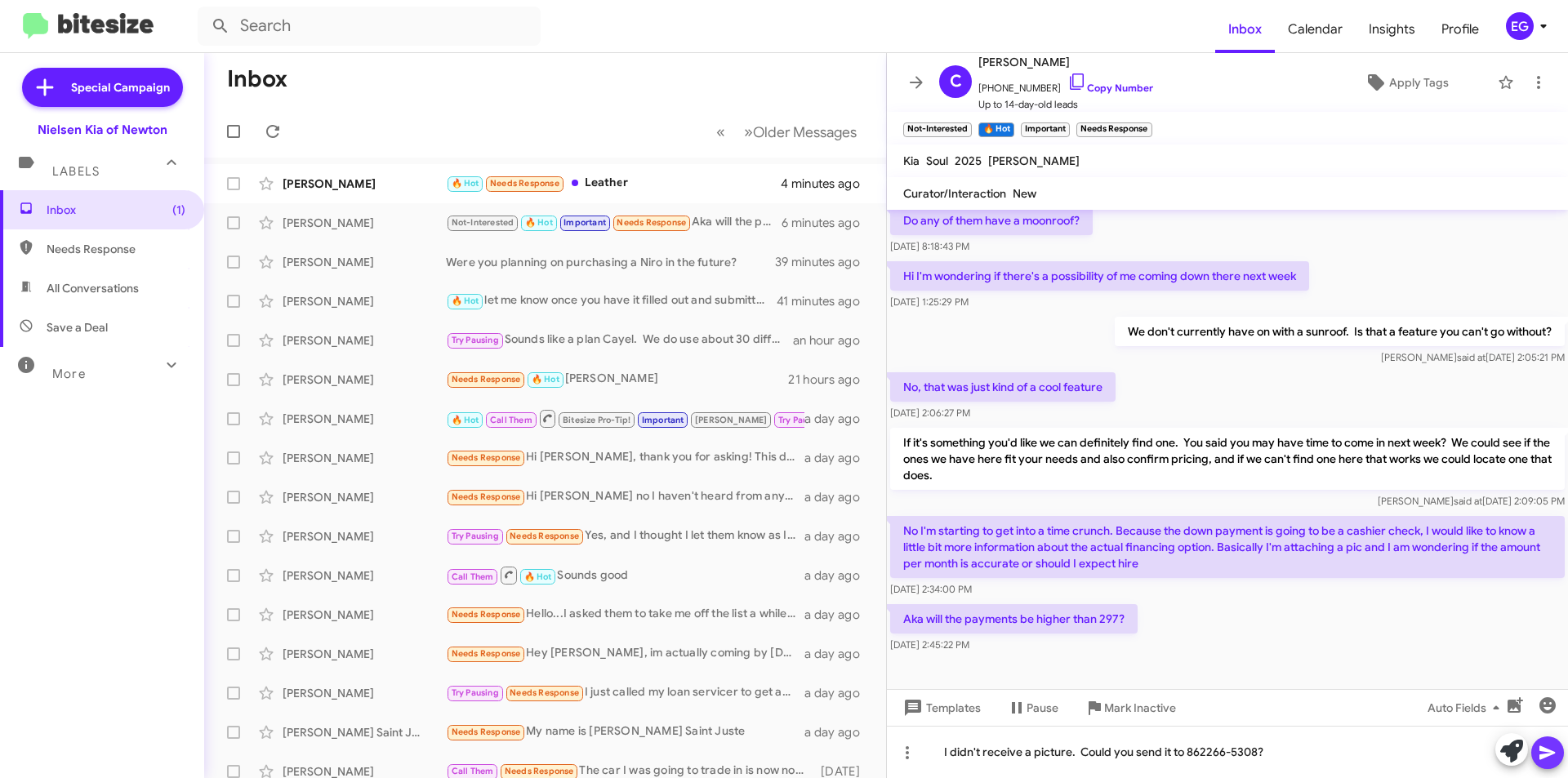
click at [1550, 751] on icon at bounding box center [1546, 753] width 15 height 13
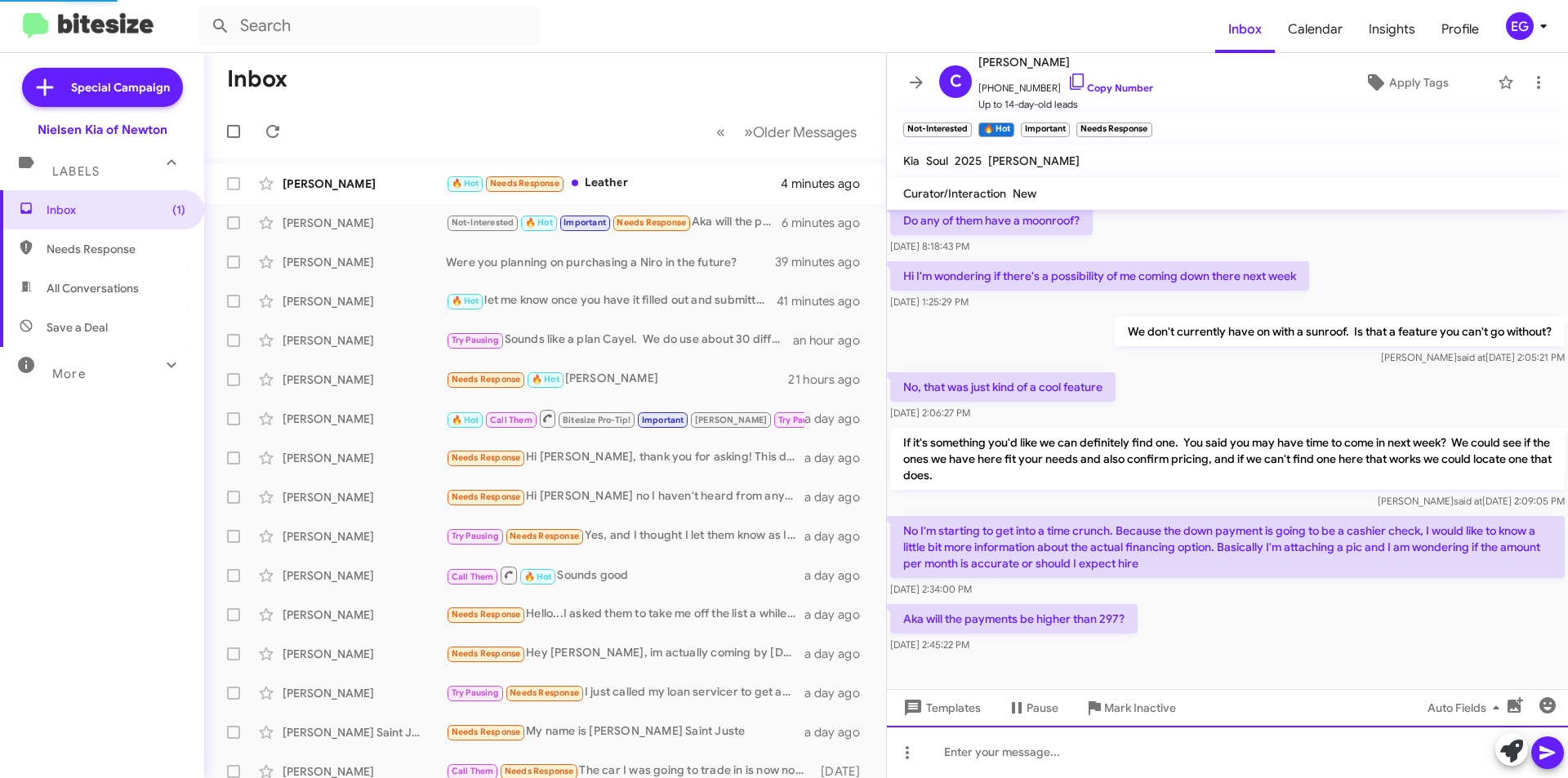
scroll to position [0, 0]
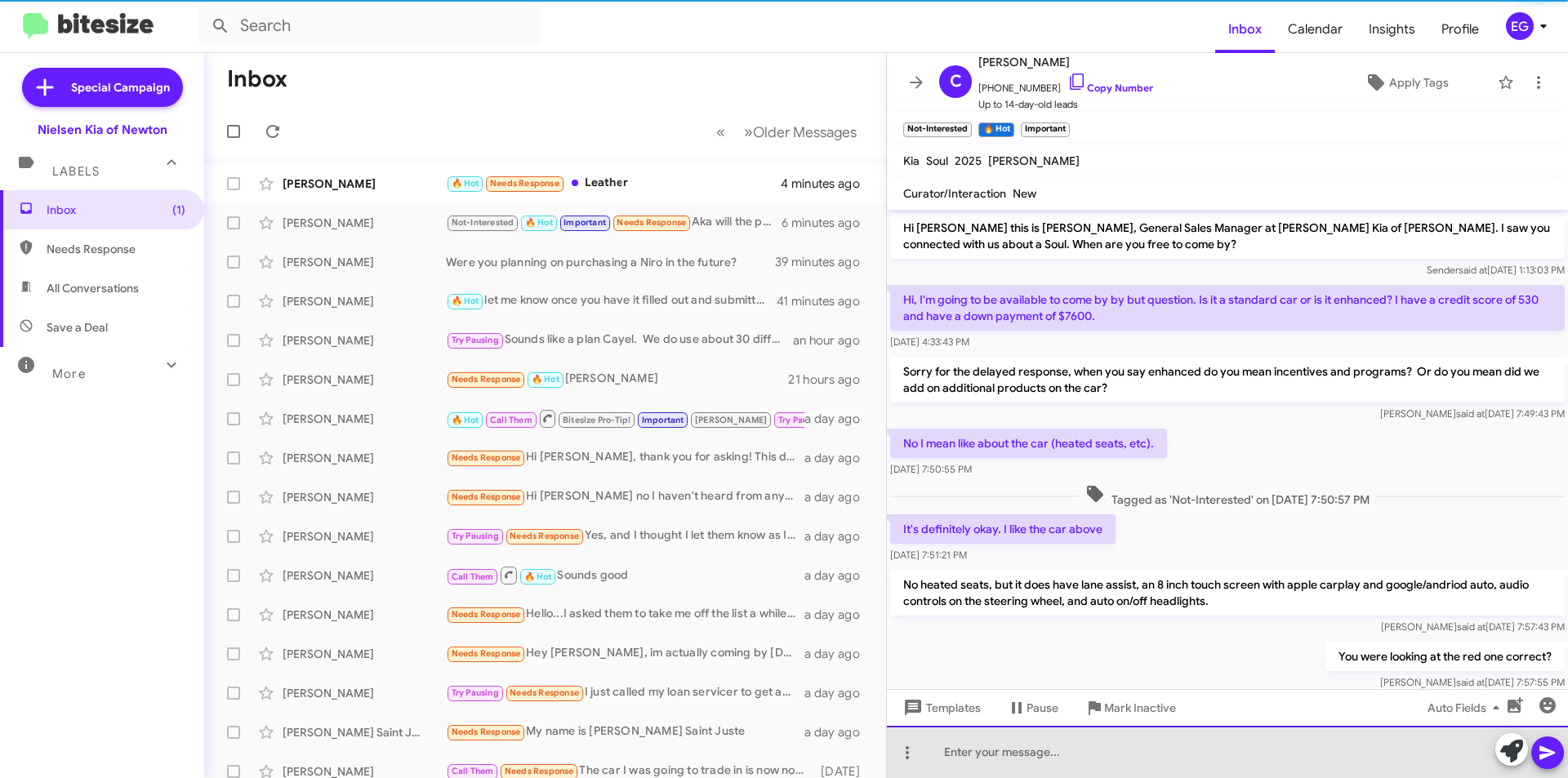
click at [1009, 750] on div at bounding box center [1227, 752] width 681 height 52
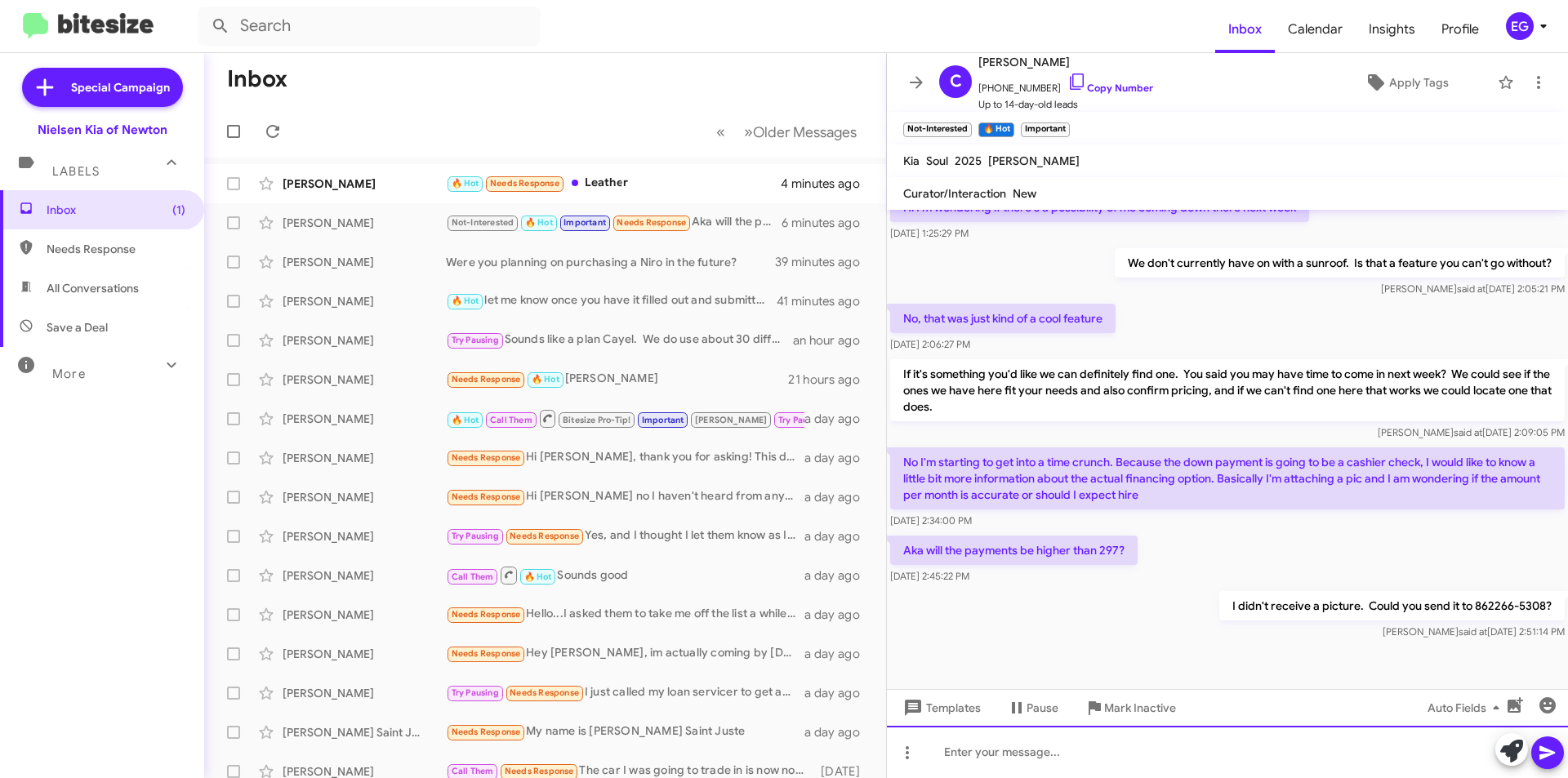
scroll to position [640, 0]
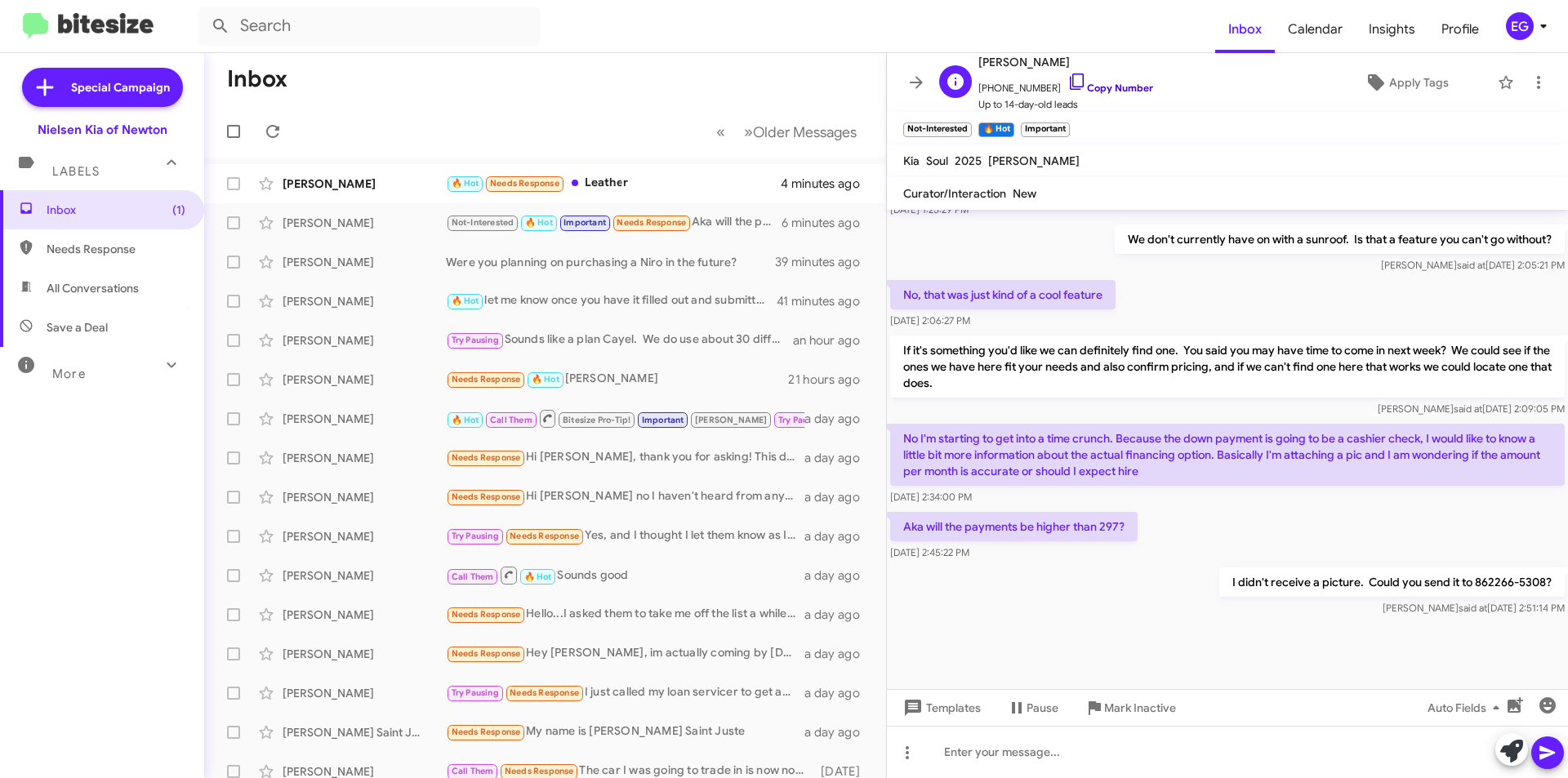
click at [1097, 90] on link "Copy Number" at bounding box center [1111, 88] width 86 height 13
click at [655, 180] on div "🔥 Hot Needs Response Leather" at bounding box center [626, 183] width 362 height 19
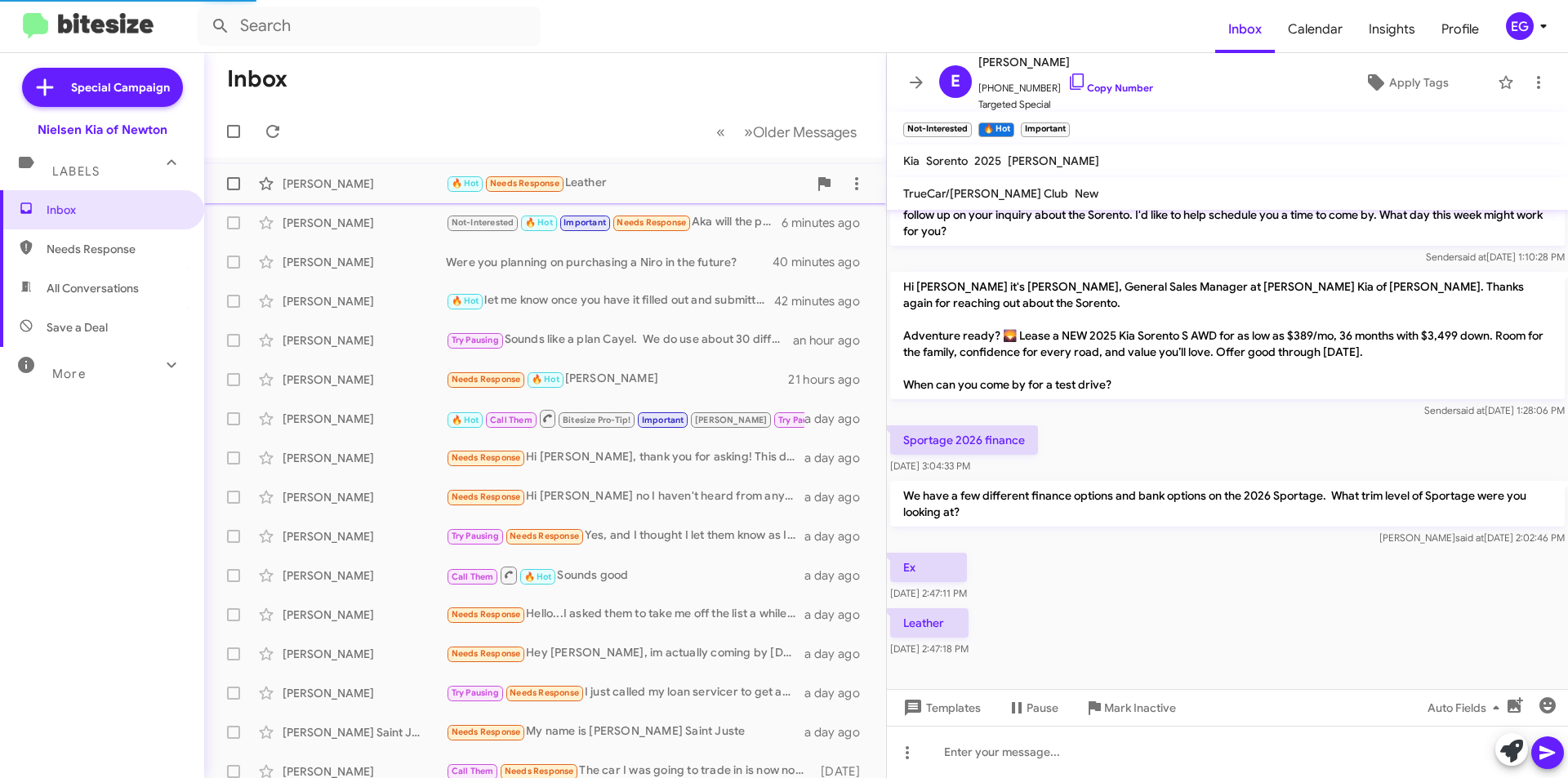
scroll to position [85, 0]
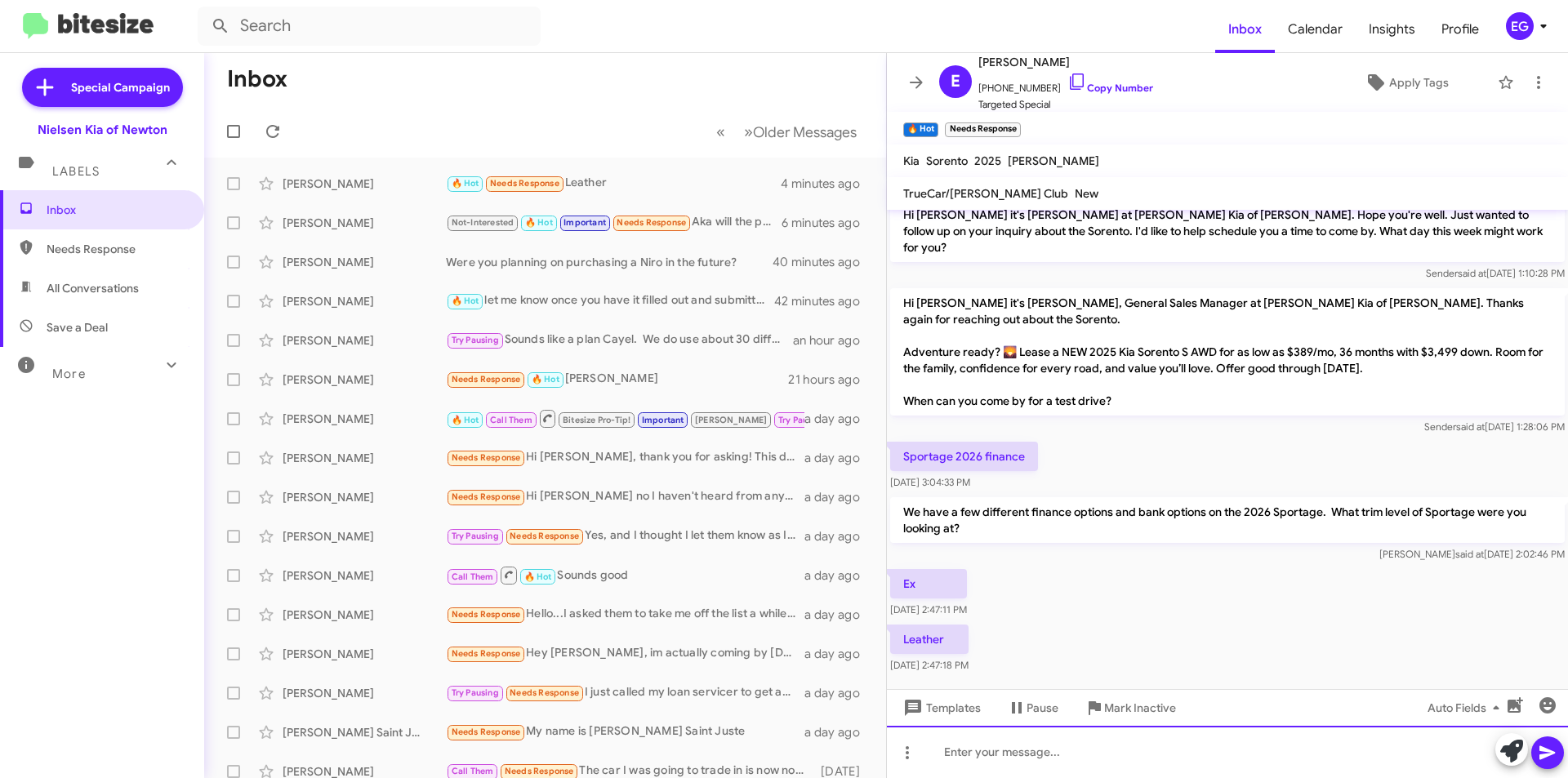
click at [1055, 749] on div at bounding box center [1227, 752] width 681 height 52
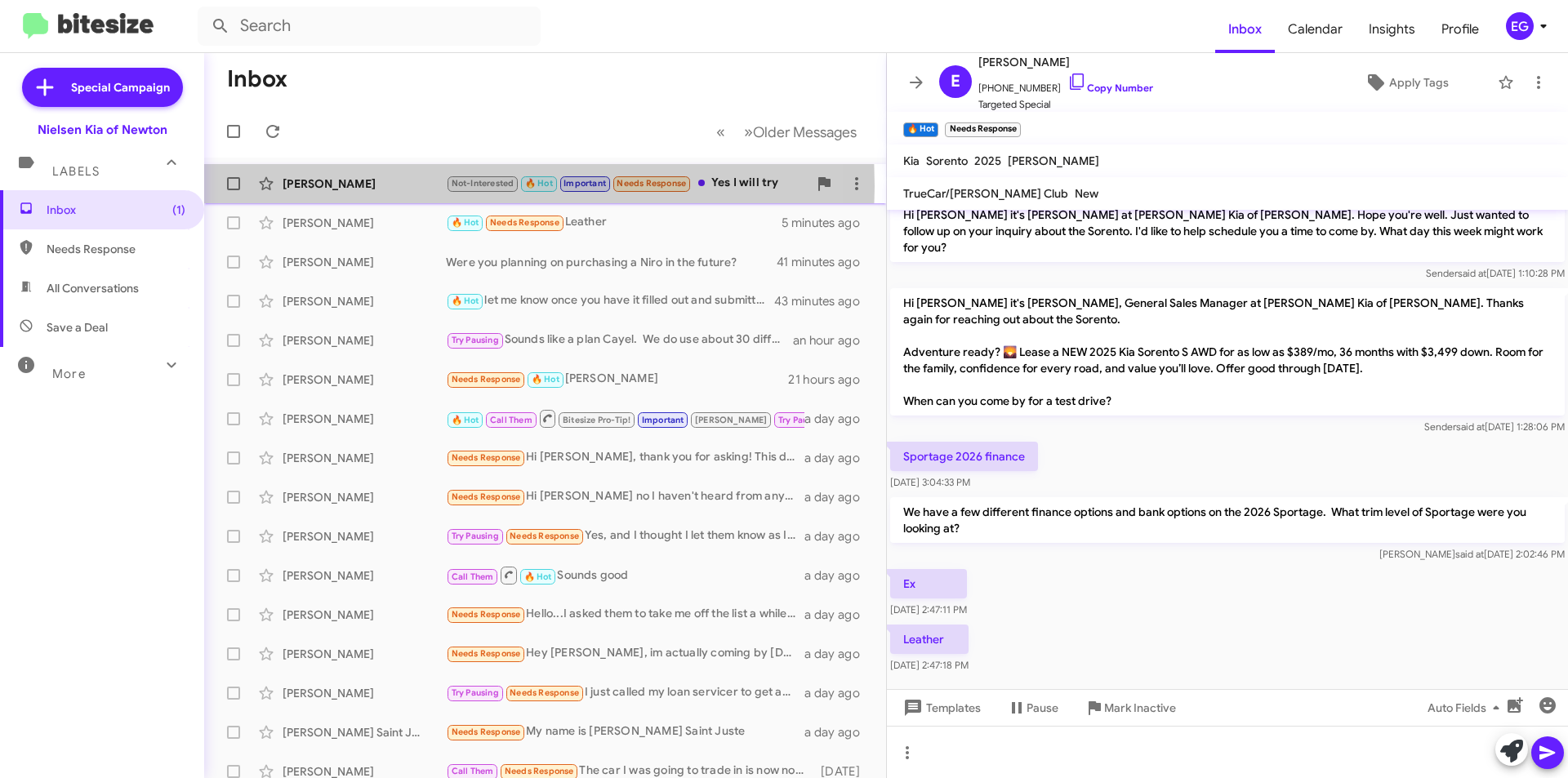
click at [340, 187] on div "[PERSON_NAME]" at bounding box center [364, 184] width 163 height 16
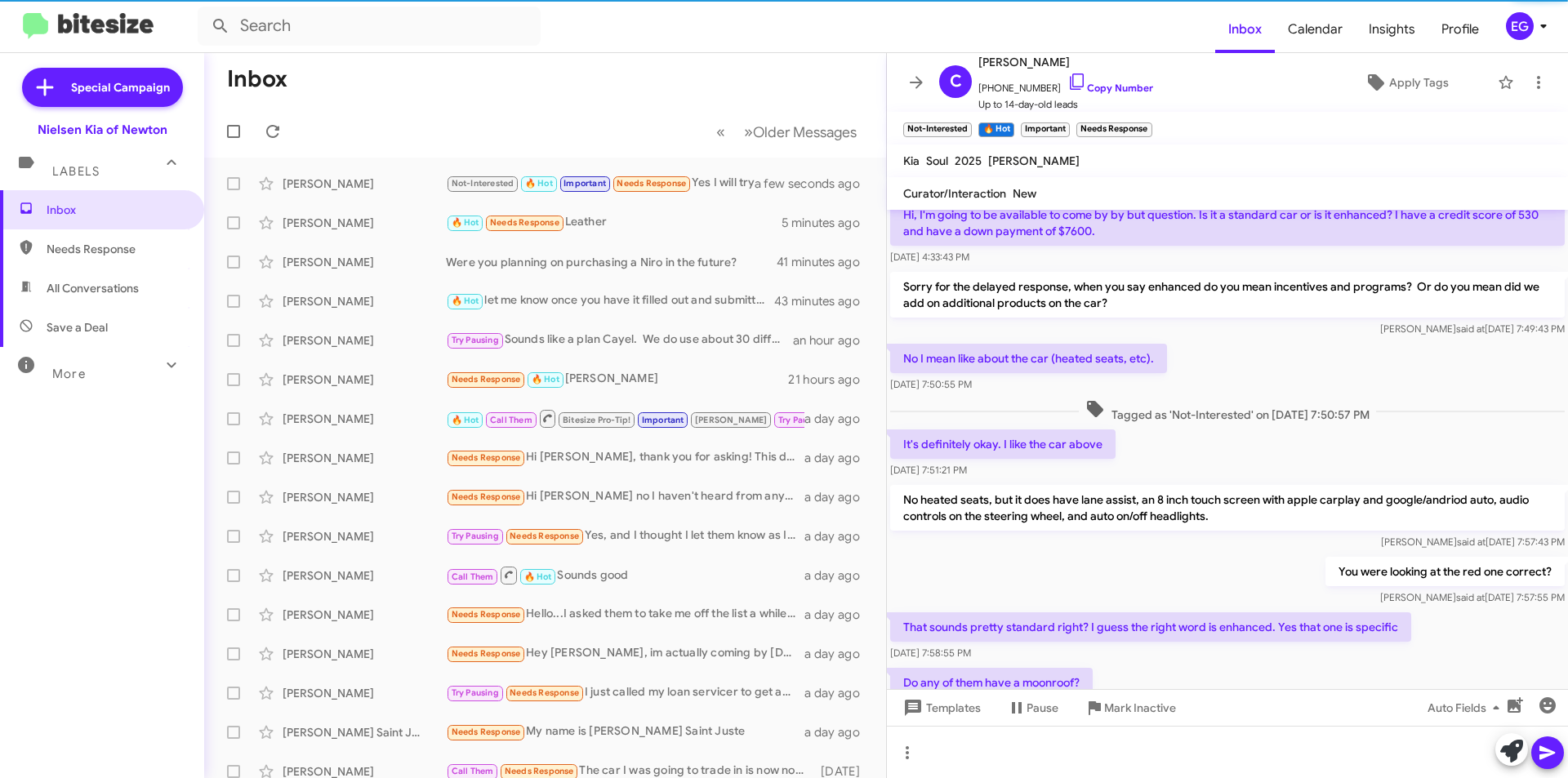
scroll to position [699, 0]
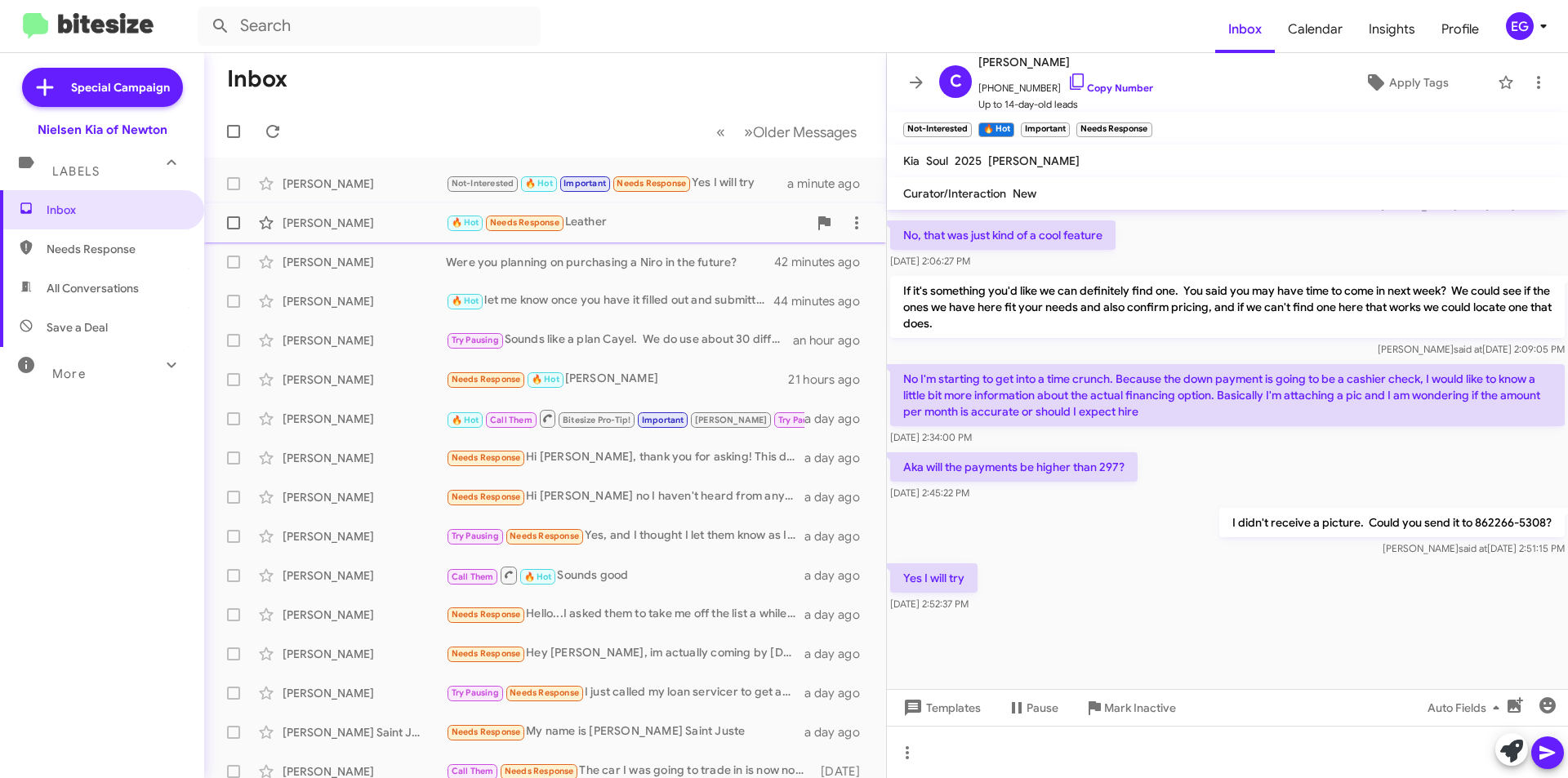
click at [632, 232] on div "🔥 Hot Needs Response Leather" at bounding box center [626, 223] width 362 height 19
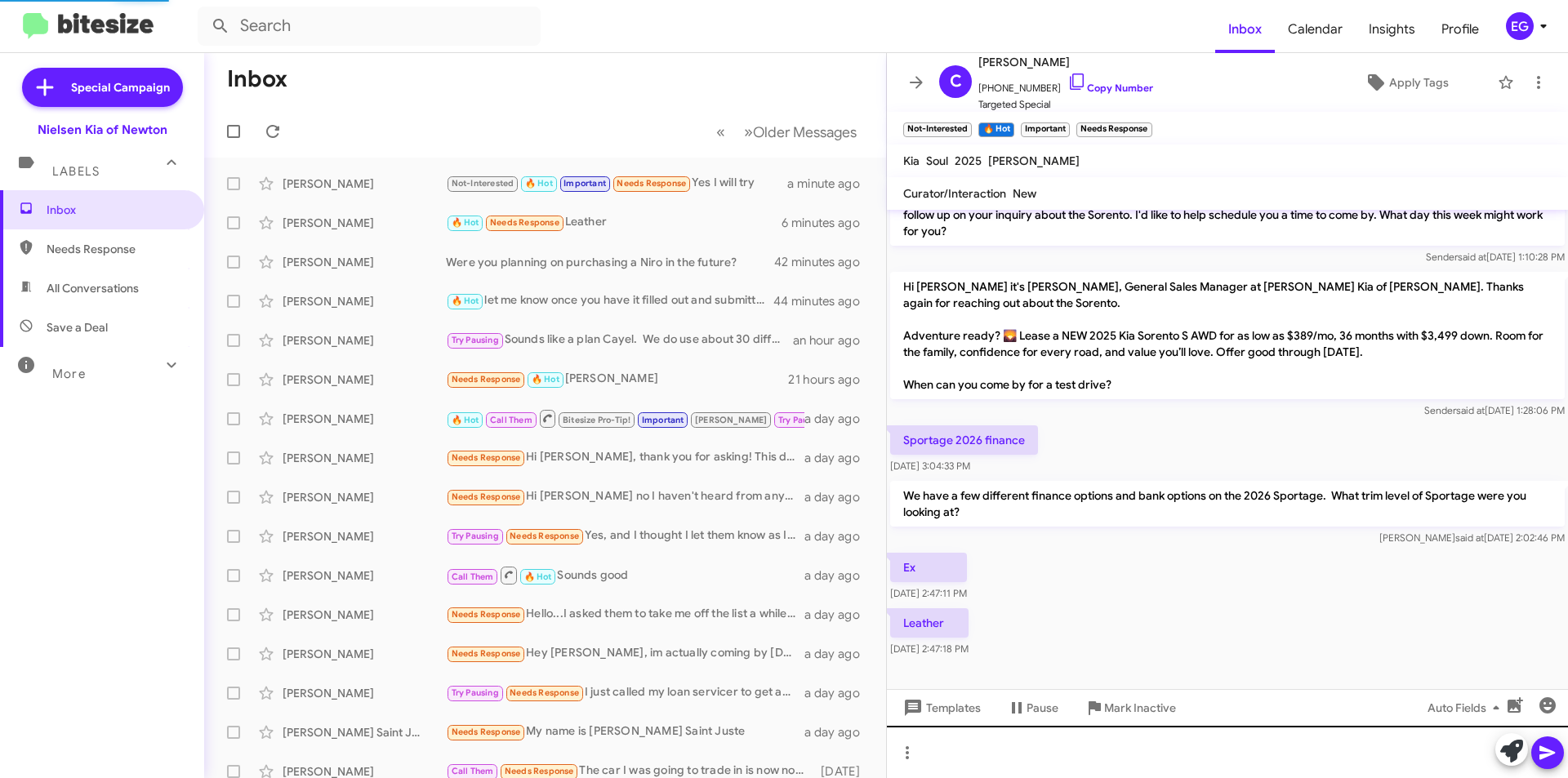
scroll to position [85, 0]
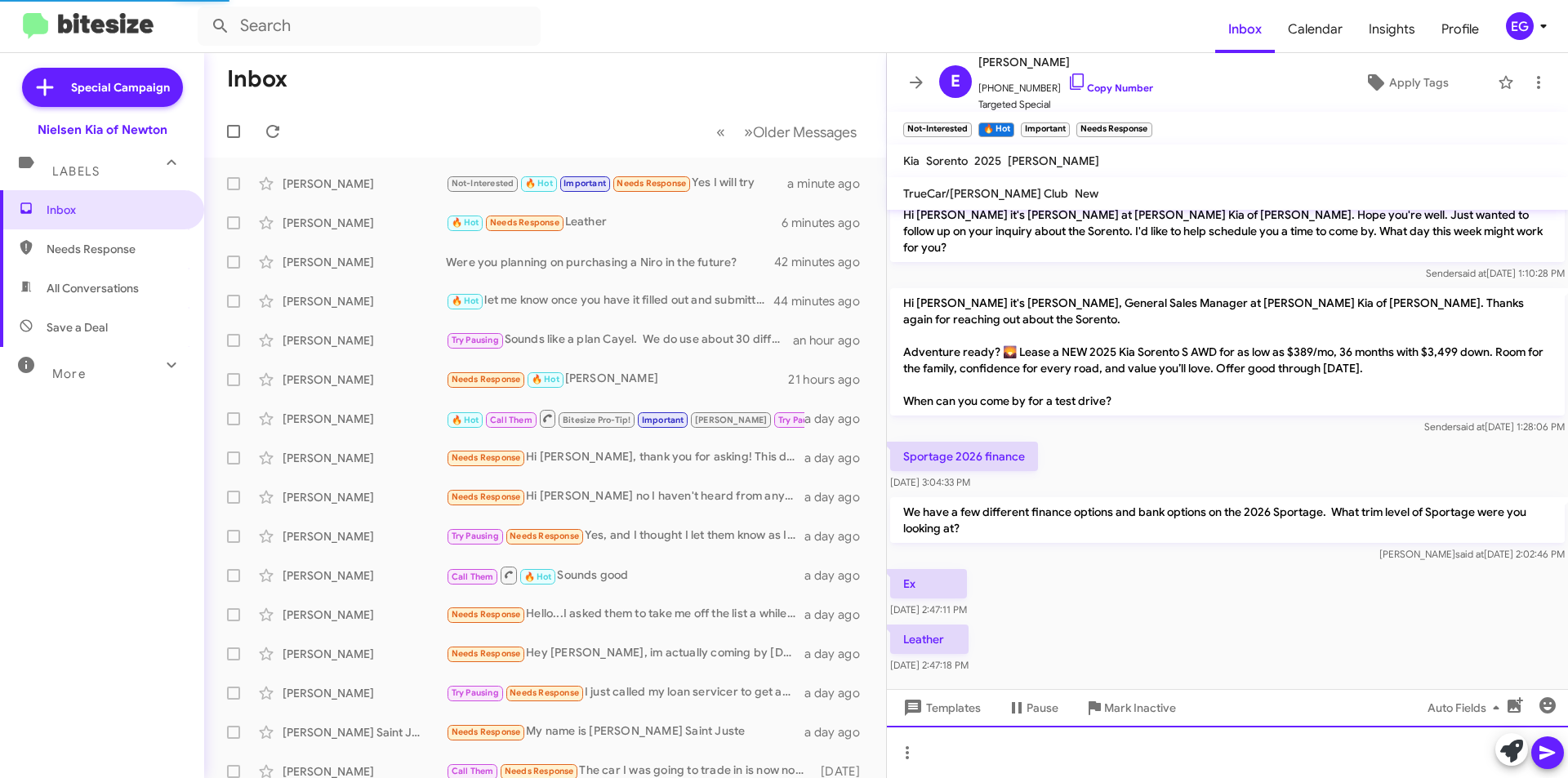
click at [971, 740] on div at bounding box center [1227, 752] width 681 height 52
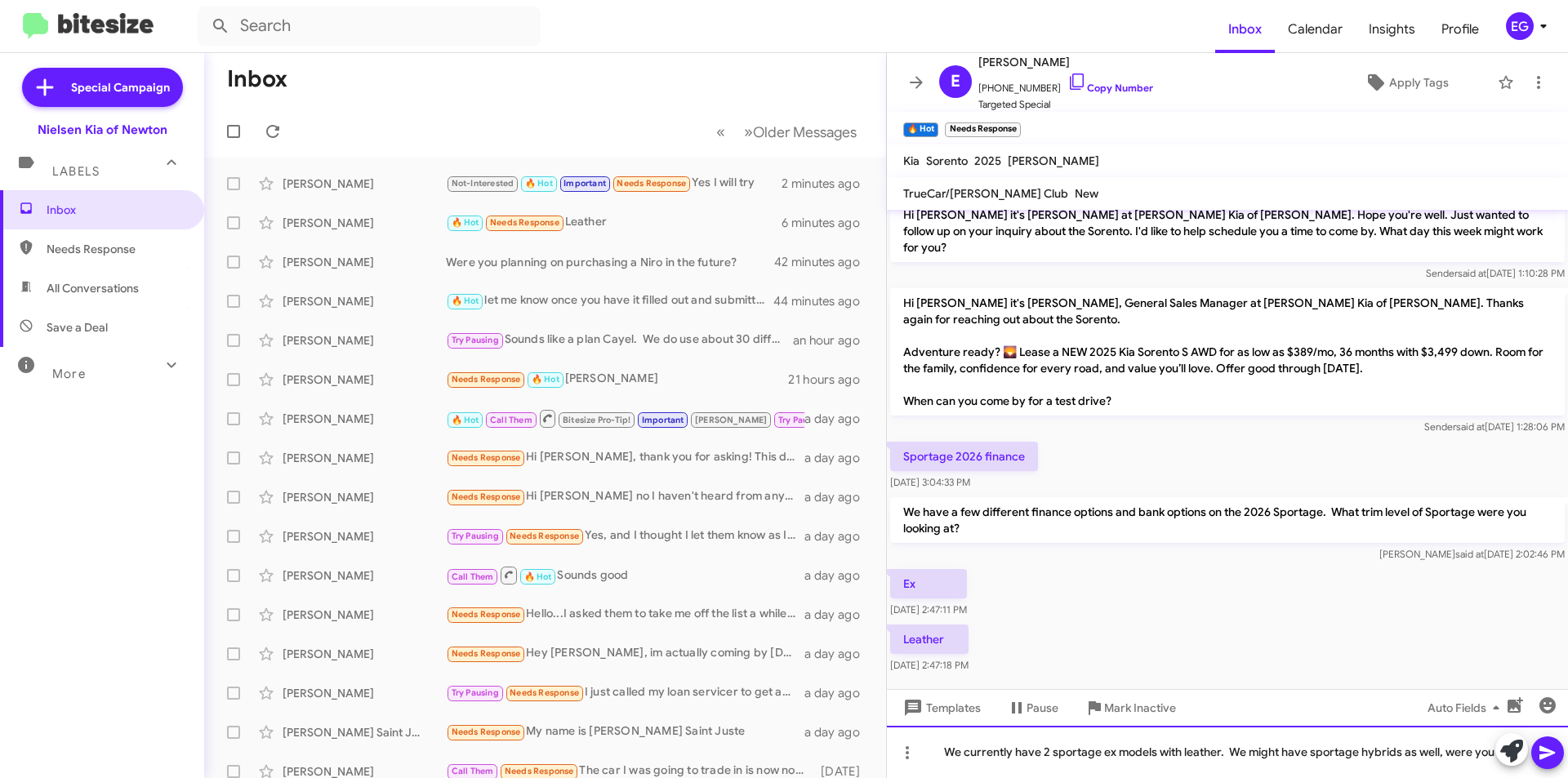
scroll to position [101, 0]
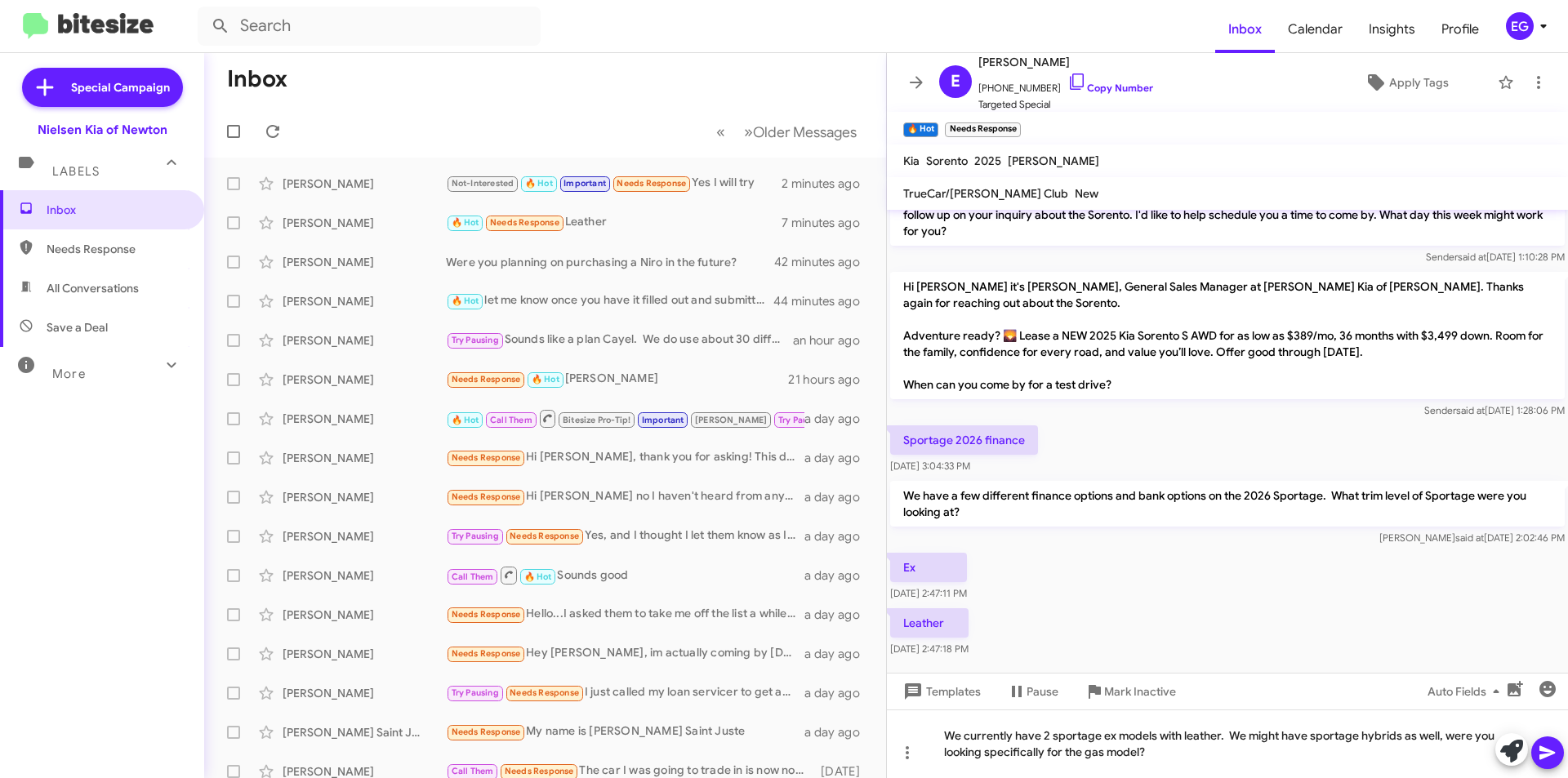
click at [1537, 758] on button at bounding box center [1547, 753] width 32 height 32
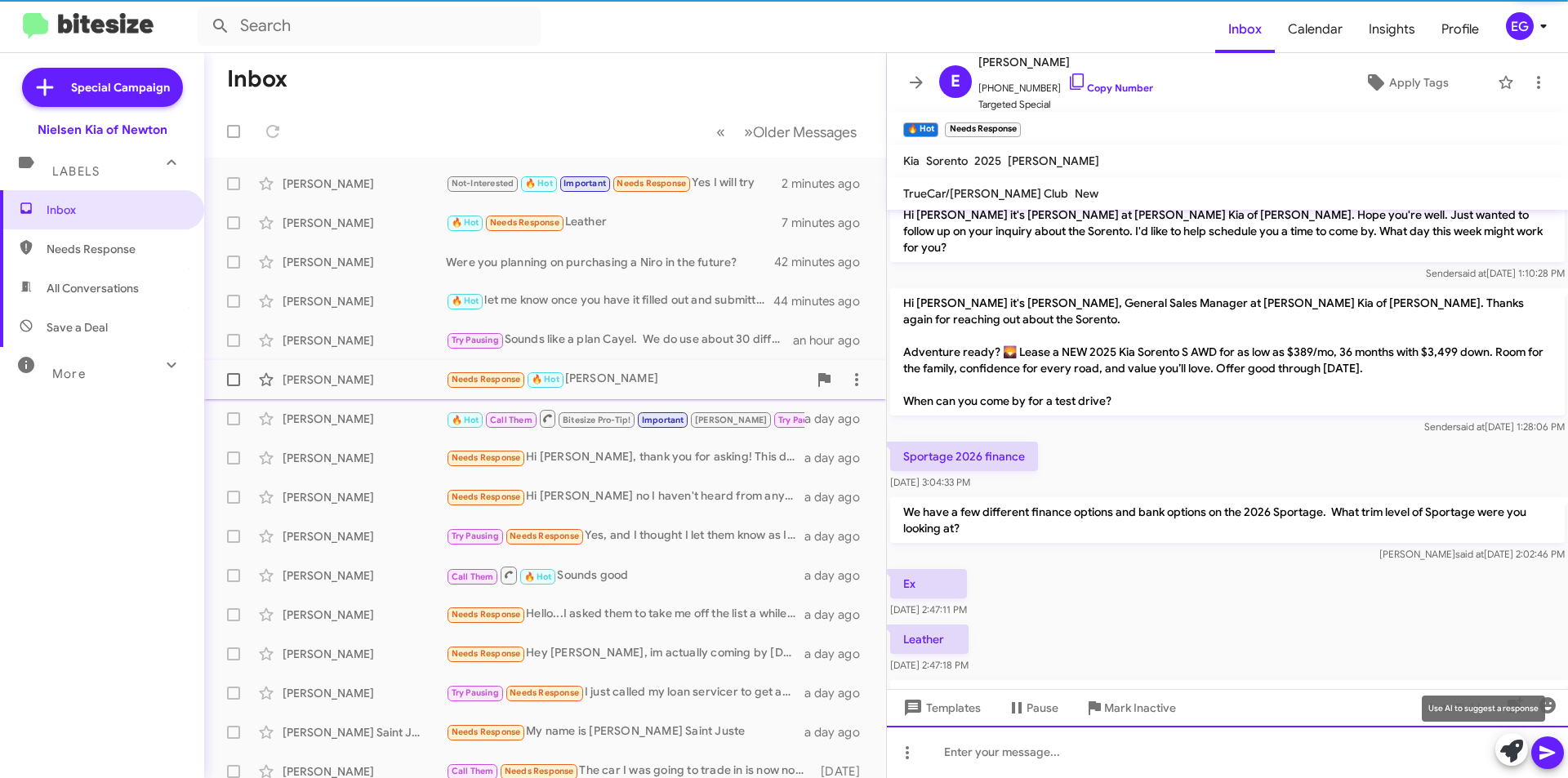
scroll to position [161, 0]
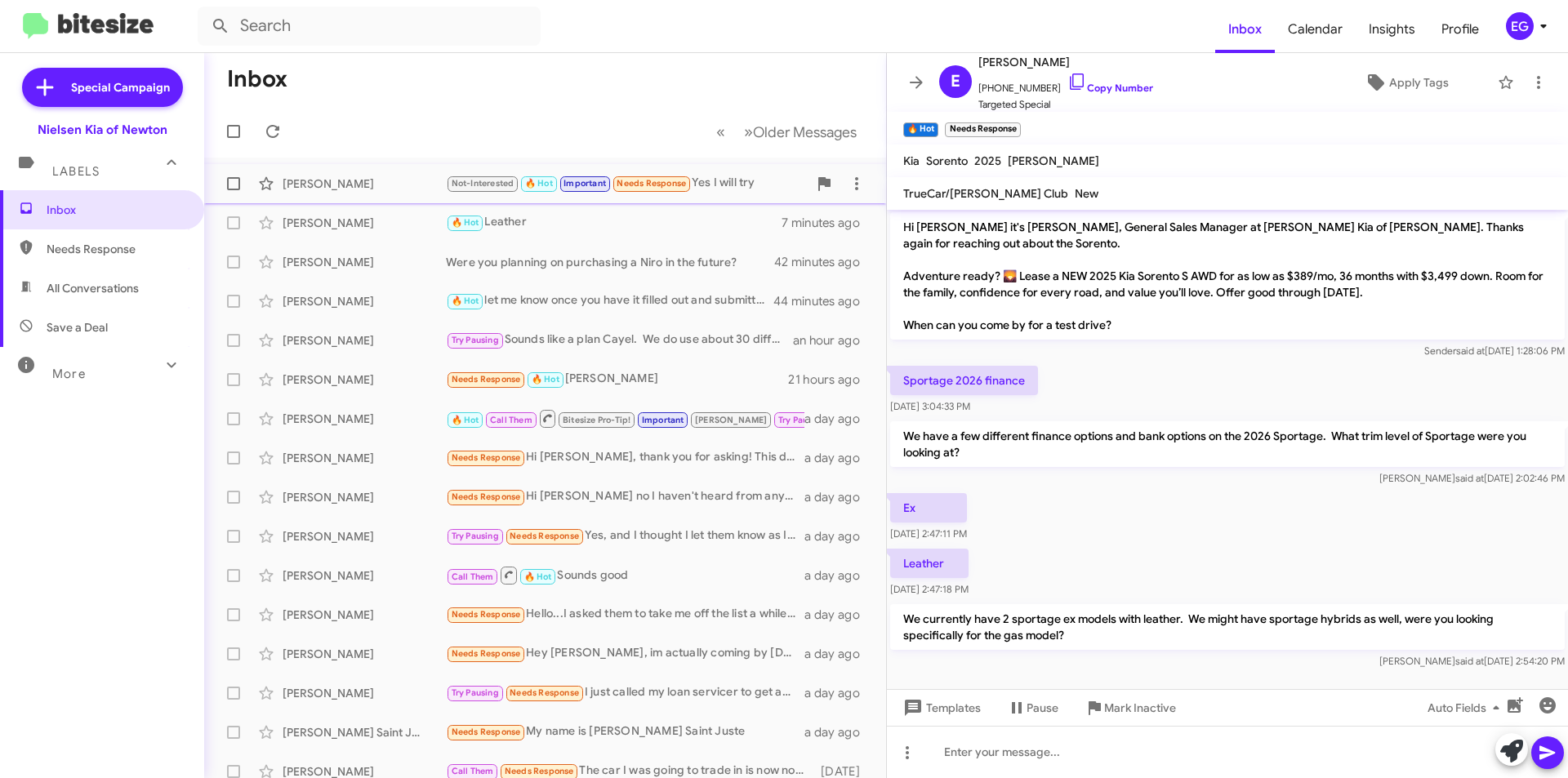
click at [424, 171] on div "Christopher Maslin Not-Interested 🔥 Hot Important Needs Response Yes I will try…" at bounding box center [544, 184] width 656 height 32
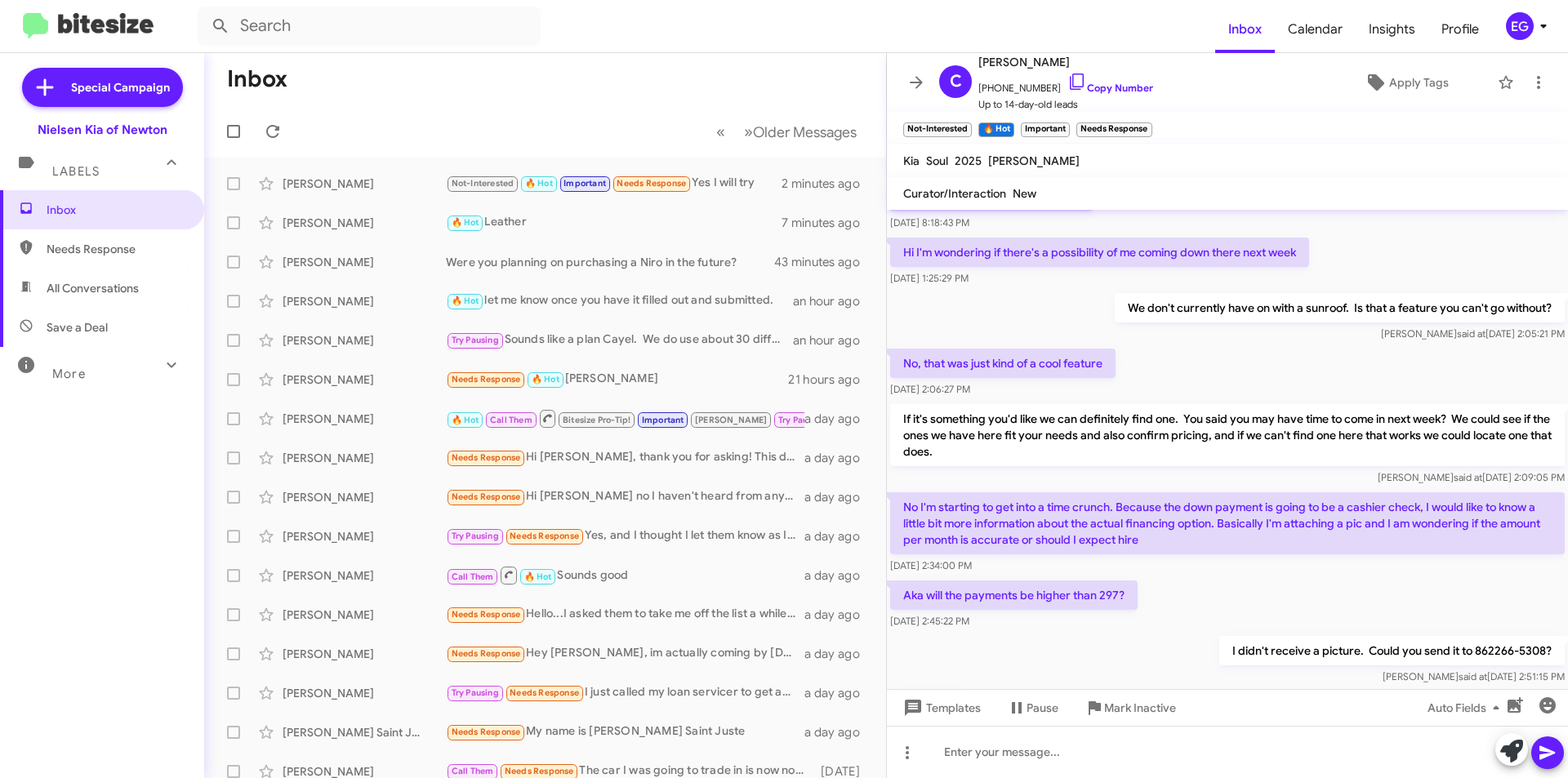
scroll to position [699, 0]
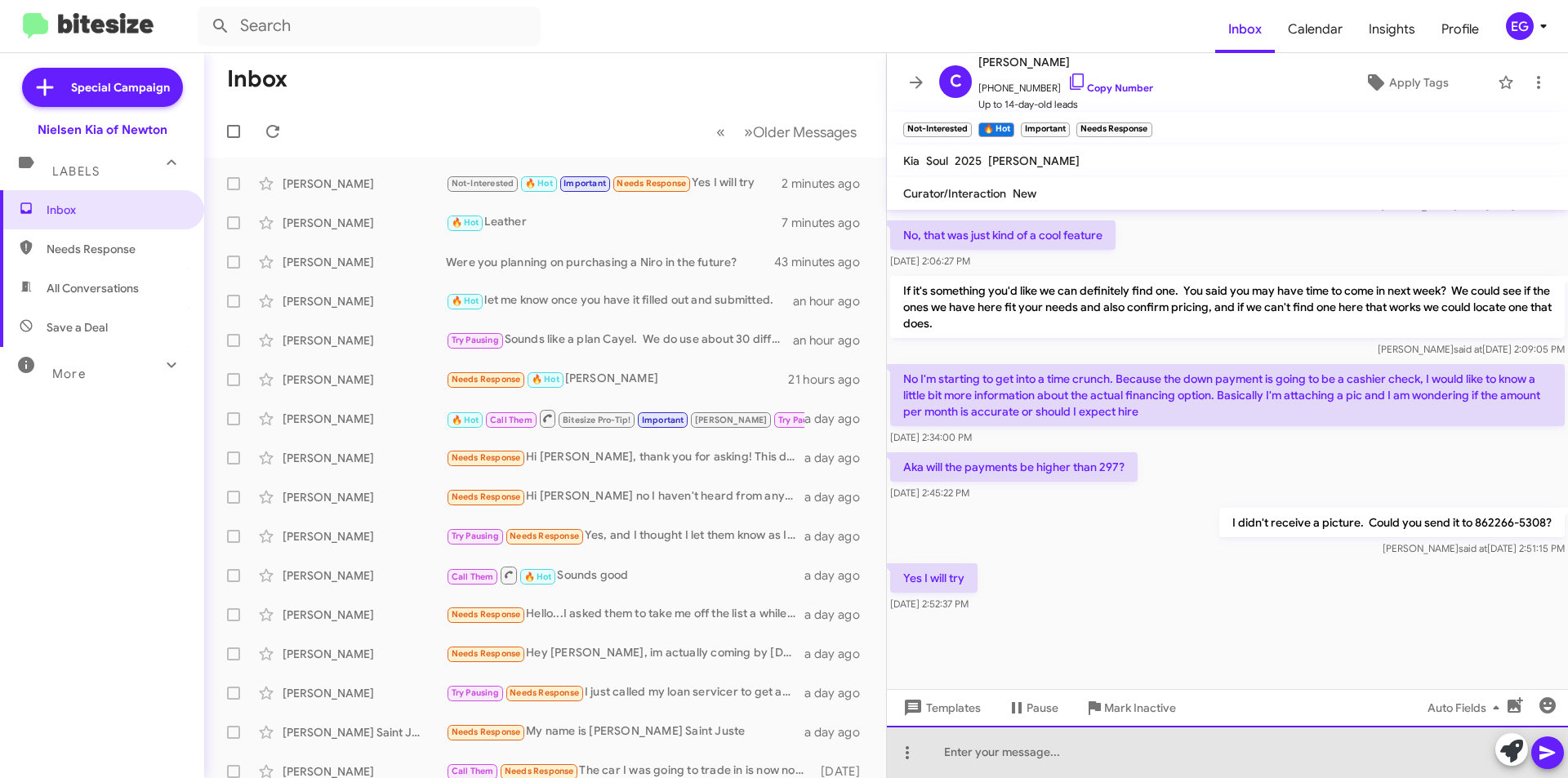
click at [1020, 759] on div at bounding box center [1227, 752] width 681 height 52
click at [946, 748] on div "We would need to do a credit application before we can confirm pricing. If i se…" at bounding box center [1227, 752] width 681 height 52
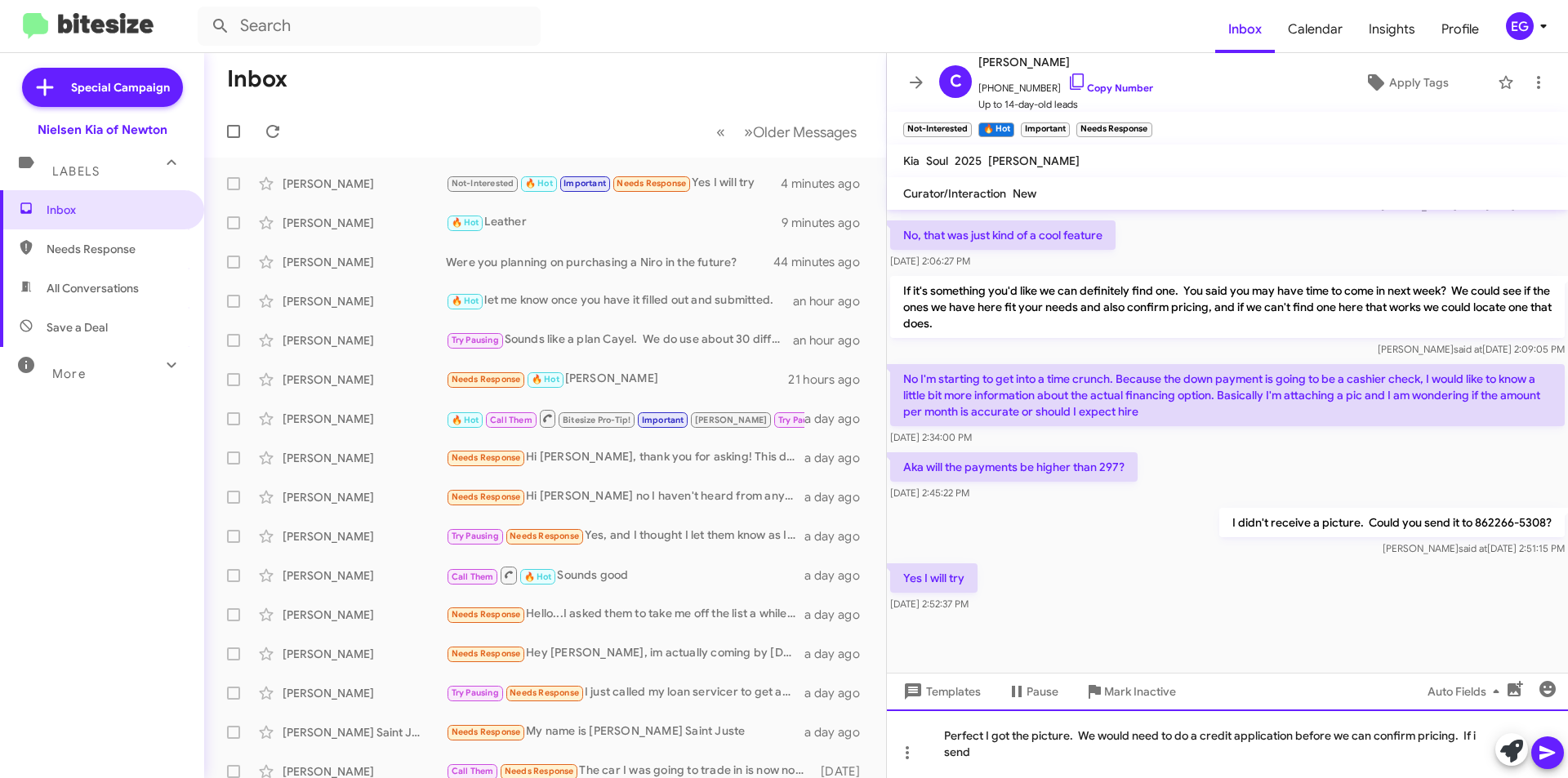
click at [1030, 758] on div "Perfect I got the picture. We would need to do a credit application before we c…" at bounding box center [1227, 744] width 681 height 68
click at [1544, 748] on icon at bounding box center [1546, 753] width 15 height 13
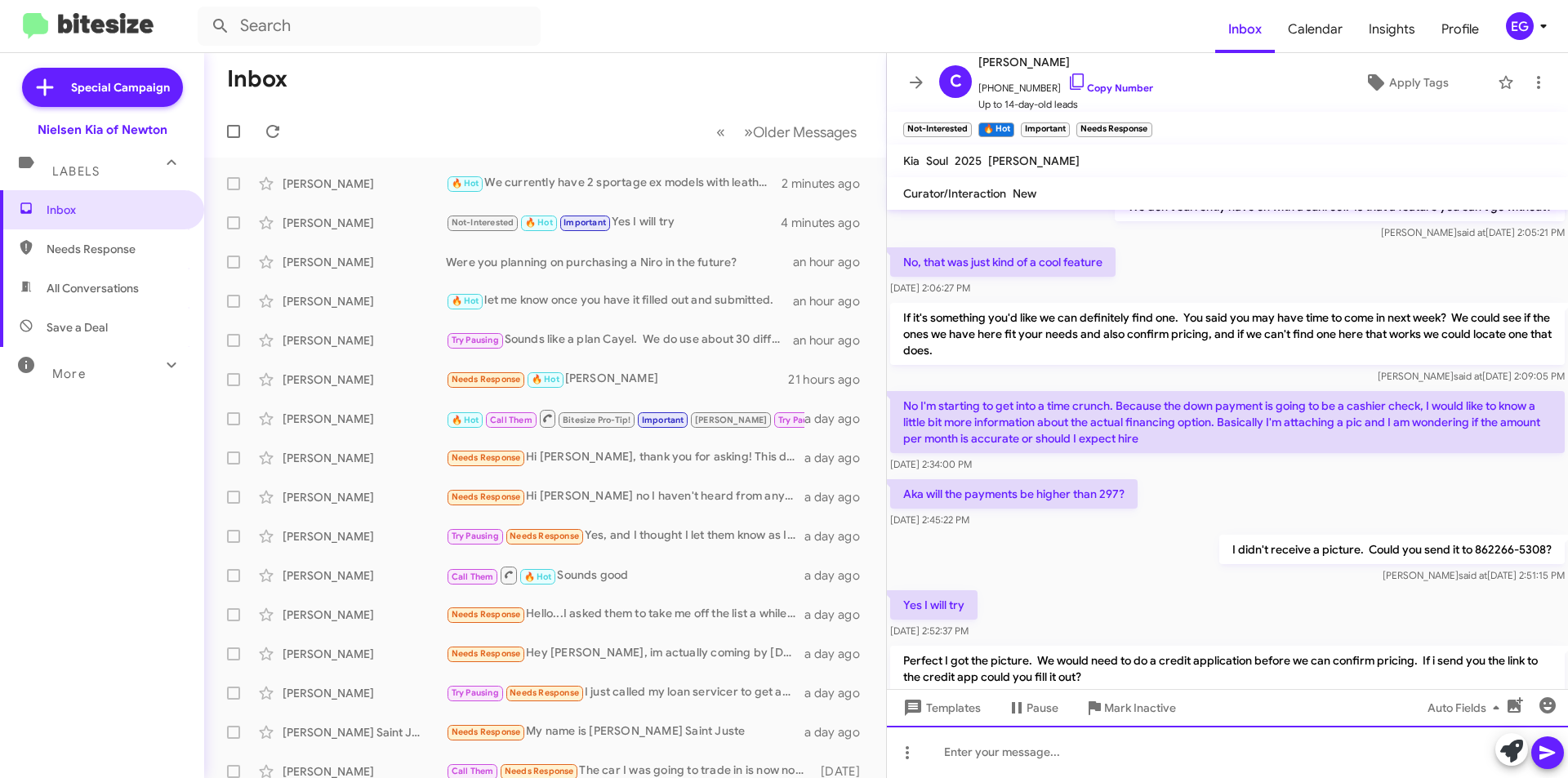
scroll to position [775, 0]
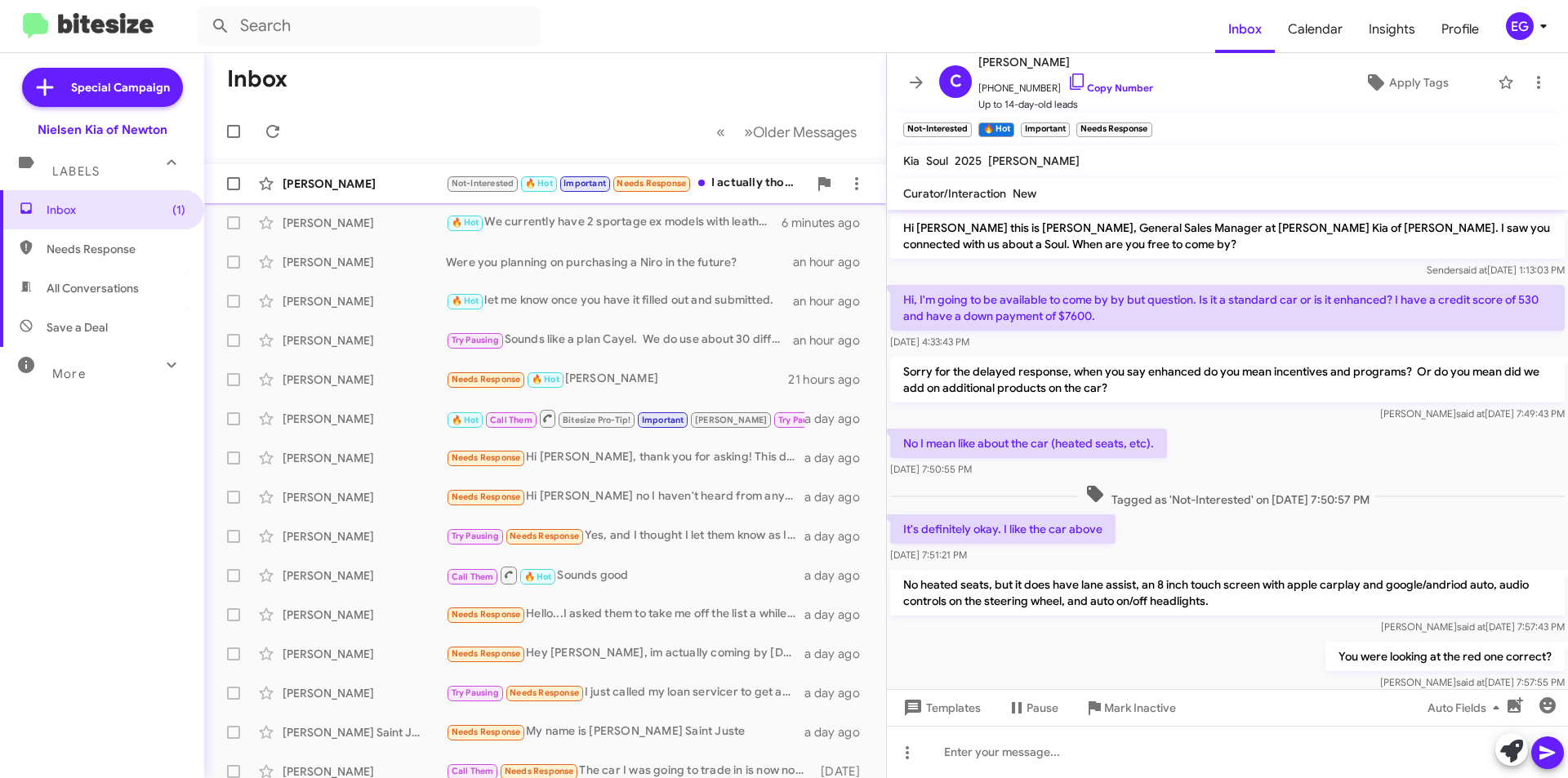
click at [413, 169] on div "Christopher Maslin Not-Interested 🔥 Hot Important Needs Response I actually tho…" at bounding box center [544, 184] width 656 height 32
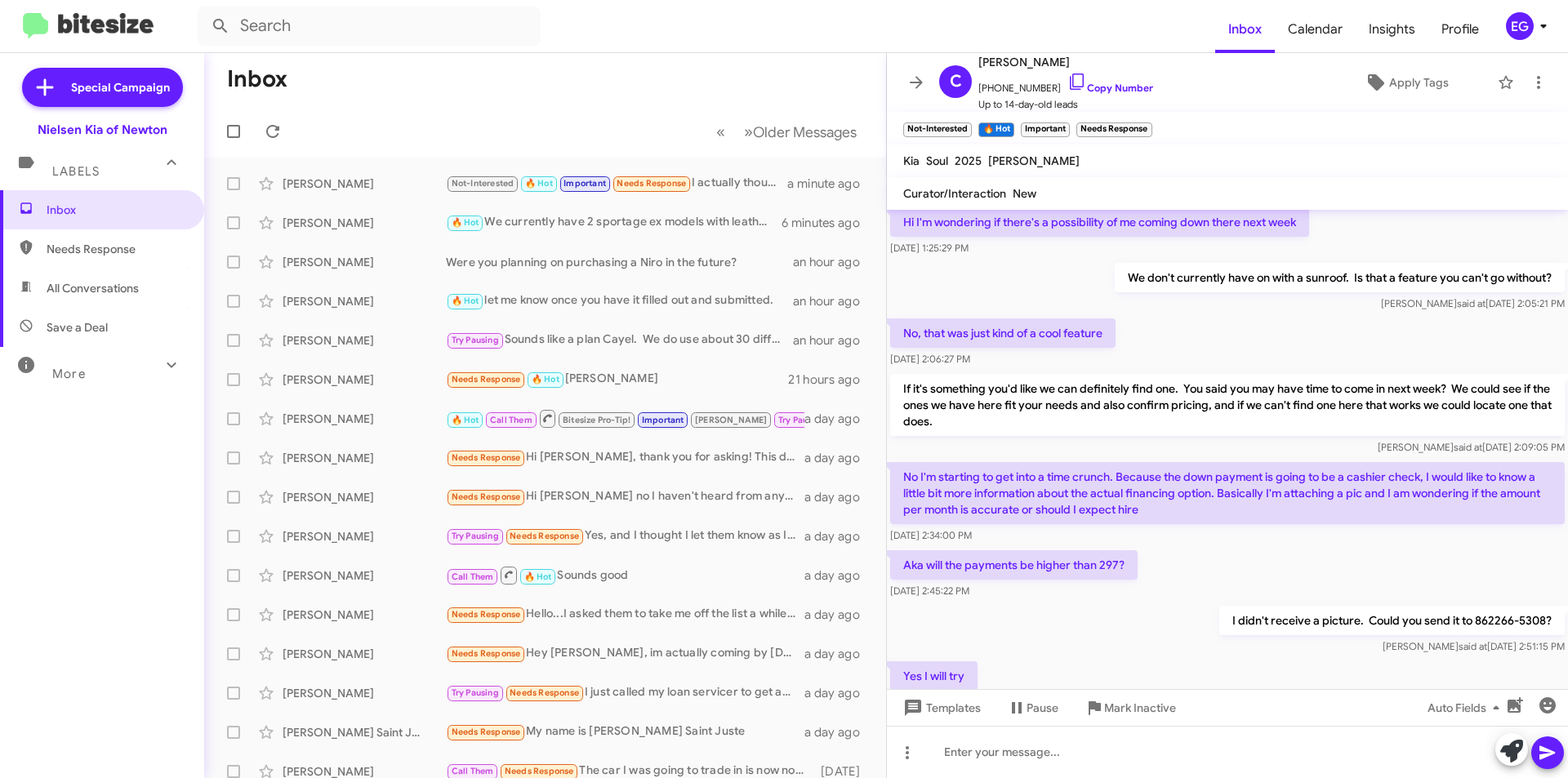
scroll to position [835, 0]
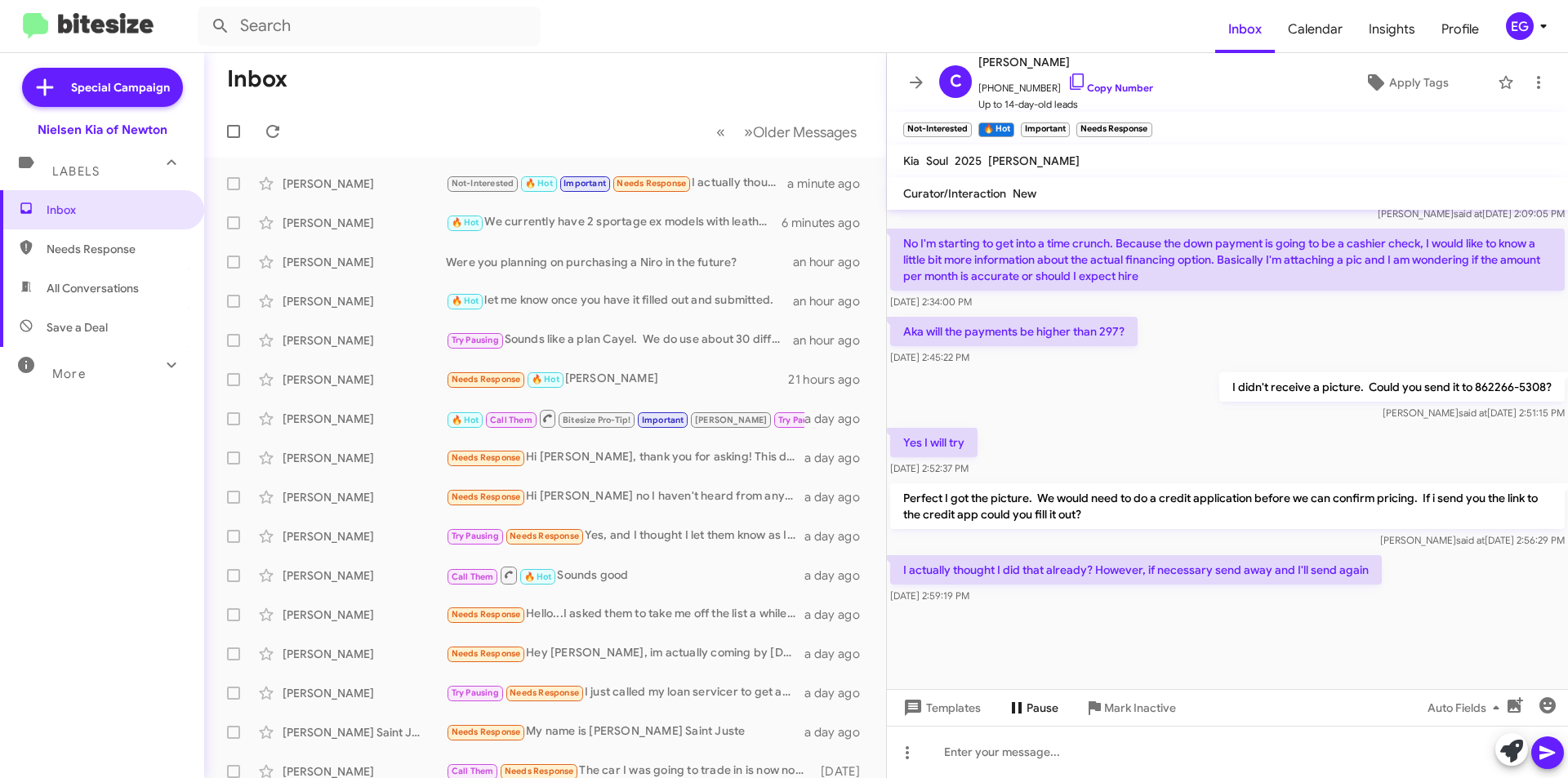
click at [1026, 721] on span "Pause" at bounding box center [1041, 708] width 31 height 30
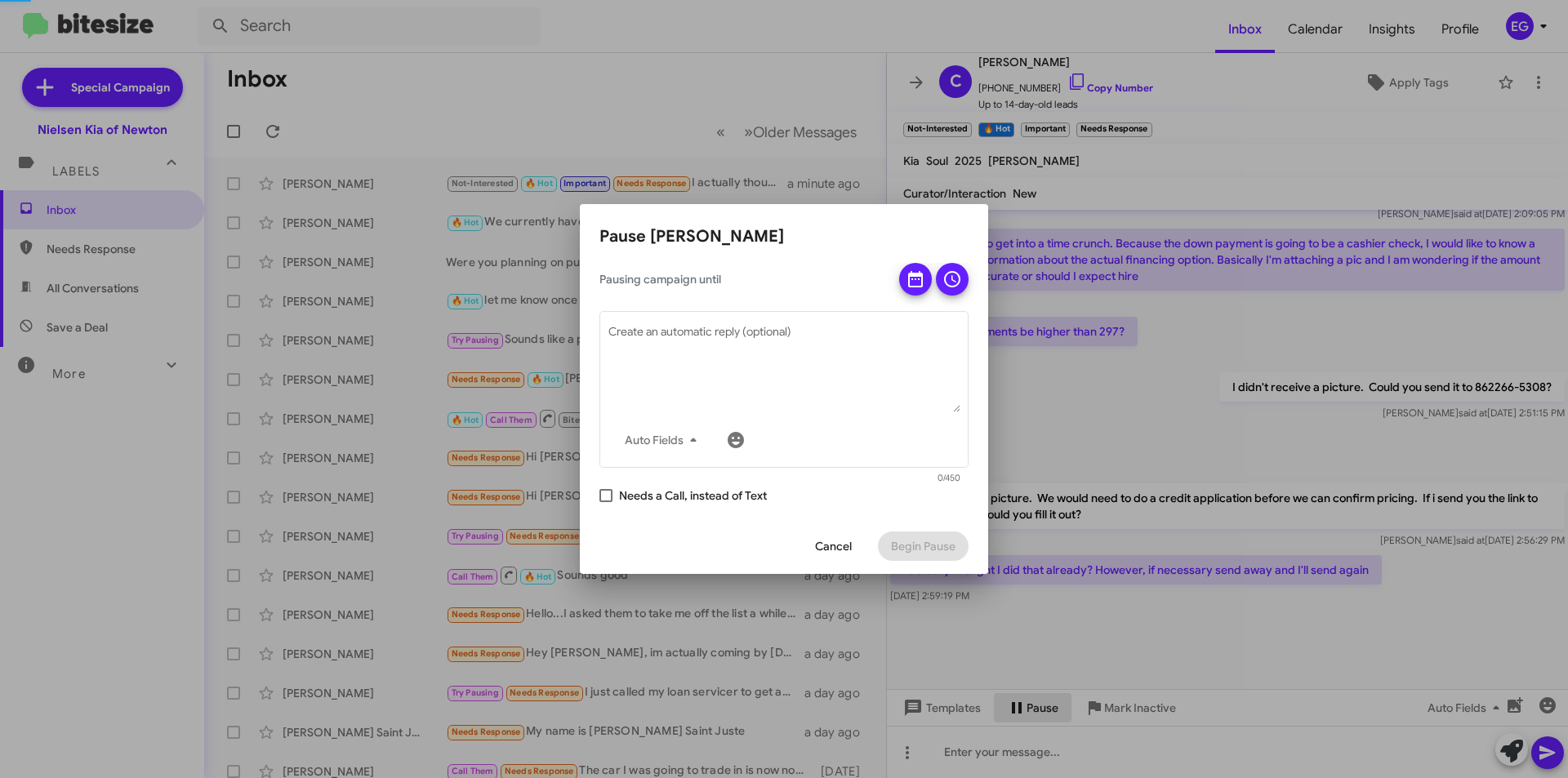
click at [1026, 745] on div at bounding box center [784, 389] width 1568 height 778
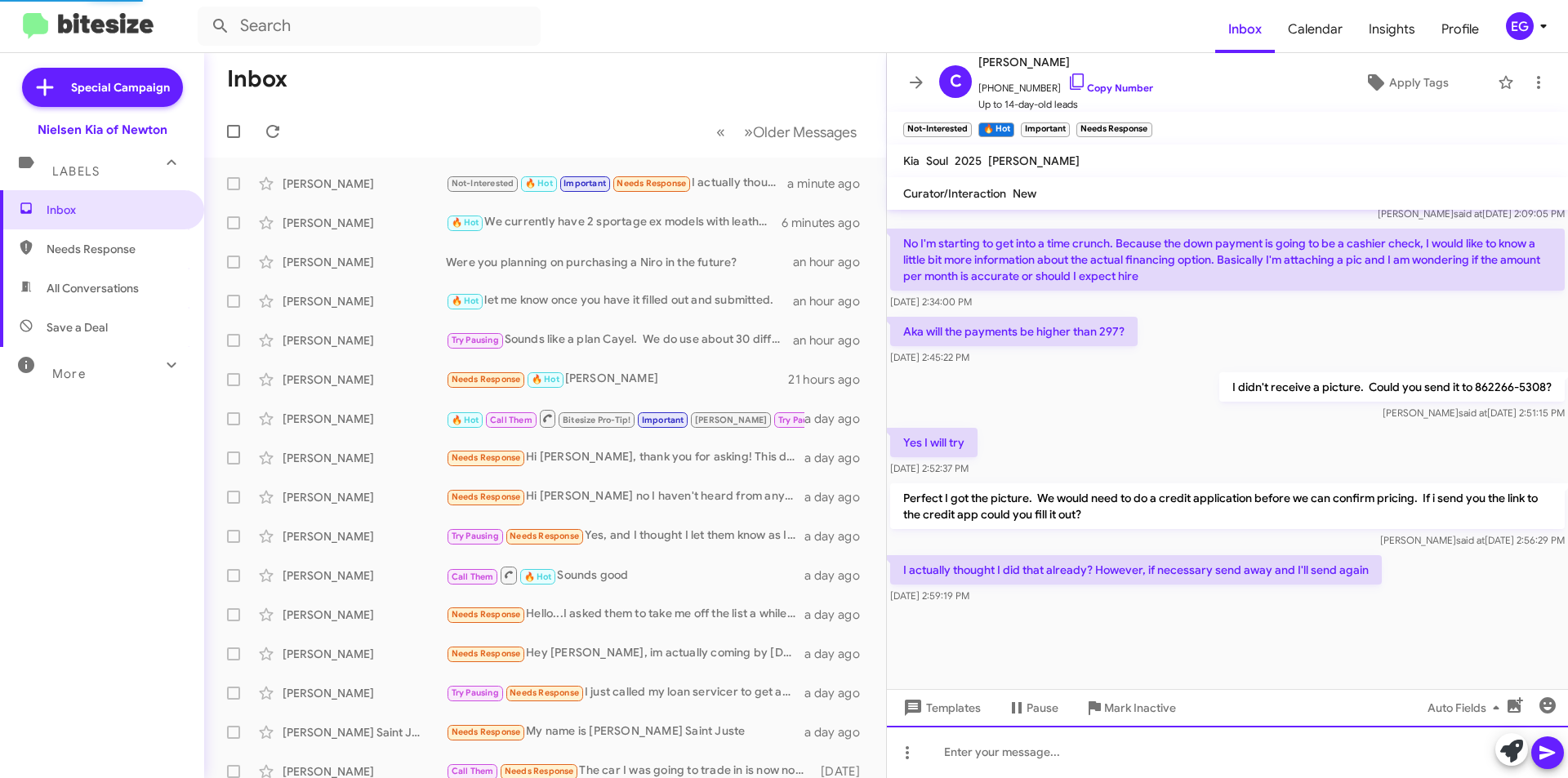
click at [1023, 751] on div at bounding box center [1227, 752] width 681 height 52
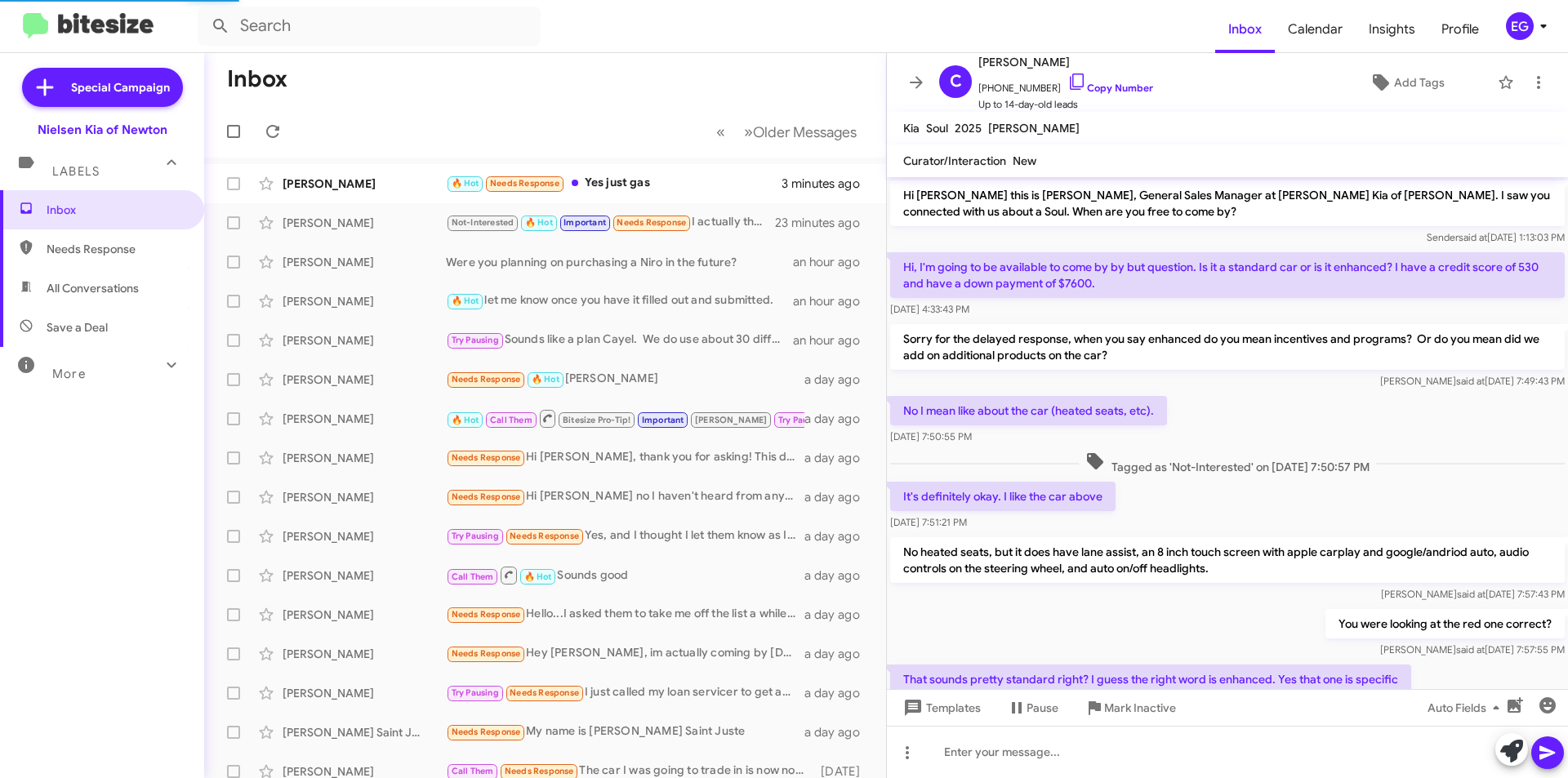
scroll to position [802, 0]
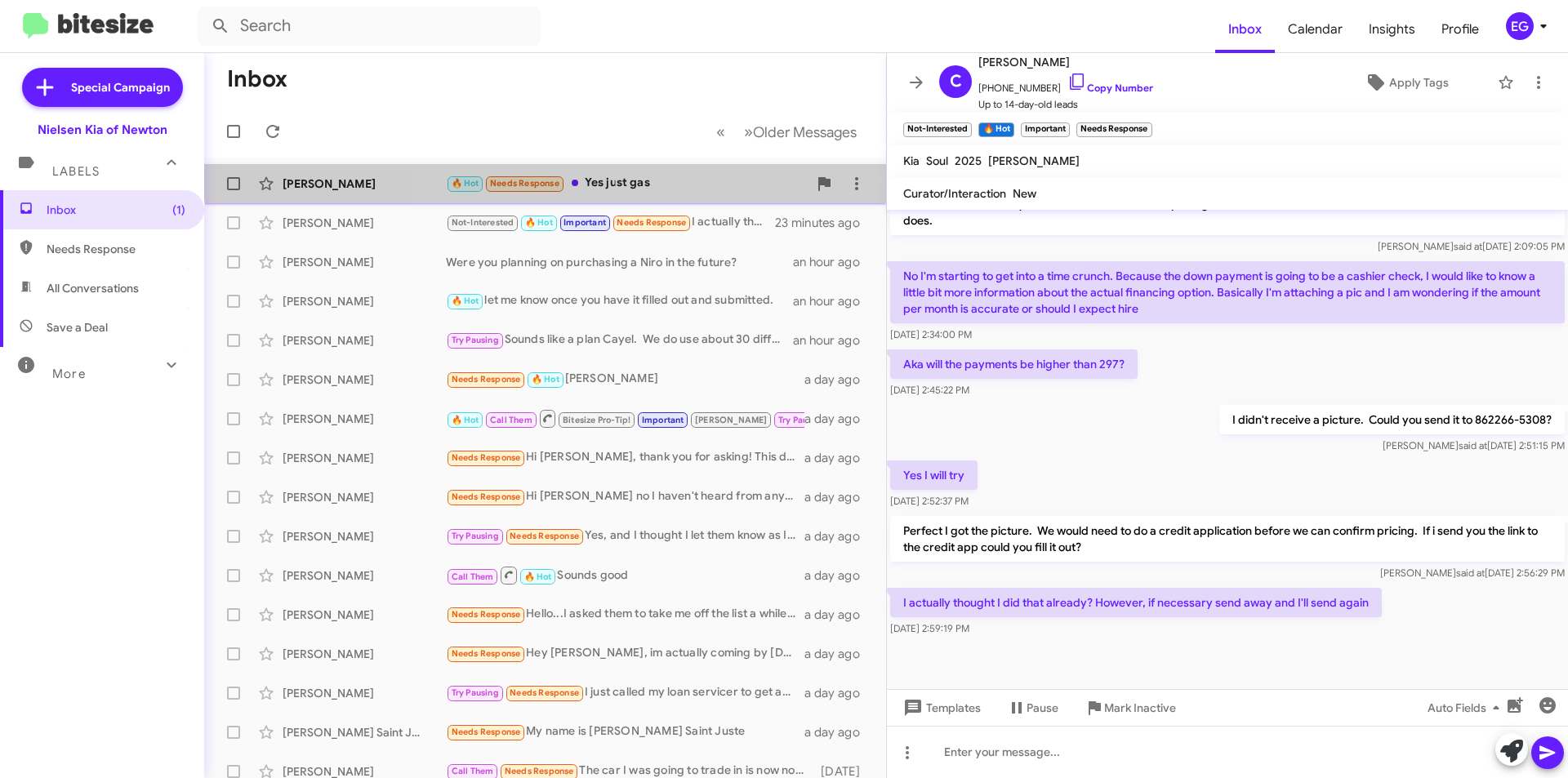
click at [662, 171] on div "[PERSON_NAME] 🔥 Hot Needs Response Yes just gas 3 minutes ago" at bounding box center [544, 184] width 656 height 32
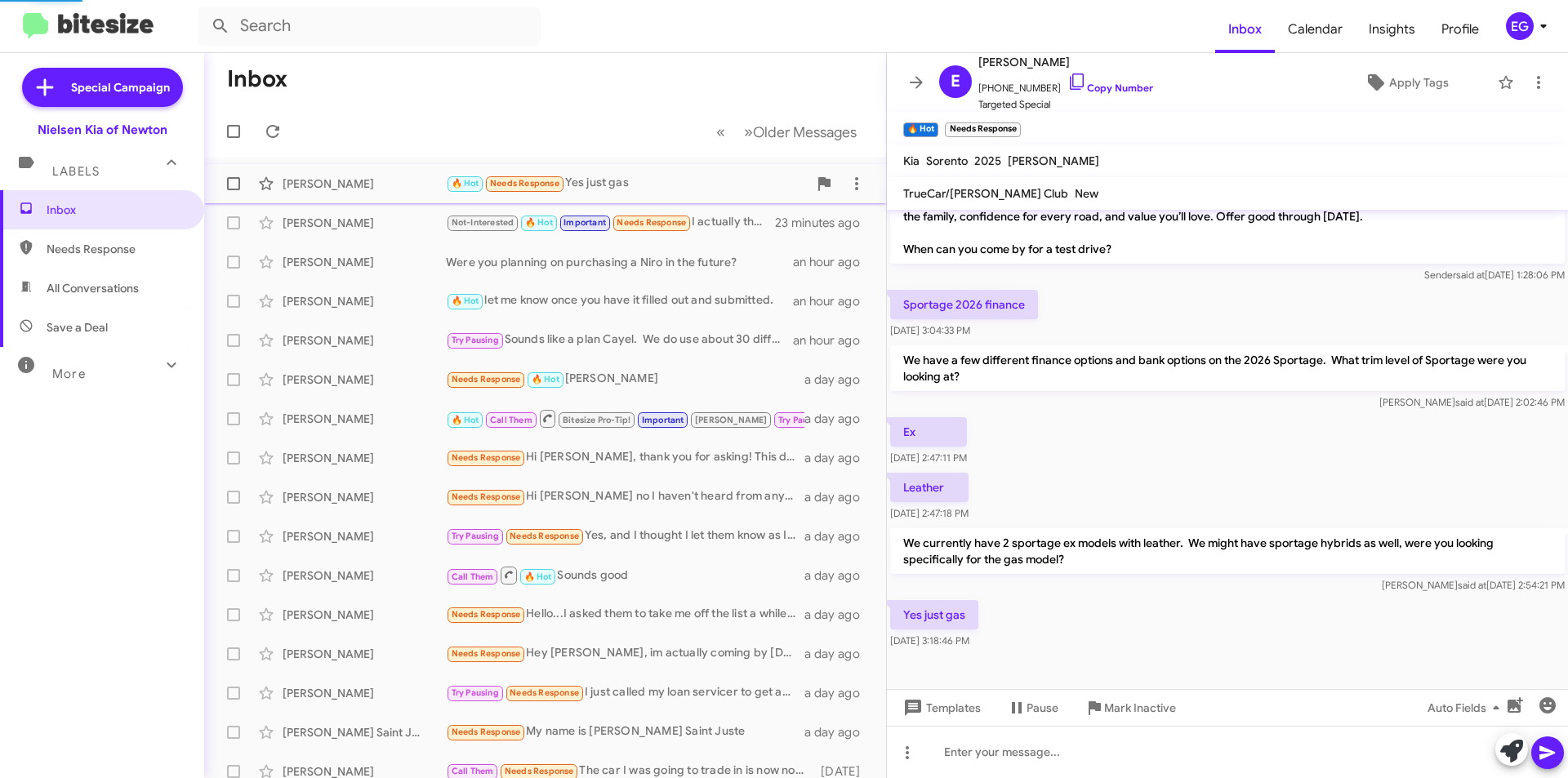
scroll to position [221, 0]
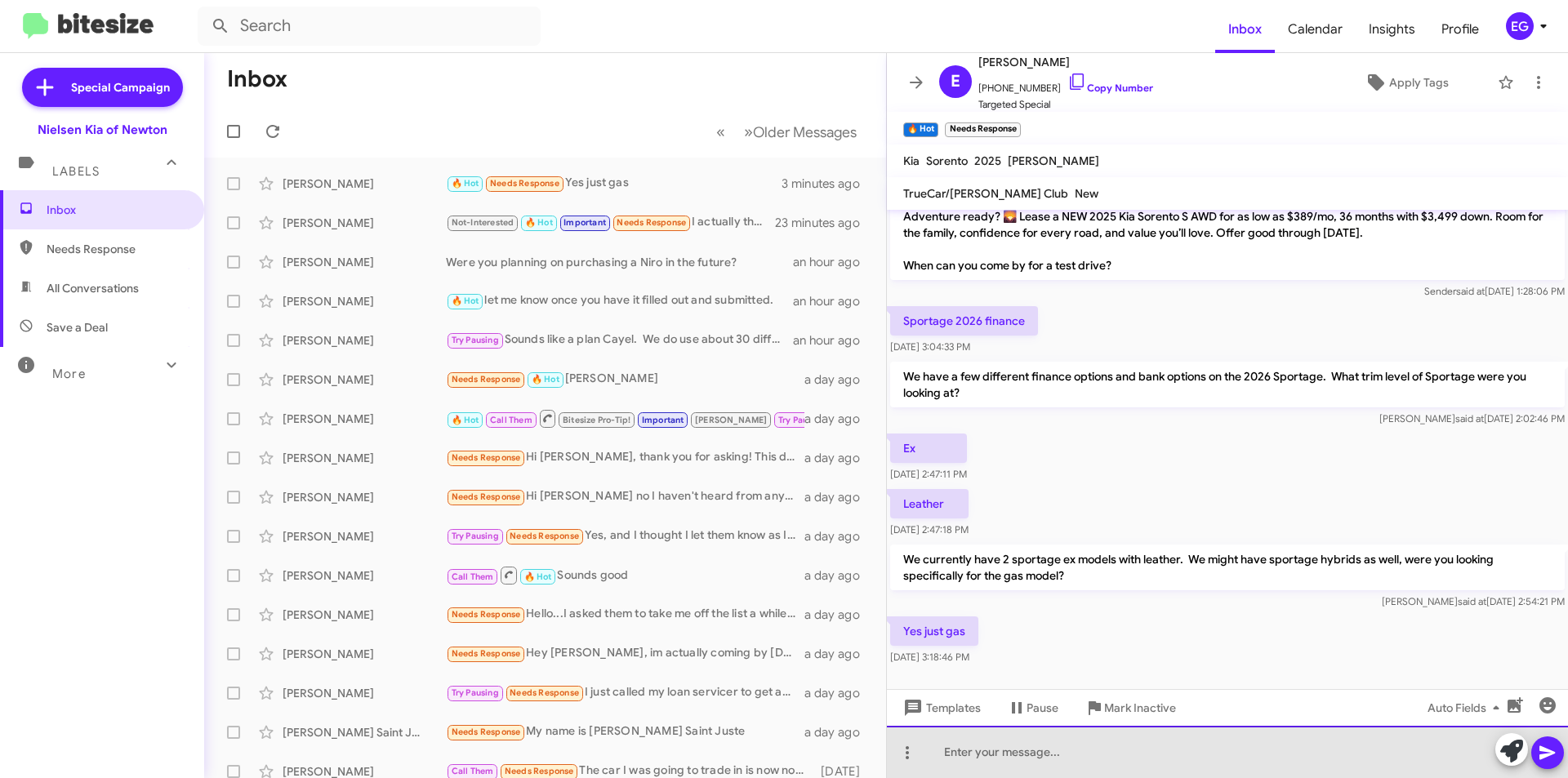
click at [1100, 758] on div at bounding box center [1227, 752] width 681 height 52
click at [1083, 752] on div "Awesome, would you want to come take a look at" at bounding box center [1227, 752] width 681 height 52
drag, startPoint x: 1098, startPoint y: 751, endPoint x: 1009, endPoint y: 751, distance: 89.0
click at [1009, 751] on div "Awesome, would you want to come take a look at" at bounding box center [1227, 752] width 681 height 52
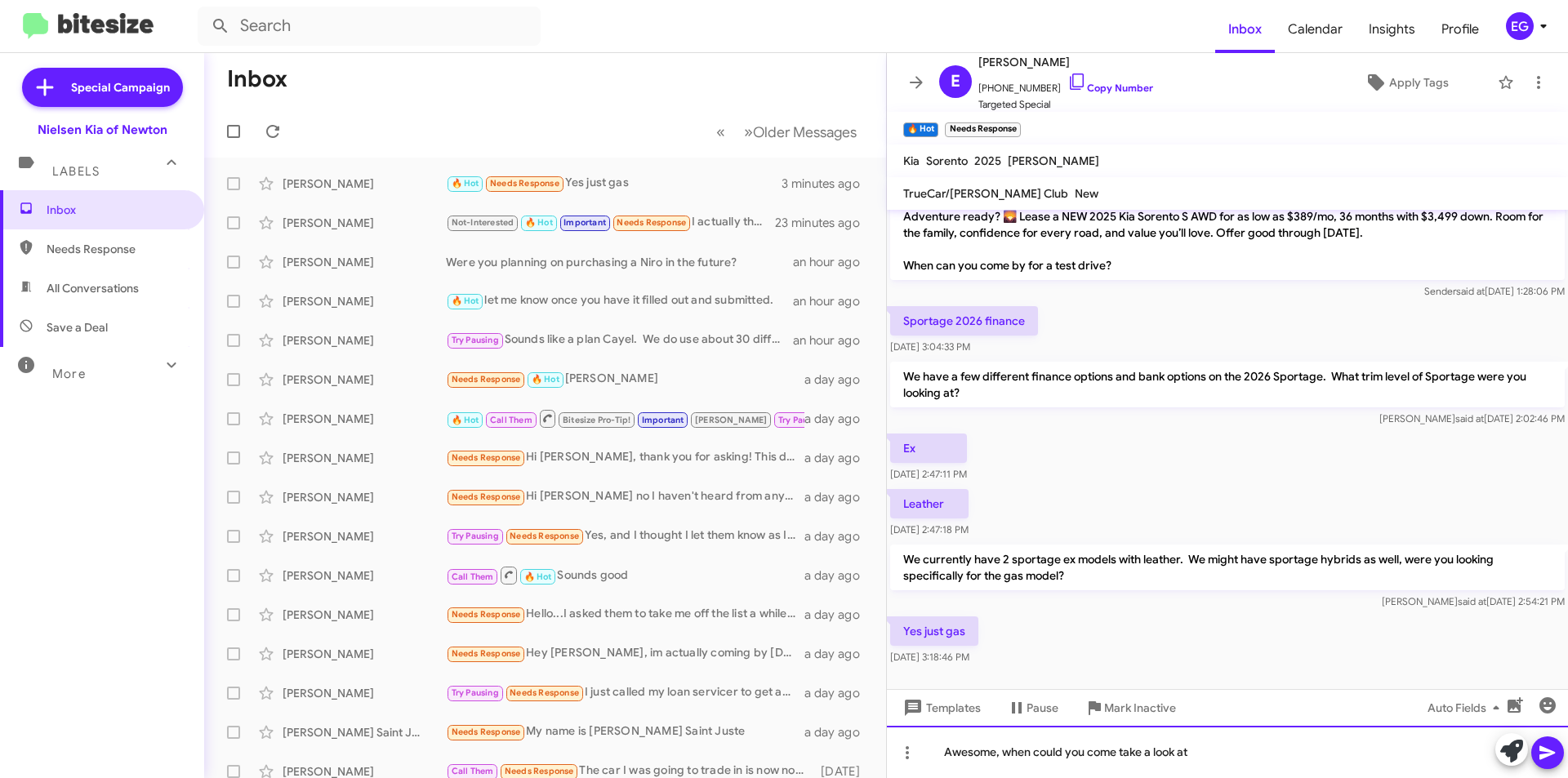
click at [1251, 744] on div "Awesome, when could you come take a look at" at bounding box center [1227, 752] width 681 height 52
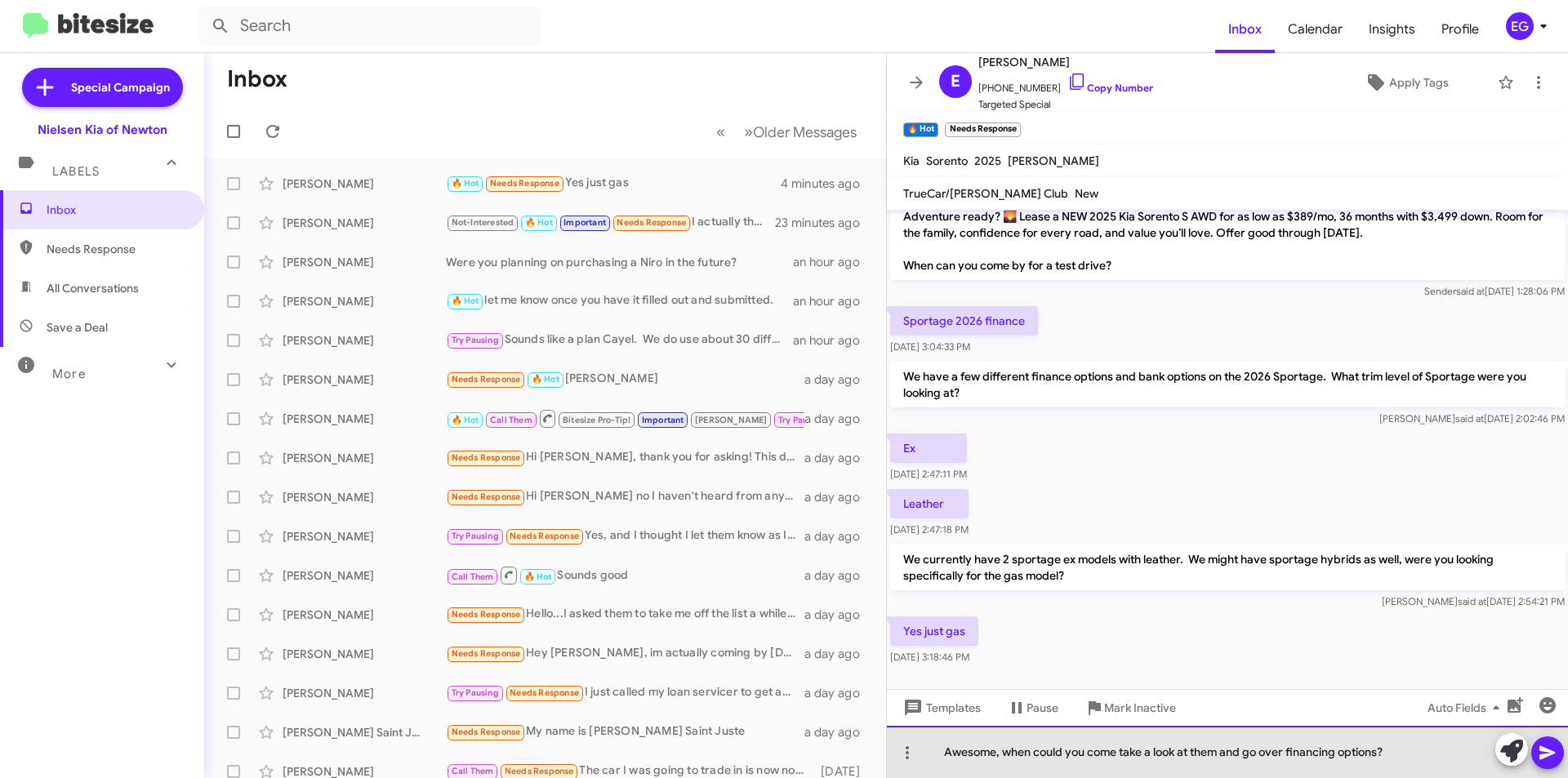
click at [1122, 756] on div "Awesome, when could you come take a look at them and go over financing options?" at bounding box center [1227, 752] width 681 height 52
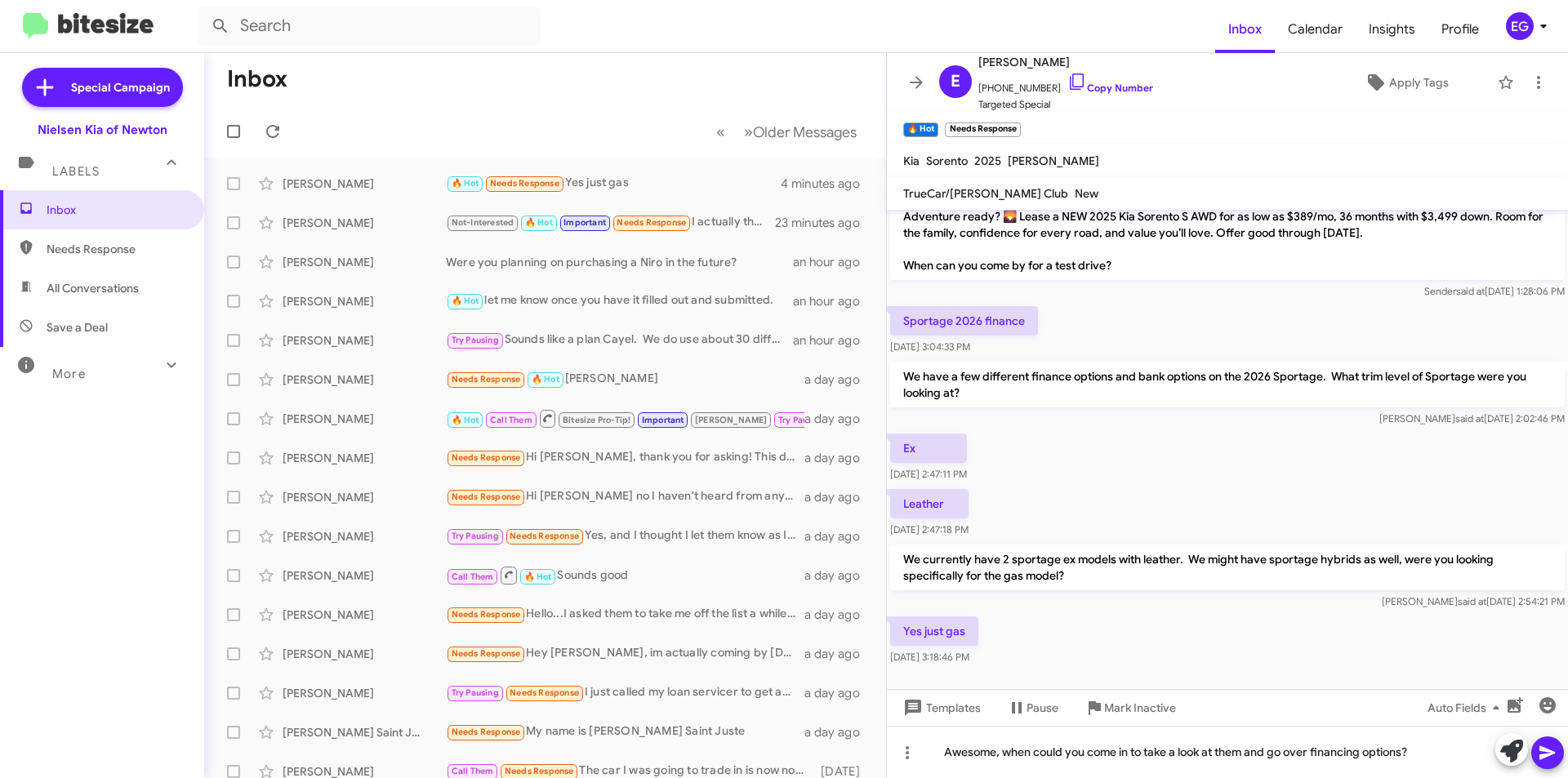
click at [1546, 748] on icon at bounding box center [1547, 753] width 20 height 20
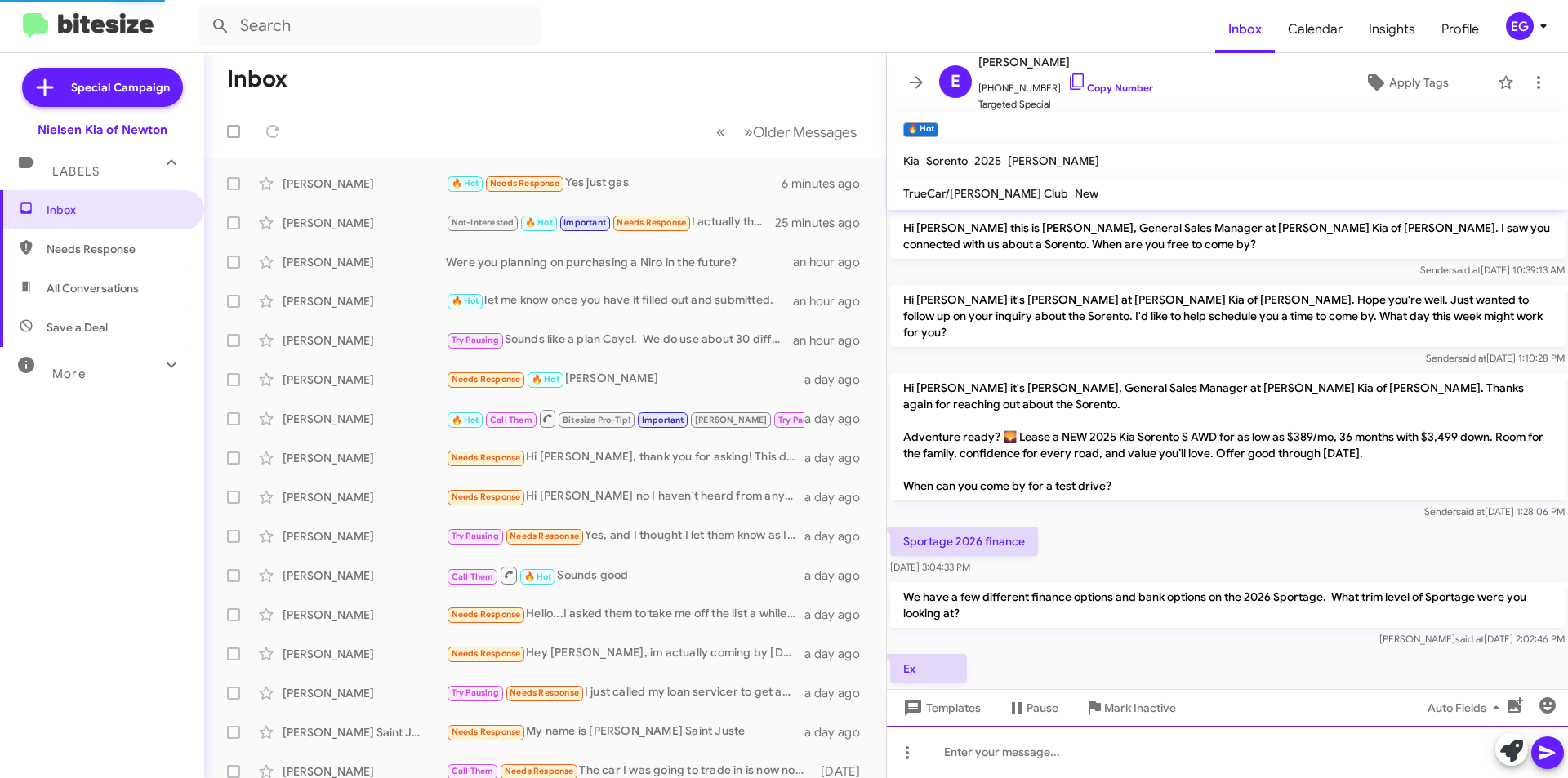
scroll to position [340, 0]
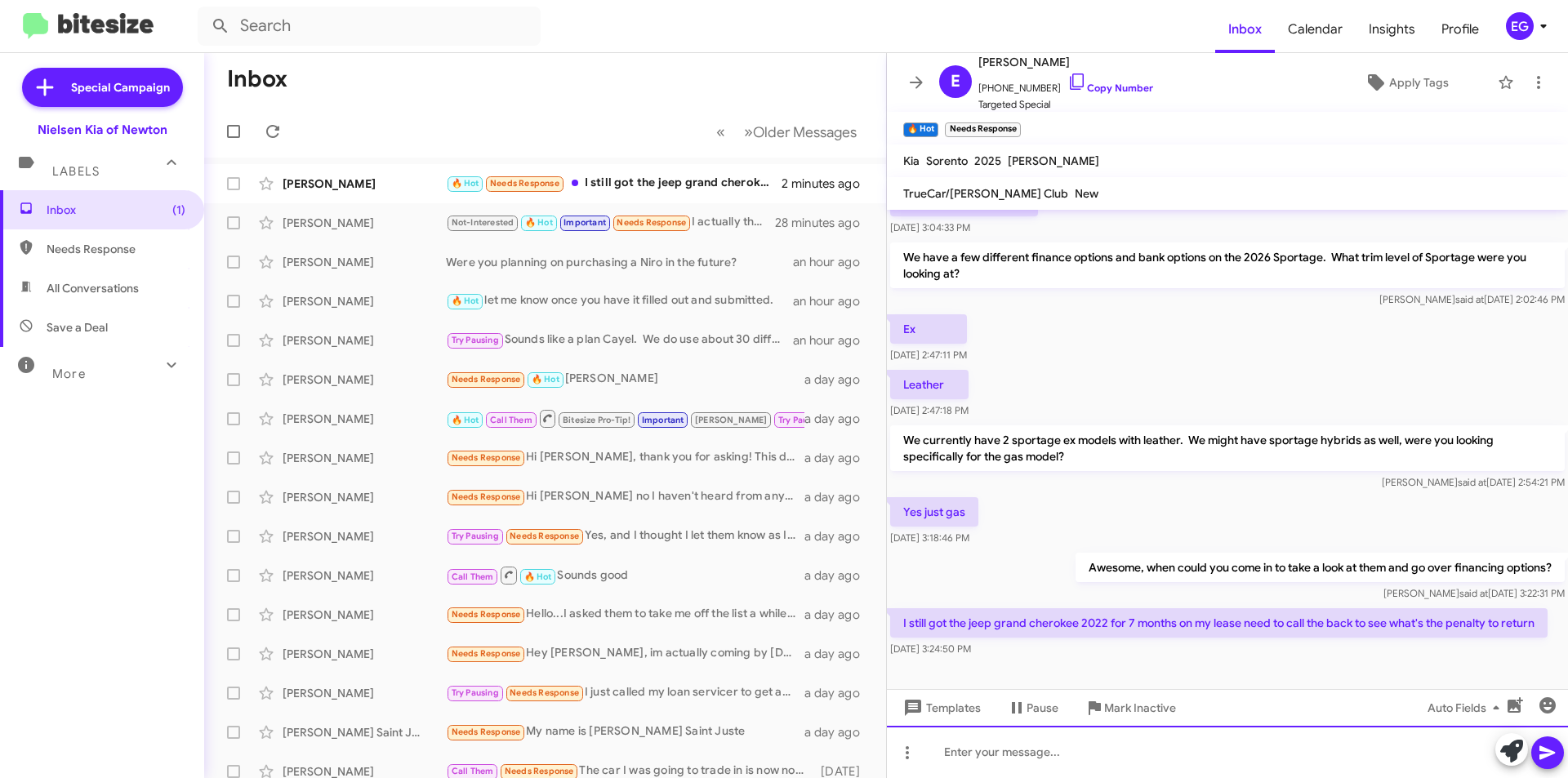
click at [1003, 756] on div at bounding box center [1227, 752] width 681 height 52
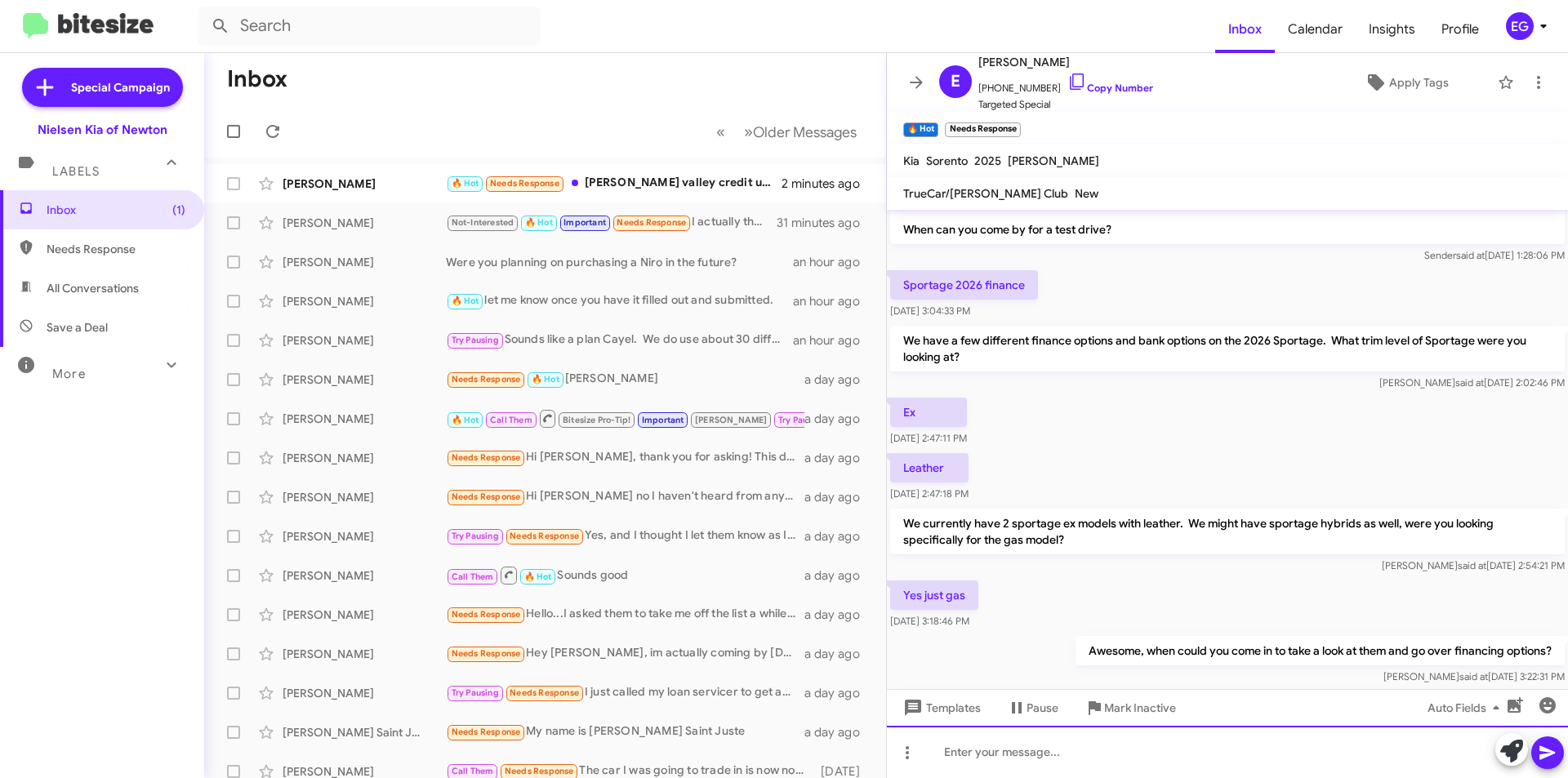
scroll to position [476, 0]
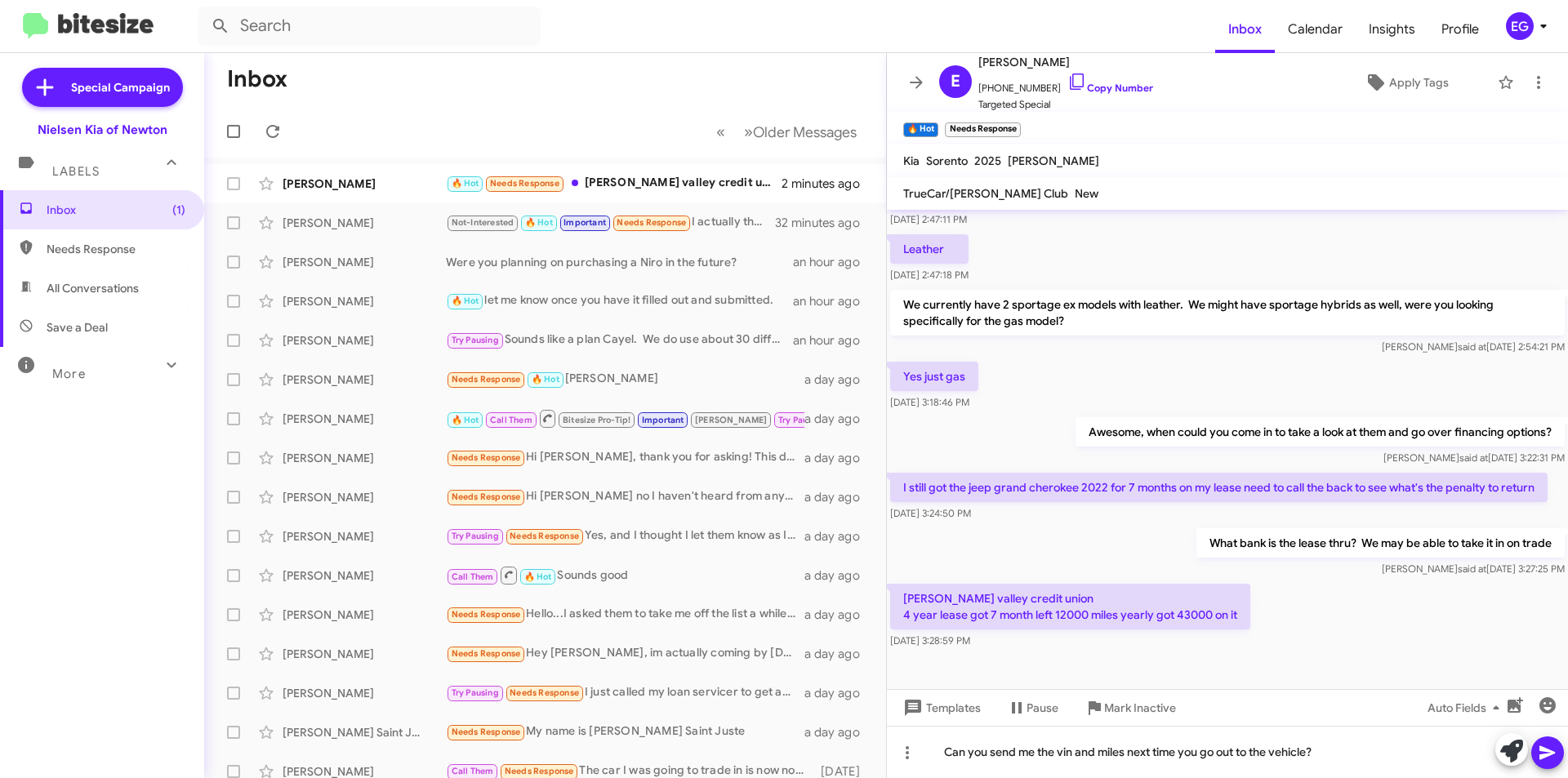
click at [1549, 754] on icon at bounding box center [1546, 753] width 15 height 13
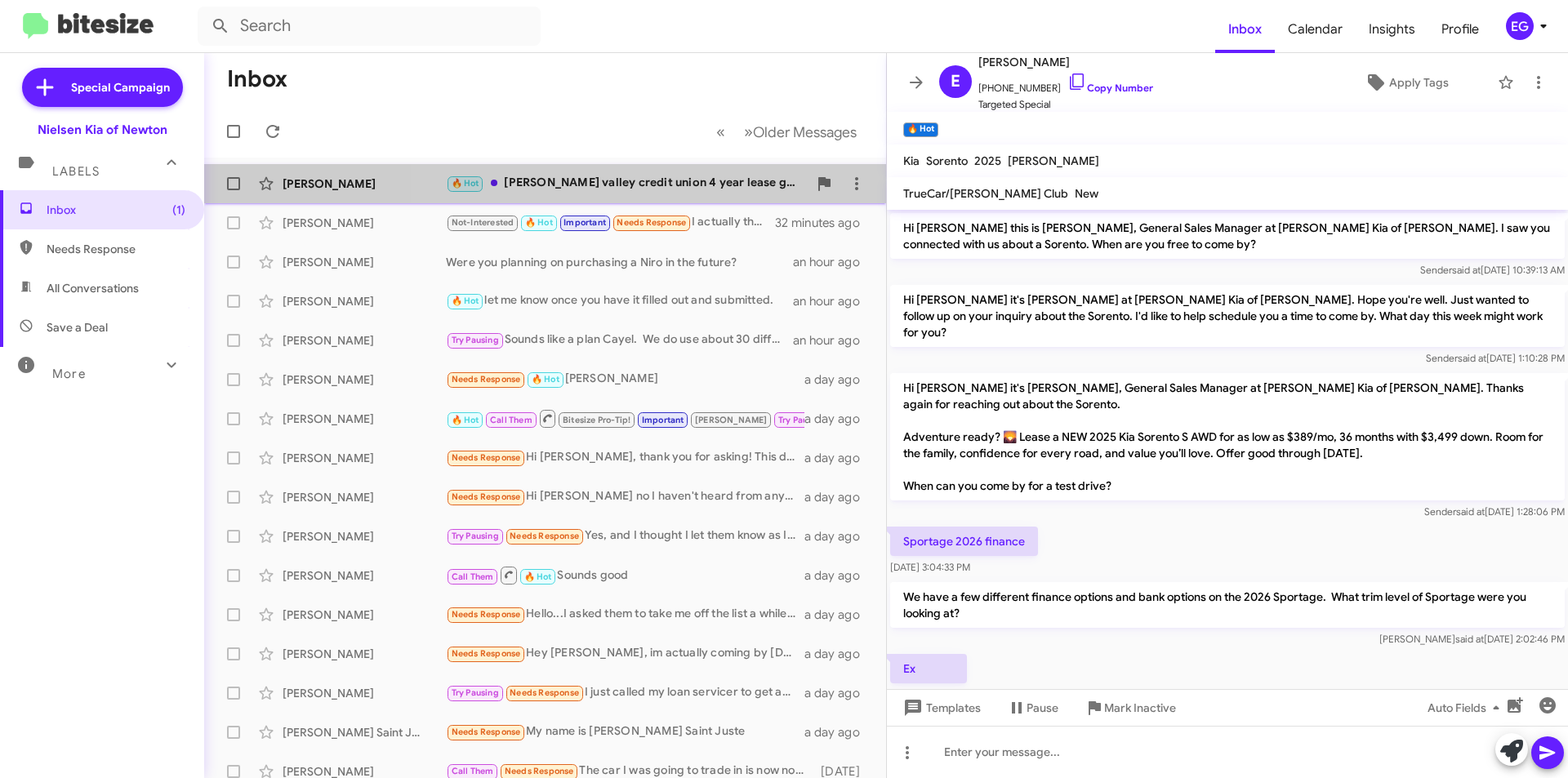
click at [640, 170] on div "Erick Garay 🔥 Hot Hudson valley credit union 4 year lease got 7 month left 1200…" at bounding box center [544, 184] width 656 height 32
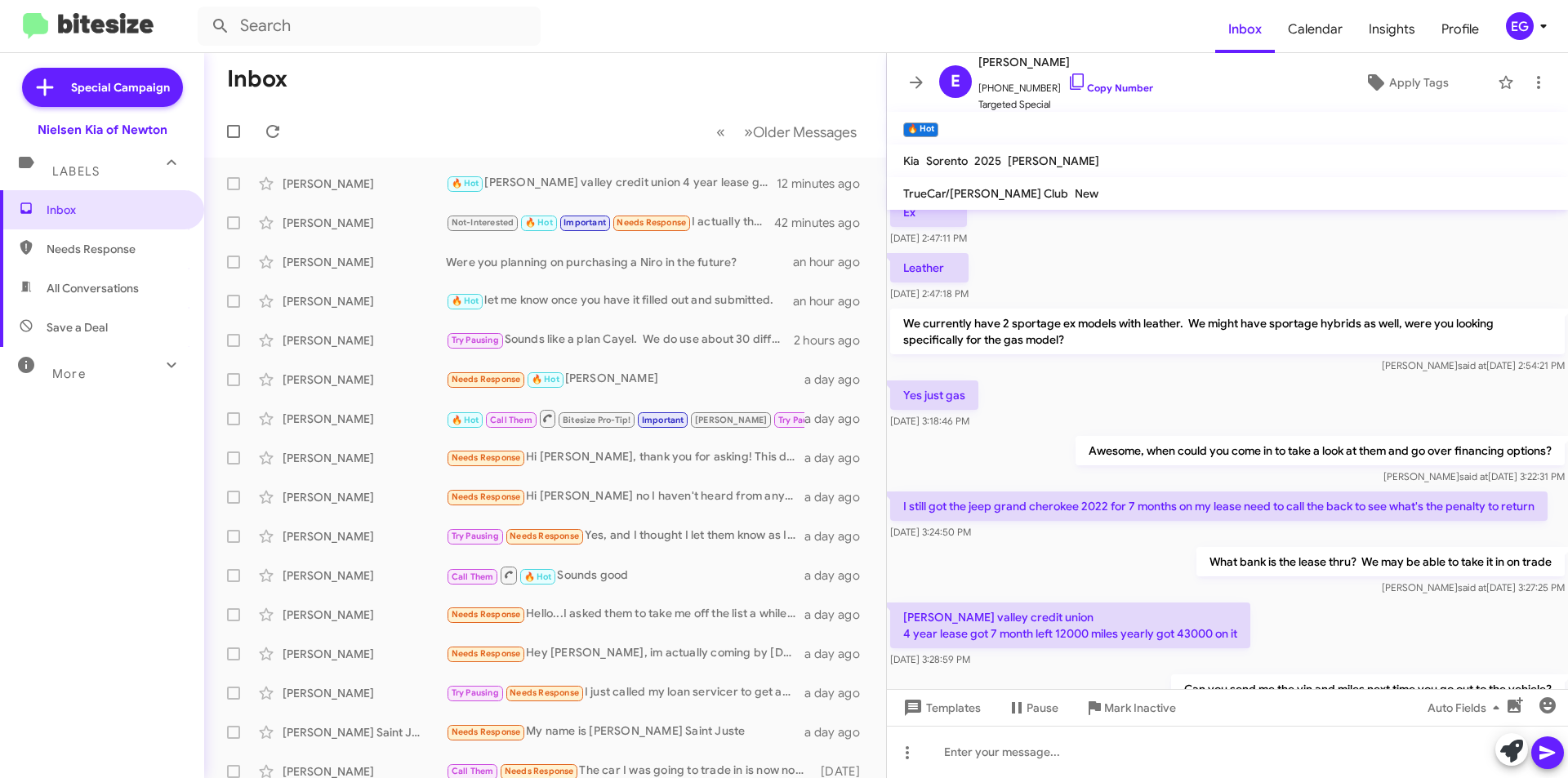
scroll to position [535, 0]
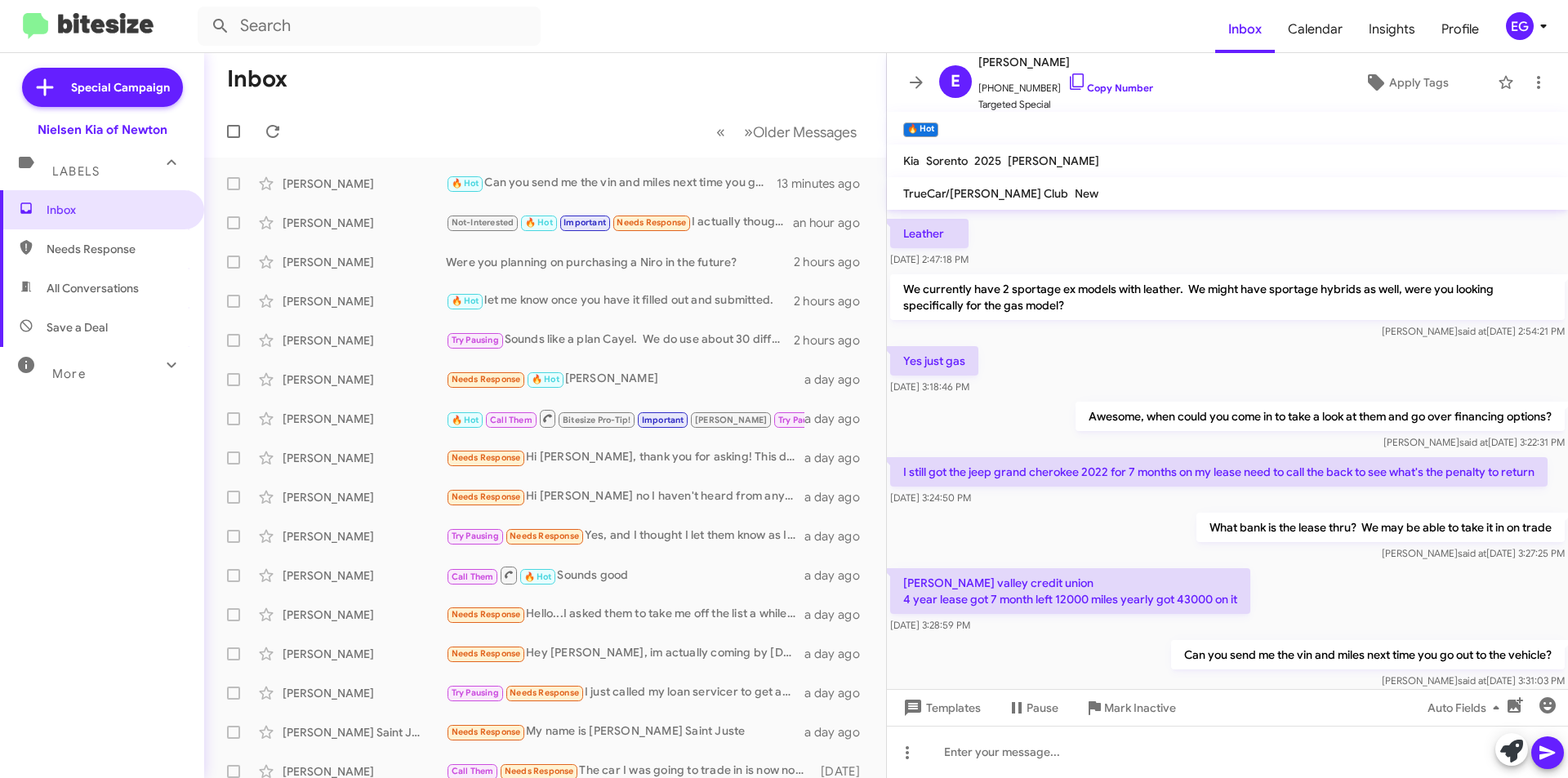
scroll to position [535, 0]
